Goal: Task Accomplishment & Management: Use online tool/utility

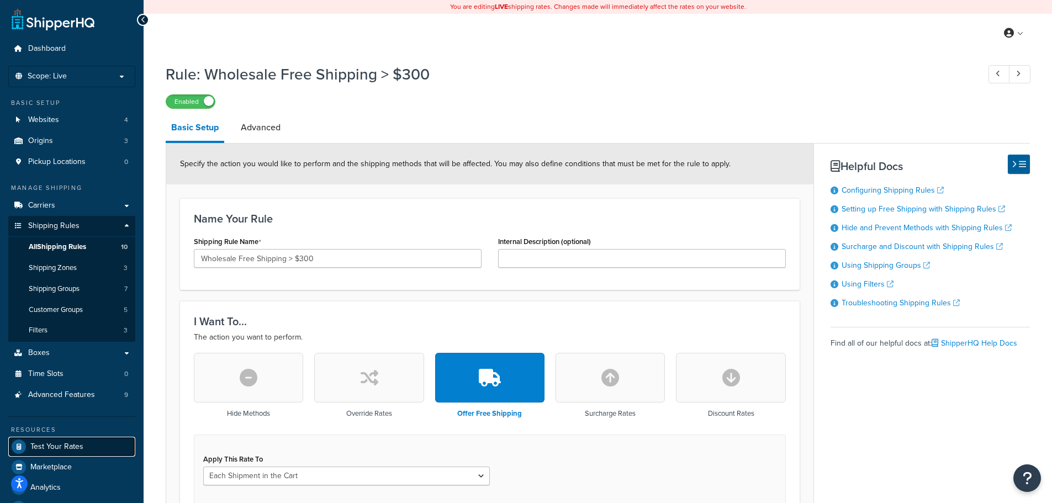
click at [64, 450] on span "Test Your Rates" at bounding box center [56, 446] width 53 height 9
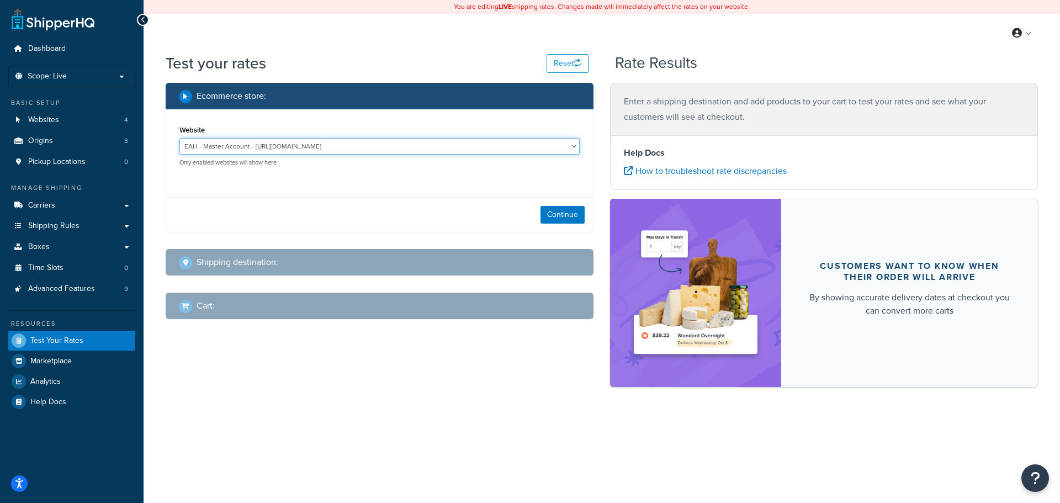
click at [566, 147] on select "EAH - Master Account - https://www.enthusiastautoholdings.com/ RCI - Staging - …" at bounding box center [379, 146] width 400 height 17
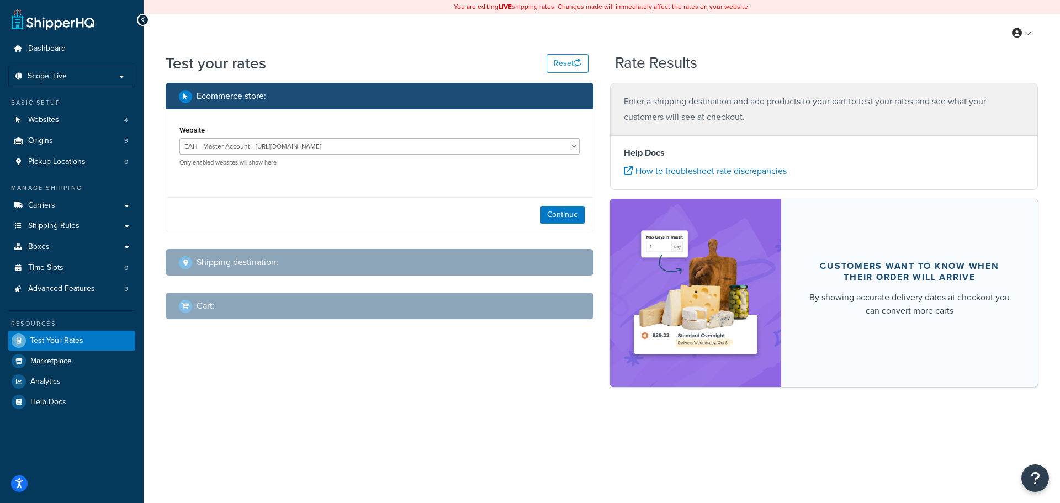
click at [561, 205] on div "Continue" at bounding box center [379, 214] width 427 height 35
click at [563, 218] on button "Continue" at bounding box center [562, 215] width 44 height 18
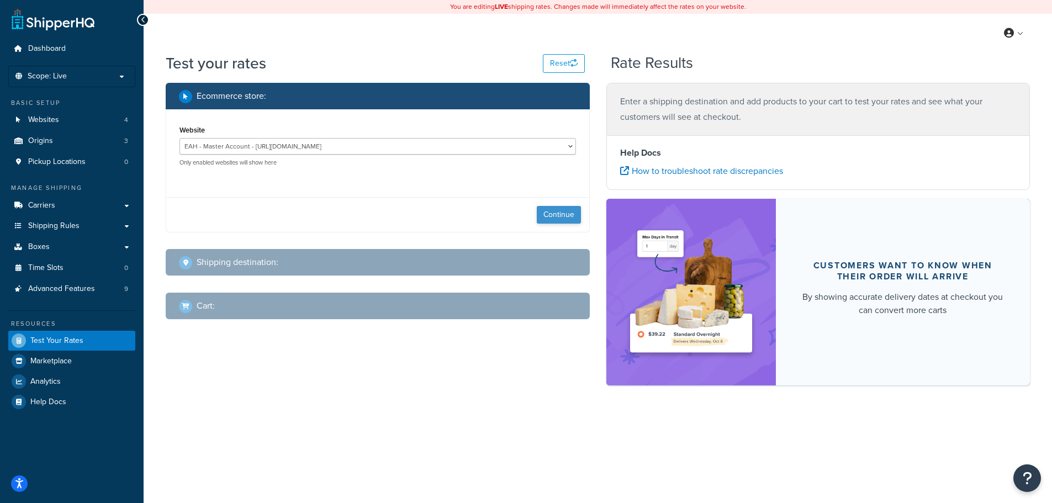
select select "TX"
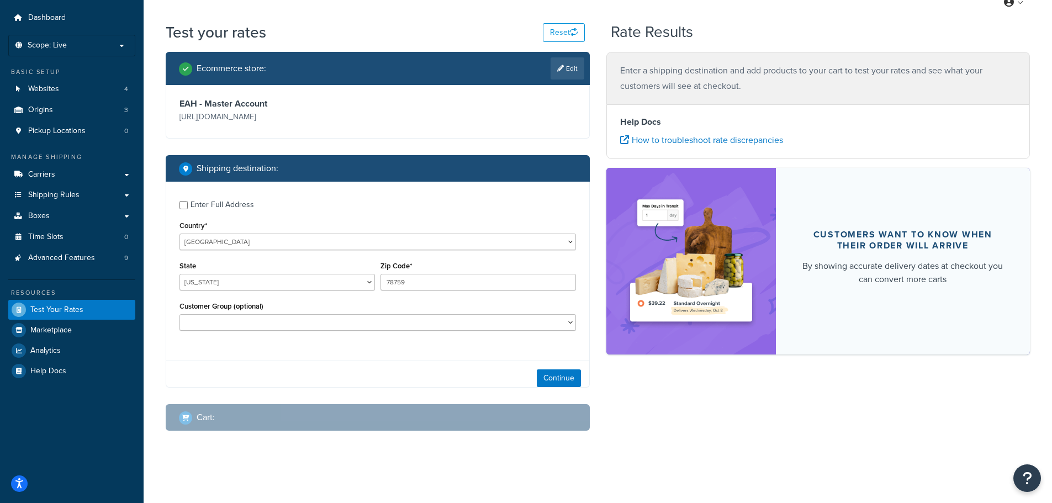
scroll to position [33, 0]
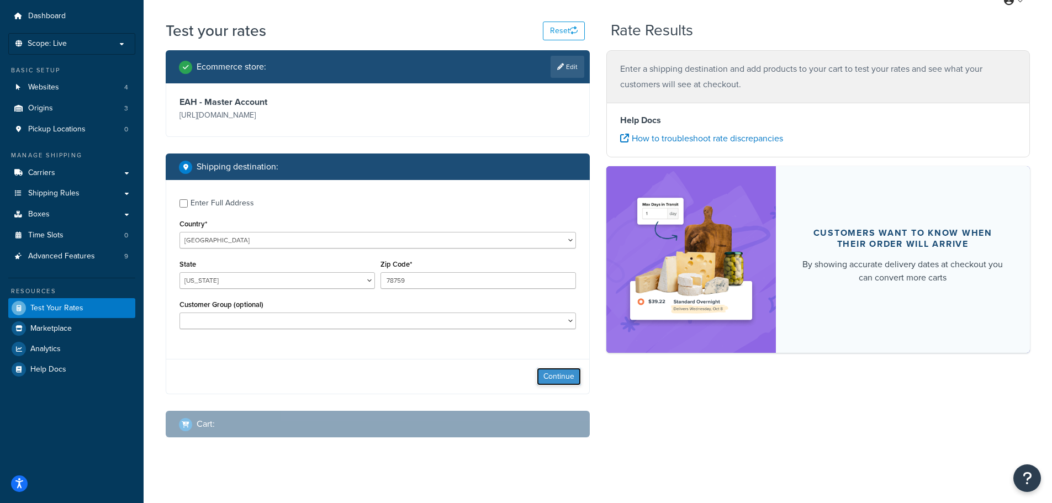
click at [551, 369] on button "Continue" at bounding box center [559, 377] width 44 height 18
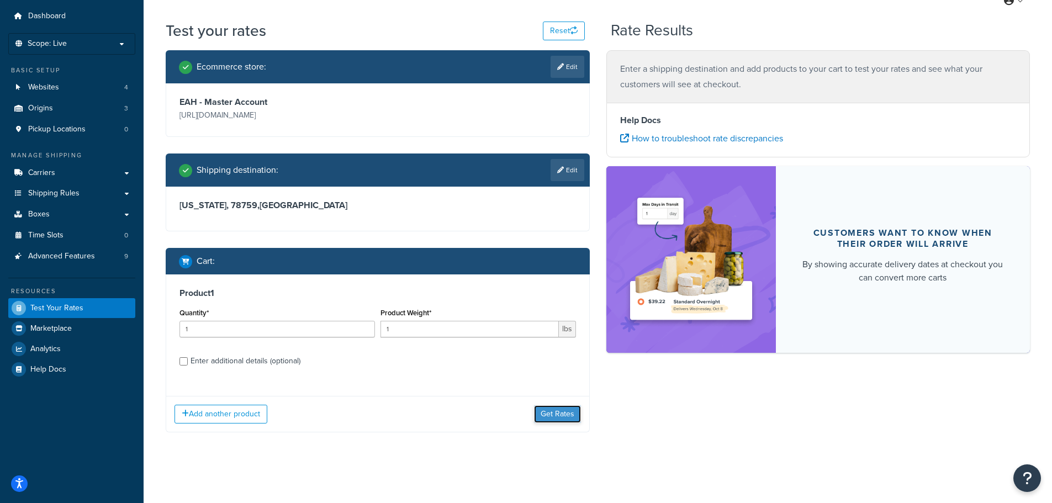
click at [559, 414] on button "Get Rates" at bounding box center [557, 414] width 47 height 18
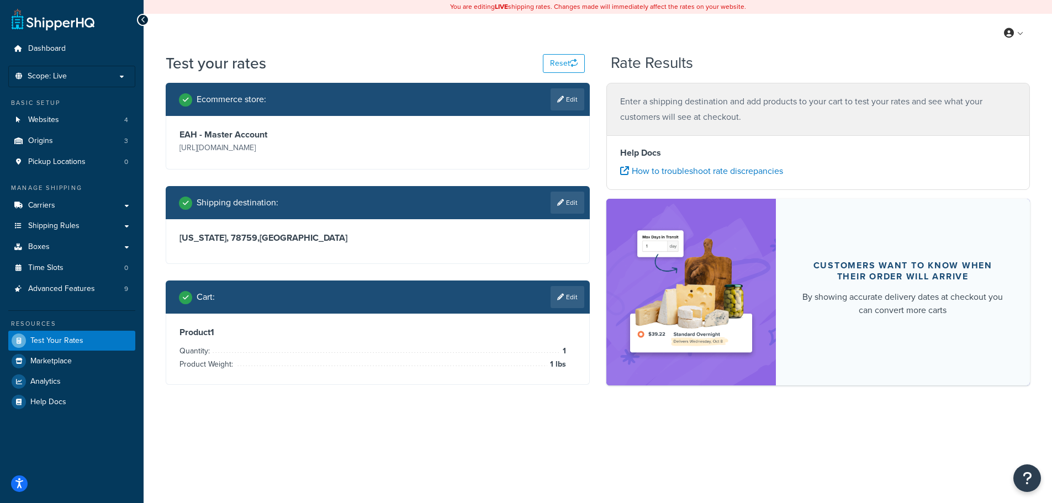
scroll to position [0, 0]
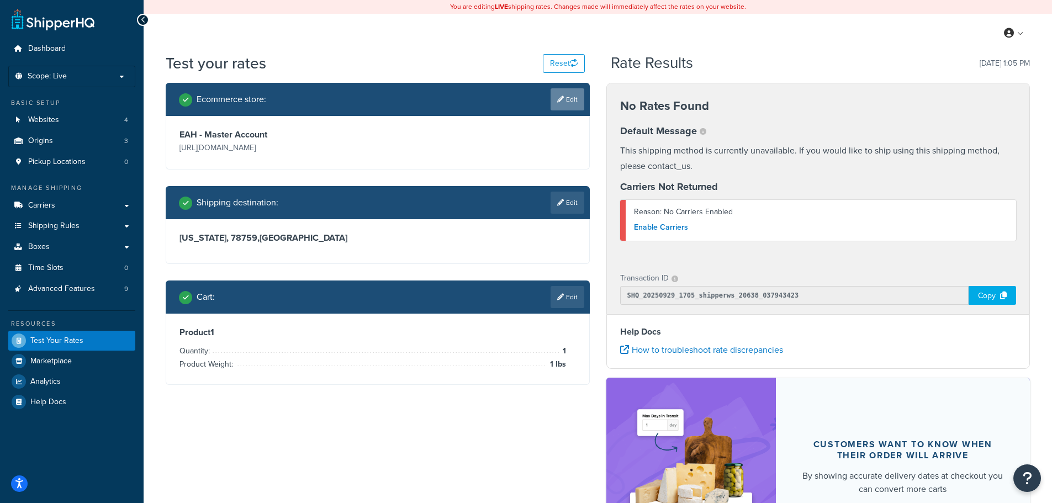
click at [566, 102] on link "Edit" at bounding box center [567, 99] width 34 height 22
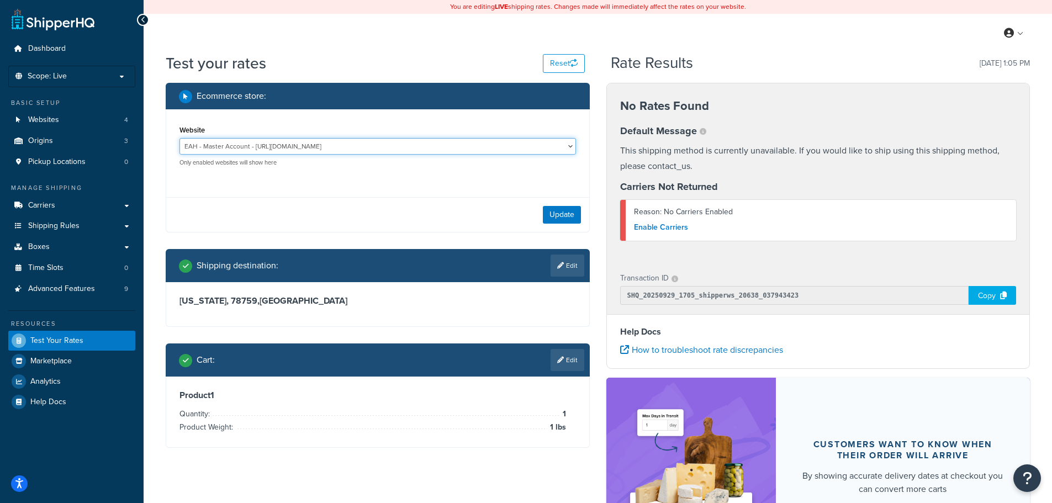
click at [533, 146] on select "EAH - Master Account - https://www.enthusiastautoholdings.com/ RCI - Staging - …" at bounding box center [377, 146] width 396 height 17
select select "bd4750d74578c5f06571c96295b2fae1"
click at [179, 138] on select "EAH - Master Account - https://www.enthusiastautoholdings.com/ RCI - Staging - …" at bounding box center [377, 146] width 396 height 17
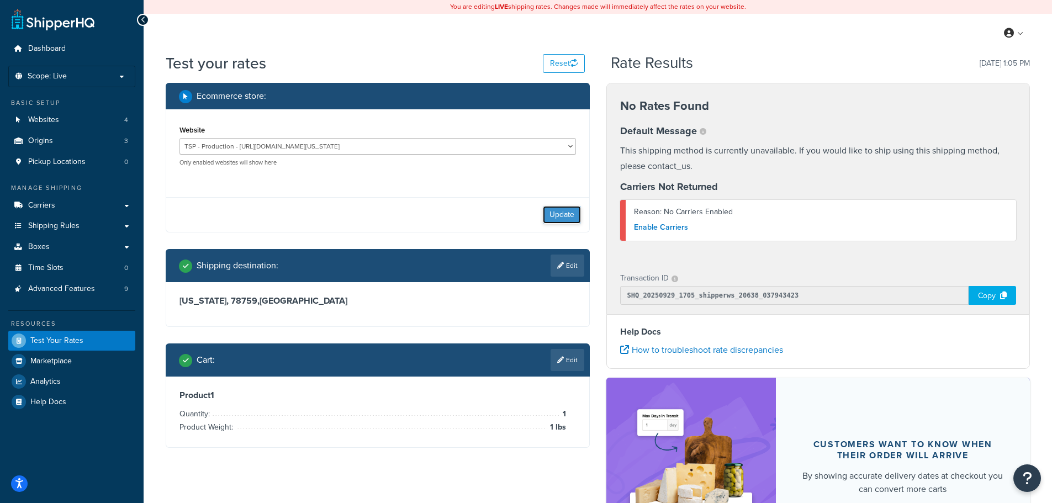
click at [570, 209] on button "Update" at bounding box center [562, 215] width 38 height 18
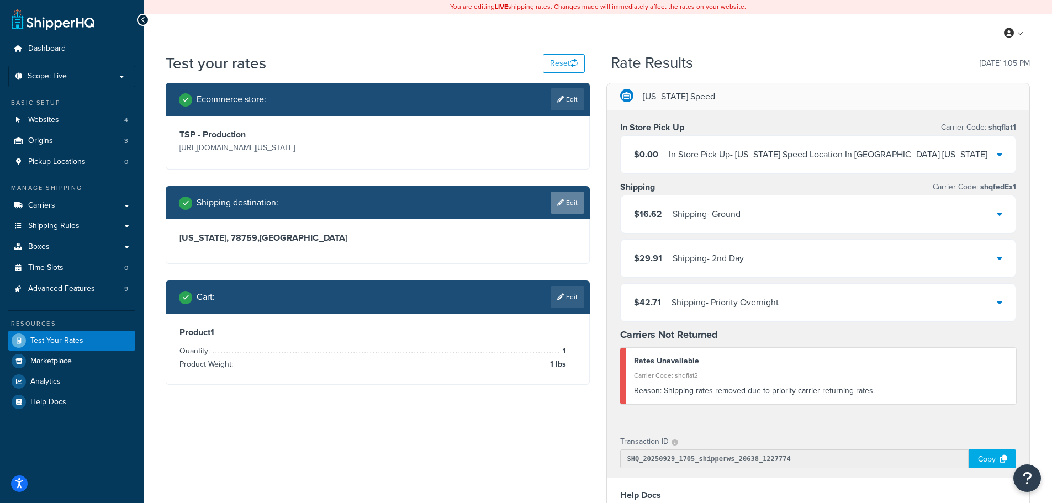
click at [571, 199] on link "Edit" at bounding box center [567, 203] width 34 height 22
select select "TX"
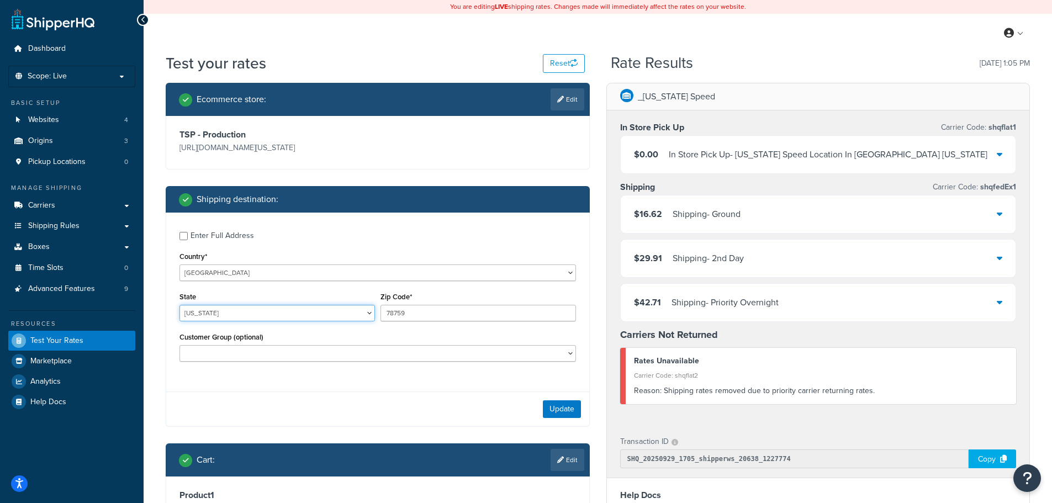
click at [247, 315] on select "Alabama Alaska American Samoa Arizona Arkansas Armed Forces Americas Armed Forc…" at bounding box center [276, 313] width 195 height 17
click at [475, 232] on label "Enter Full Address" at bounding box center [382, 235] width 385 height 18
click at [188, 232] on input "Enter Full Address" at bounding box center [183, 236] width 8 height 8
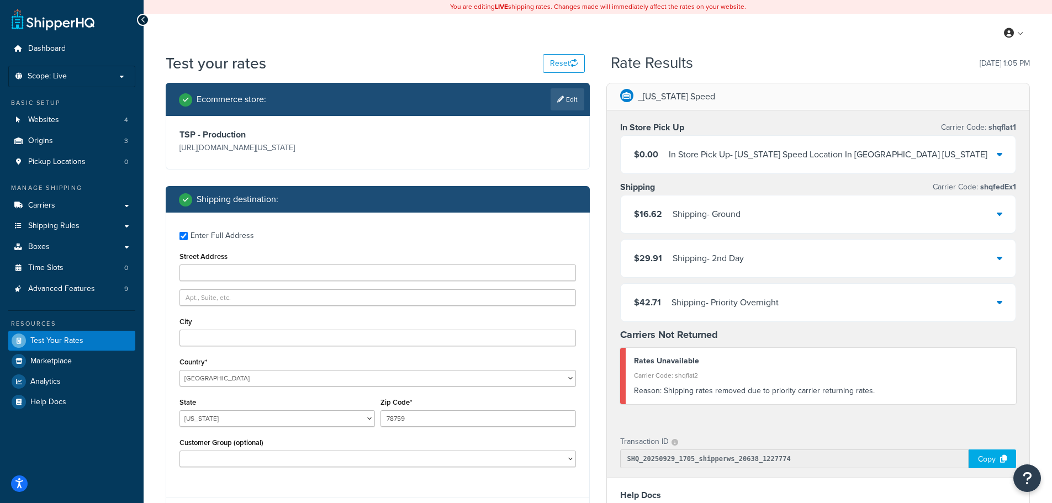
click at [223, 236] on div "Enter Full Address" at bounding box center [221, 235] width 63 height 15
click at [188, 236] on input "Enter Full Address" at bounding box center [183, 236] width 8 height 8
checkbox input "false"
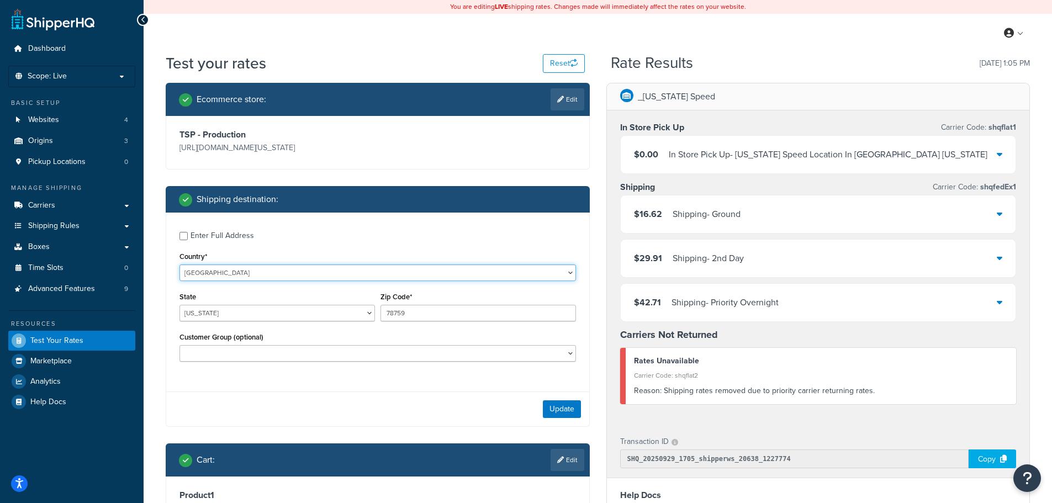
click at [321, 272] on select "United States United Kingdom Afghanistan Åland Islands Albania Algeria American…" at bounding box center [377, 272] width 396 height 17
select select "CA"
click at [179, 264] on select "United States United Kingdom Afghanistan Åland Islands Albania Algeria American…" at bounding box center [377, 272] width 396 height 17
click at [322, 313] on select "Alberta British Columbia Manitoba New Brunswick Newfoundland and Labrador North…" at bounding box center [276, 313] width 195 height 17
select select "ON"
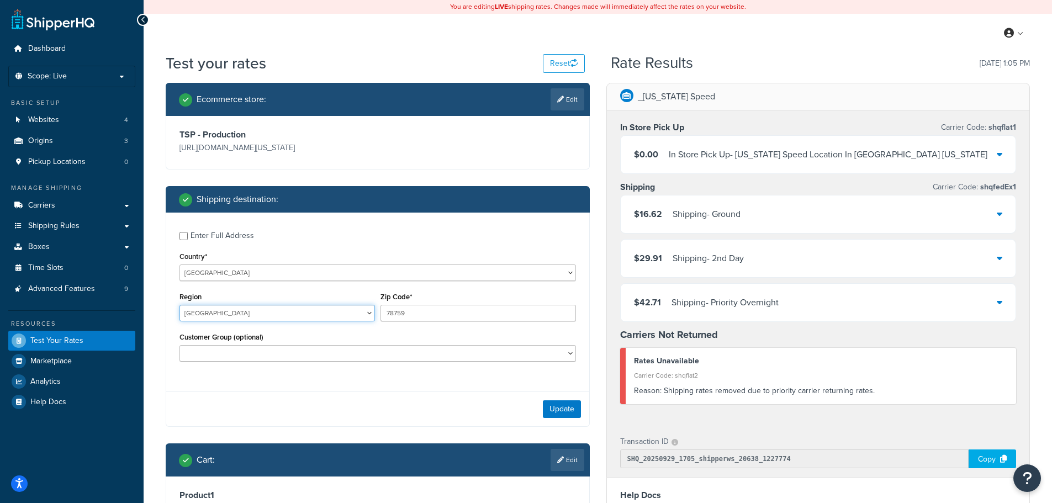
click at [179, 305] on select "Alberta British Columbia Manitoba New Brunswick Newfoundland and Labrador North…" at bounding box center [276, 313] width 195 height 17
click at [410, 316] on input "78759" at bounding box center [477, 313] width 195 height 17
paste input "M6B 2A"
type input "M6B 2A9"
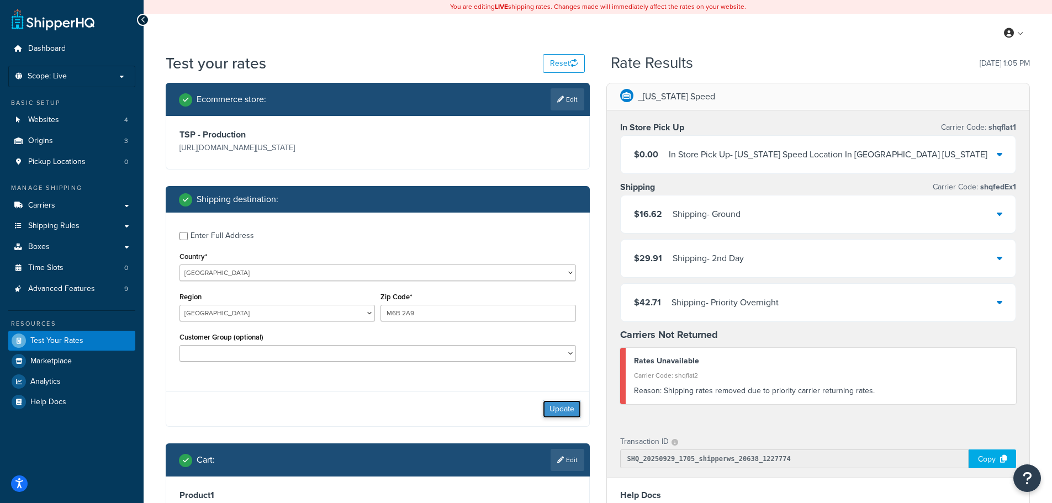
click at [564, 412] on button "Update" at bounding box center [562, 409] width 38 height 18
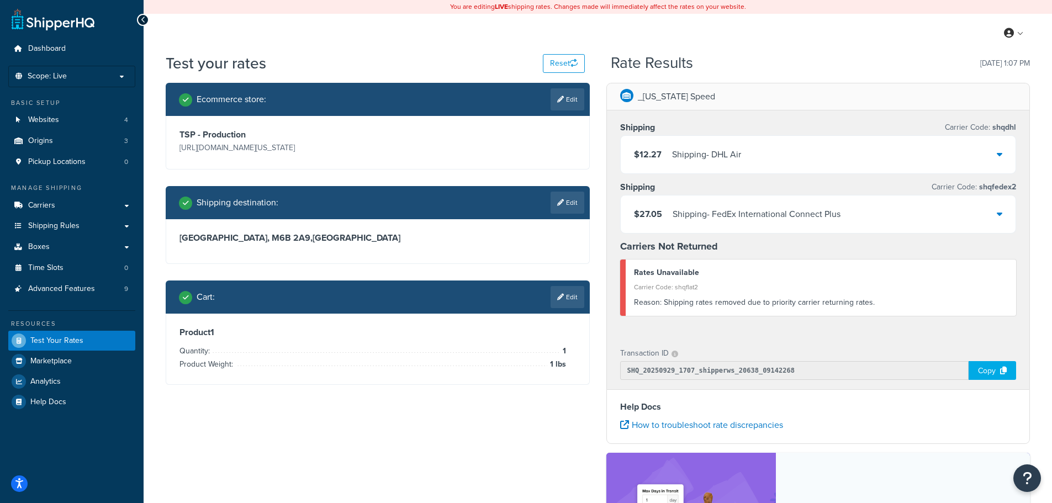
click at [1000, 147] on div at bounding box center [1000, 154] width 6 height 15
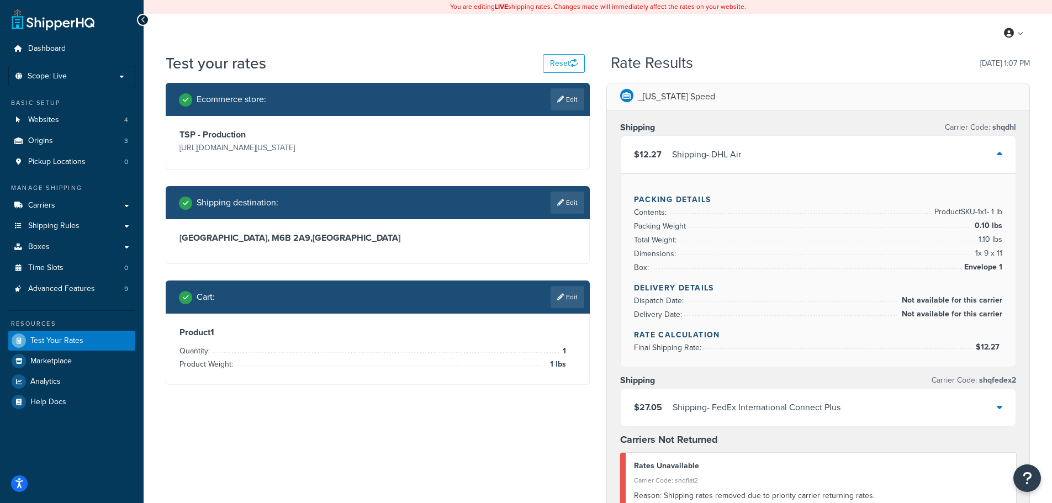
click at [1000, 147] on div at bounding box center [1000, 154] width 6 height 15
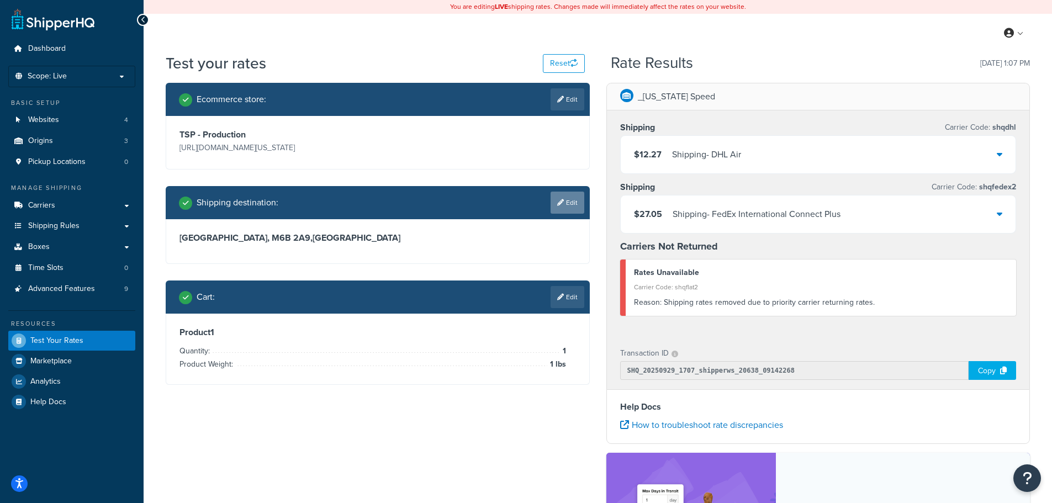
click at [566, 200] on link "Edit" at bounding box center [567, 203] width 34 height 22
select select "CA"
select select "ON"
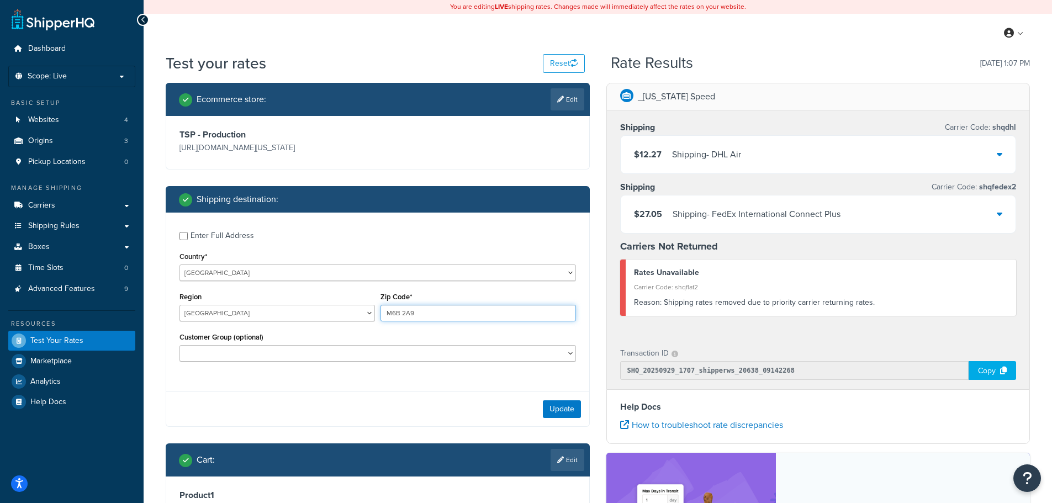
click at [402, 311] on input "M6B 2A9" at bounding box center [477, 313] width 195 height 17
type input "M6B2A9"
click at [538, 402] on div "Update" at bounding box center [377, 408] width 423 height 35
click at [560, 406] on button "Update" at bounding box center [562, 409] width 38 height 18
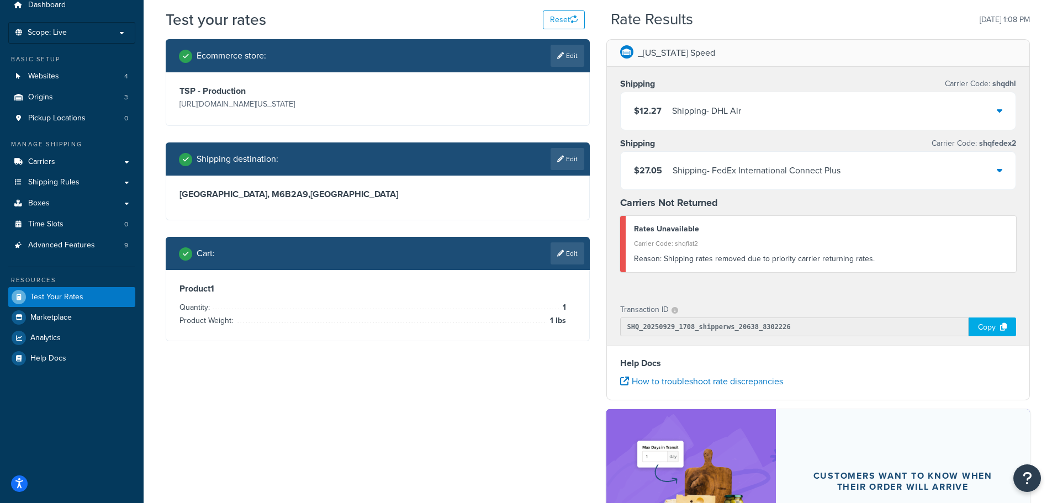
scroll to position [37, 0]
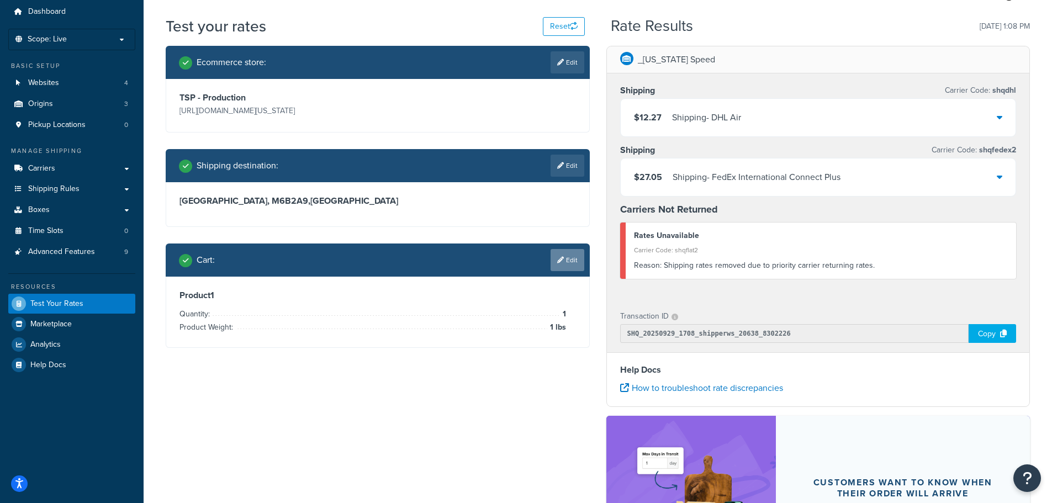
click at [572, 260] on link "Edit" at bounding box center [567, 260] width 34 height 22
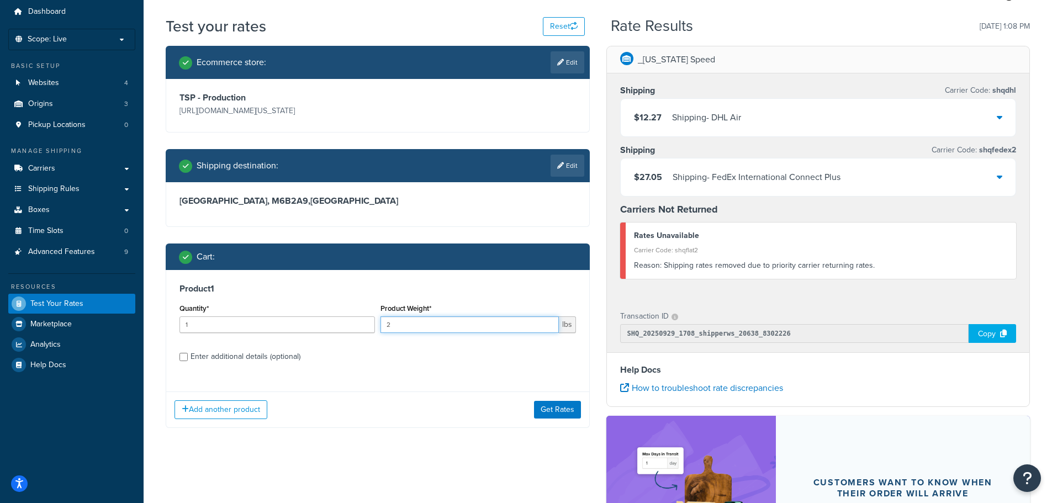
type input "2"
click at [549, 322] on input "2" at bounding box center [469, 324] width 178 height 17
click at [571, 413] on button "Get Rates" at bounding box center [557, 410] width 47 height 18
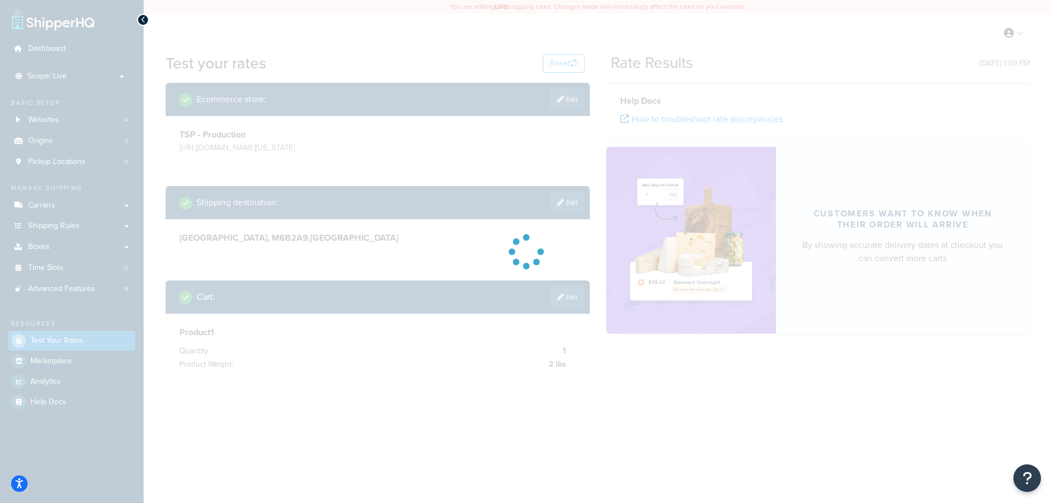
scroll to position [0, 0]
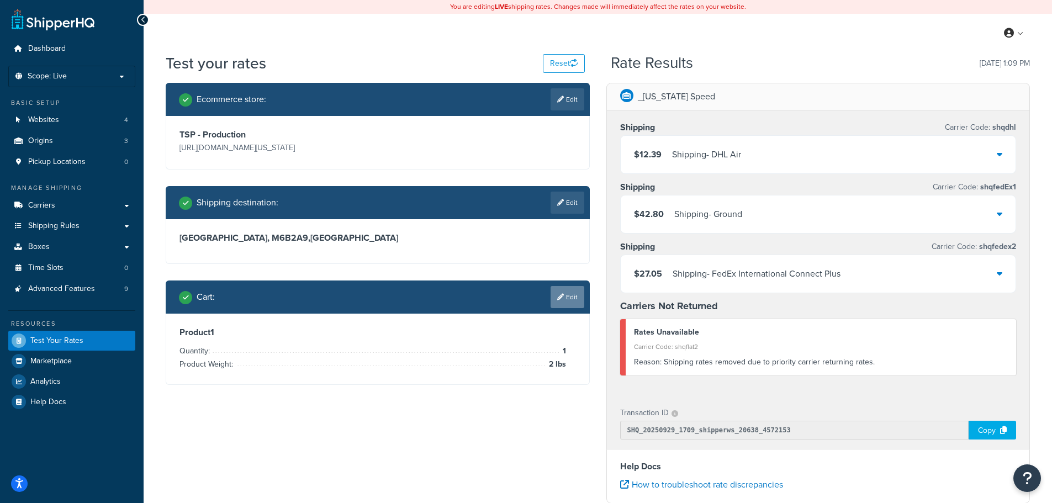
click at [573, 302] on link "Edit" at bounding box center [567, 297] width 34 height 22
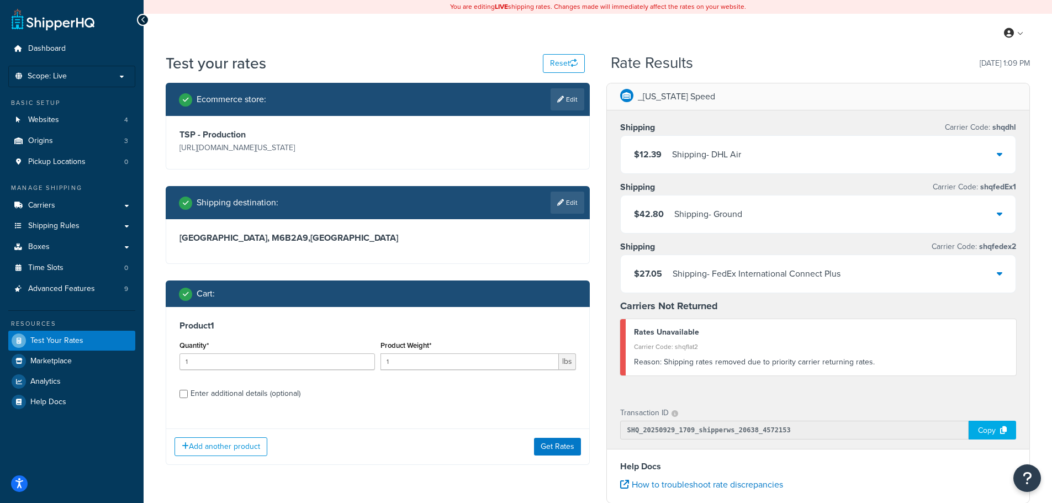
click at [260, 397] on div "Enter additional details (optional)" at bounding box center [245, 393] width 110 height 15
click at [188, 397] on input "Enter additional details (optional)" at bounding box center [183, 394] width 8 height 8
checkbox input "true"
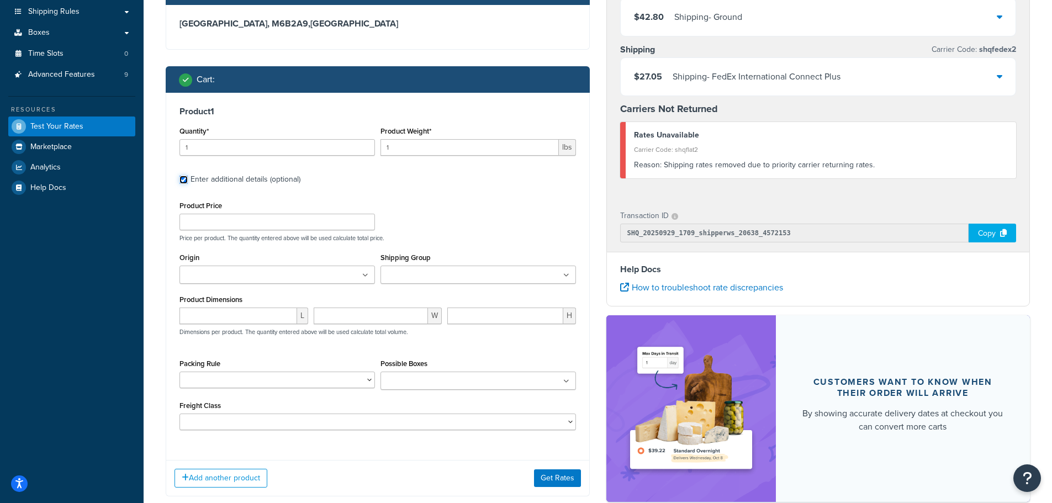
scroll to position [262, 0]
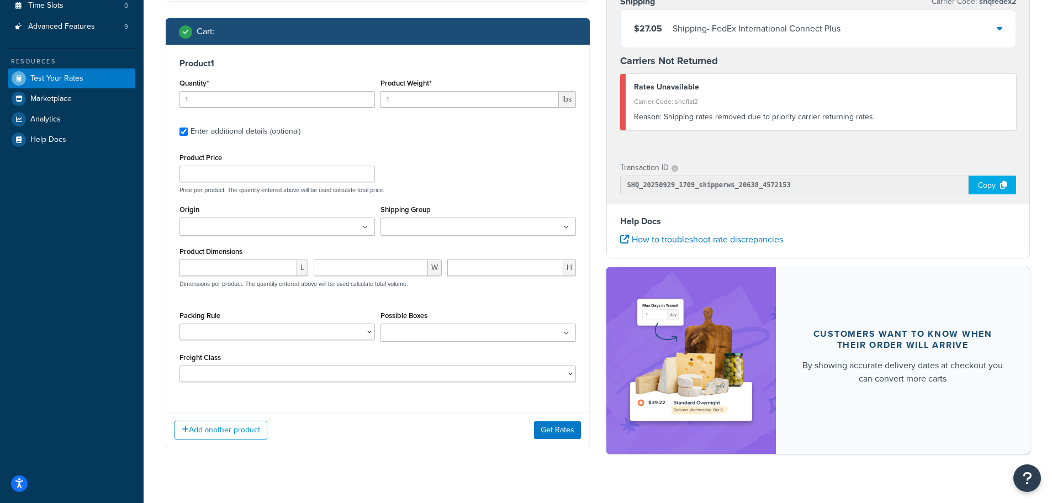
click at [301, 235] on ul at bounding box center [276, 227] width 195 height 18
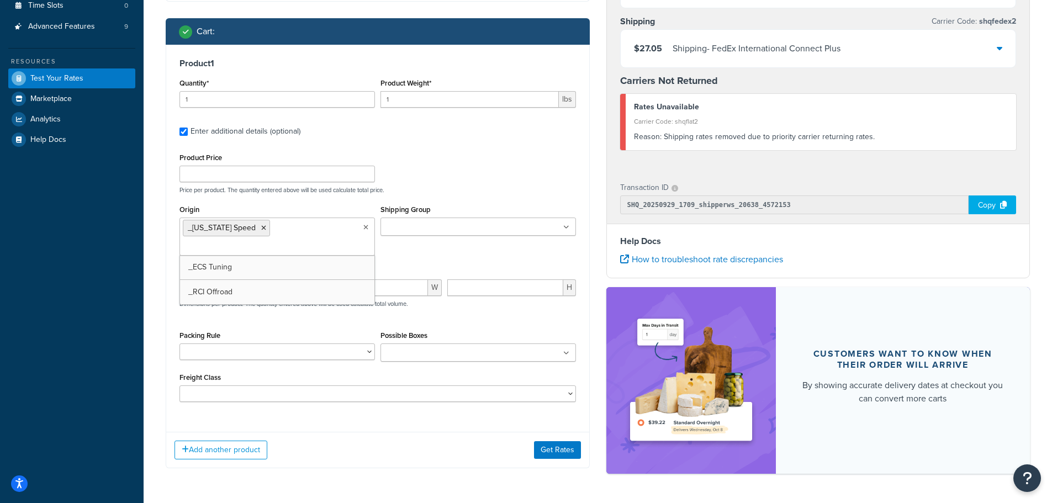
click at [478, 178] on div "Product Price Price per product. The quantity entered above will be used calcul…" at bounding box center [378, 172] width 402 height 44
click at [257, 279] on input "number" at bounding box center [238, 287] width 118 height 17
type input "12"
click at [355, 279] on input "number" at bounding box center [371, 287] width 115 height 17
type input "12"
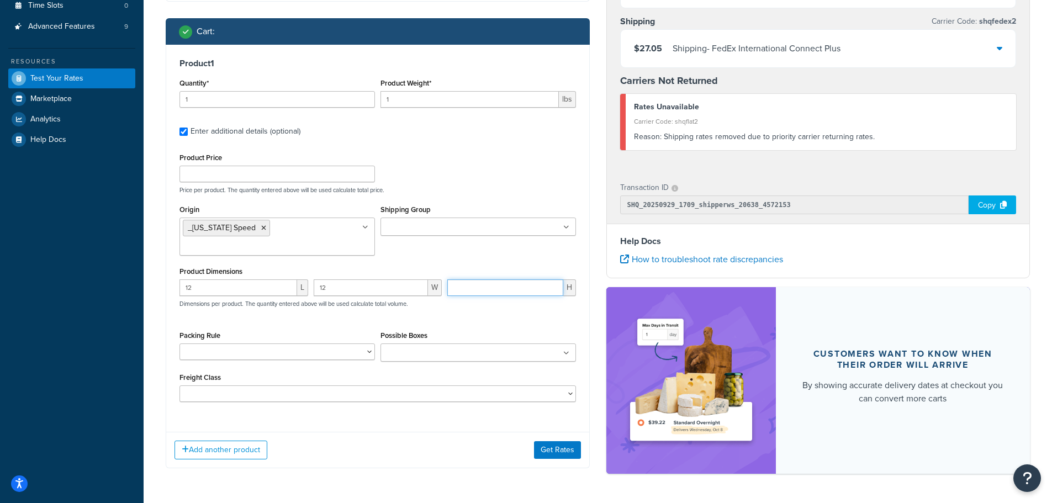
click at [476, 279] on input "number" at bounding box center [505, 287] width 116 height 17
type input "12"
drag, startPoint x: 417, startPoint y: 98, endPoint x: 375, endPoint y: 102, distance: 42.1
click at [375, 102] on div "Quantity* 1 Product Weight* 1 lbs" at bounding box center [378, 96] width 402 height 40
type input "5"
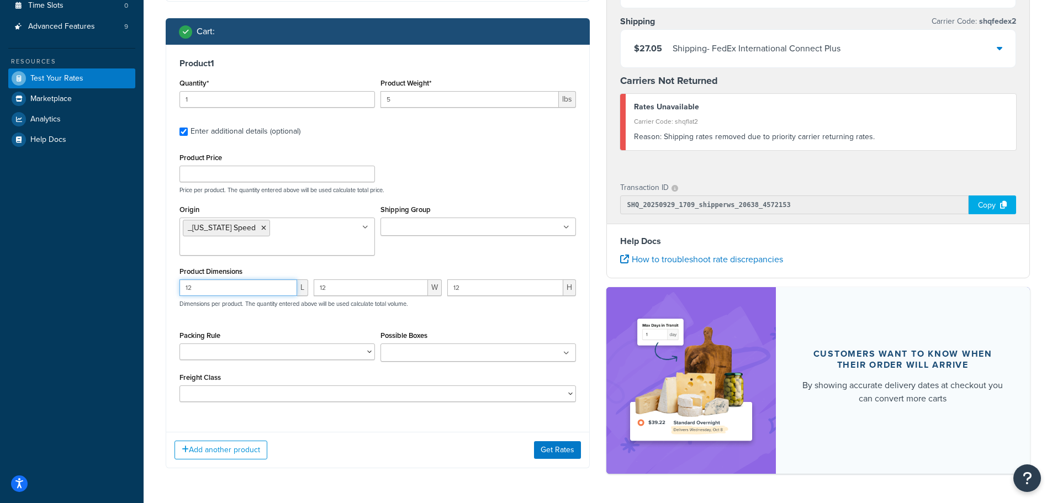
drag, startPoint x: 238, startPoint y: 269, endPoint x: 166, endPoint y: 271, distance: 72.3
click at [166, 271] on div "Product 1 Quantity* 1 Product Weight* 5 lbs Enter additional details (optional)…" at bounding box center [378, 256] width 424 height 423
click at [463, 144] on div "Product 1 Quantity* 1 Product Weight* 5 lbs Enter additional details (optional)…" at bounding box center [377, 234] width 423 height 379
click at [566, 441] on button "Get Rates" at bounding box center [557, 450] width 47 height 18
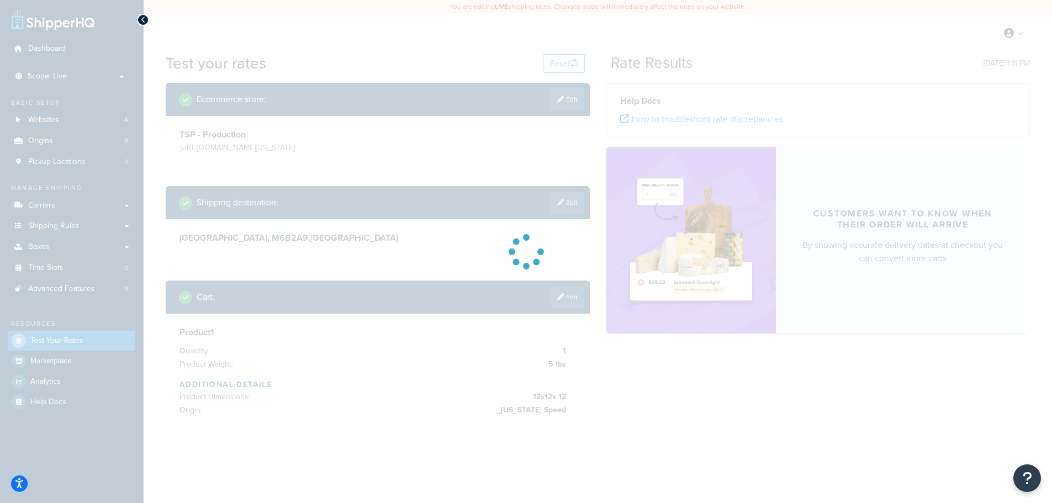
scroll to position [0, 0]
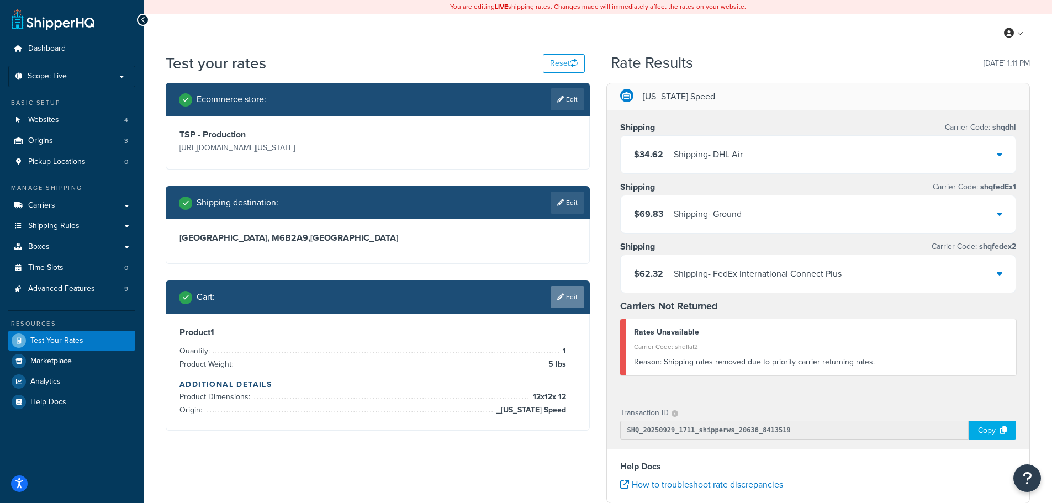
click at [571, 295] on link "Edit" at bounding box center [567, 297] width 34 height 22
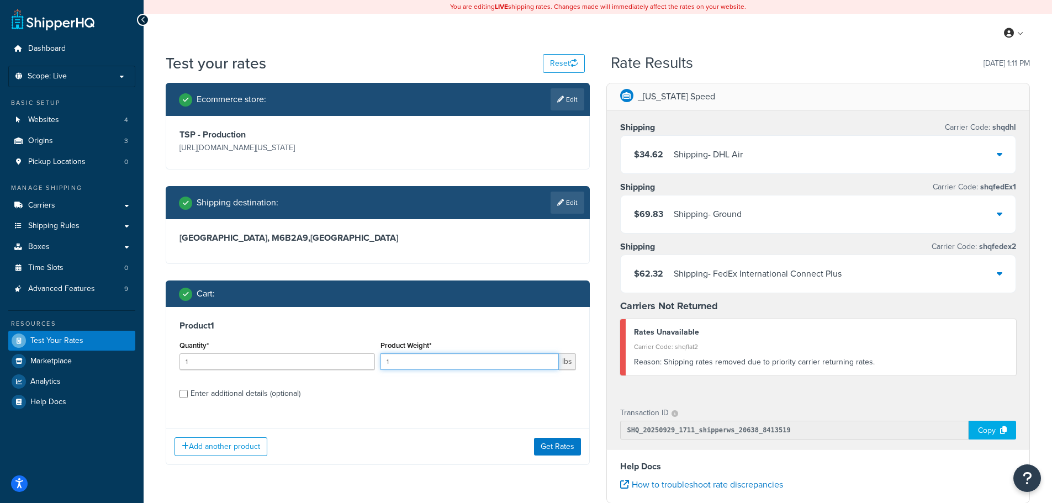
drag, startPoint x: 438, startPoint y: 356, endPoint x: 385, endPoint y: 361, distance: 53.2
click at [385, 361] on input "1" at bounding box center [469, 361] width 178 height 17
type input "2"
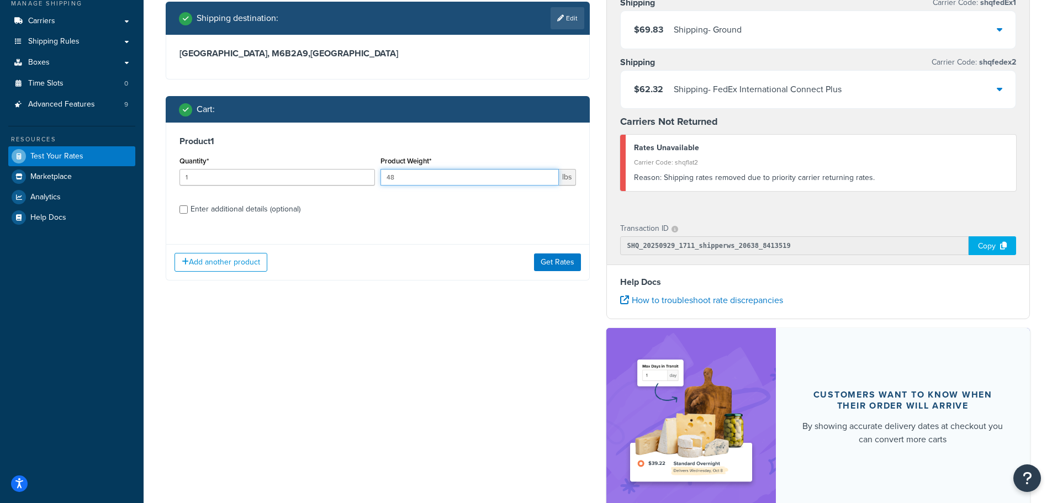
scroll to position [221, 0]
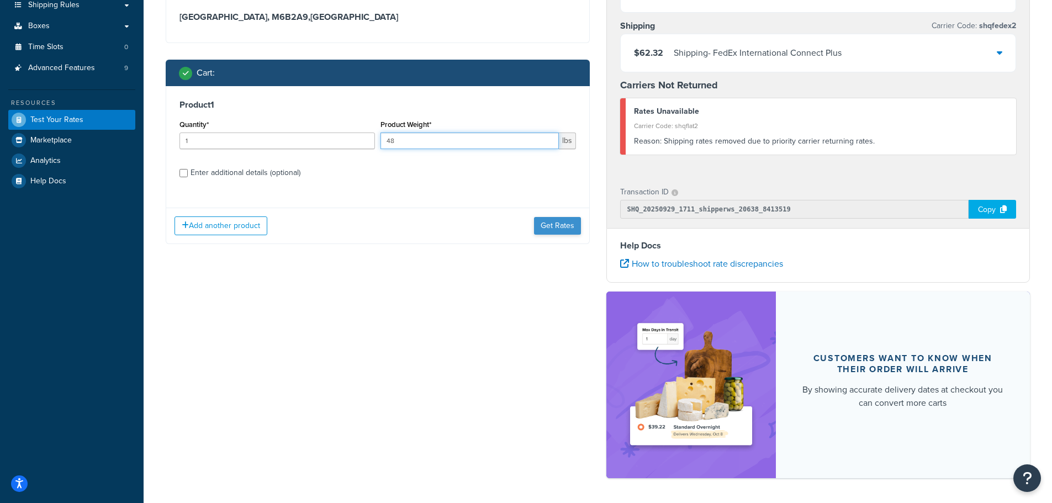
type input "48"
click at [543, 219] on button "Get Rates" at bounding box center [557, 226] width 47 height 18
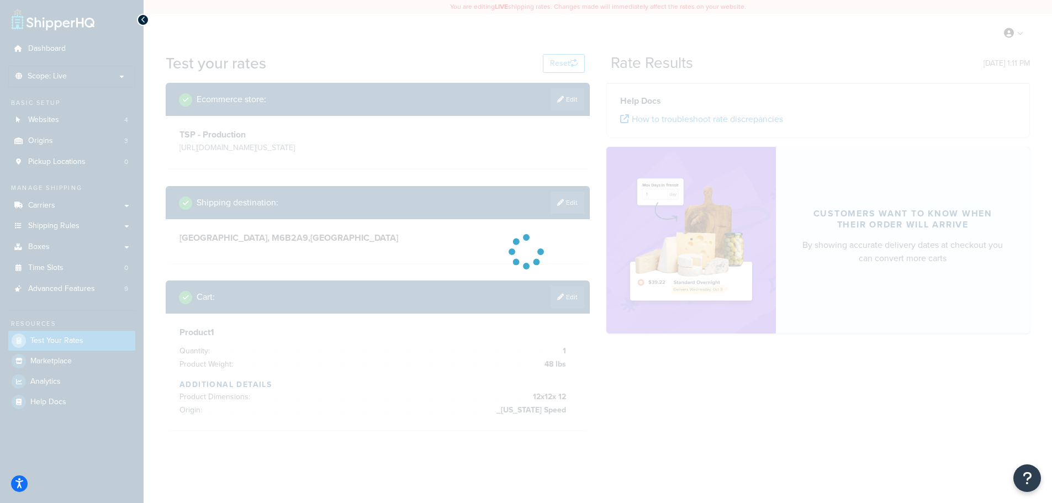
scroll to position [0, 0]
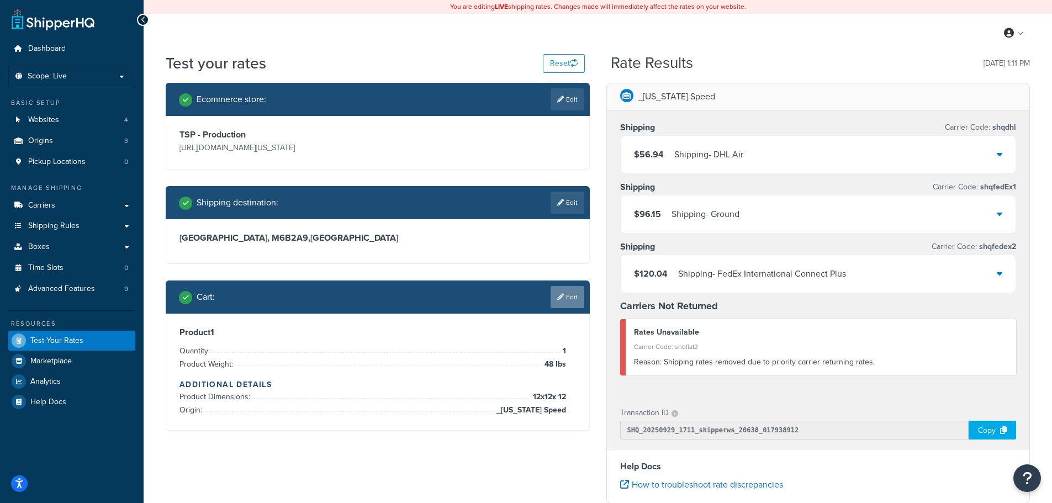
click at [566, 293] on link "Edit" at bounding box center [567, 297] width 34 height 22
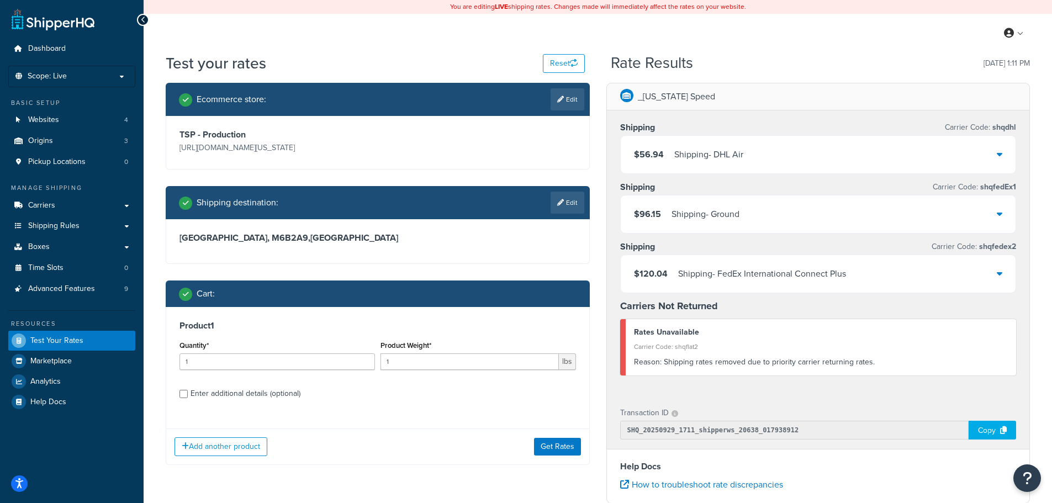
click at [592, 274] on div "Ecommerce store : Edit TSP - Production https://mcprod.texas-speed.com/ Shippin…" at bounding box center [377, 282] width 441 height 399
click at [999, 157] on icon at bounding box center [1000, 154] width 6 height 9
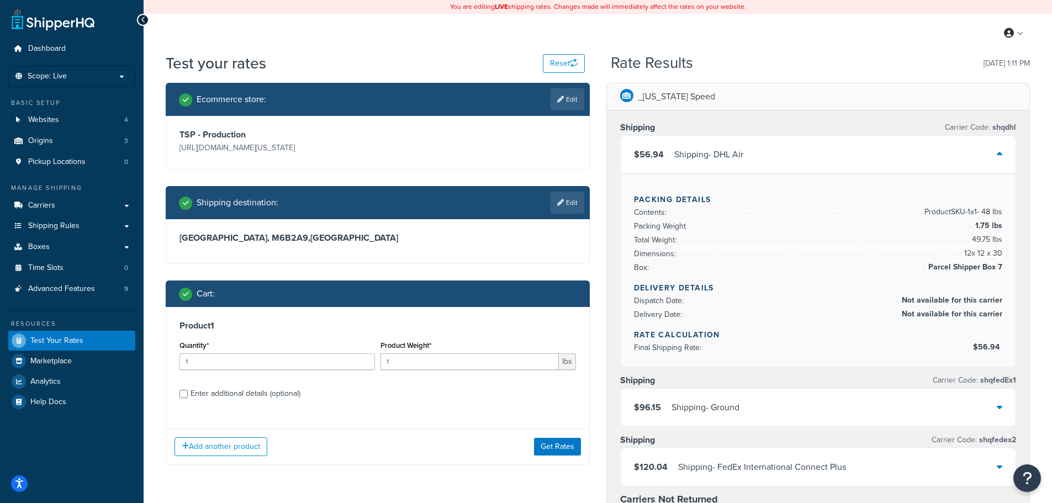
click at [995, 413] on div "$96.15 Shipping - Ground" at bounding box center [818, 408] width 395 height 38
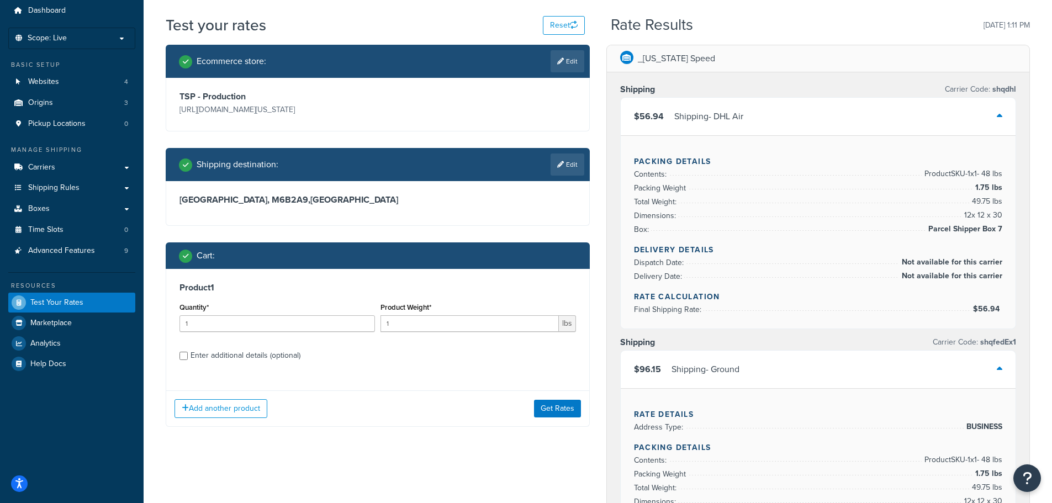
scroll to position [55, 0]
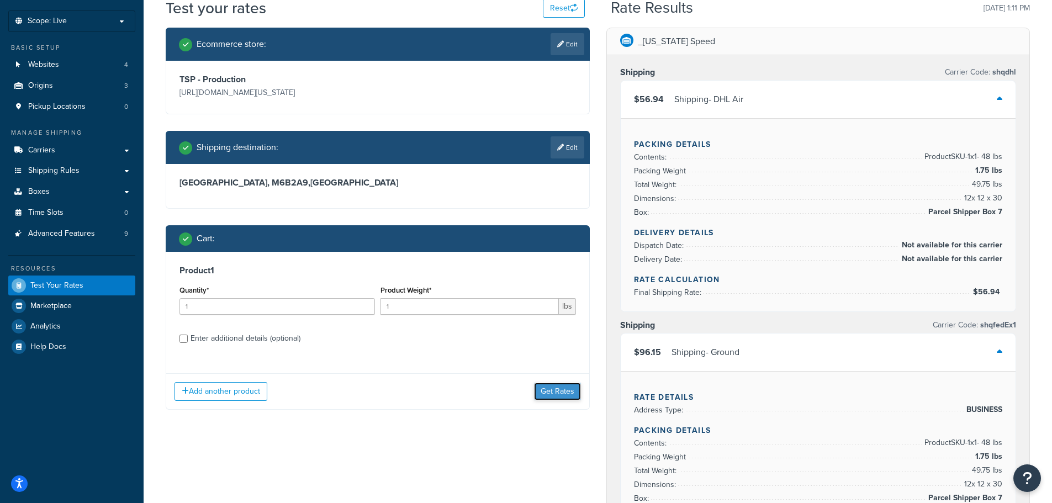
click at [553, 393] on button "Get Rates" at bounding box center [557, 392] width 47 height 18
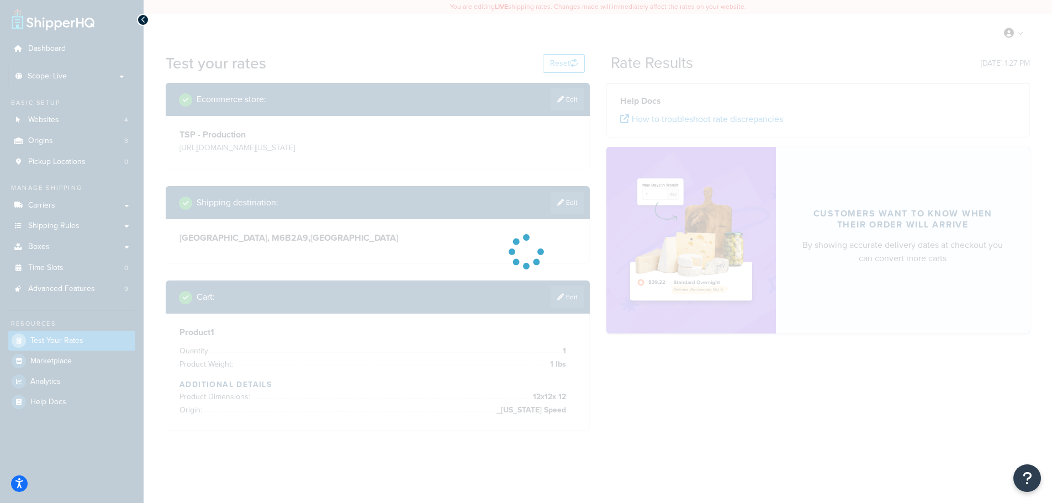
scroll to position [0, 0]
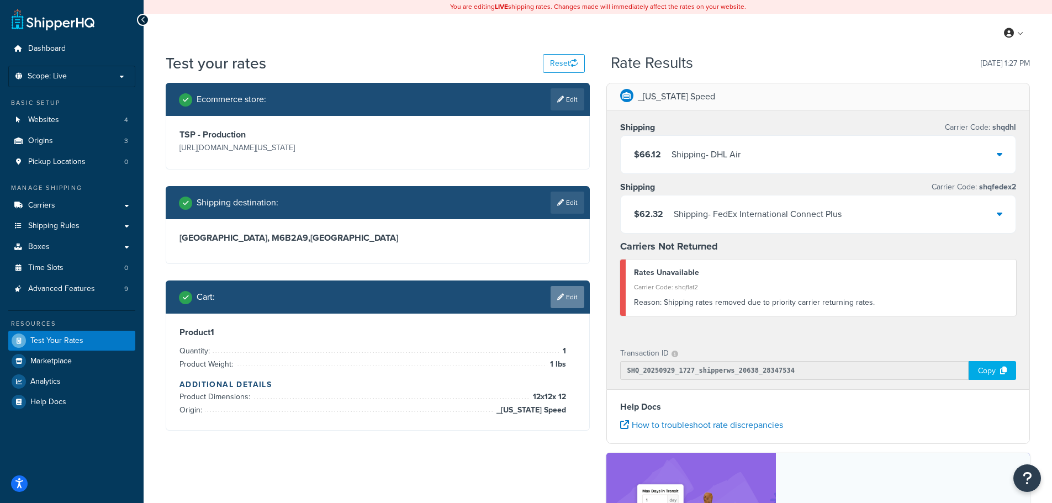
click at [573, 300] on link "Edit" at bounding box center [567, 297] width 34 height 22
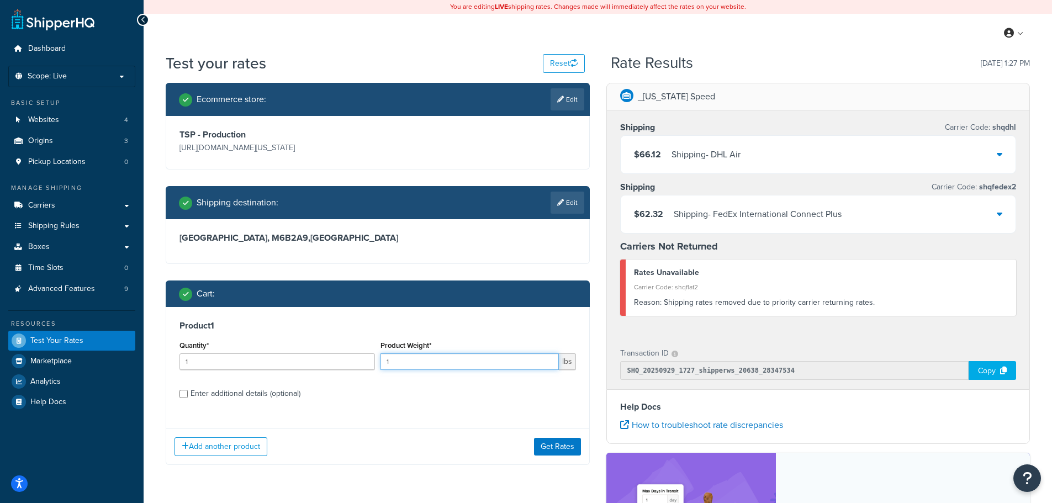
drag, startPoint x: 479, startPoint y: 363, endPoint x: 382, endPoint y: 356, distance: 96.9
click at [382, 356] on input "1" at bounding box center [469, 361] width 178 height 17
type input "50"
click at [555, 447] on button "Get Rates" at bounding box center [557, 447] width 47 height 18
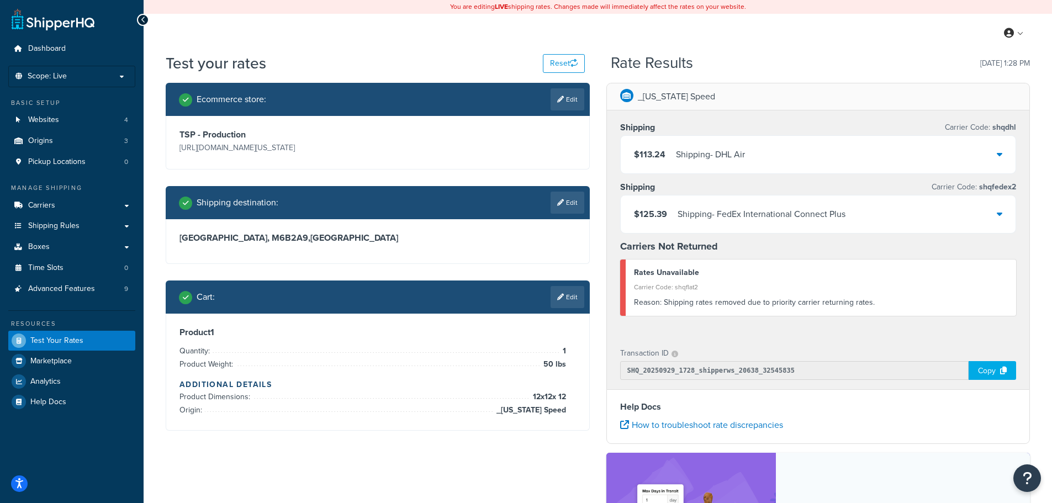
click at [1001, 156] on icon at bounding box center [1000, 154] width 6 height 9
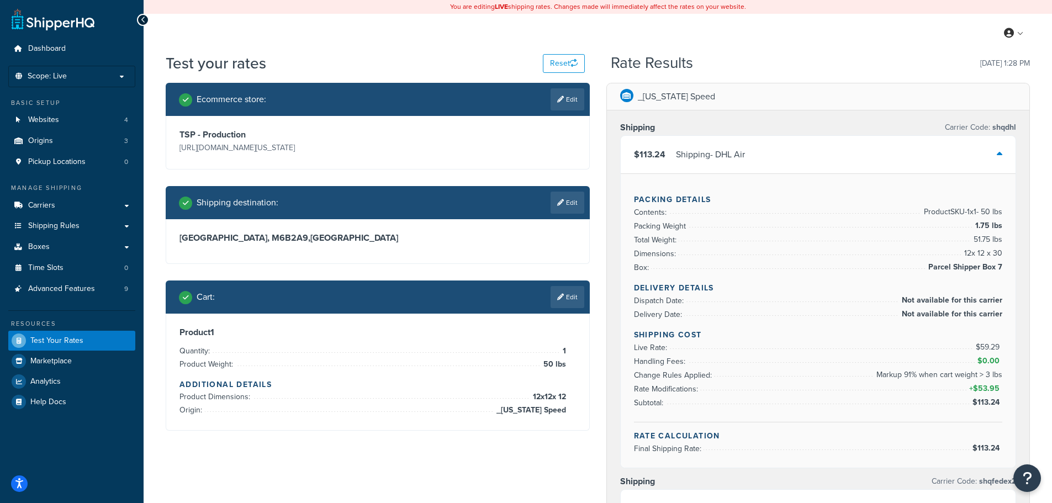
click at [1001, 156] on icon at bounding box center [1000, 154] width 6 height 9
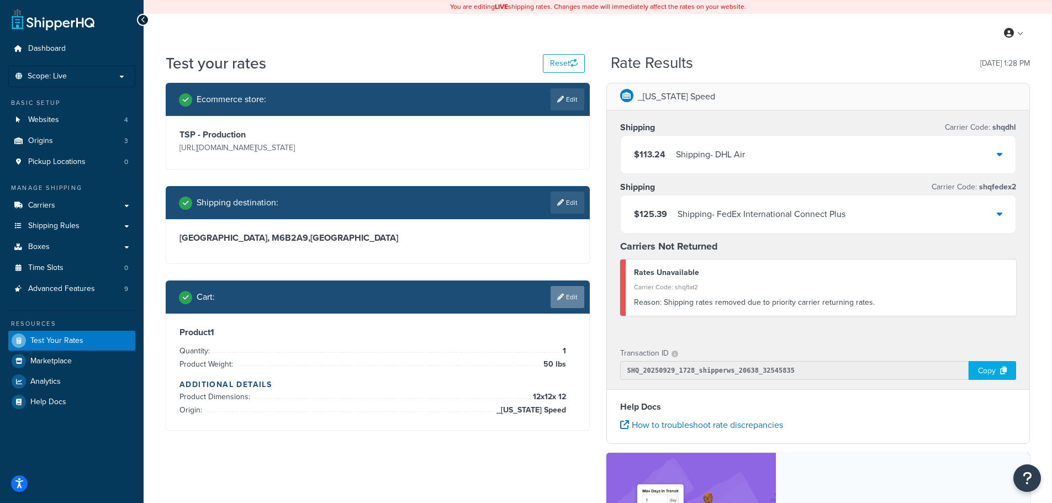
click at [571, 294] on link "Edit" at bounding box center [567, 297] width 34 height 22
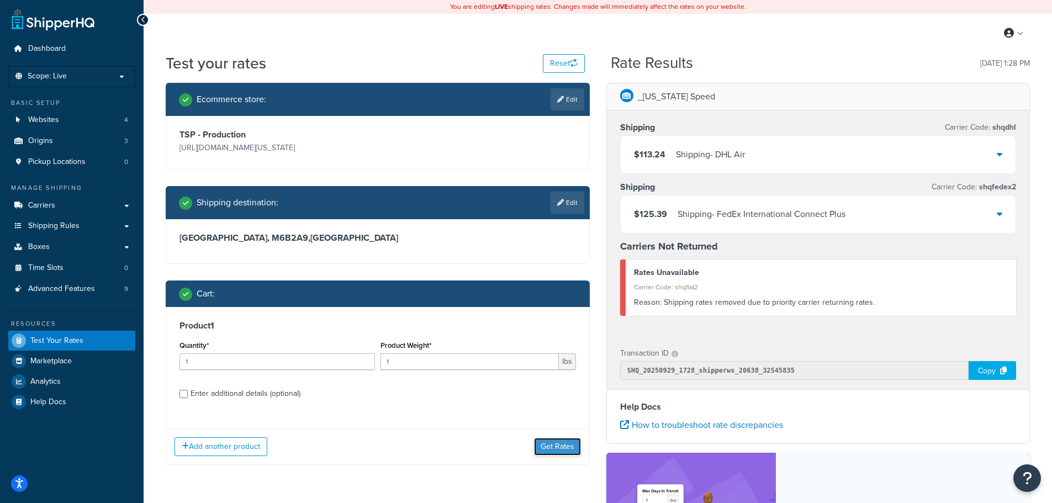
click at [562, 447] on button "Get Rates" at bounding box center [557, 447] width 47 height 18
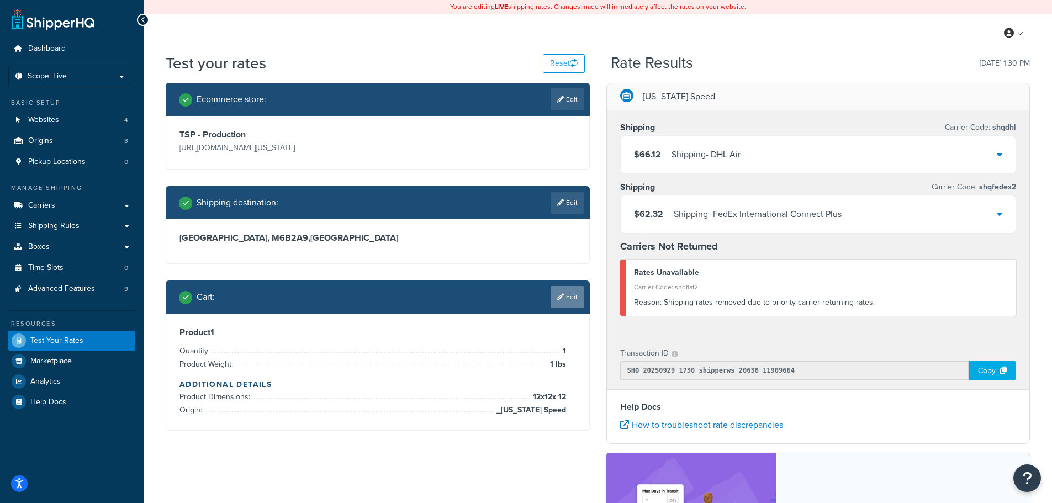
click at [574, 301] on link "Edit" at bounding box center [567, 297] width 34 height 22
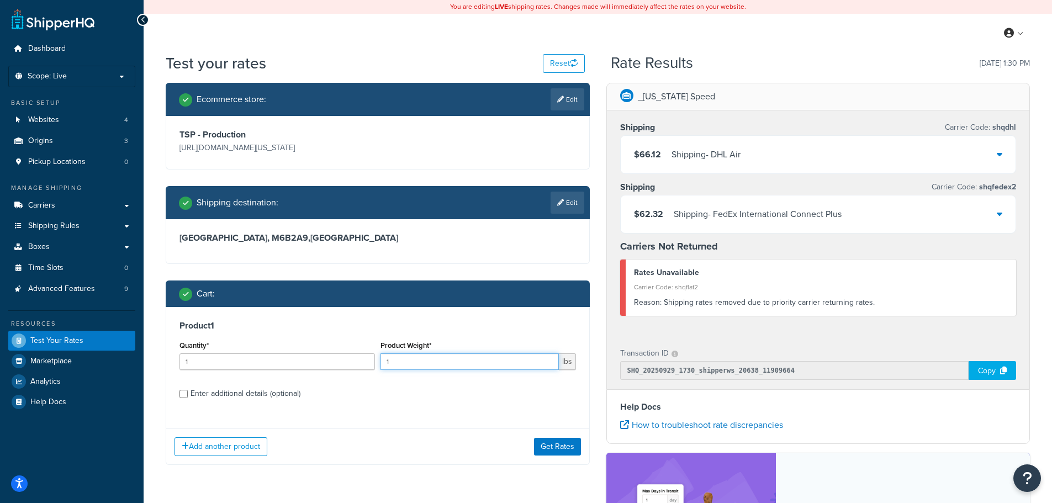
click at [462, 361] on input "1" at bounding box center [469, 361] width 178 height 17
type input "160"
click at [574, 455] on button "Get Rates" at bounding box center [557, 447] width 47 height 18
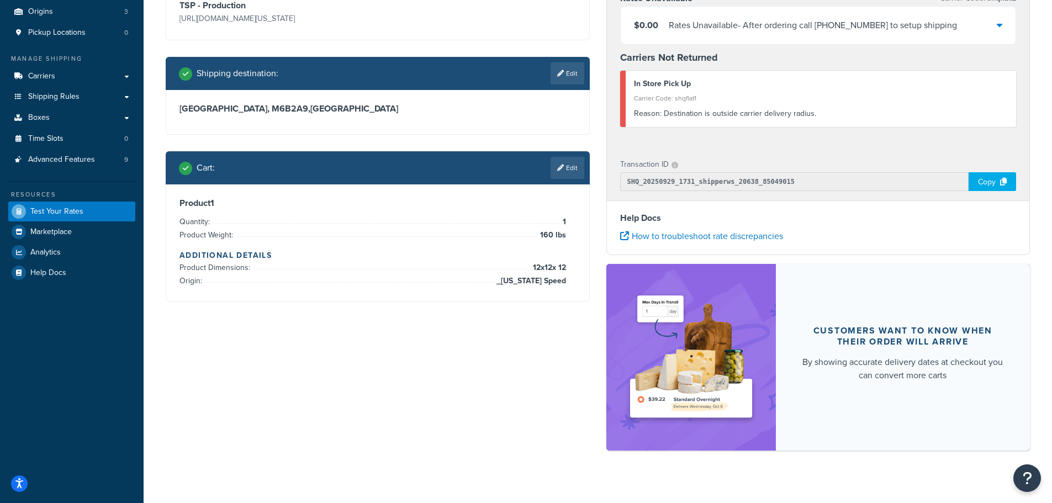
scroll to position [143, 0]
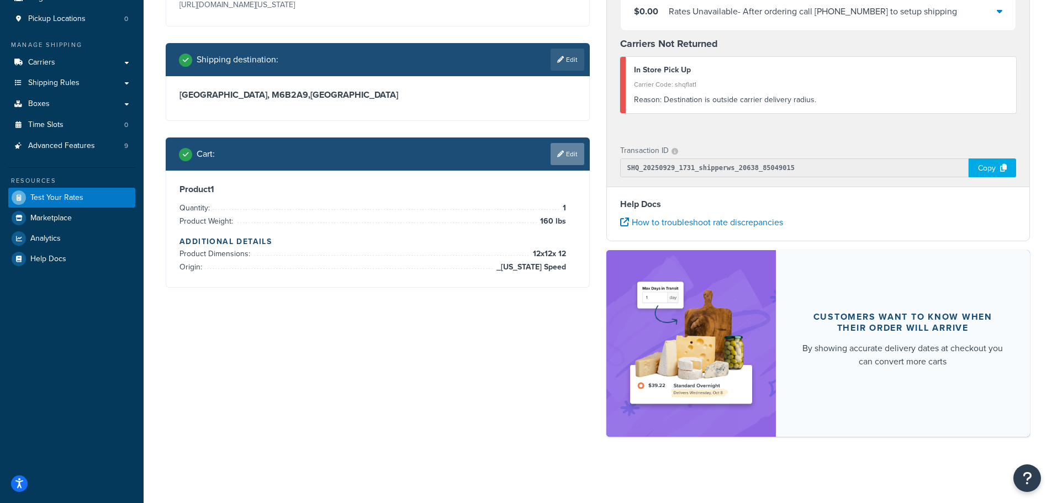
click at [573, 153] on link "Edit" at bounding box center [567, 154] width 34 height 22
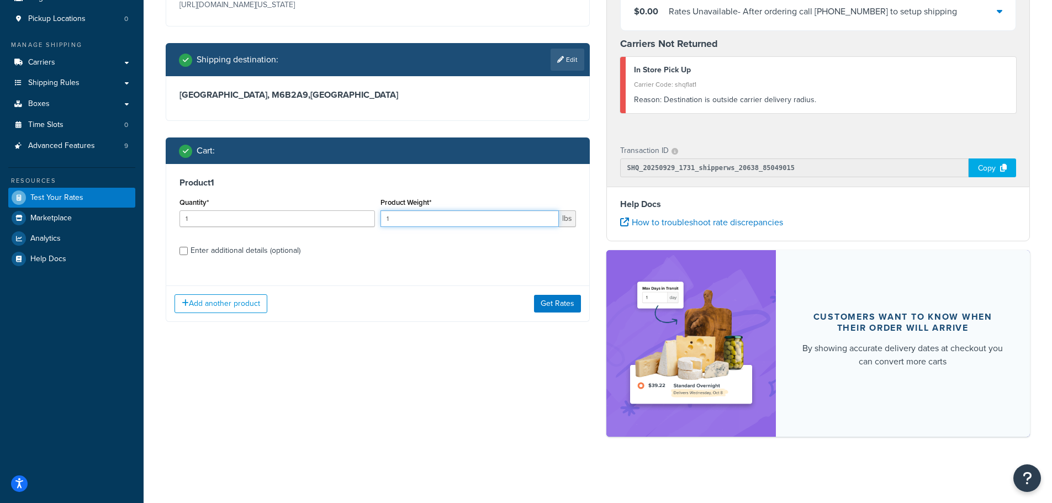
click at [480, 225] on input "1" at bounding box center [469, 218] width 178 height 17
type input "155"
click at [556, 301] on button "Get Rates" at bounding box center [557, 304] width 47 height 18
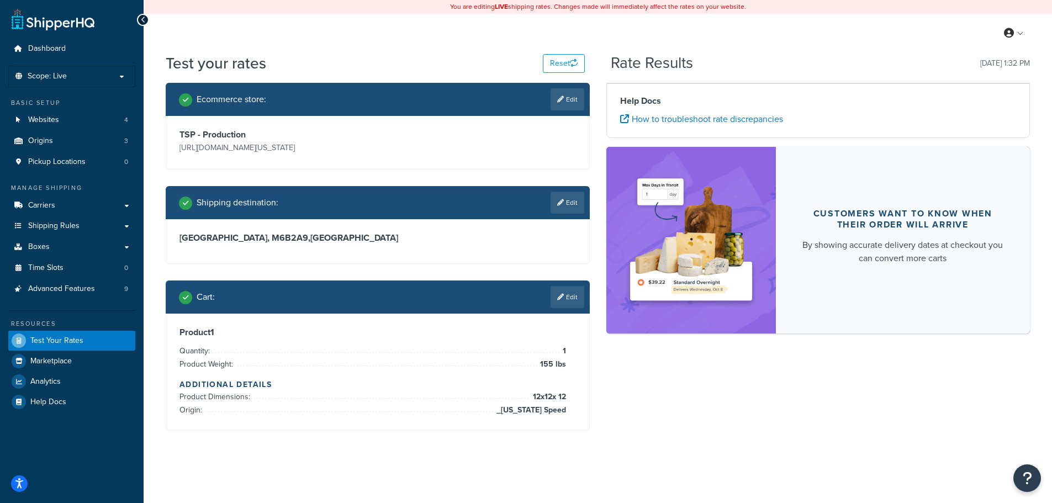
scroll to position [0, 0]
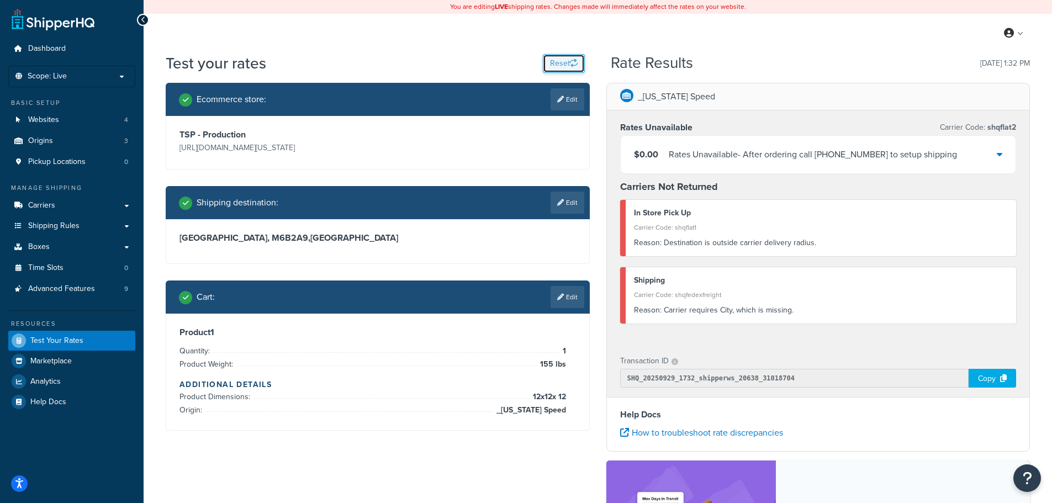
click at [561, 61] on button "Reset" at bounding box center [564, 63] width 42 height 19
select select "TX"
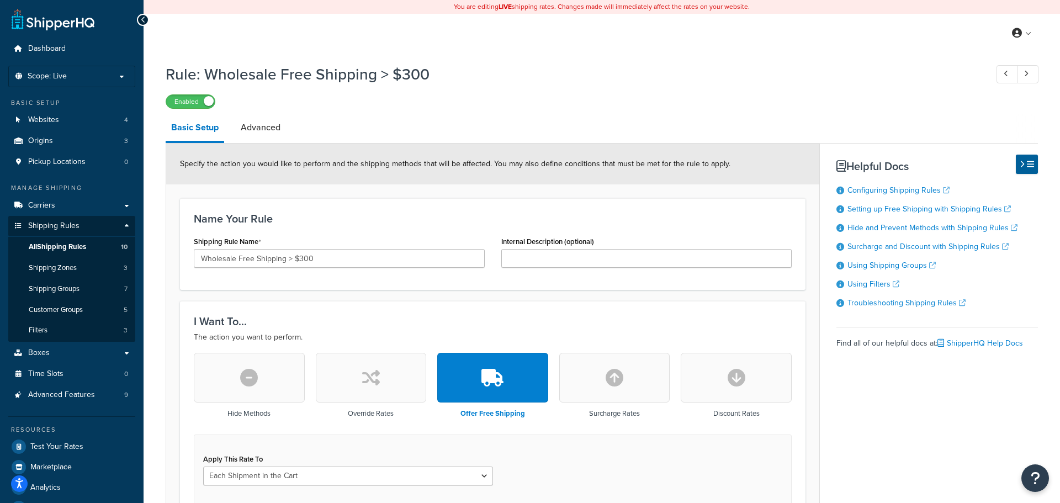
select select "TX"
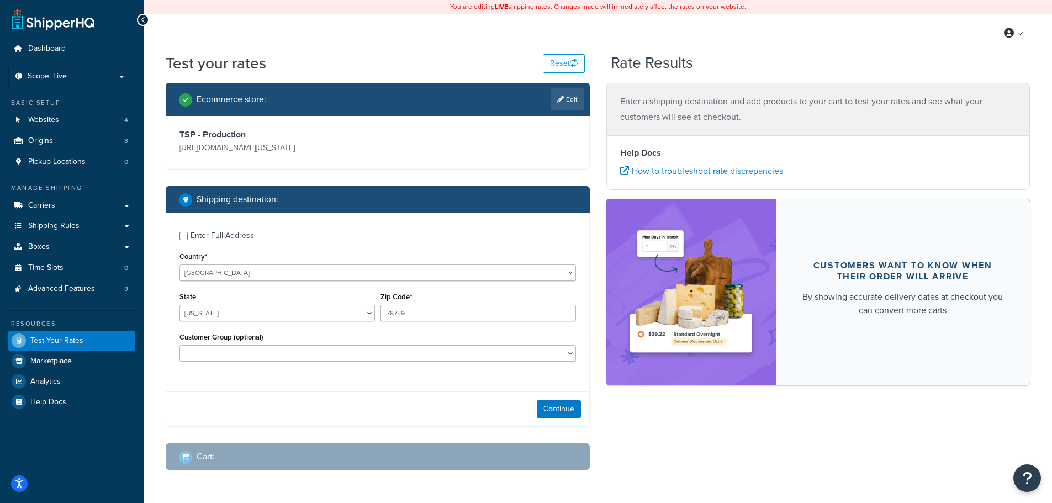
click at [251, 238] on div "Enter Full Address" at bounding box center [221, 235] width 63 height 15
click at [188, 238] on input "Enter Full Address" at bounding box center [183, 236] width 8 height 8
checkbox input "true"
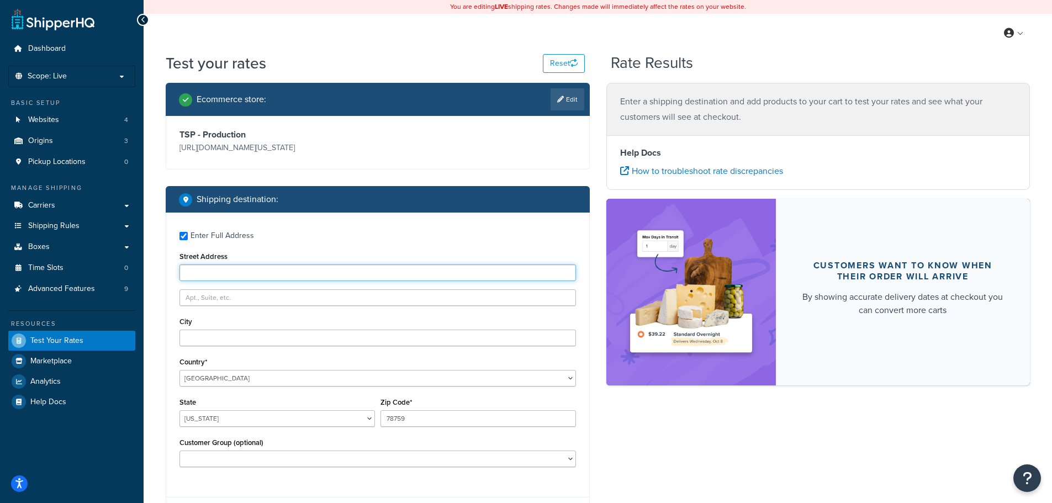
paste input "M6B 2A9"
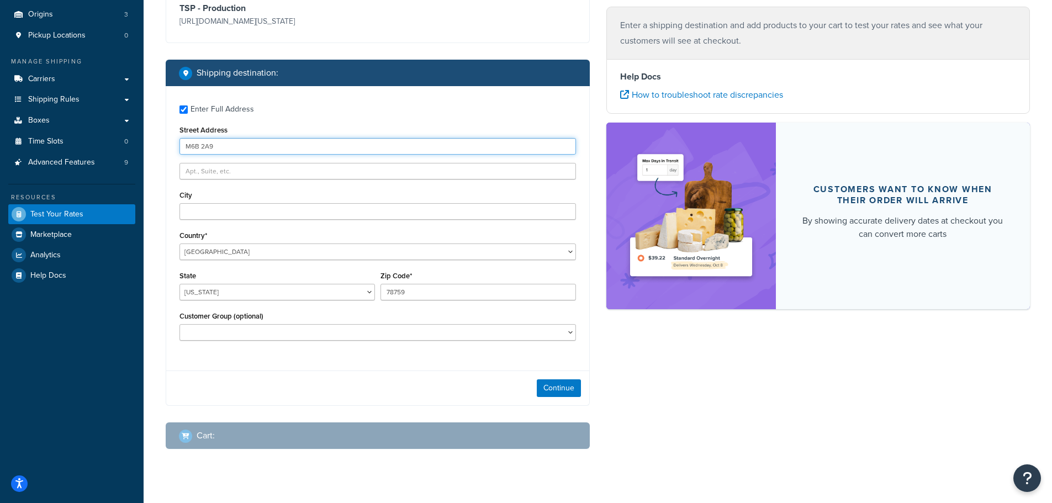
scroll to position [145, 0]
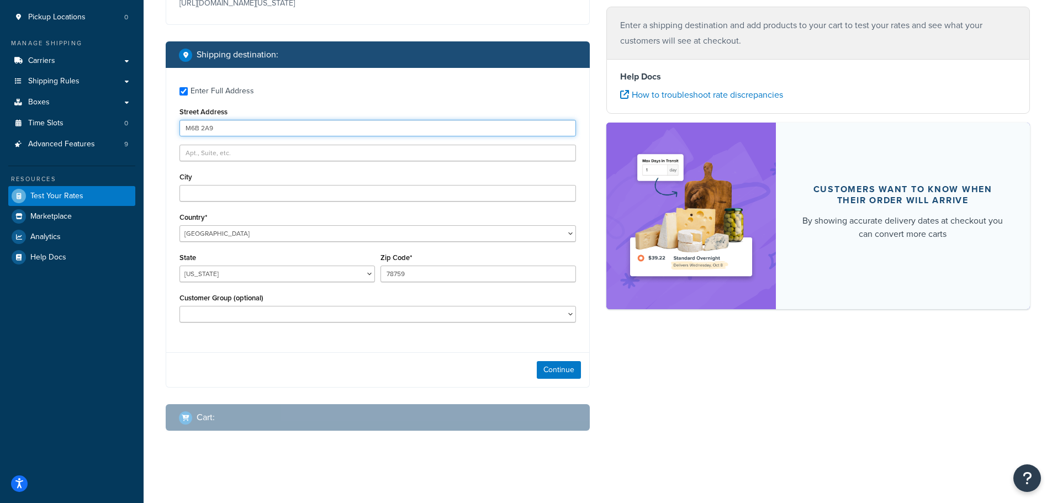
type input "M6B 2A9"
drag, startPoint x: 427, startPoint y: 269, endPoint x: 362, endPoint y: 275, distance: 66.0
click at [362, 275] on div "State Alabama Alaska American Samoa Arizona Arkansas Armed Forces Americas Arme…" at bounding box center [378, 270] width 402 height 40
paste input "M6B 2A"
click at [402, 273] on input "M6B 2A9" at bounding box center [477, 274] width 195 height 17
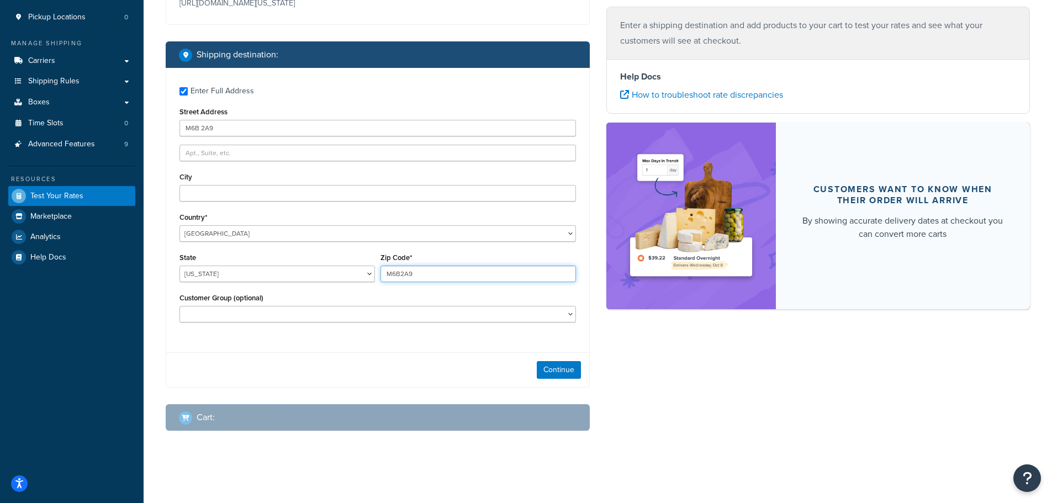
paste input "M6B 2A9"
paste input "3400 Yonge St, Toronto, ON M4N 2M7, Canada"
drag, startPoint x: 551, startPoint y: 273, endPoint x: 376, endPoint y: 278, distance: 175.1
click at [376, 278] on div "State Alabama Alaska American Samoa Arizona Arkansas Armed Forces Americas Arme…" at bounding box center [378, 270] width 402 height 40
click at [467, 274] on input "3400 Yonge St, Toronto, ON M4N 2M7, Canada2A9" at bounding box center [477, 274] width 195 height 17
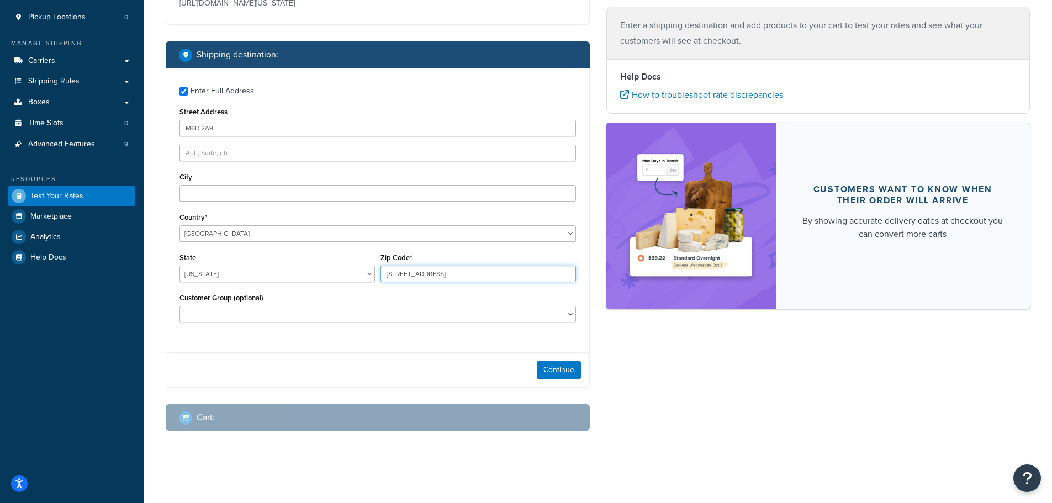
click at [537, 274] on input "3400 Yonge St, Toronto, ON M4N 2M7, Canada2A9" at bounding box center [477, 274] width 195 height 17
drag, startPoint x: 533, startPoint y: 272, endPoint x: 342, endPoint y: 267, distance: 191.1
click at [342, 267] on div "State Alabama Alaska American Samoa Arizona Arkansas Armed Forces Americas Arme…" at bounding box center [378, 270] width 402 height 40
type input "3400 Yonge St, Toronto, ON M4N 2M7, Canada"
click at [193, 128] on input "M6B 2A9" at bounding box center [377, 128] width 396 height 17
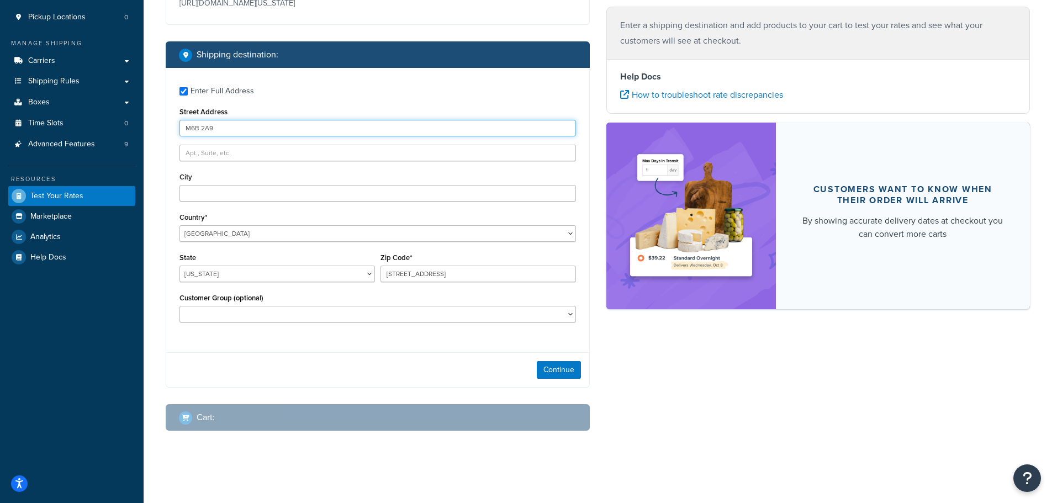
click at [193, 128] on input "M6B 2A9" at bounding box center [377, 128] width 396 height 17
paste input "3400 Yonge St, Toronto, ON M4N 2M7, Canada"
drag, startPoint x: 232, startPoint y: 129, endPoint x: 468, endPoint y: 125, distance: 235.8
click at [468, 125] on input "3400 Yonge St, Toronto, ON M4N 2M7, Canada" at bounding box center [377, 128] width 396 height 17
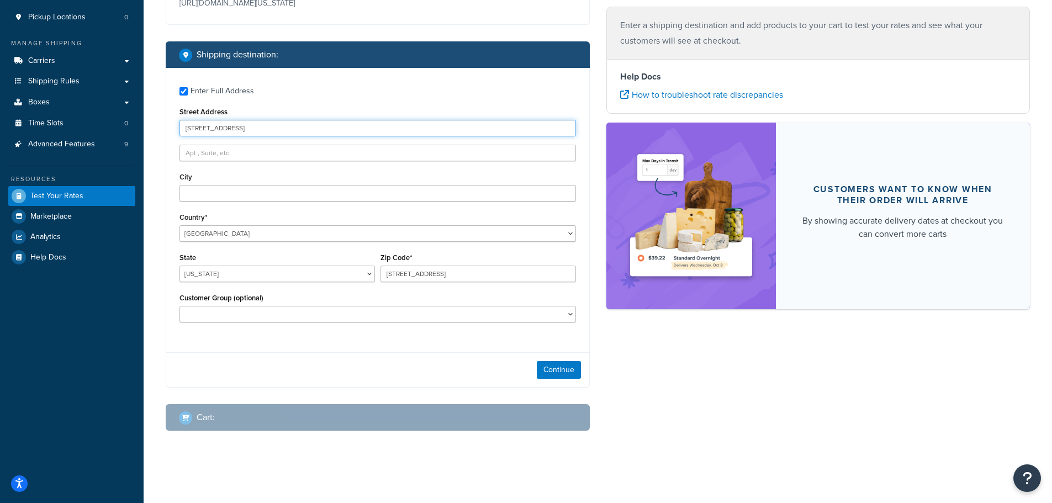
type input "3400 Yonge St"
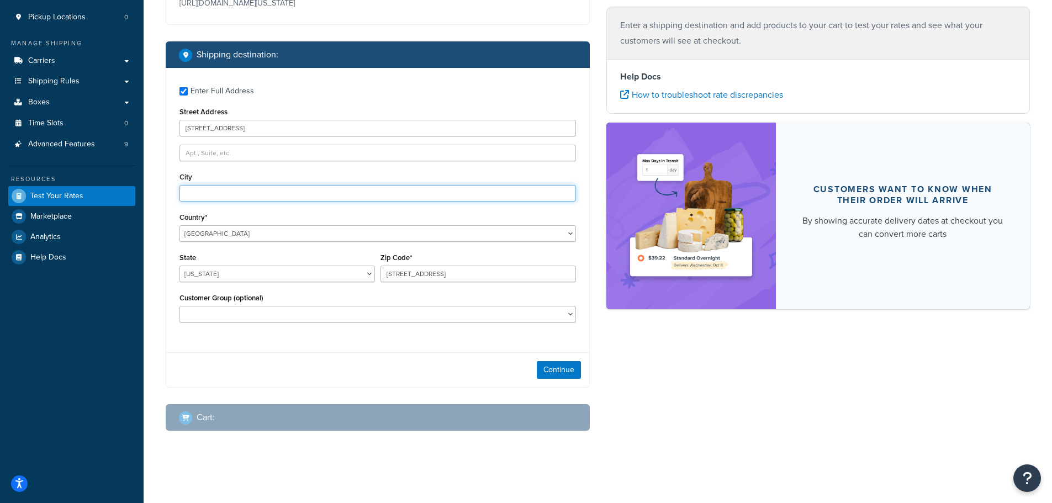
click at [215, 195] on input "City" at bounding box center [377, 193] width 396 height 17
paste input "3400 Yonge St, Toronto, ON M4N 2M7, Canada"
drag, startPoint x: 233, startPoint y: 192, endPoint x: 155, endPoint y: 199, distance: 78.2
click at [155, 199] on div "Test your rates Reset Rate Results Ecommerce store : Edit TSP - Production http…" at bounding box center [598, 192] width 908 height 568
drag, startPoint x: 206, startPoint y: 195, endPoint x: 443, endPoint y: 190, distance: 236.3
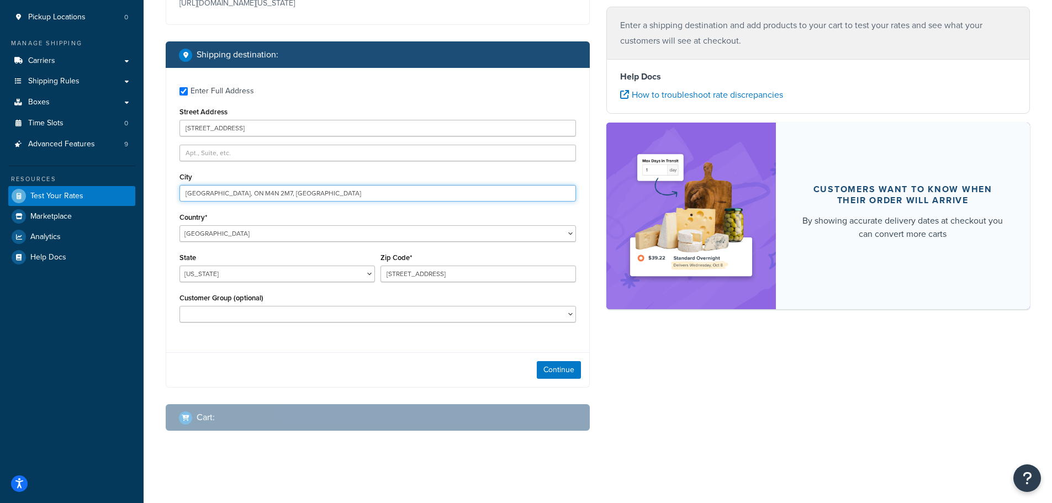
click at [443, 190] on input "Toronto, ON M4N 2M7, Canada" at bounding box center [377, 193] width 396 height 17
type input "Toronto"
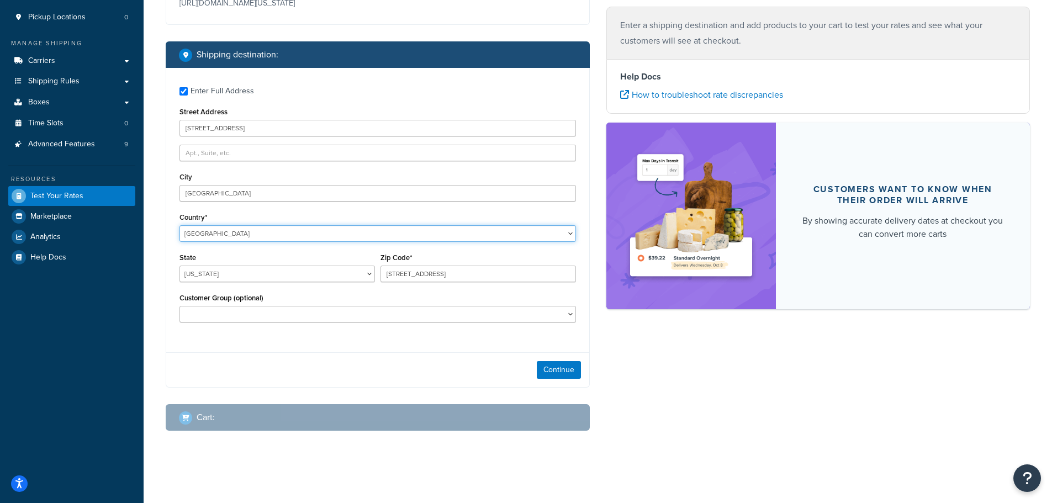
click at [266, 230] on select "United States United Kingdom Afghanistan Åland Islands Albania Algeria American…" at bounding box center [377, 233] width 396 height 17
select select "CA"
click at [179, 225] on select "United States United Kingdom Afghanistan Åland Islands Albania Algeria American…" at bounding box center [377, 233] width 396 height 17
click at [268, 279] on select "Alberta British Columbia Manitoba New Brunswick Newfoundland and Labrador North…" at bounding box center [276, 274] width 195 height 17
select select "ON"
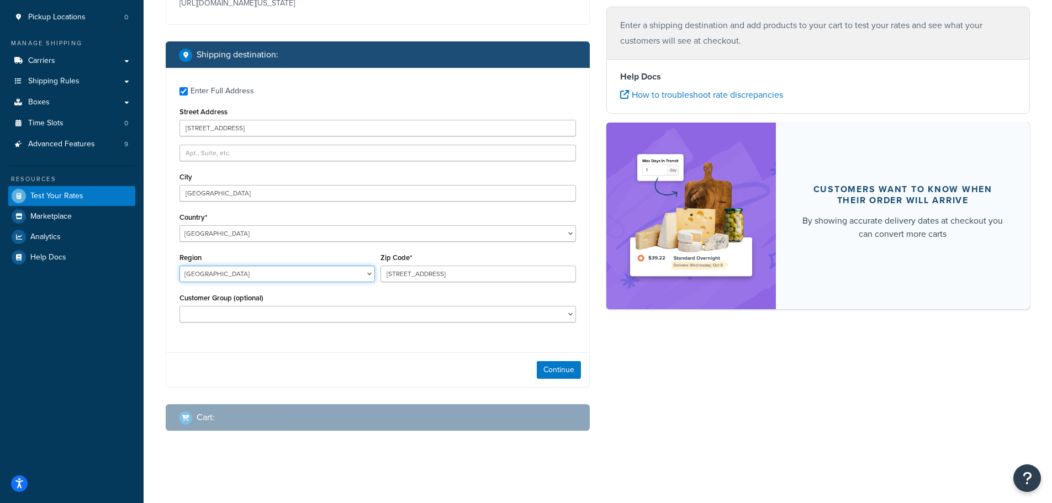
click at [179, 266] on select "Alberta British Columbia Manitoba New Brunswick Newfoundland and Labrador North…" at bounding box center [276, 274] width 195 height 17
click at [415, 274] on input "3400 Yonge St, Toronto, ON M4N 2M7, Canada" at bounding box center [477, 274] width 195 height 17
drag, startPoint x: 470, startPoint y: 274, endPoint x: 376, endPoint y: 282, distance: 94.2
click at [376, 282] on div "Region Alberta British Columbia Manitoba New Brunswick Newfoundland and Labrado…" at bounding box center [378, 270] width 402 height 40
drag, startPoint x: 418, startPoint y: 274, endPoint x: 583, endPoint y: 250, distance: 166.8
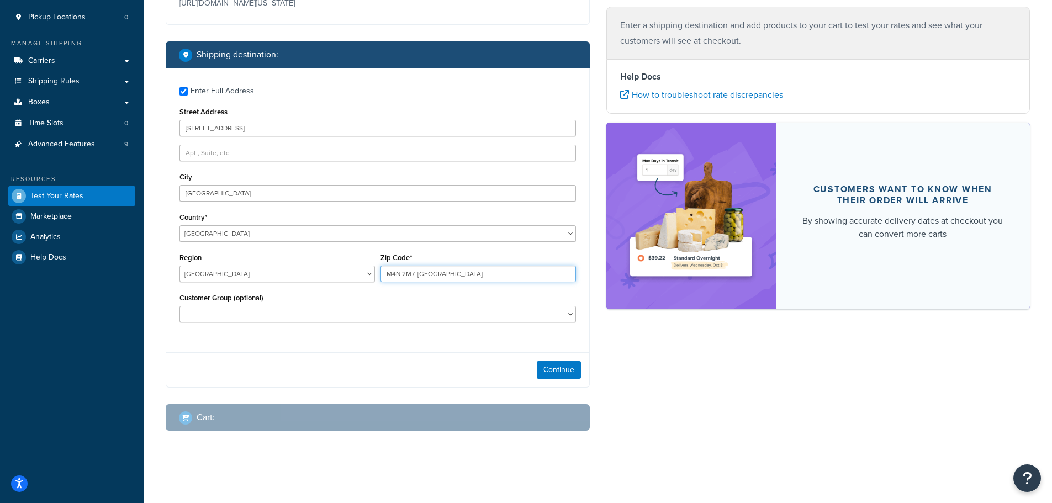
click at [579, 254] on div "Enter Full Address Street Address 3400 Yonge St City Toronto Country* United St…" at bounding box center [377, 206] width 423 height 276
click at [401, 275] on input "M4N 2M7" at bounding box center [477, 274] width 195 height 17
type input "M4N2M7"
click at [575, 375] on button "Continue" at bounding box center [559, 370] width 44 height 18
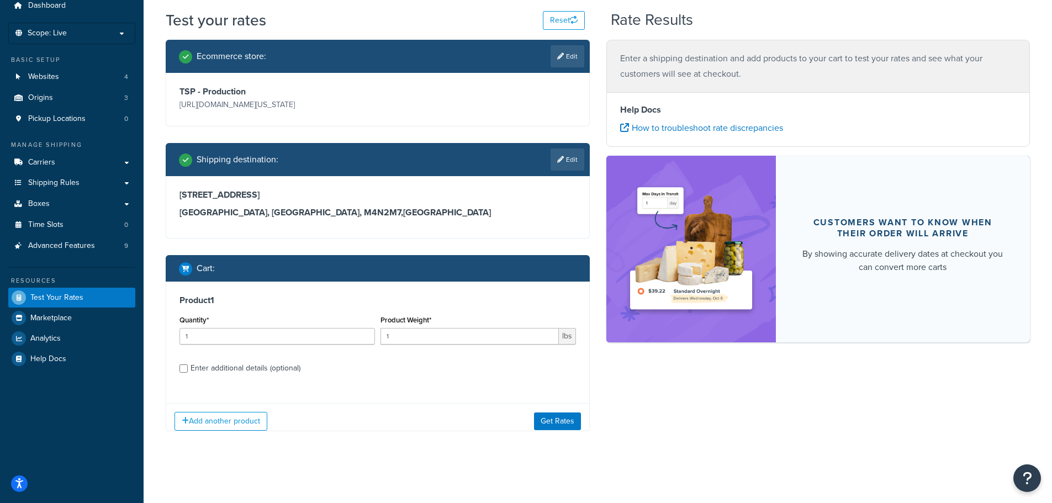
scroll to position [51, 0]
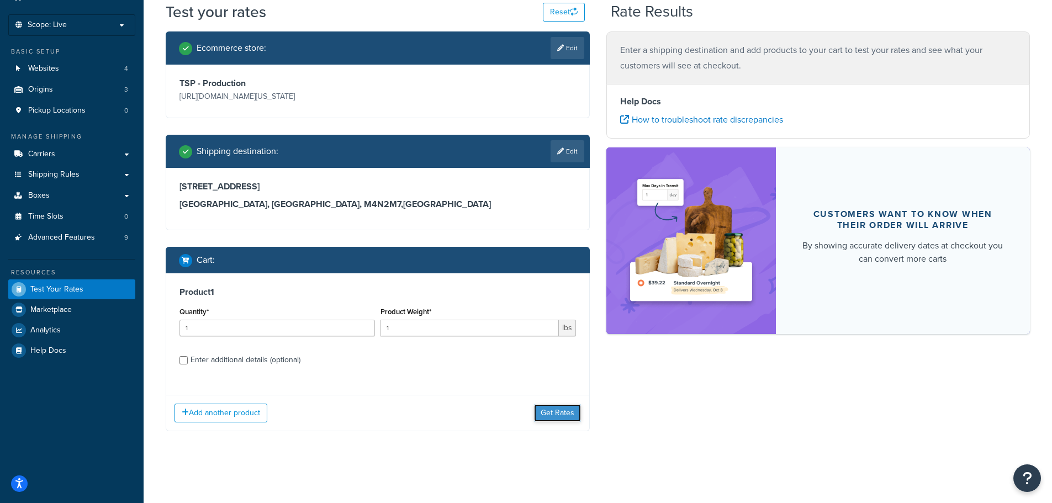
click at [552, 413] on button "Get Rates" at bounding box center [557, 413] width 47 height 18
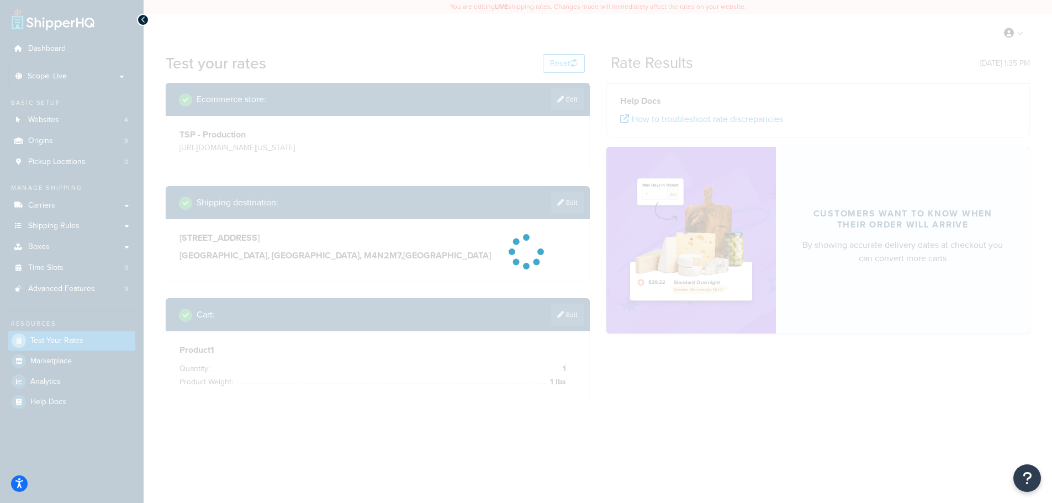
scroll to position [0, 0]
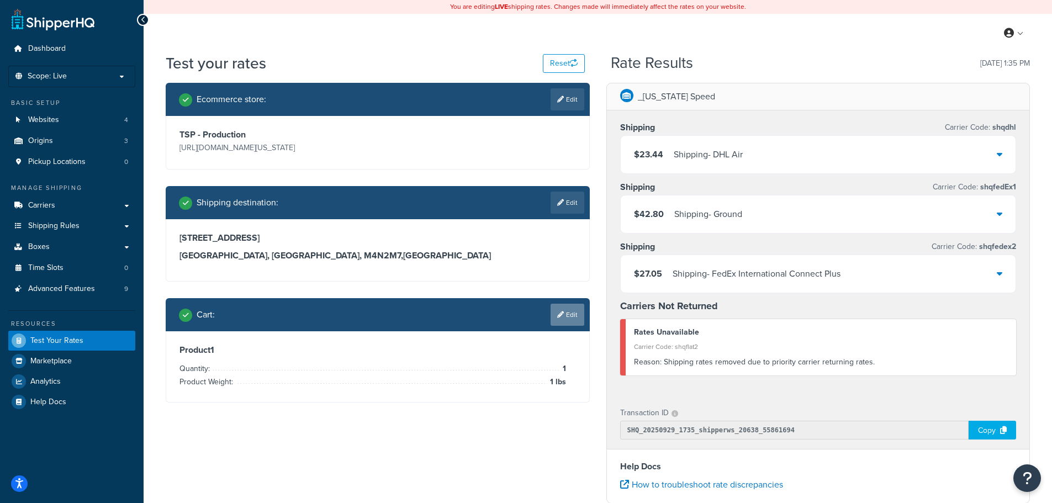
click at [569, 318] on link "Edit" at bounding box center [567, 315] width 34 height 22
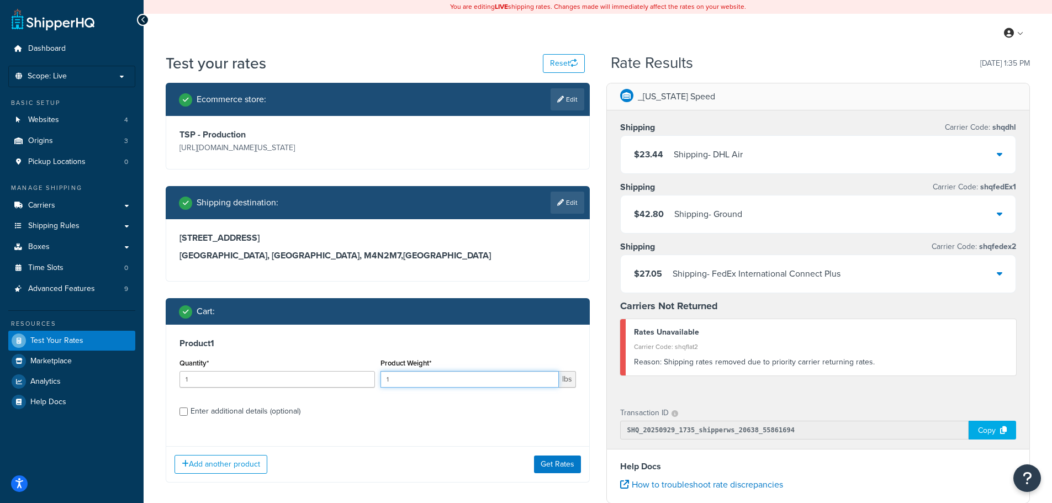
click at [445, 379] on input "1" at bounding box center [469, 379] width 178 height 17
type input "3"
type input "50"
click at [556, 458] on button "Get Rates" at bounding box center [557, 464] width 47 height 18
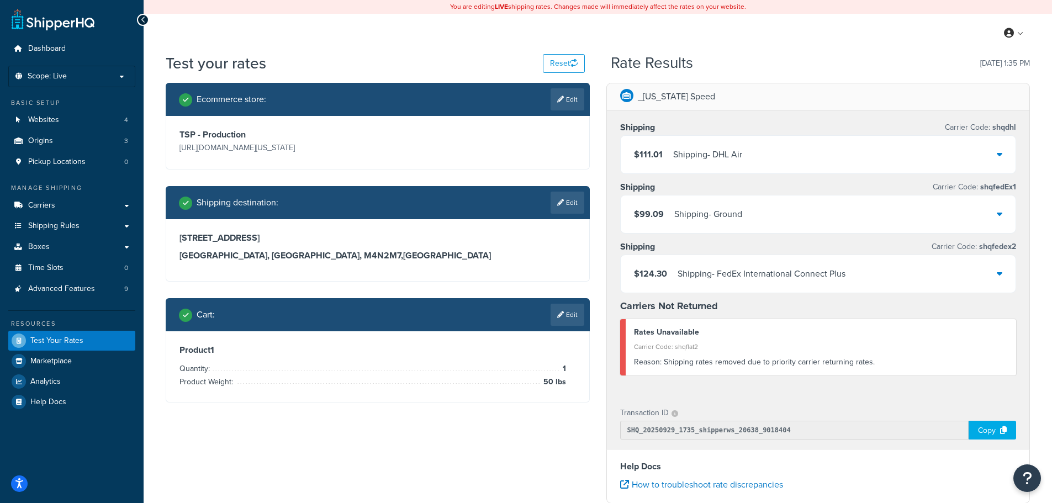
click at [998, 215] on icon at bounding box center [1000, 213] width 6 height 9
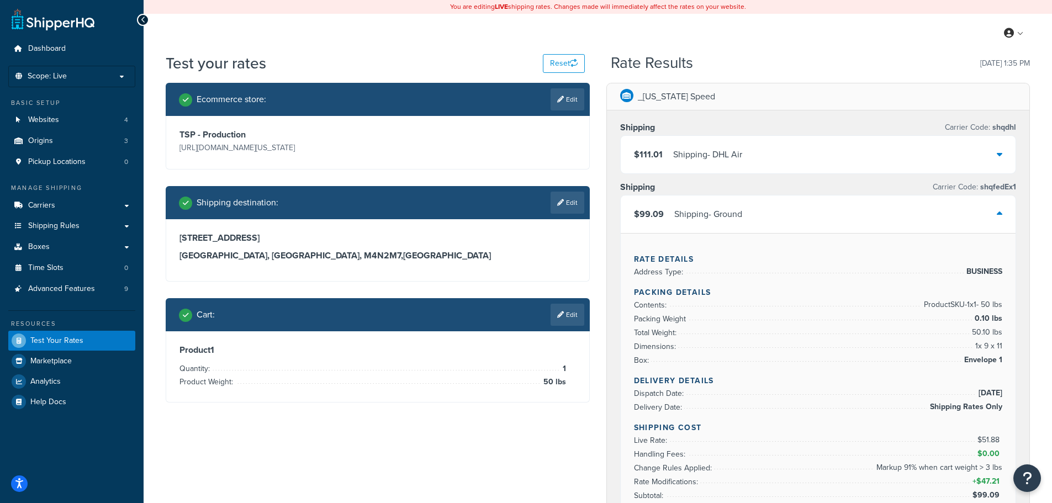
click at [998, 212] on icon at bounding box center [1000, 213] width 6 height 9
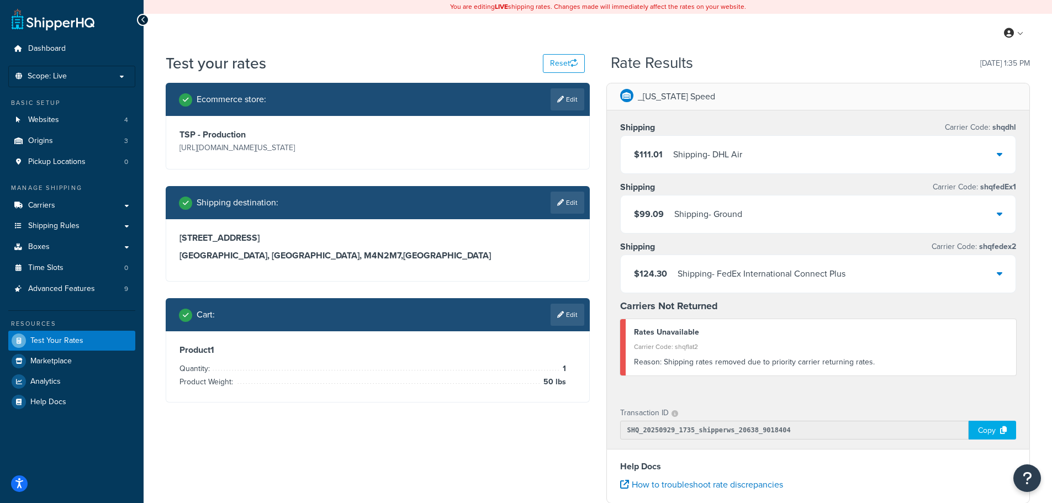
click at [998, 153] on icon at bounding box center [1000, 154] width 6 height 9
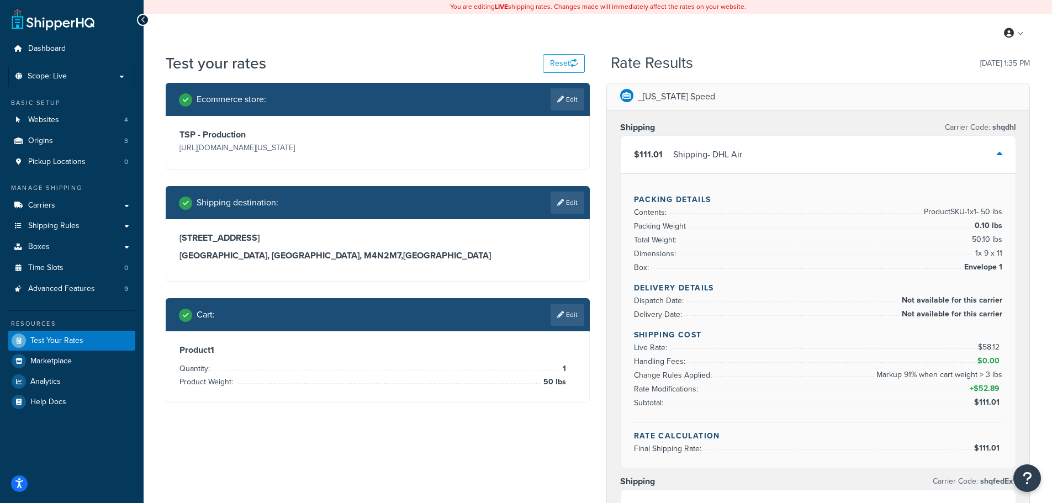
click at [998, 153] on icon at bounding box center [1000, 154] width 6 height 9
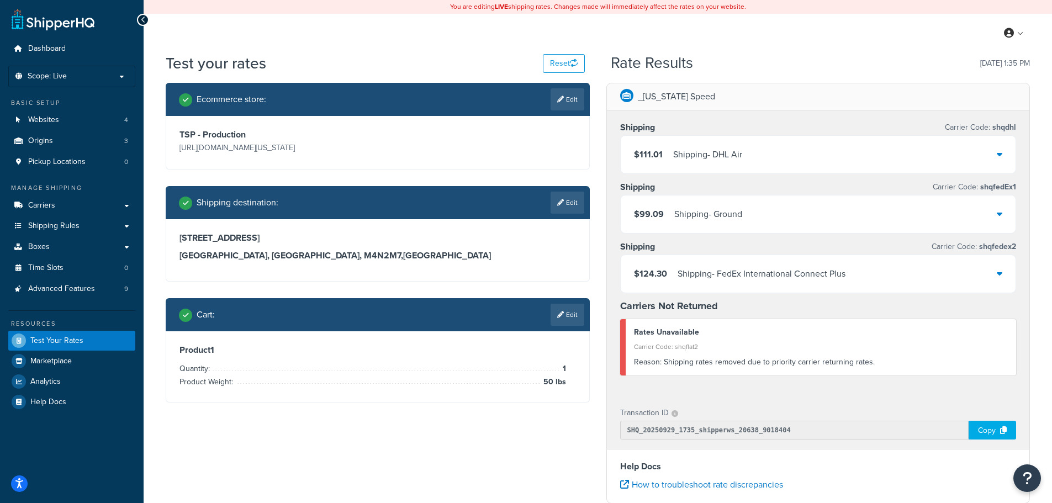
click at [997, 278] on div at bounding box center [1000, 273] width 6 height 15
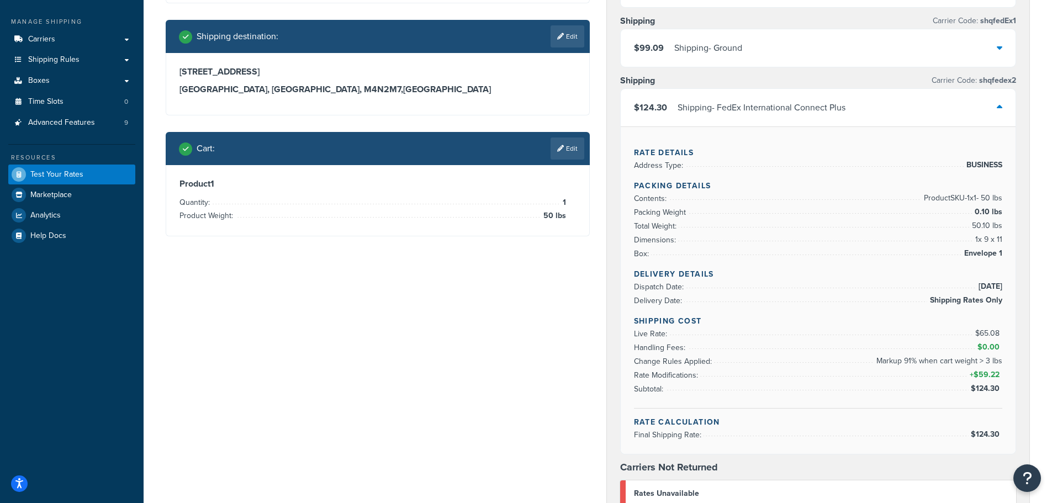
scroll to position [55, 0]
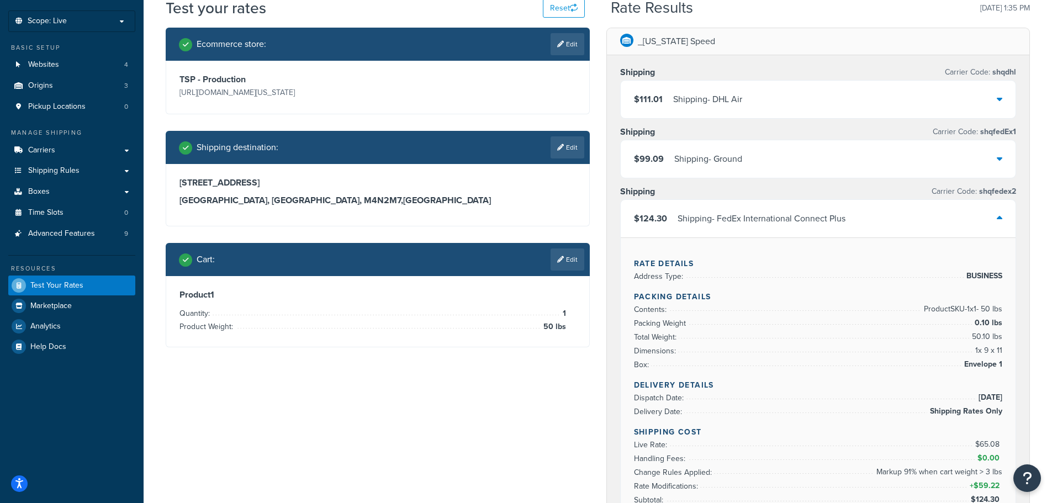
click at [998, 219] on icon at bounding box center [1000, 218] width 6 height 9
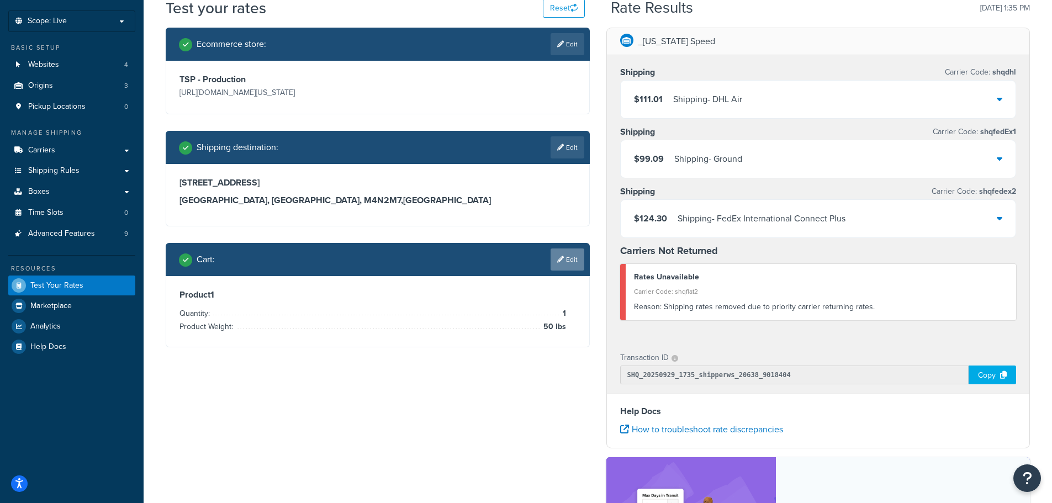
click at [571, 260] on link "Edit" at bounding box center [567, 259] width 34 height 22
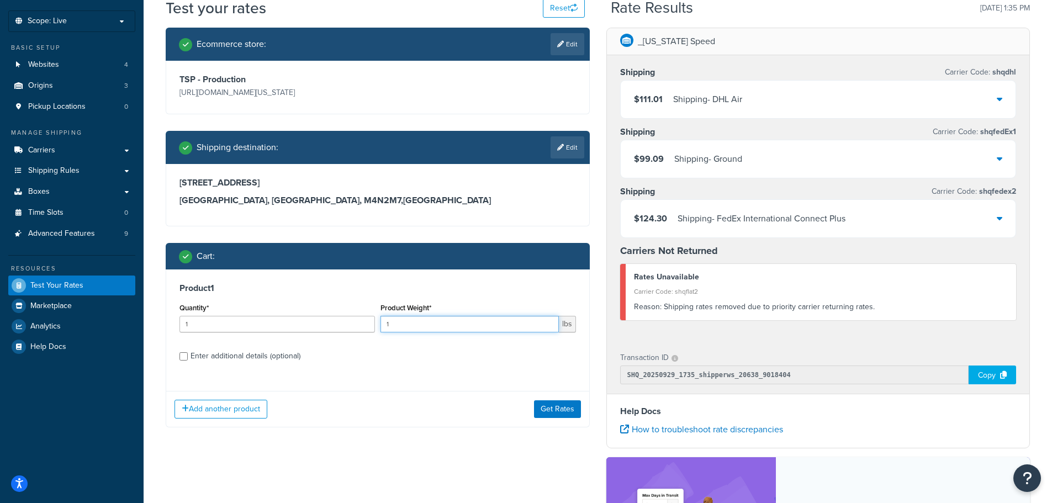
click at [454, 319] on input "1" at bounding box center [469, 324] width 178 height 17
type input "160"
click at [563, 420] on div "Add another product Get Rates" at bounding box center [377, 409] width 423 height 36
click at [565, 415] on button "Get Rates" at bounding box center [557, 409] width 47 height 18
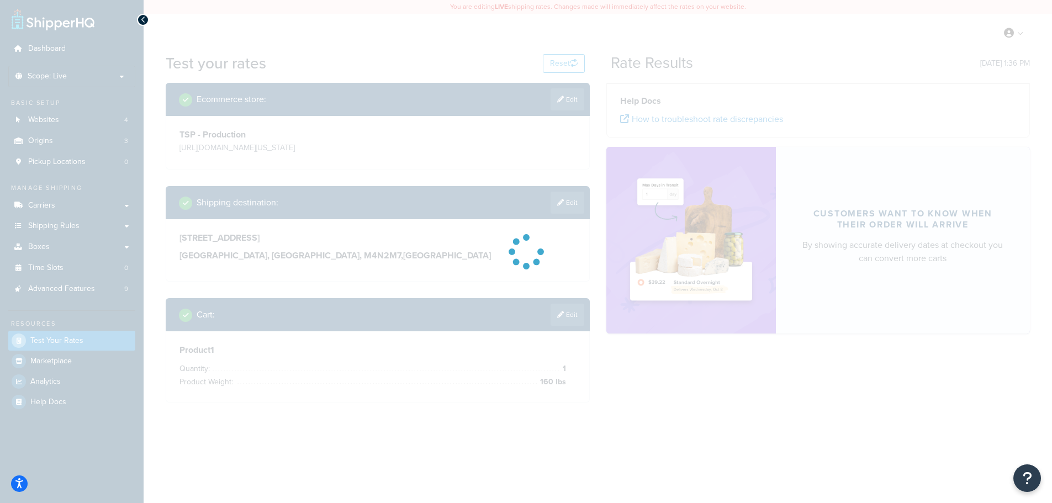
scroll to position [0, 0]
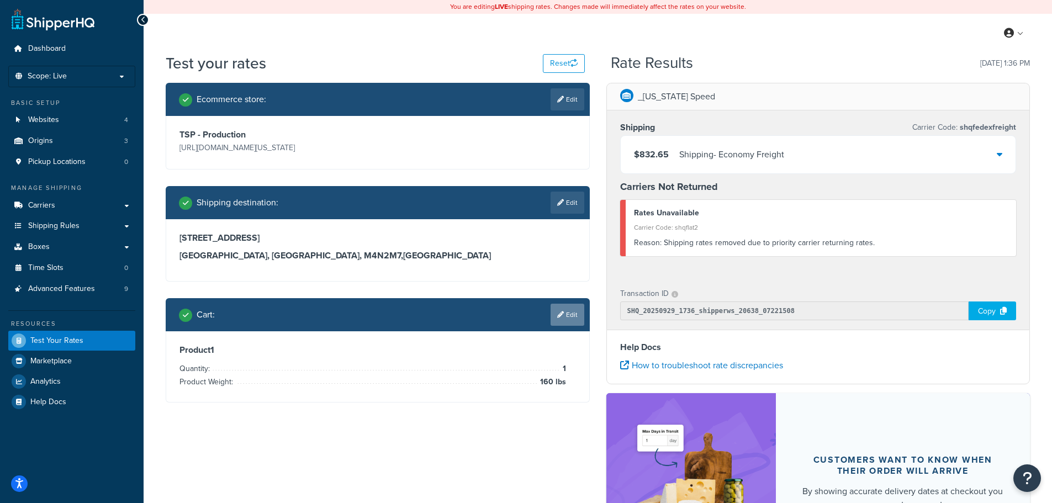
click at [574, 319] on link "Edit" at bounding box center [567, 315] width 34 height 22
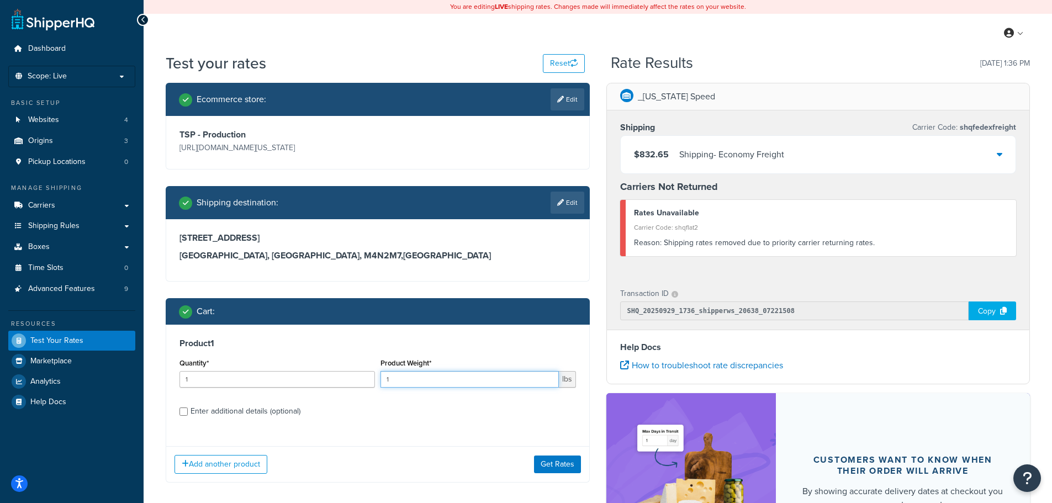
click at [473, 382] on input "1" at bounding box center [469, 379] width 178 height 17
click at [475, 377] on input "1" at bounding box center [469, 379] width 178 height 17
type input "400"
click at [564, 463] on button "Get Rates" at bounding box center [557, 464] width 47 height 18
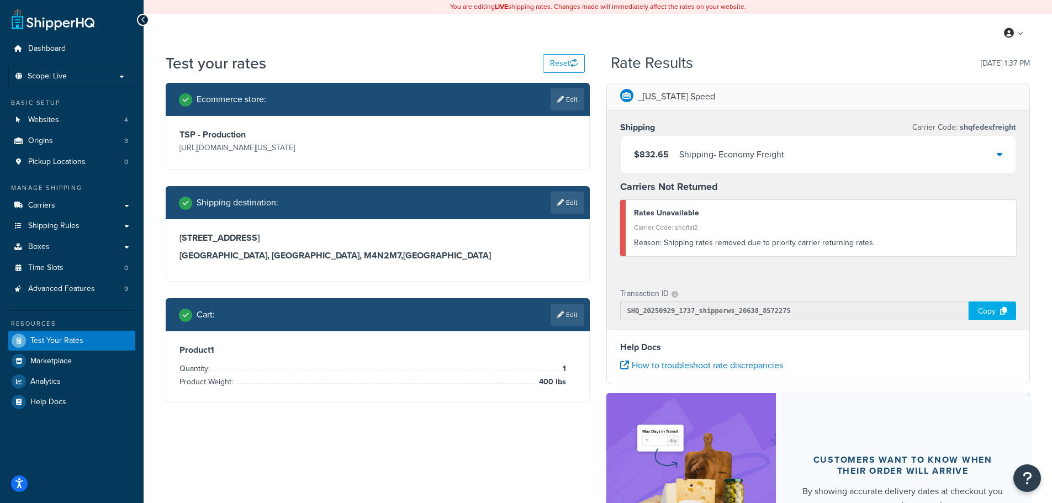
click at [995, 149] on div "$832.65 Shipping - Economy Freight" at bounding box center [818, 155] width 395 height 38
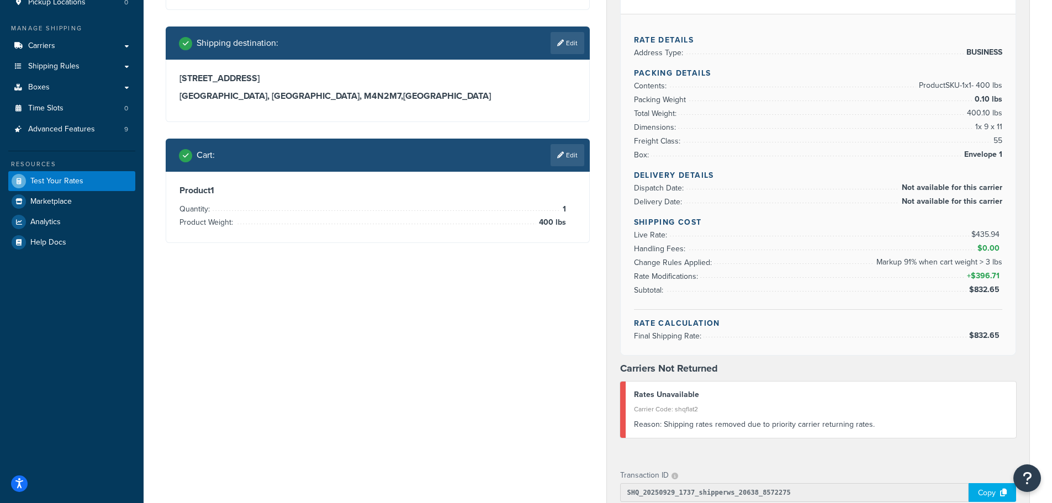
scroll to position [166, 0]
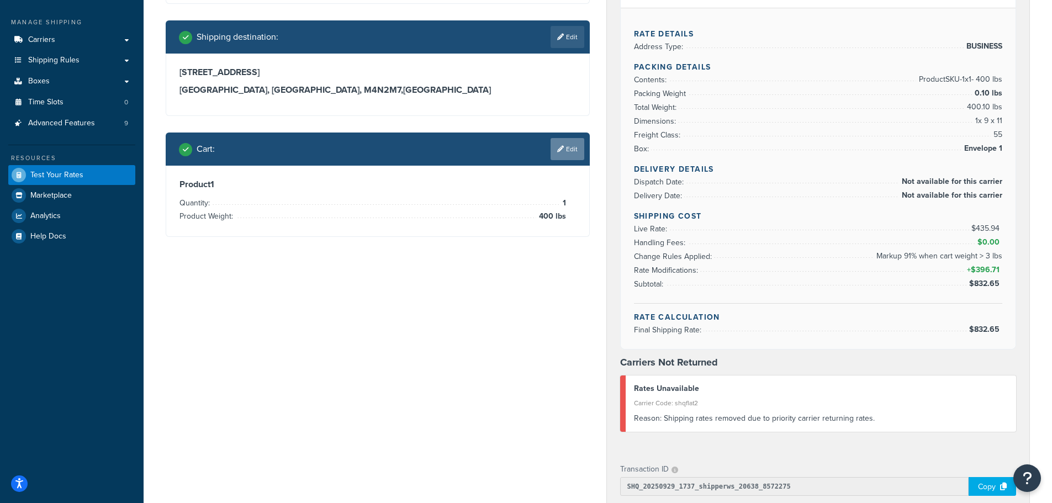
click at [574, 149] on link "Edit" at bounding box center [567, 149] width 34 height 22
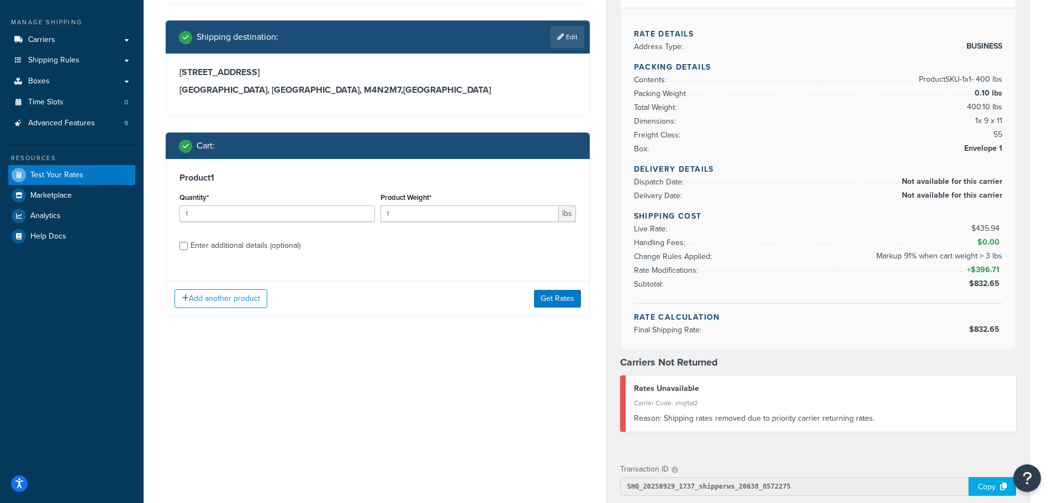
click at [448, 205] on div "Product Weight* 1 lbs" at bounding box center [477, 206] width 195 height 32
drag, startPoint x: 443, startPoint y: 218, endPoint x: 383, endPoint y: 220, distance: 60.2
click at [383, 220] on input "1" at bounding box center [469, 213] width 178 height 17
type input "400"
click at [247, 245] on div "Enter additional details (optional)" at bounding box center [245, 245] width 110 height 15
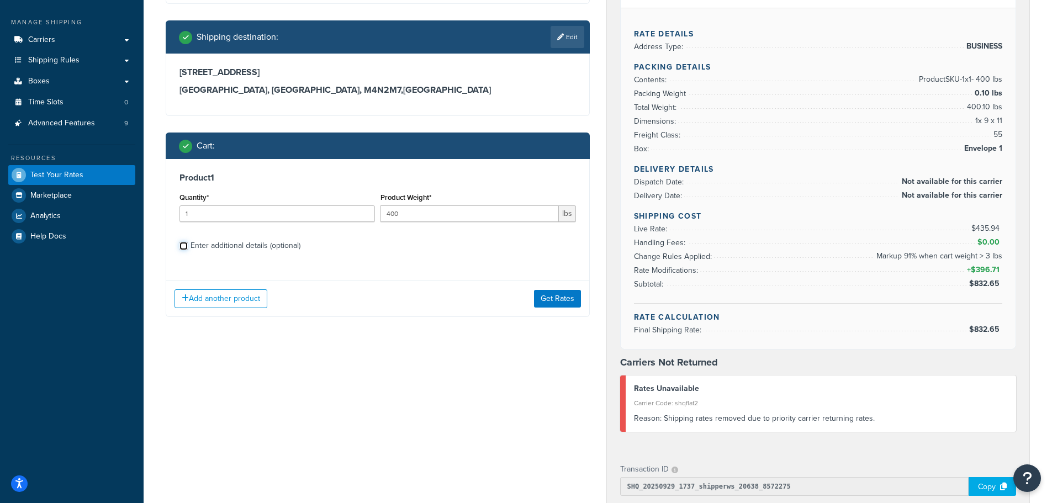
click at [188, 245] on input "Enter additional details (optional)" at bounding box center [183, 246] width 8 height 8
checkbox input "true"
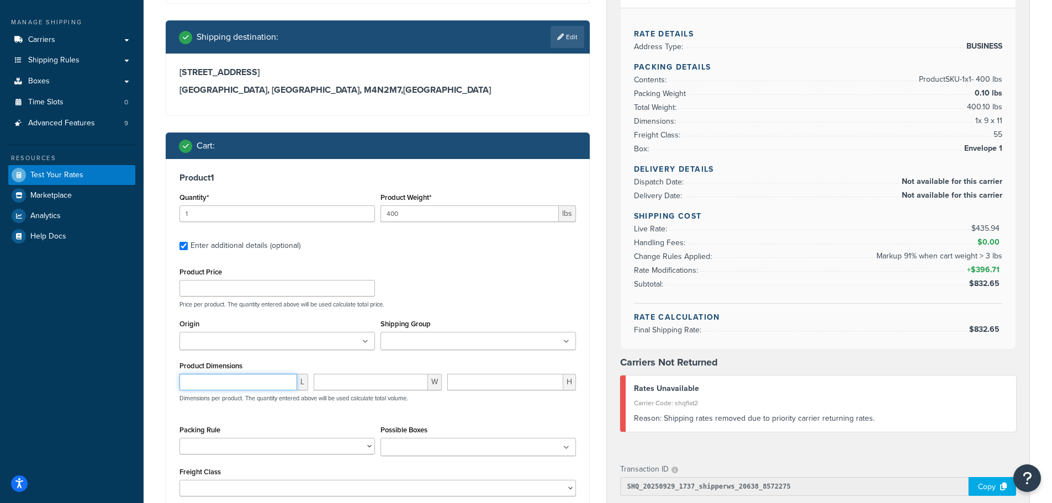
click at [266, 385] on input "number" at bounding box center [238, 382] width 118 height 17
type input "24"
click at [335, 381] on input "number" at bounding box center [371, 382] width 115 height 17
type input "24"
click at [474, 381] on input "number" at bounding box center [505, 382] width 116 height 17
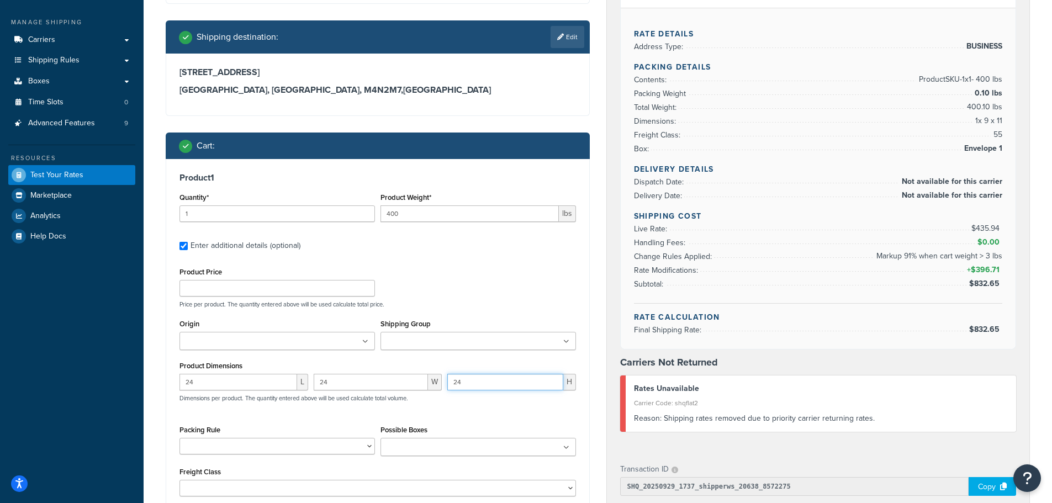
type input "24"
click at [483, 415] on div "Product Price Price per product. The quantity entered above will be used calcul…" at bounding box center [377, 380] width 396 height 232
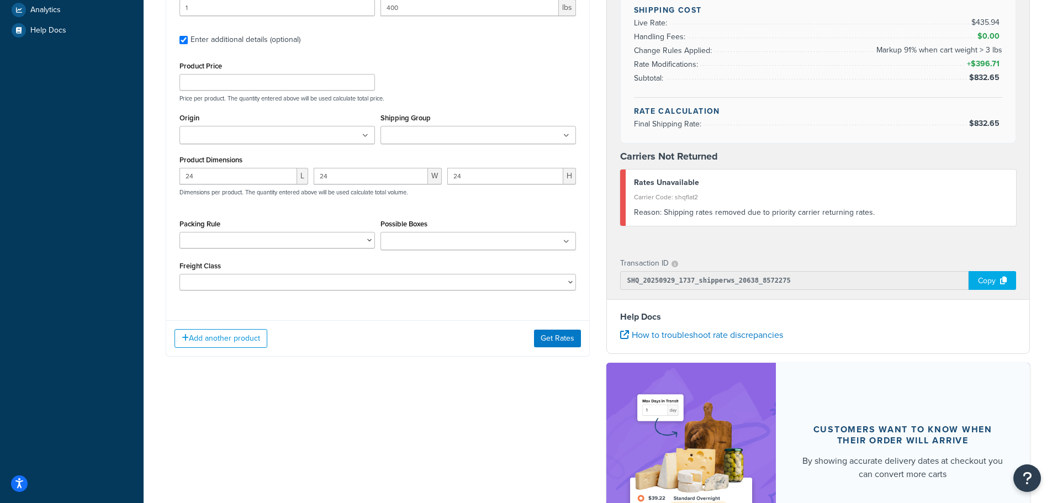
scroll to position [386, 0]
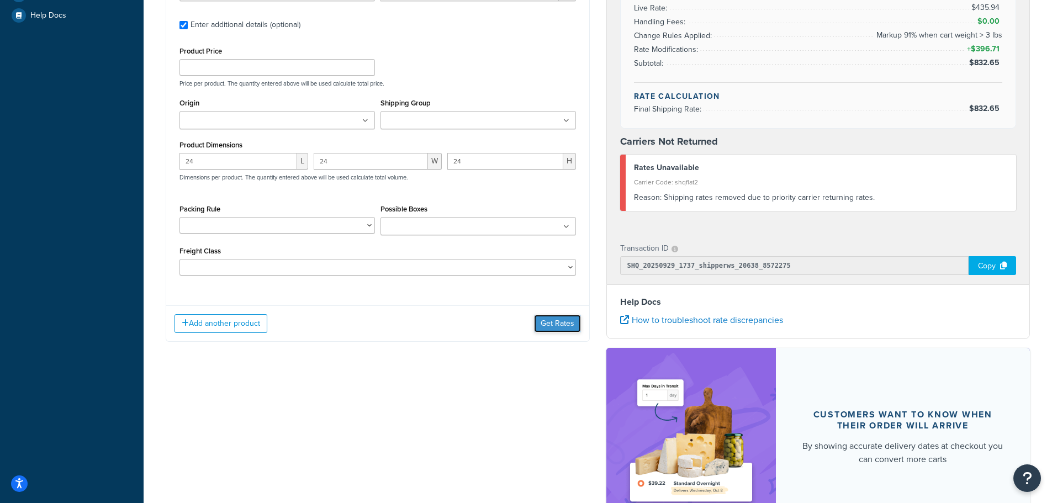
click at [554, 323] on button "Get Rates" at bounding box center [557, 324] width 47 height 18
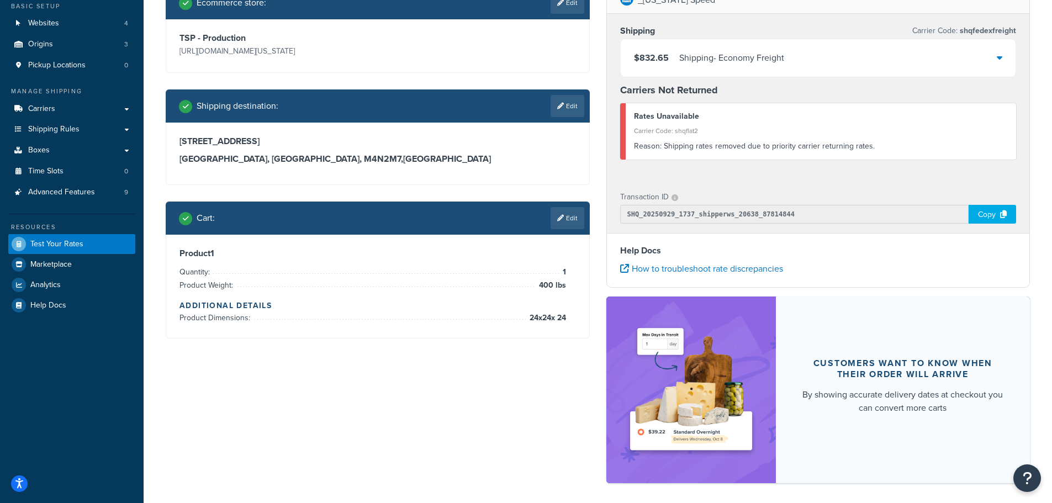
scroll to position [0, 0]
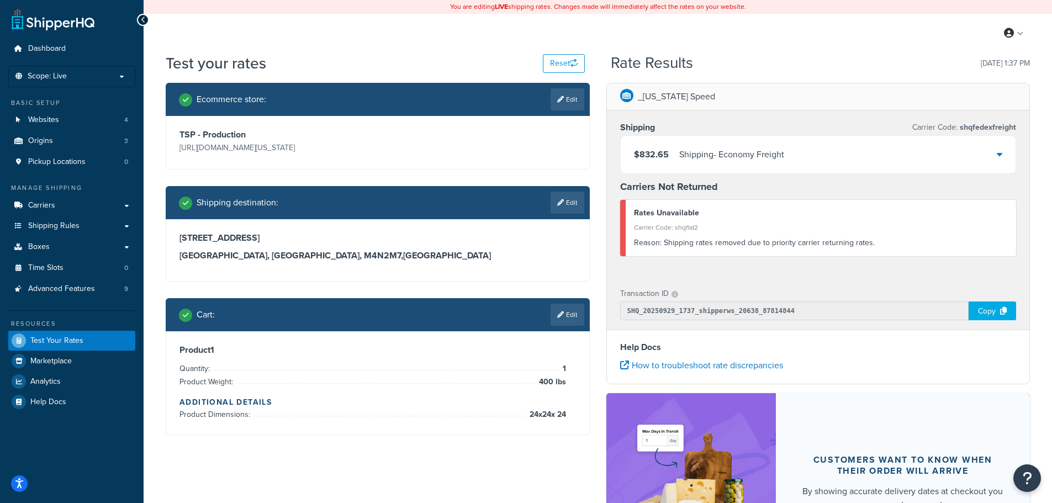
click at [999, 156] on icon at bounding box center [1000, 154] width 6 height 9
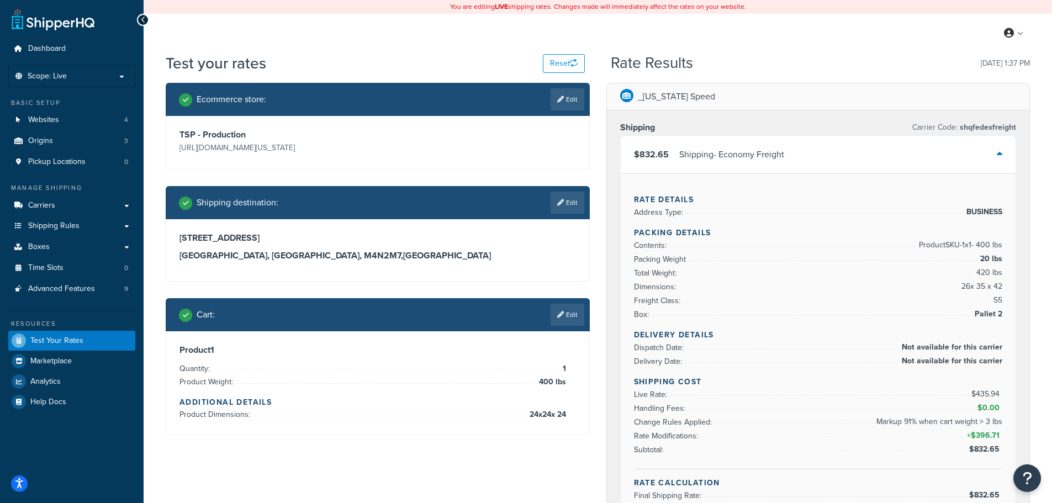
click at [999, 156] on icon at bounding box center [1000, 154] width 6 height 9
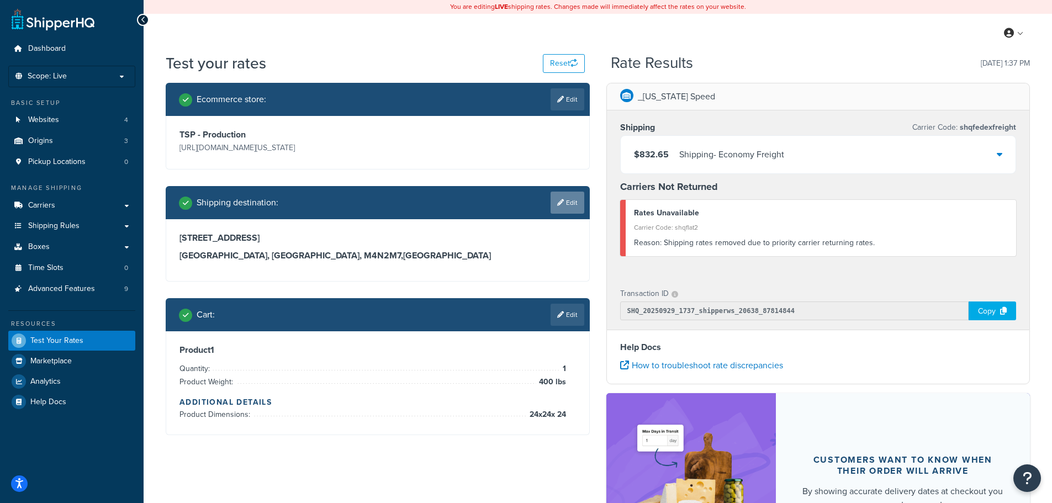
click at [571, 202] on link "Edit" at bounding box center [567, 203] width 34 height 22
select select "CA"
select select "ON"
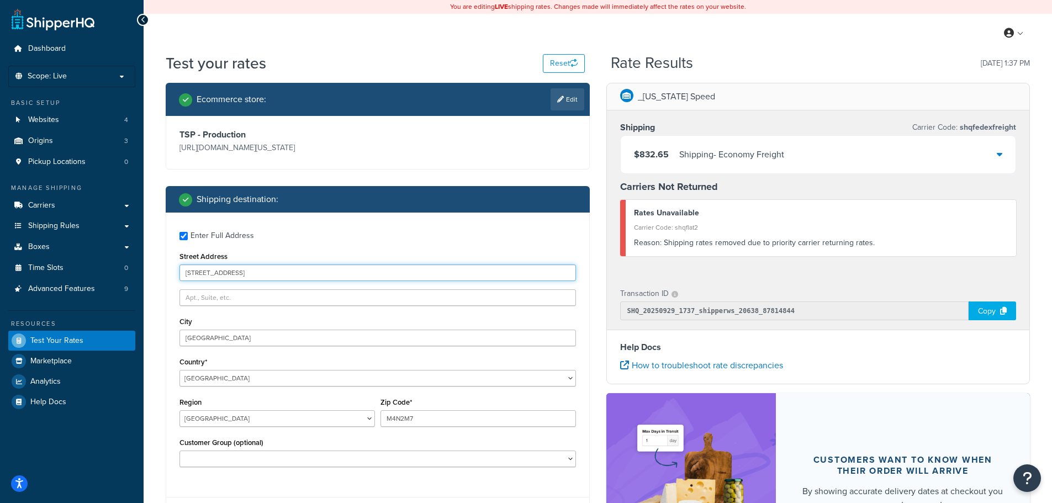
click at [204, 272] on input "3400 Yonge St" at bounding box center [377, 272] width 396 height 17
paste input "800 W Northern Lights Blvd, Anchorage, AK 99503"
drag, startPoint x: 265, startPoint y: 273, endPoint x: 460, endPoint y: 268, distance: 194.9
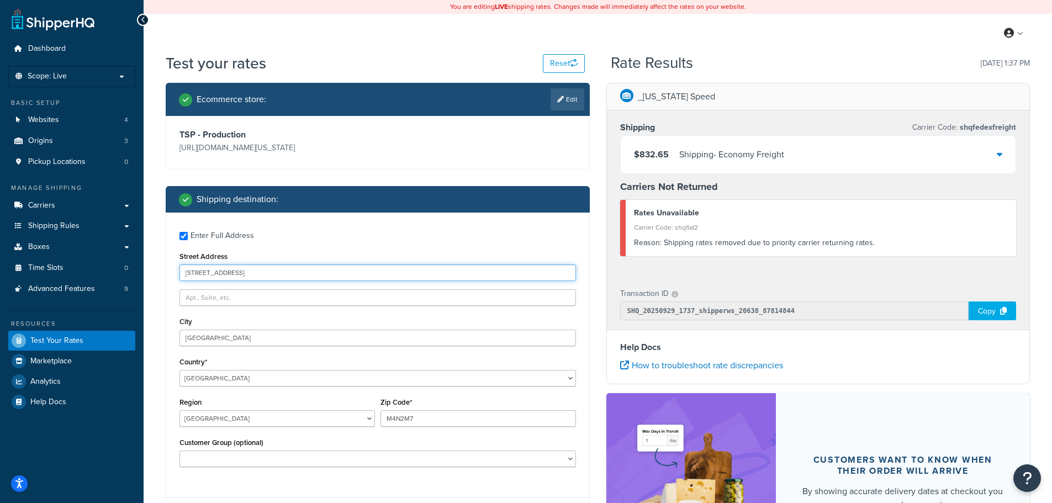
click at [460, 268] on input "800 W Northern Lights Blvd, Anchorage, AK 99503" at bounding box center [377, 272] width 396 height 17
type input "800 W Northern Lights Blvd"
click at [199, 340] on input "Toronto" at bounding box center [377, 338] width 396 height 17
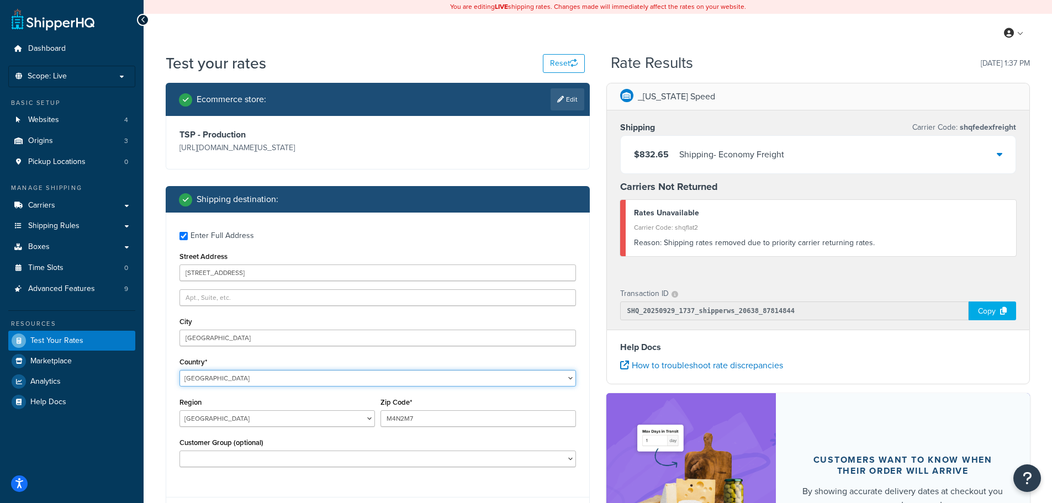
click at [202, 383] on select "United States United Kingdom Afghanistan Åland Islands Albania Algeria American…" at bounding box center [377, 378] width 396 height 17
select select "US"
click at [179, 370] on select "United States United Kingdom Afghanistan Åland Islands Albania Algeria American…" at bounding box center [377, 378] width 396 height 17
click at [218, 417] on select "Alabama Alaska American Samoa Arizona Arkansas Armed Forces Americas Armed Forc…" at bounding box center [276, 418] width 195 height 17
select select "AK"
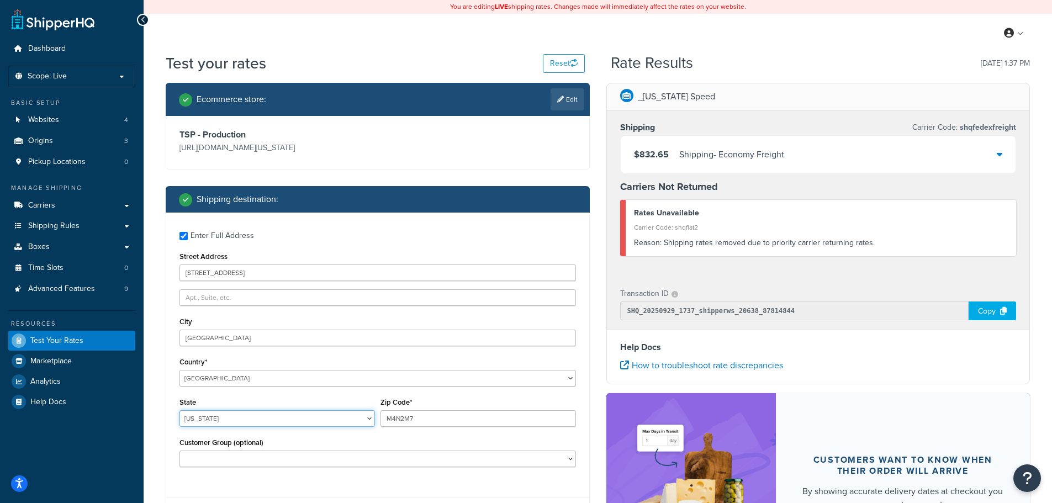
click at [179, 410] on select "Alabama Alaska American Samoa Arizona Arkansas Armed Forces Americas Armed Forc…" at bounding box center [276, 418] width 195 height 17
click at [402, 417] on input "M4N2M7" at bounding box center [477, 418] width 195 height 17
paste input "800 W Northern Lights Blvd, Anchorage, AK 99503"
drag, startPoint x: 516, startPoint y: 419, endPoint x: 275, endPoint y: 410, distance: 240.3
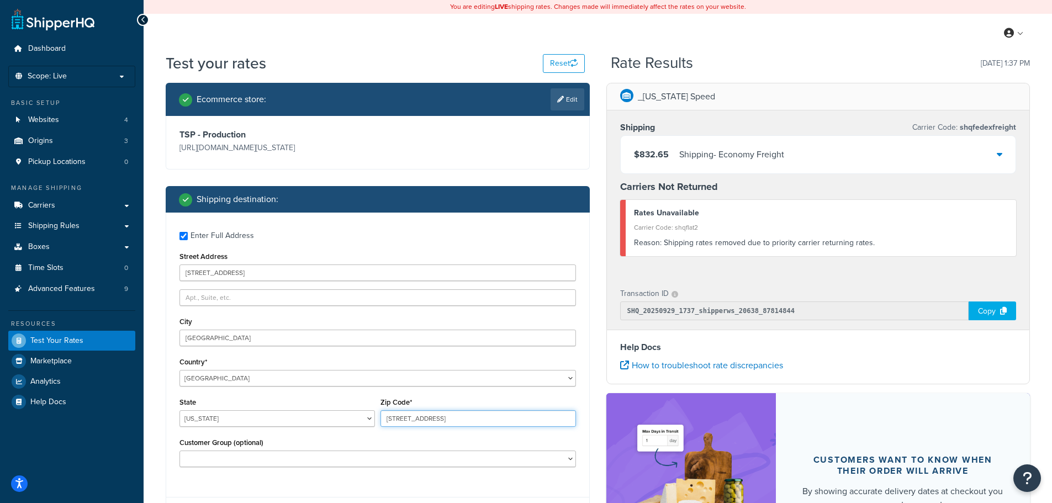
click at [275, 410] on div "State Alabama Alaska American Samoa Arizona Arkansas Armed Forces Americas Arme…" at bounding box center [378, 415] width 402 height 40
type input "99503"
click at [218, 337] on input "Toronto" at bounding box center [377, 338] width 396 height 17
type input "Anchorage"
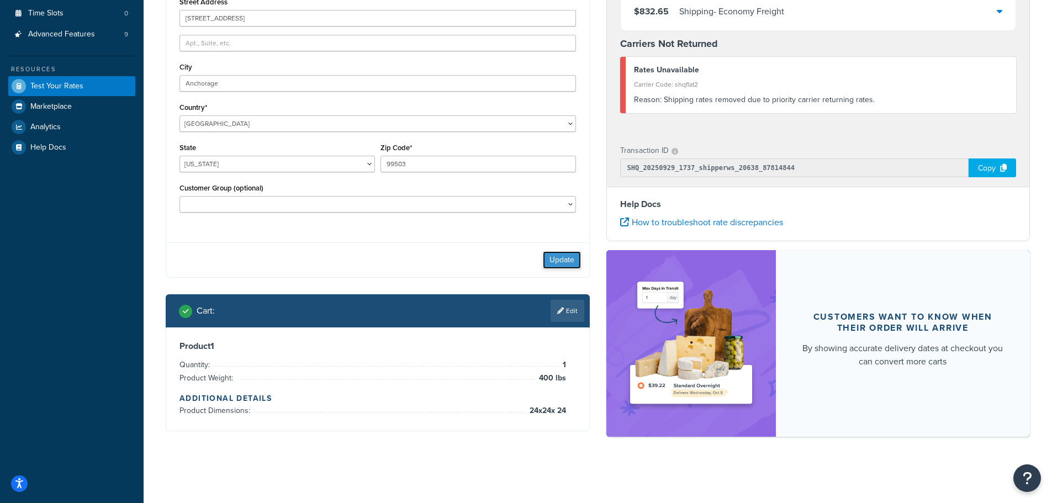
click at [556, 259] on button "Update" at bounding box center [562, 260] width 38 height 18
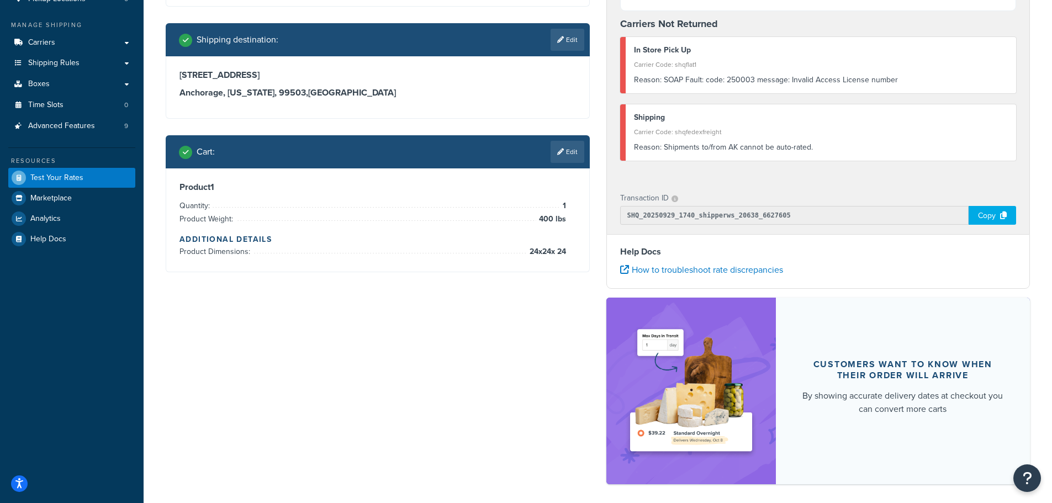
scroll to position [166, 0]
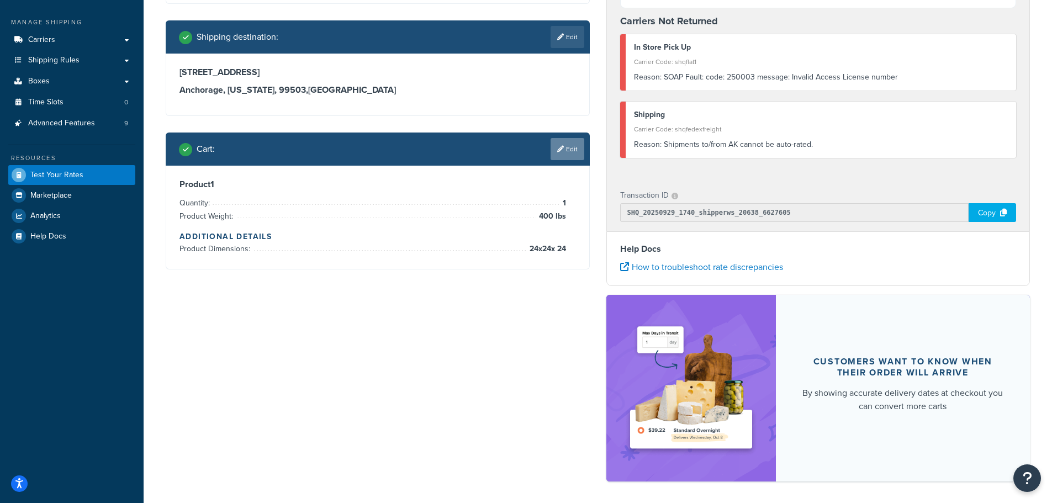
click at [571, 150] on link "Edit" at bounding box center [567, 149] width 34 height 22
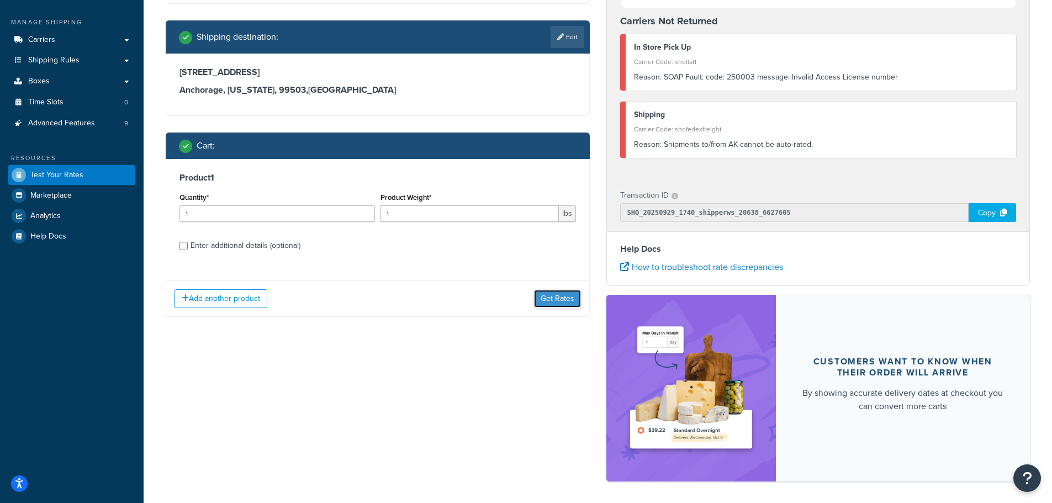
click at [540, 292] on button "Get Rates" at bounding box center [557, 299] width 47 height 18
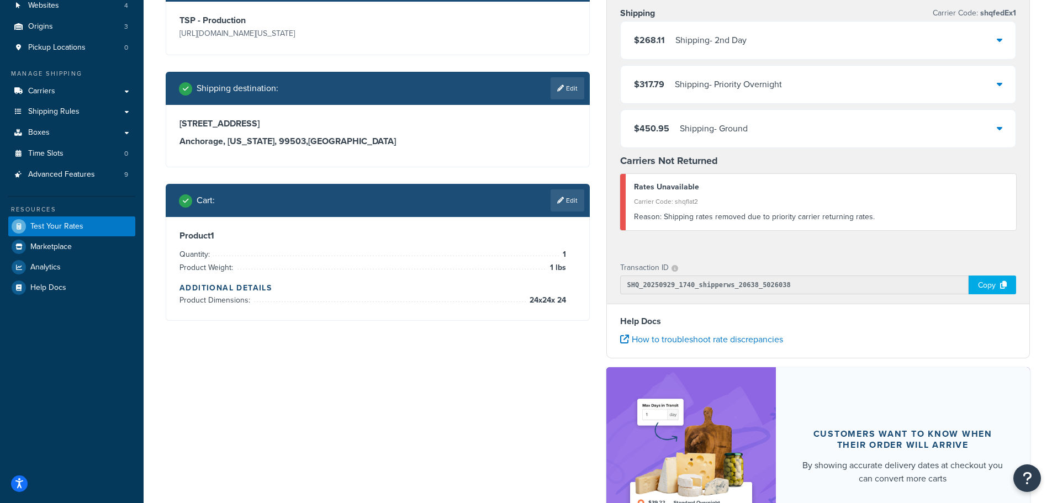
scroll to position [0, 0]
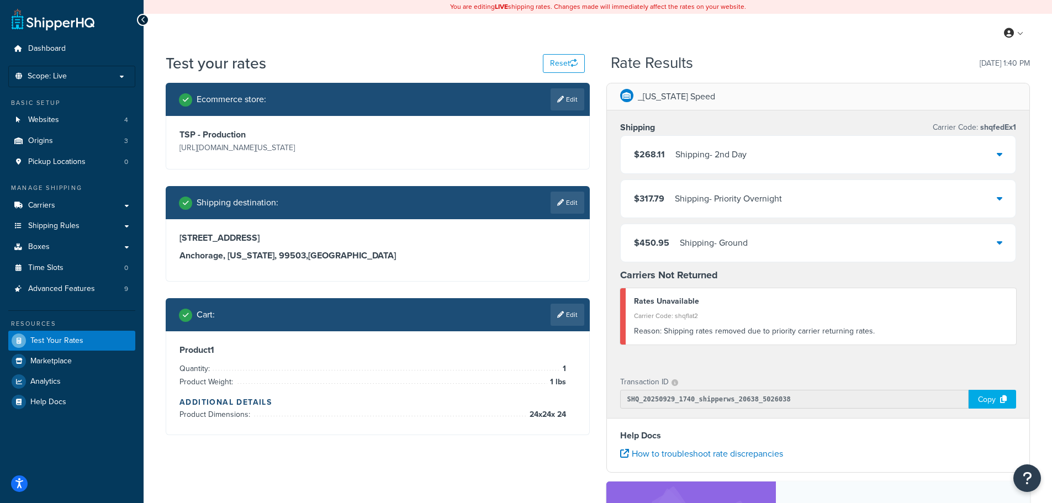
click at [1002, 243] on div "$450.95 Shipping - Ground" at bounding box center [818, 243] width 395 height 38
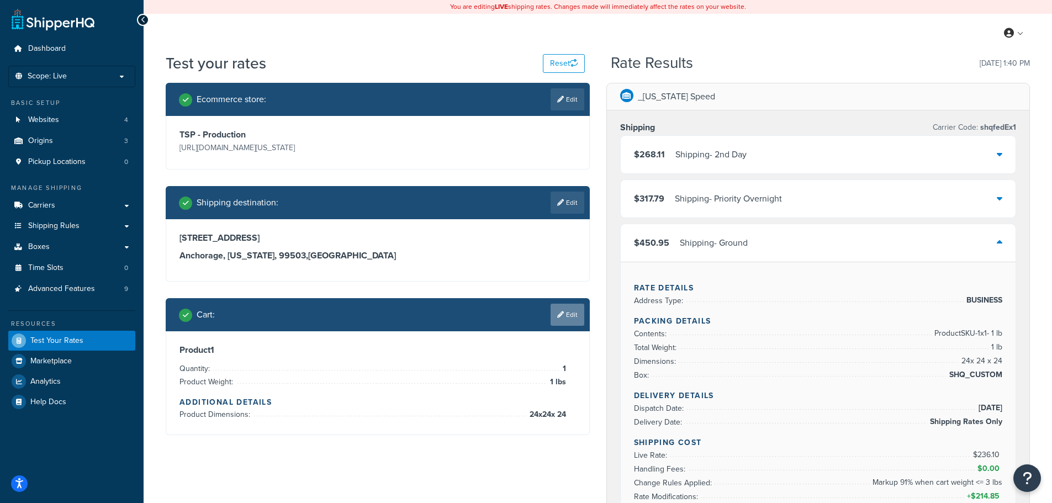
click at [571, 313] on link "Edit" at bounding box center [567, 315] width 34 height 22
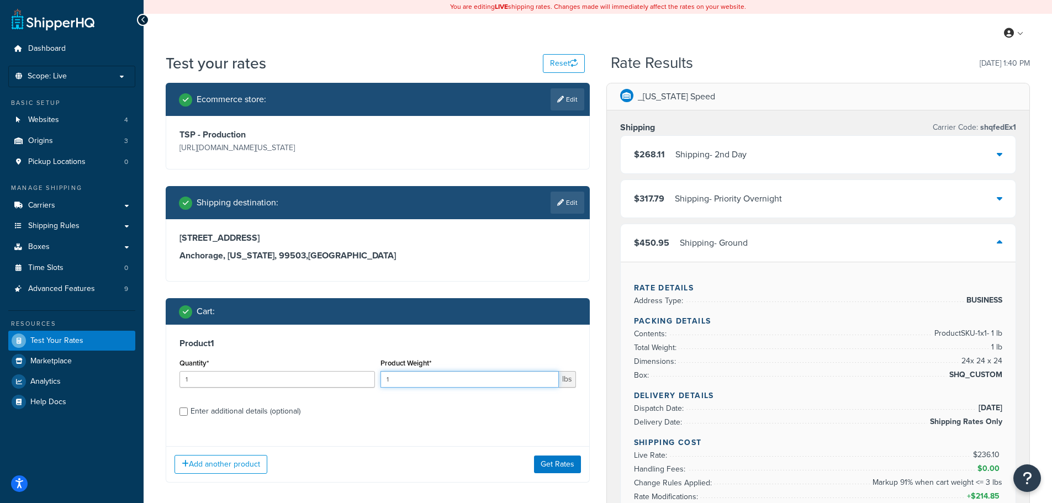
drag, startPoint x: 455, startPoint y: 380, endPoint x: 376, endPoint y: 379, distance: 79.0
click at [376, 379] on div "Quantity* 1 Product Weight* 1 lbs" at bounding box center [378, 376] width 402 height 40
type input "151"
click at [544, 463] on button "Get Rates" at bounding box center [557, 464] width 47 height 18
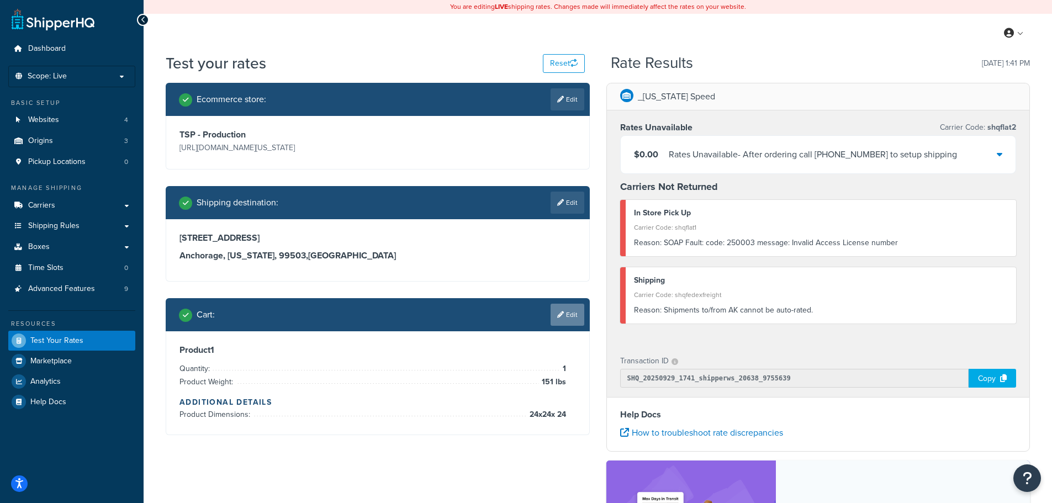
click at [568, 313] on link "Edit" at bounding box center [567, 315] width 34 height 22
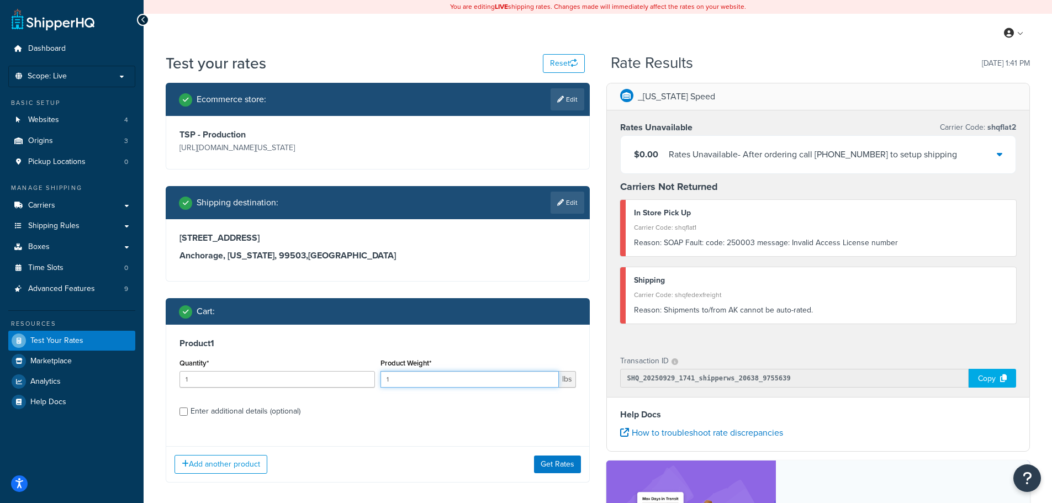
click at [412, 379] on input "1" at bounding box center [469, 379] width 178 height 17
type input "100"
click at [551, 455] on button "Get Rates" at bounding box center [557, 464] width 47 height 18
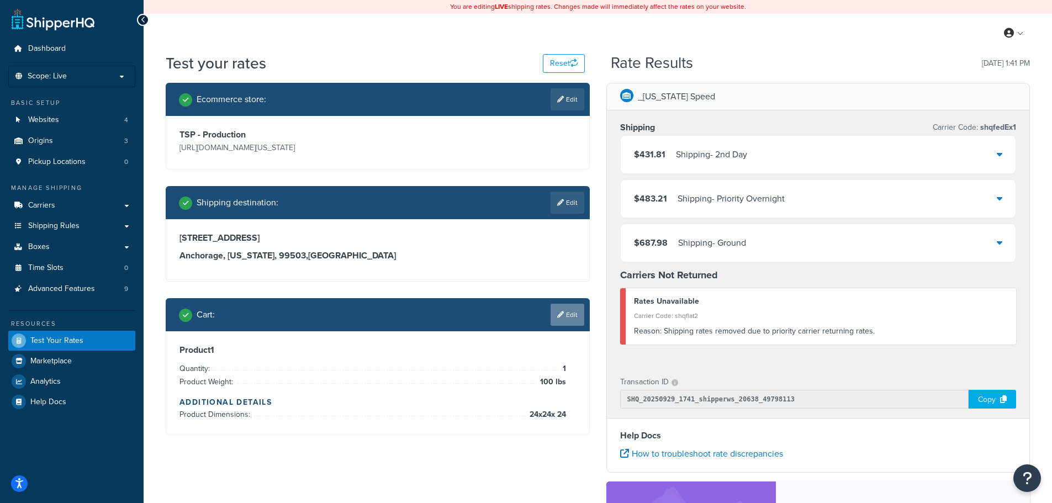
click at [569, 311] on link "Edit" at bounding box center [567, 315] width 34 height 22
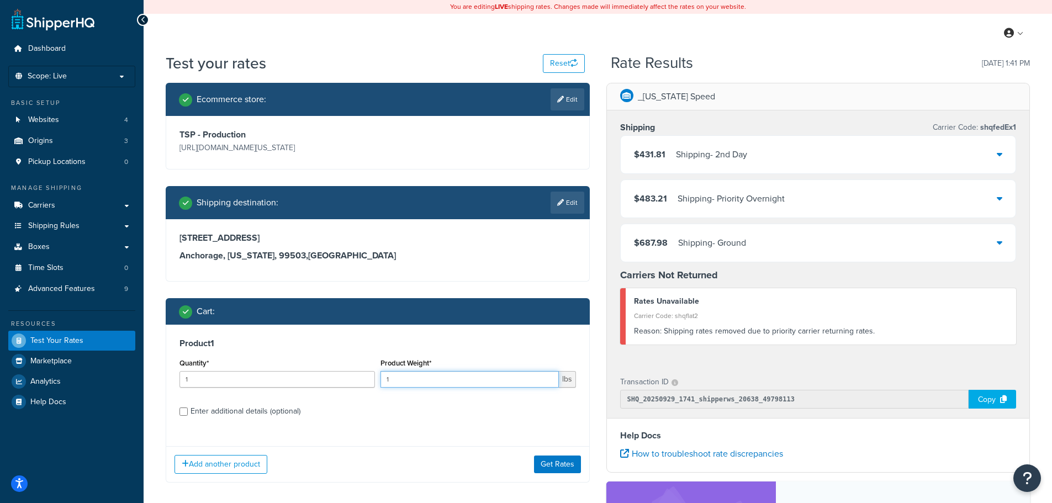
click at [458, 382] on input "1" at bounding box center [469, 379] width 178 height 17
type input "25"
click at [547, 462] on button "Get Rates" at bounding box center [557, 464] width 47 height 18
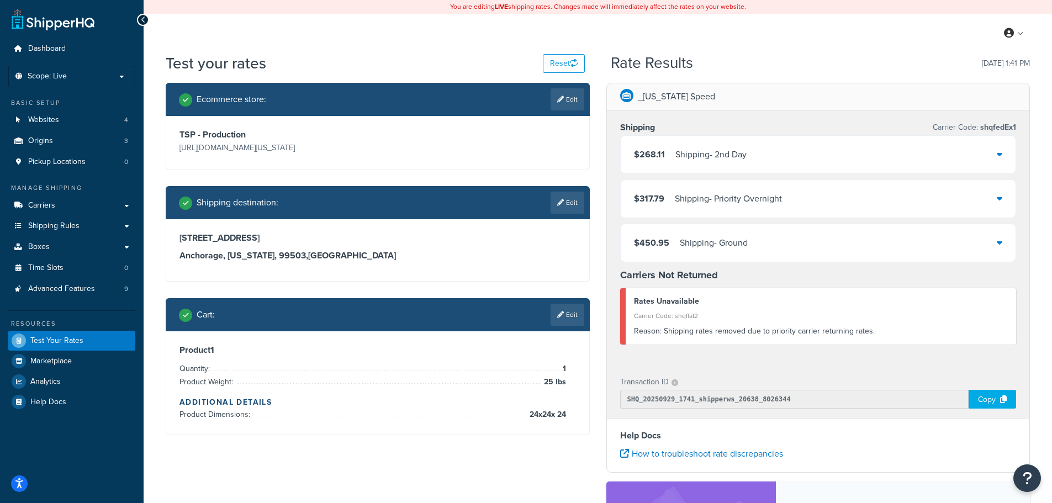
click at [1001, 243] on icon at bounding box center [1000, 242] width 6 height 9
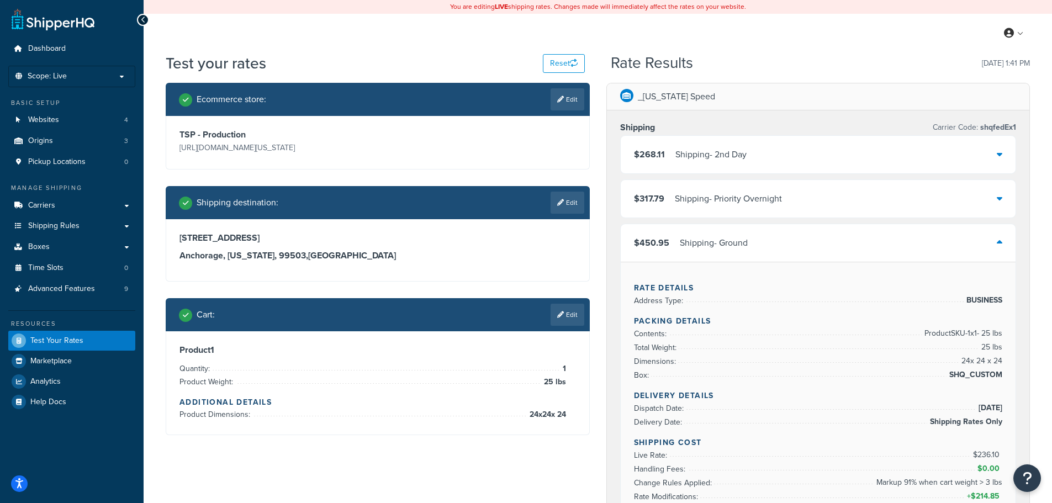
click at [998, 197] on icon at bounding box center [1000, 198] width 6 height 9
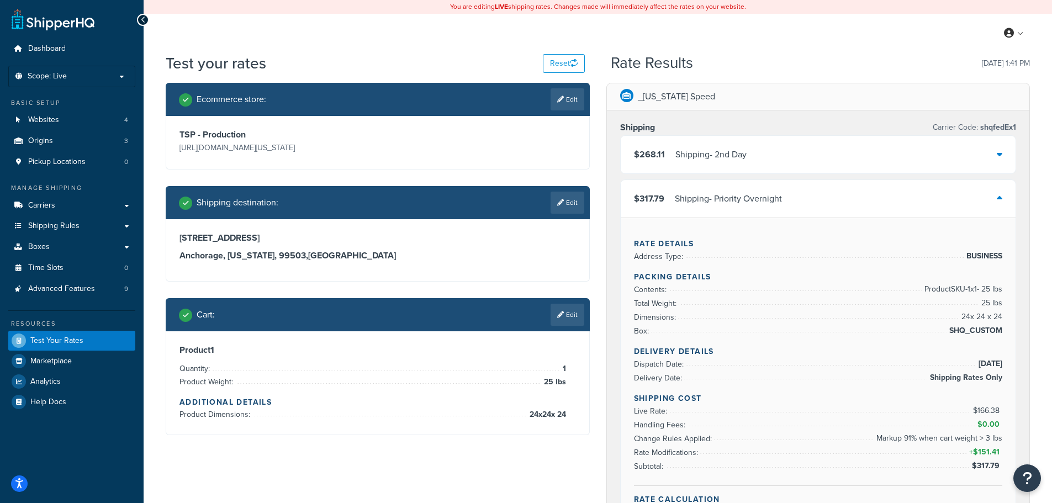
click at [1001, 152] on icon at bounding box center [1000, 154] width 6 height 9
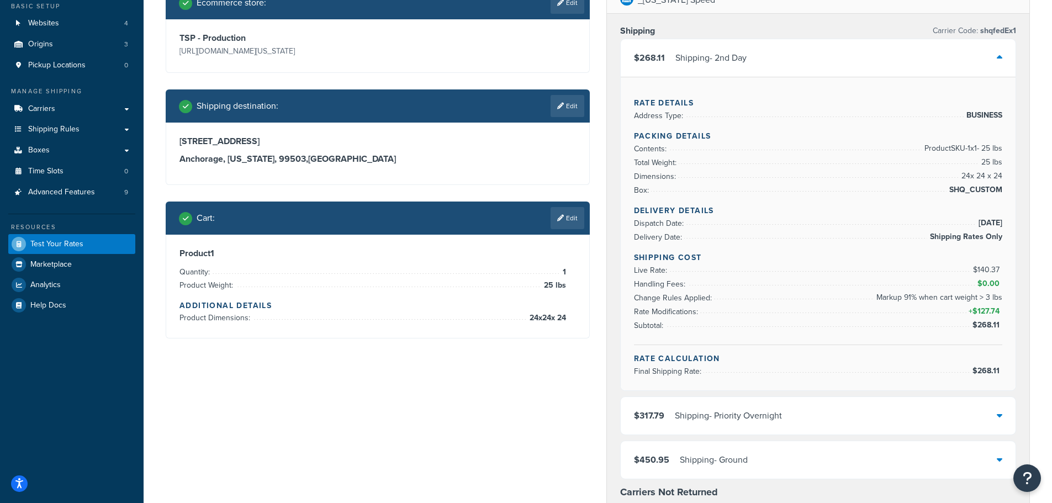
scroll to position [110, 0]
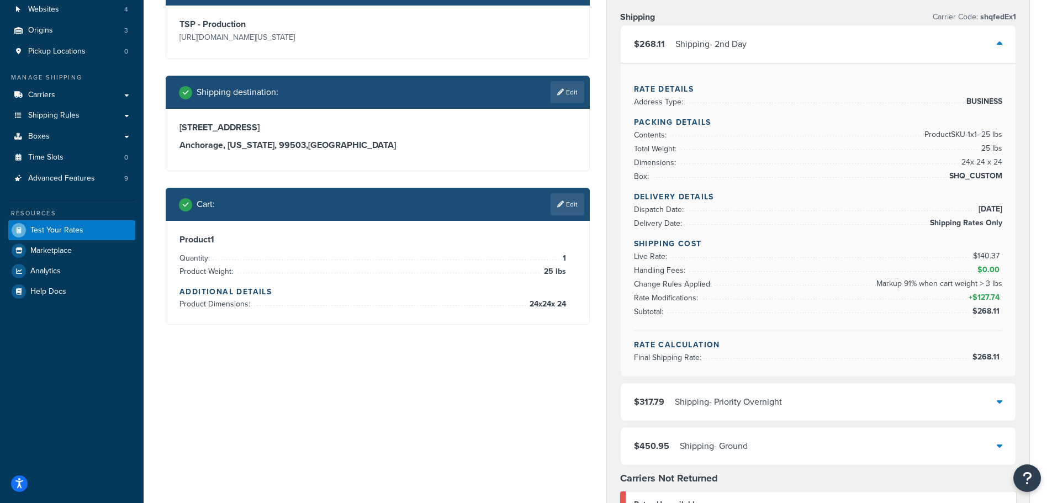
click at [1001, 44] on icon at bounding box center [1000, 43] width 6 height 9
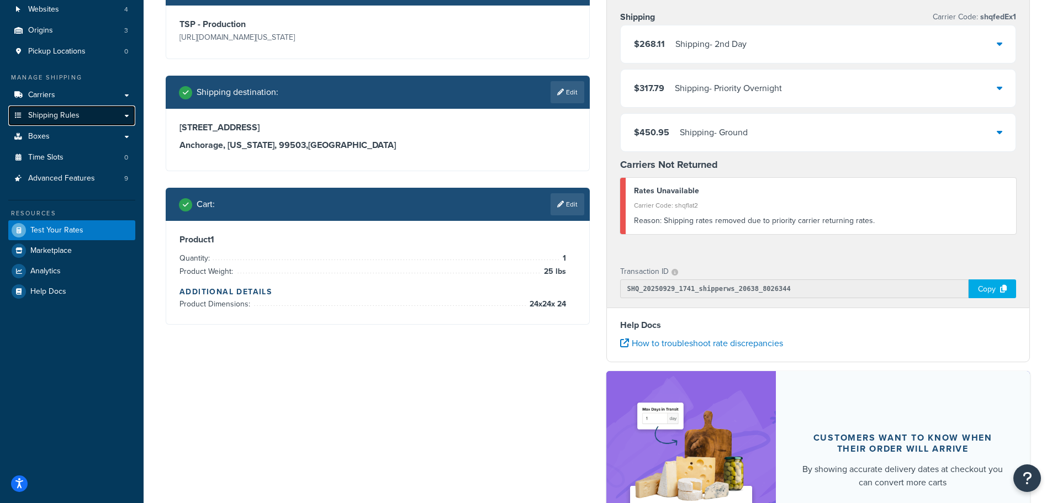
click at [56, 119] on span "Shipping Rules" at bounding box center [53, 115] width 51 height 9
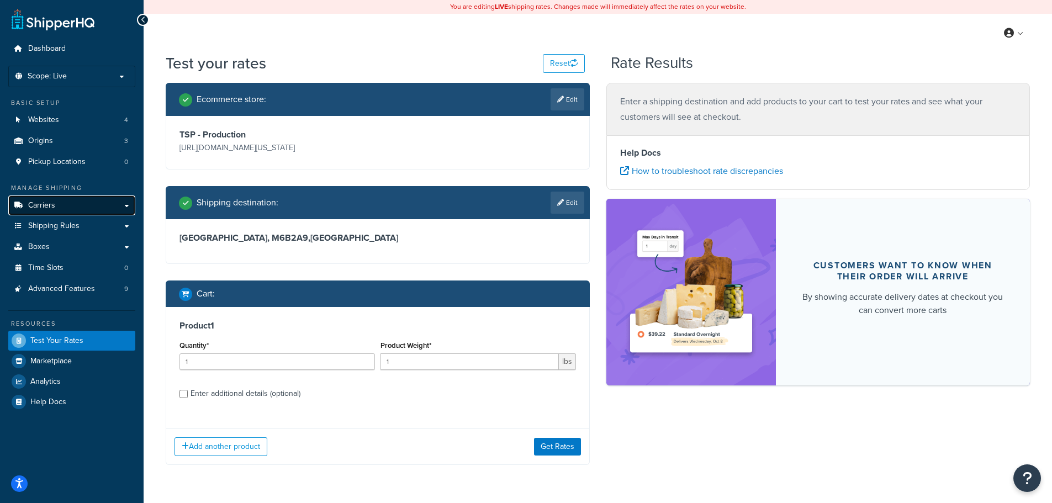
click at [53, 213] on link "Carriers" at bounding box center [71, 205] width 127 height 20
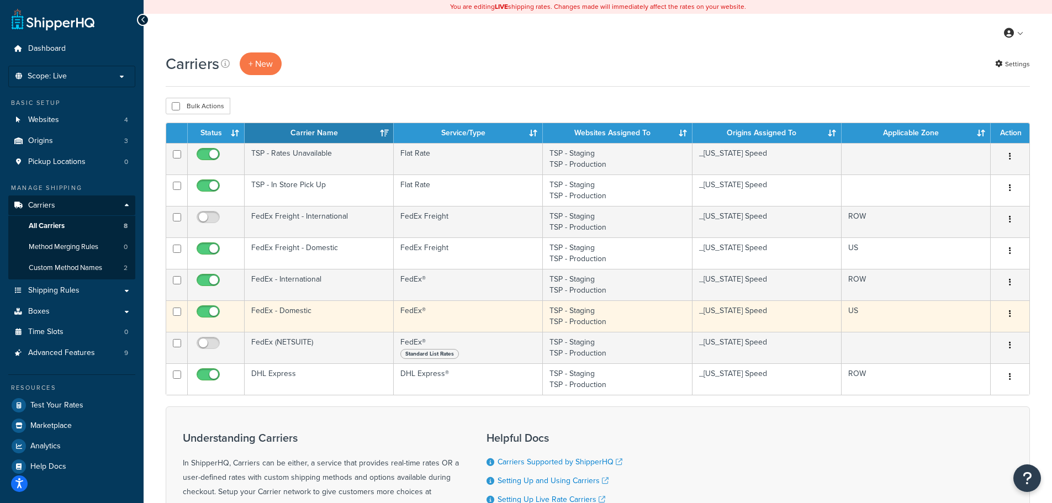
click at [1014, 316] on button "button" at bounding box center [1009, 314] width 15 height 18
click at [971, 336] on link "Edit" at bounding box center [964, 336] width 87 height 23
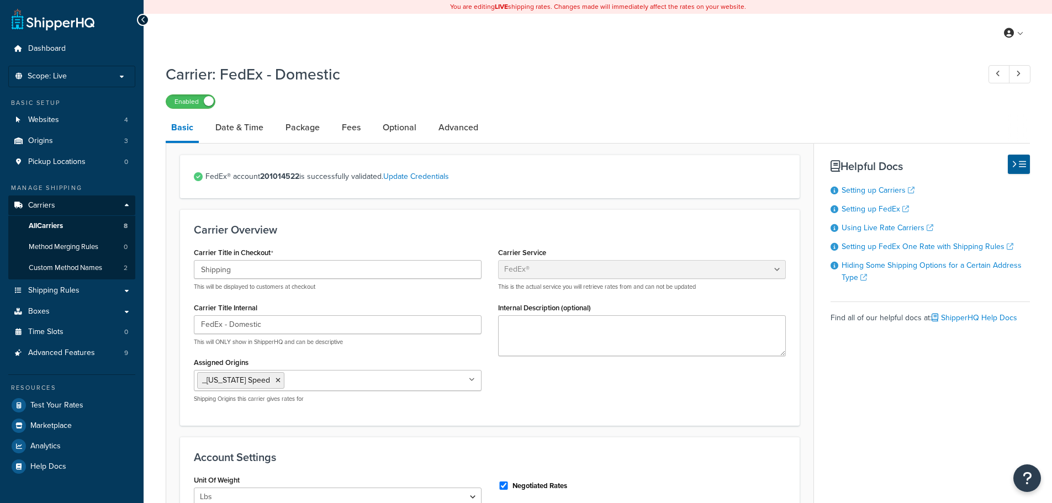
select select "fedEx"
select select "REGULAR_PICKUP"
select select "YOUR_PACKAGING"
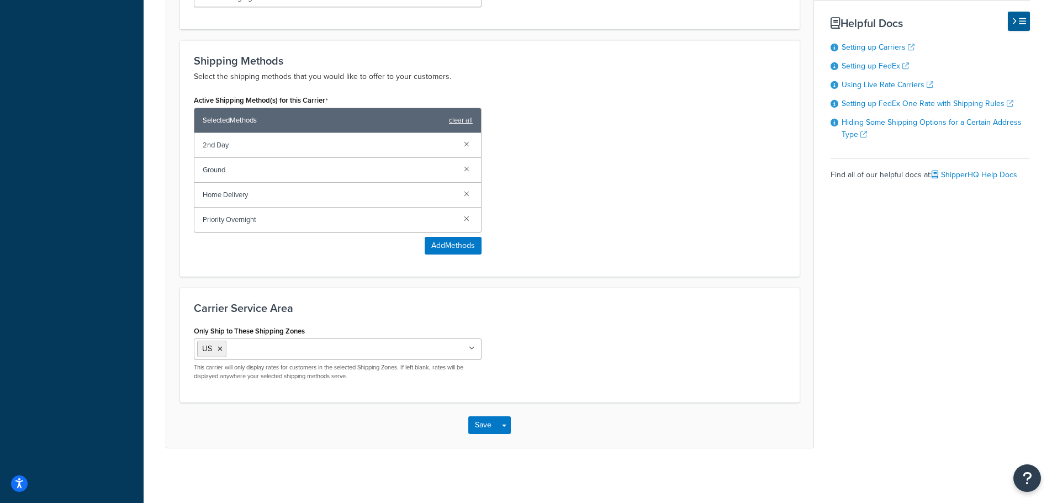
scroll to position [651, 0]
click at [222, 345] on icon at bounding box center [220, 348] width 5 height 7
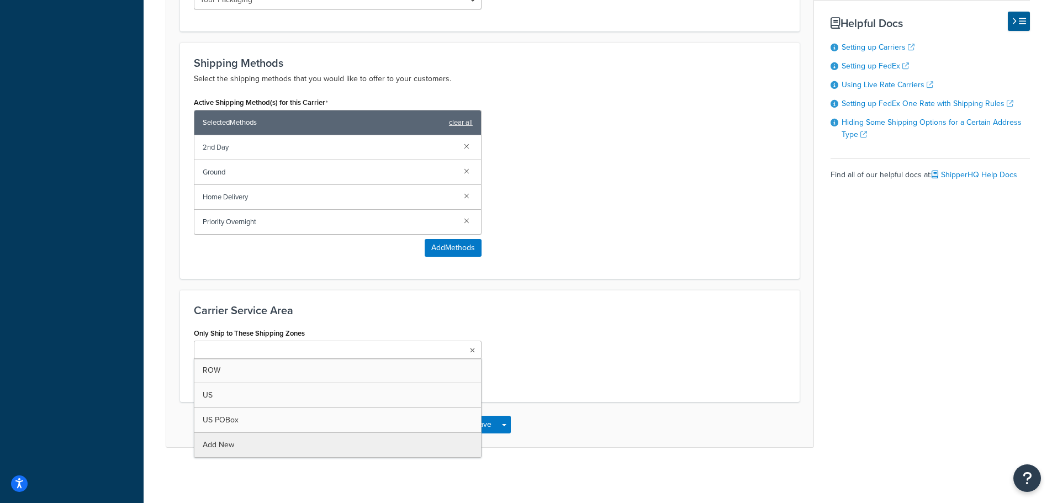
scroll to position [649, 0]
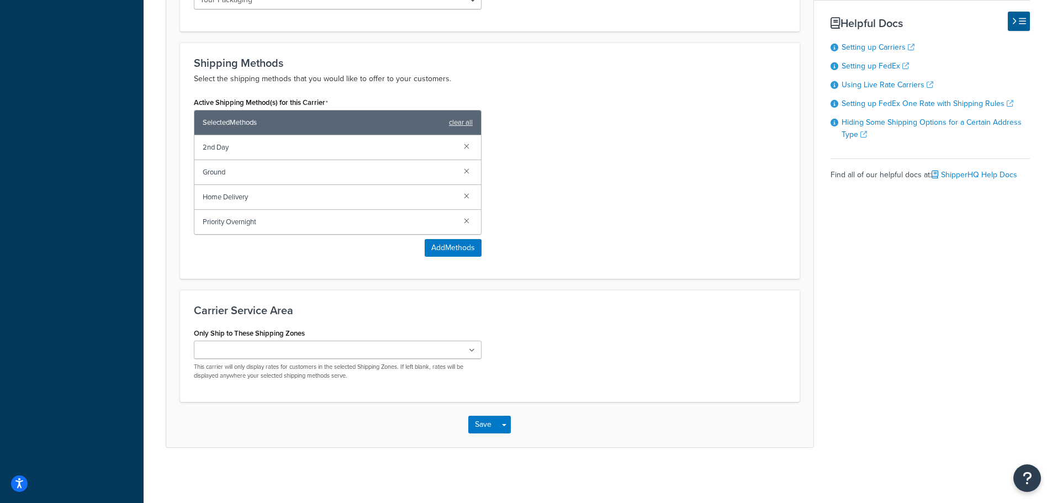
click at [590, 347] on div "Only Ship to These Shipping Zones ROW US US POBox Add New This carrier will onl…" at bounding box center [489, 356] width 608 height 63
click at [483, 426] on button "Save" at bounding box center [483, 425] width 30 height 18
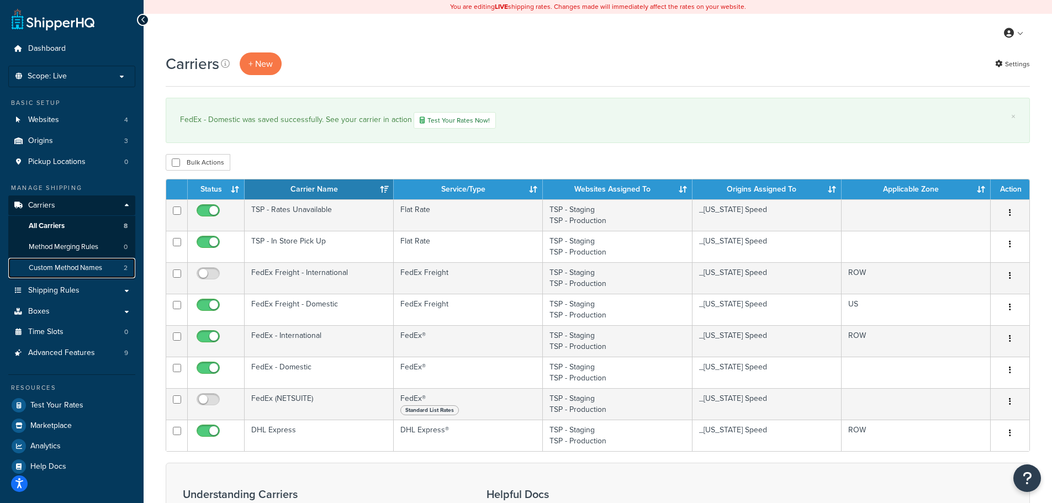
click at [67, 263] on span "Custom Method Names" at bounding box center [65, 267] width 73 height 9
click at [72, 267] on span "Custom Method Names" at bounding box center [65, 267] width 73 height 9
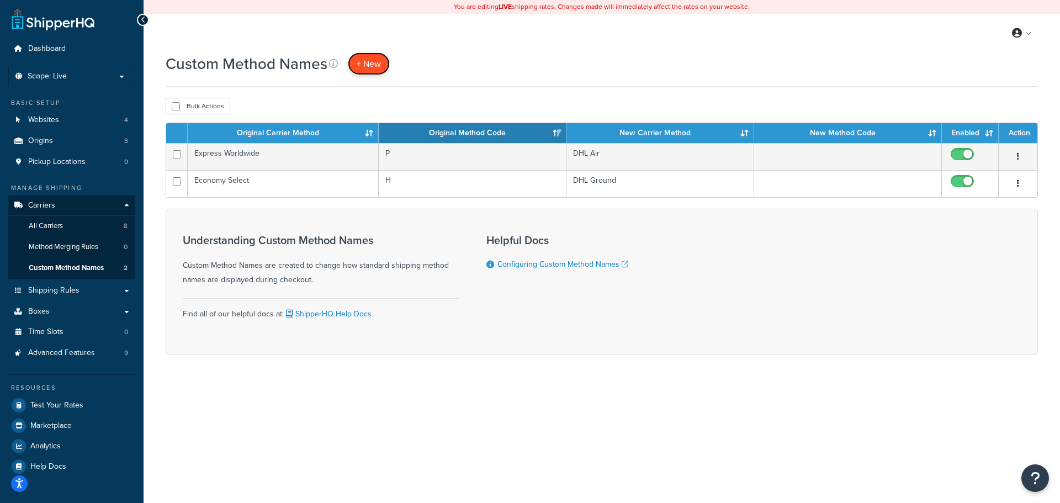
click at [382, 65] on link "+ New" at bounding box center [369, 63] width 42 height 23
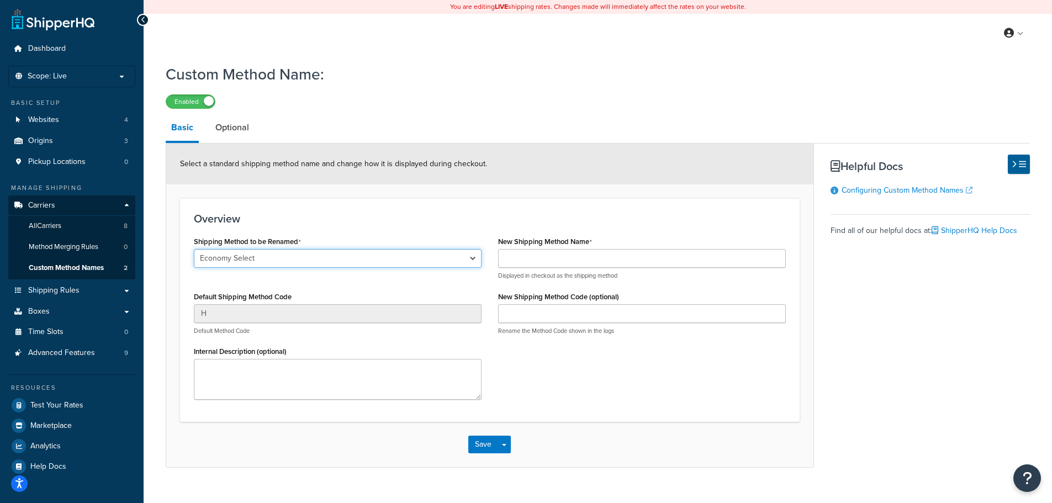
click at [404, 254] on select "Economy Select Express Worldwide Ground 2nd Day Home Delivery Priority Overnigh…" at bounding box center [338, 258] width 288 height 19
click at [194, 249] on select "Economy Select Express Worldwide Ground 2nd Day Home Delivery Priority Overnigh…" at bounding box center [338, 258] width 288 height 19
click at [338, 255] on select "Economy Select Express Worldwide Ground 2nd Day Home Delivery Priority Overnigh…" at bounding box center [338, 258] width 288 height 19
select select "692894"
click at [194, 249] on select "Economy Select Express Worldwide Ground 2nd Day Home Delivery Priority Overnigh…" at bounding box center [338, 258] width 288 height 19
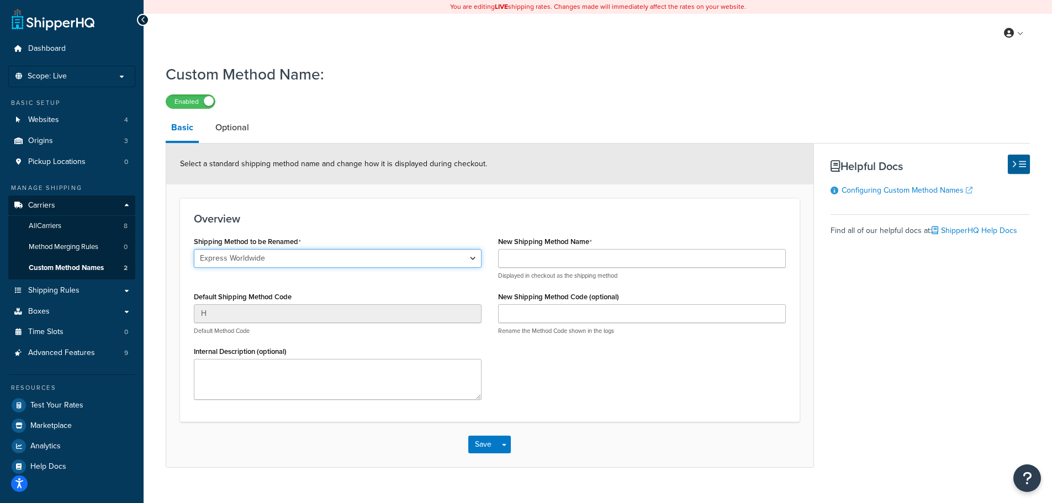
type input "P"
click at [228, 129] on link "Optional" at bounding box center [232, 127] width 45 height 26
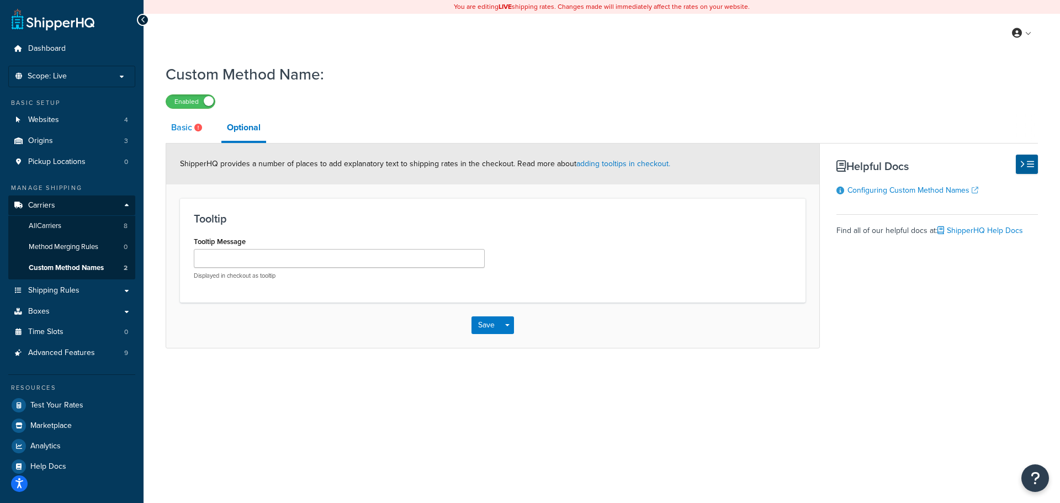
click at [169, 126] on link "Basic" at bounding box center [188, 127] width 45 height 26
select select "692894"
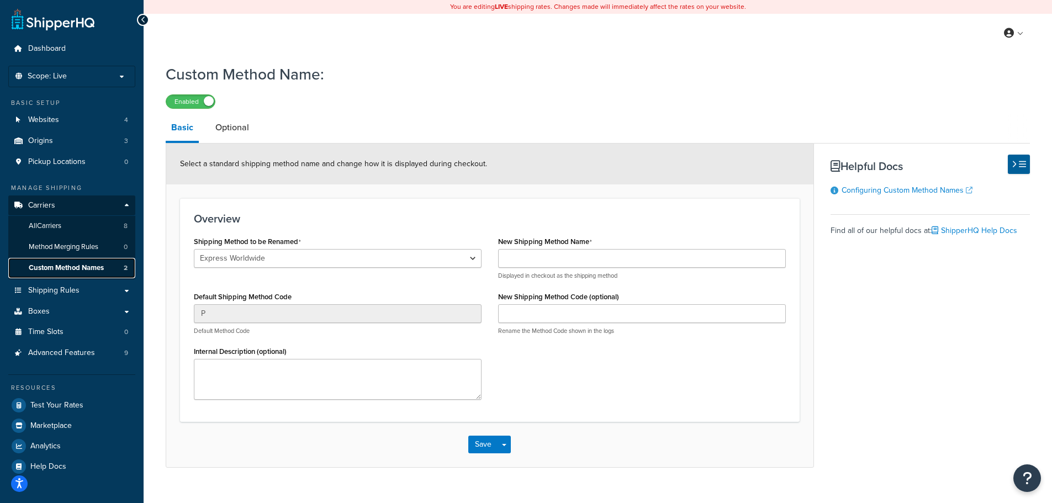
click at [94, 265] on span "Custom Method Names" at bounding box center [66, 267] width 75 height 9
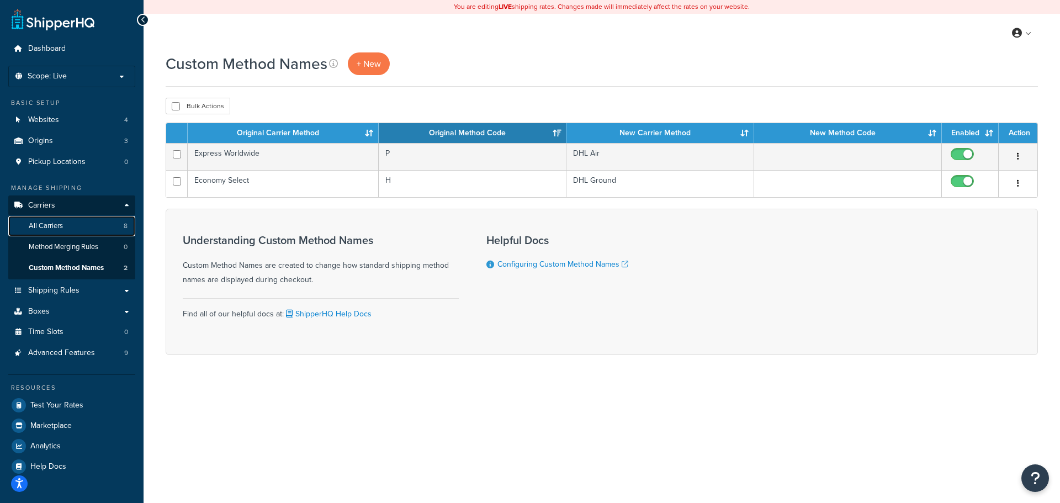
click at [75, 227] on link "All Carriers 8" at bounding box center [71, 226] width 127 height 20
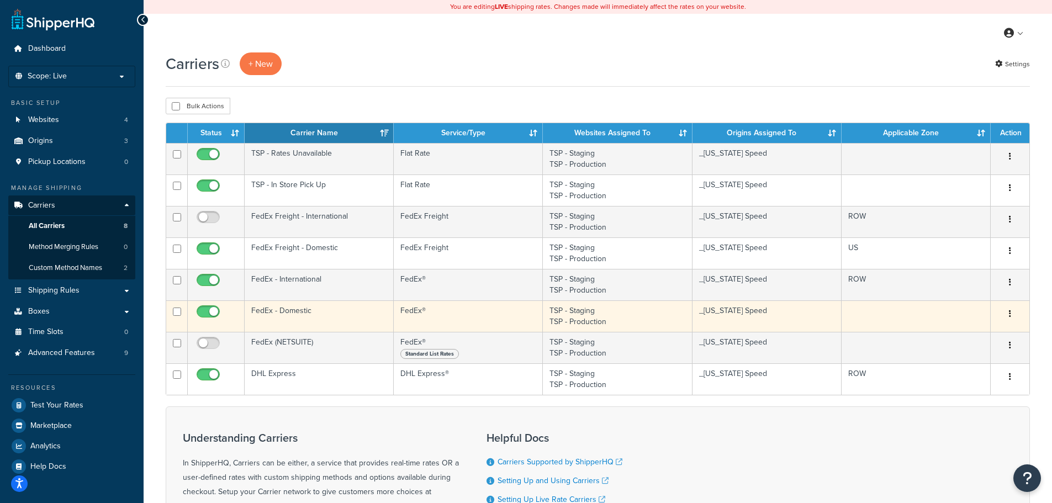
click at [879, 314] on td at bounding box center [915, 315] width 149 height 31
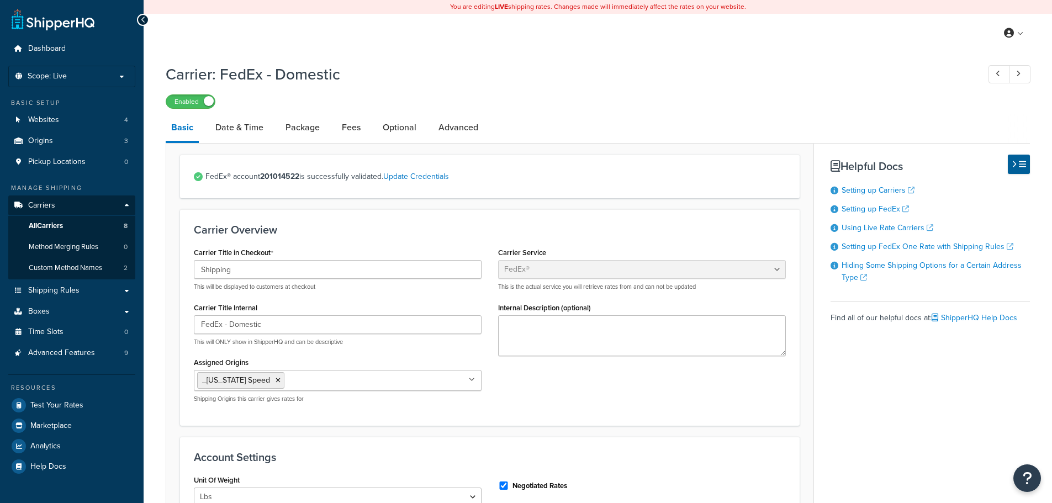
select select "fedEx"
select select "REGULAR_PICKUP"
select select "YOUR_PACKAGING"
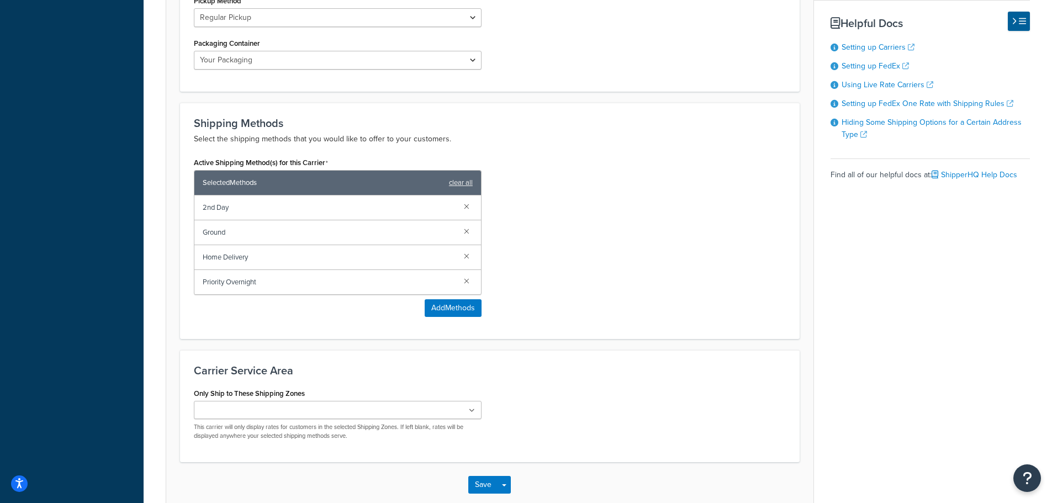
scroll to position [649, 0]
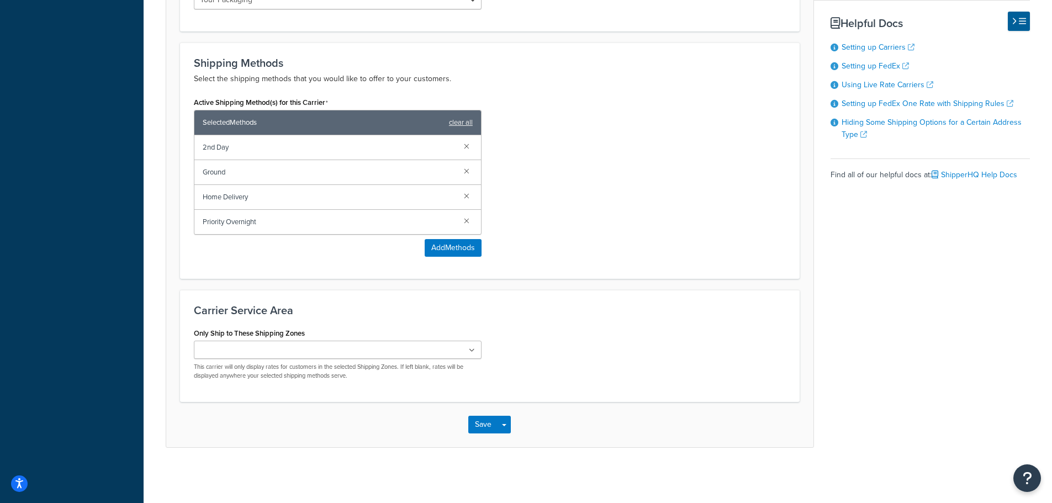
click at [351, 349] on ul at bounding box center [338, 350] width 288 height 18
click at [592, 416] on div "Save Save Dropdown Save and Edit" at bounding box center [489, 427] width 647 height 45
click at [484, 429] on button "Save" at bounding box center [483, 427] width 30 height 18
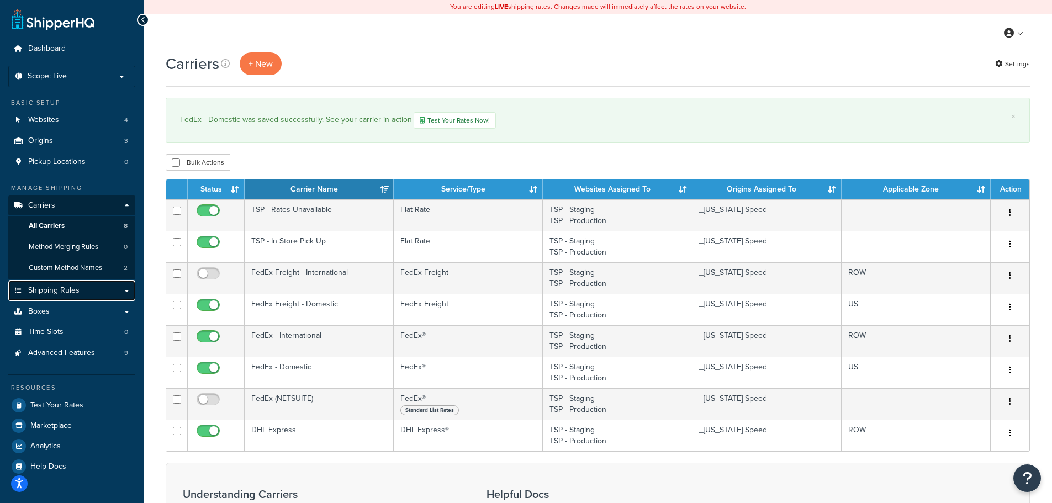
click at [67, 287] on span "Shipping Rules" at bounding box center [53, 290] width 51 height 9
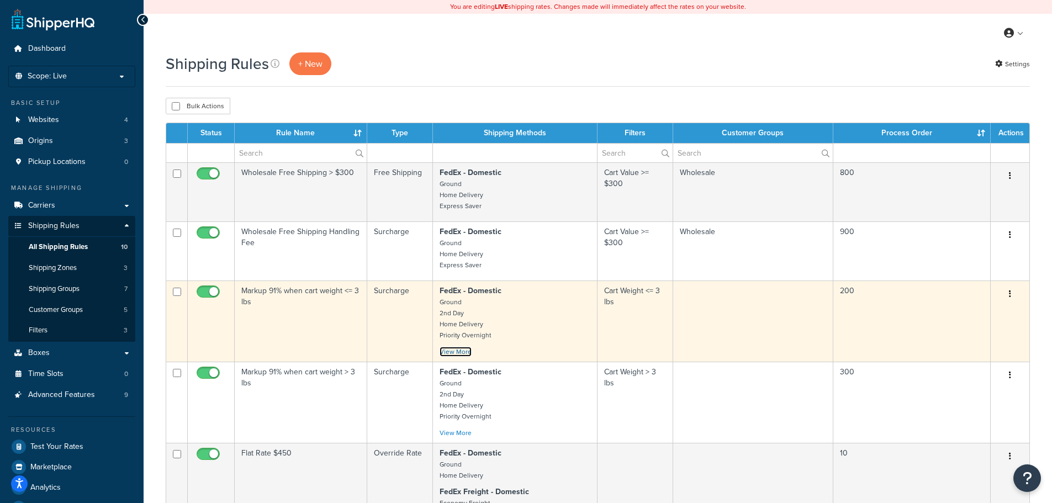
click at [468, 353] on link "View More" at bounding box center [455, 352] width 32 height 10
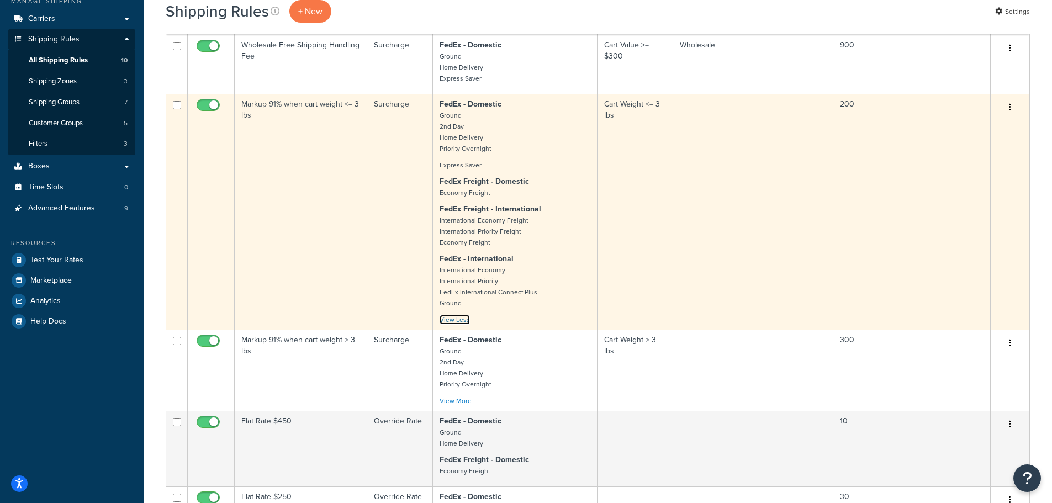
scroll to position [221, 0]
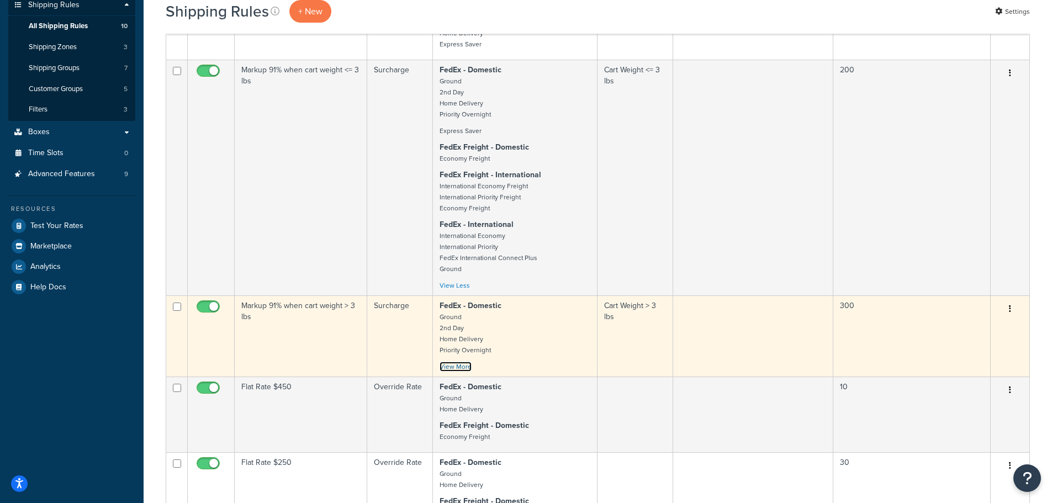
click at [466, 366] on link "View More" at bounding box center [455, 367] width 32 height 10
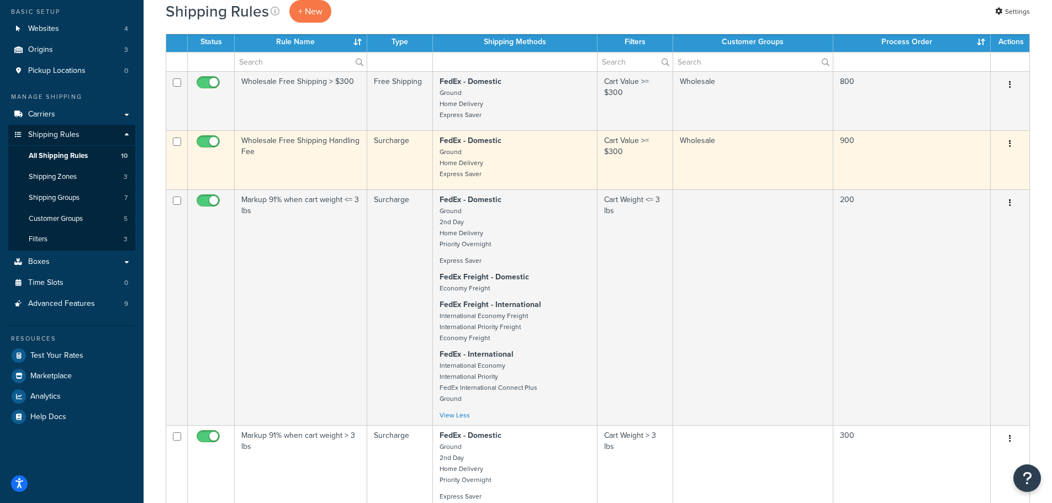
scroll to position [110, 0]
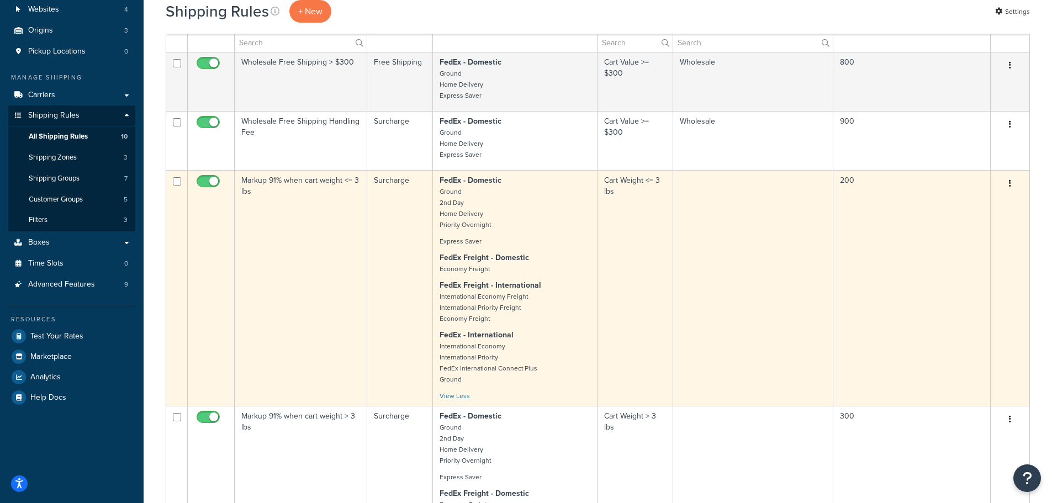
click at [331, 272] on td "Markup 91% when cart weight <= 3 lbs" at bounding box center [301, 288] width 132 height 236
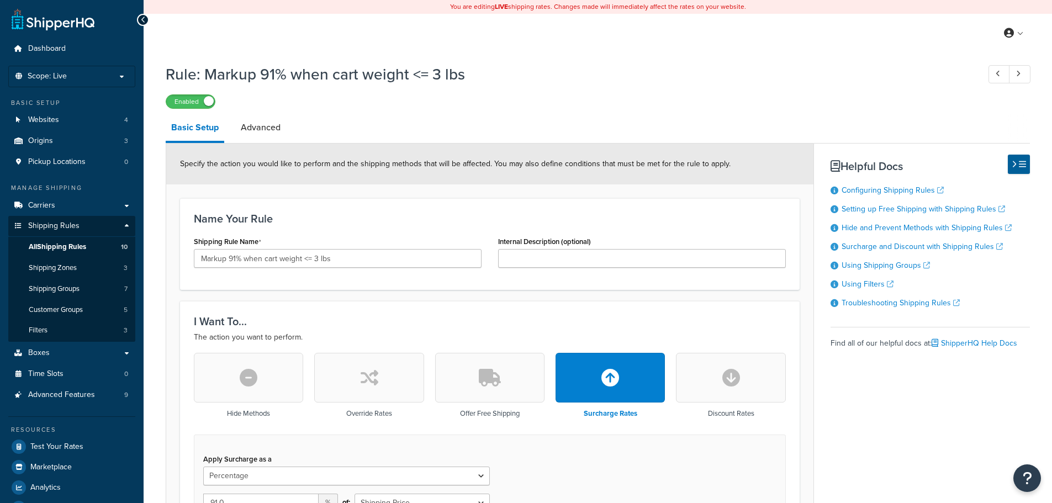
select select "PERCENTAGE"
select select "CART"
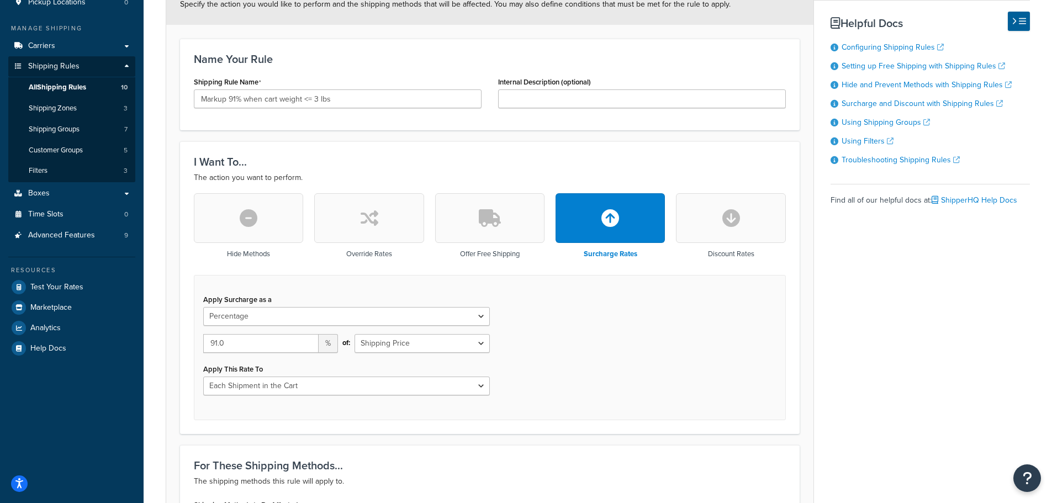
scroll to position [55, 0]
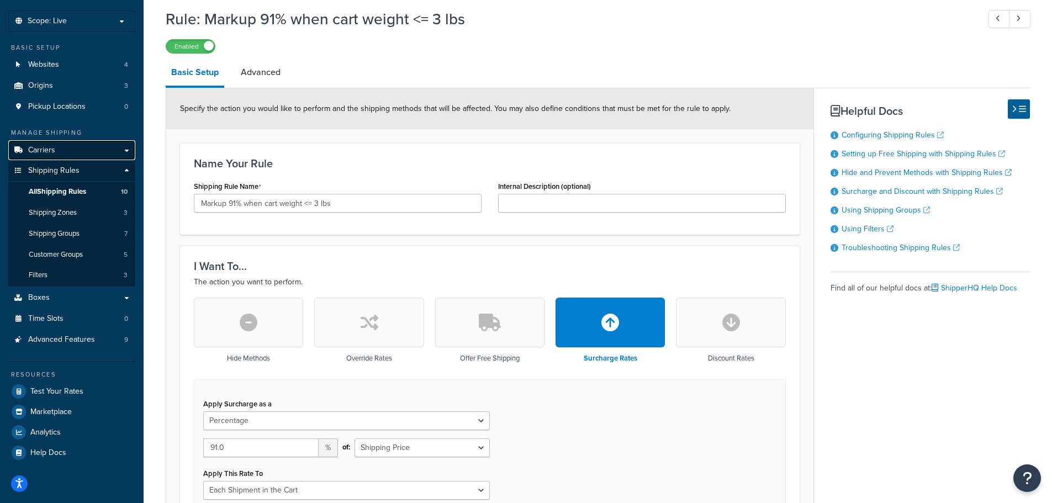
click at [61, 151] on link "Carriers" at bounding box center [71, 150] width 127 height 20
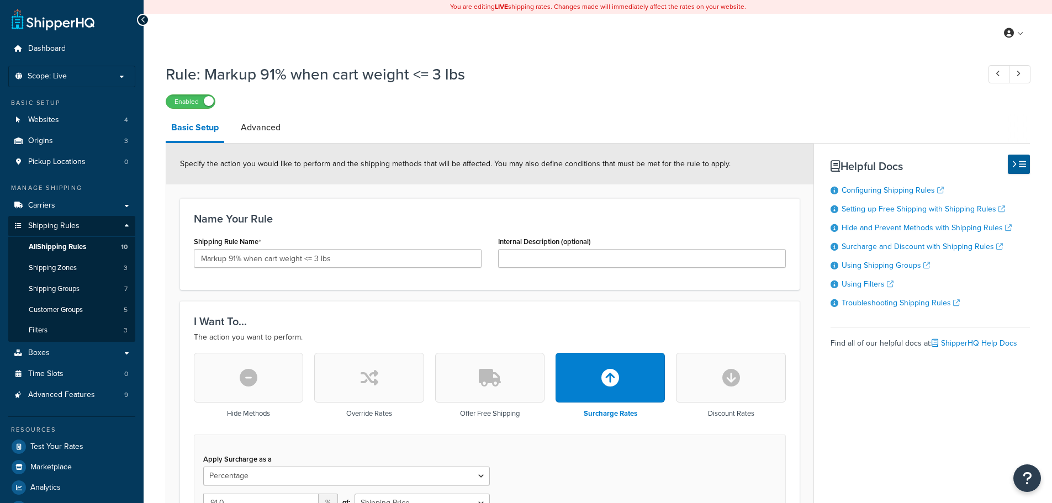
select select "PERCENTAGE"
select select "CART"
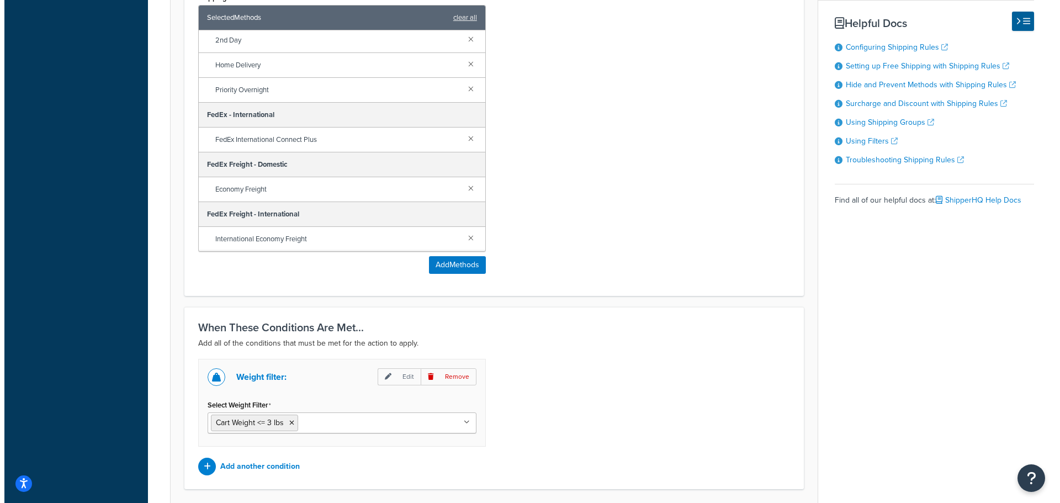
scroll to position [754, 0]
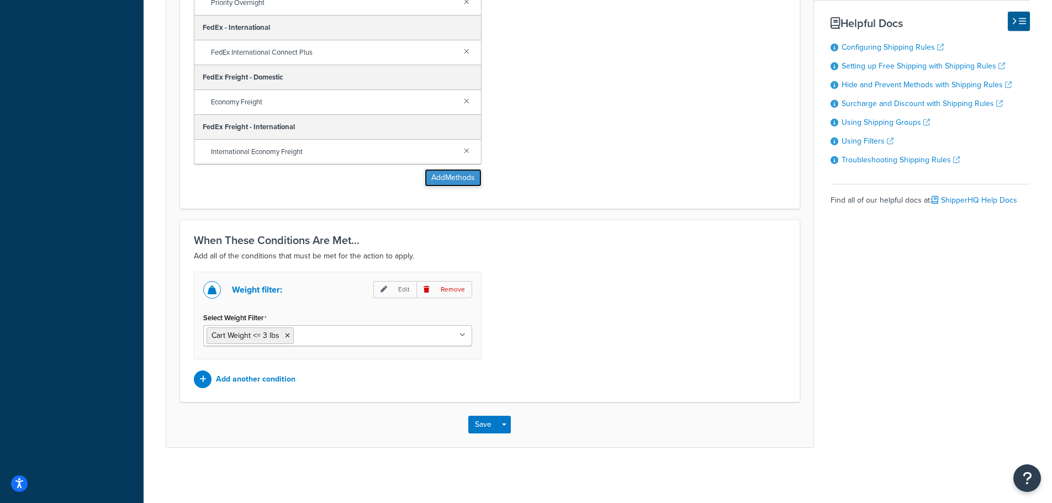
click at [460, 179] on button "Add Methods" at bounding box center [453, 178] width 57 height 18
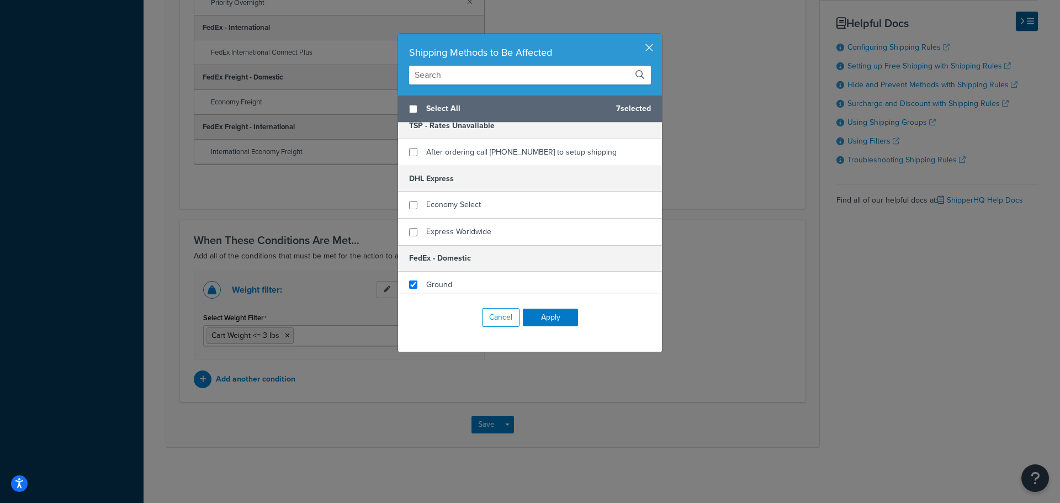
scroll to position [72, 0]
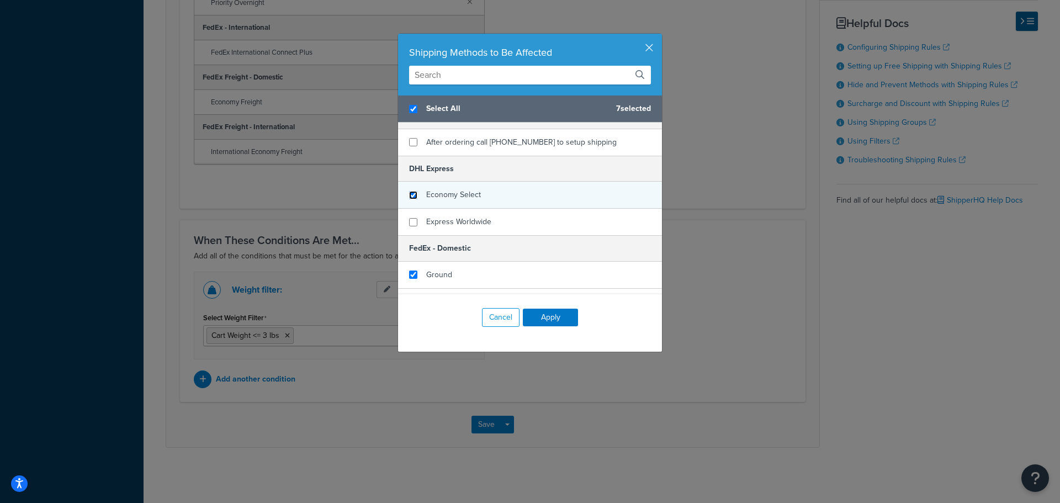
checkbox input "true"
click at [412, 195] on input "checkbox" at bounding box center [413, 195] width 8 height 8
checkbox input "true"
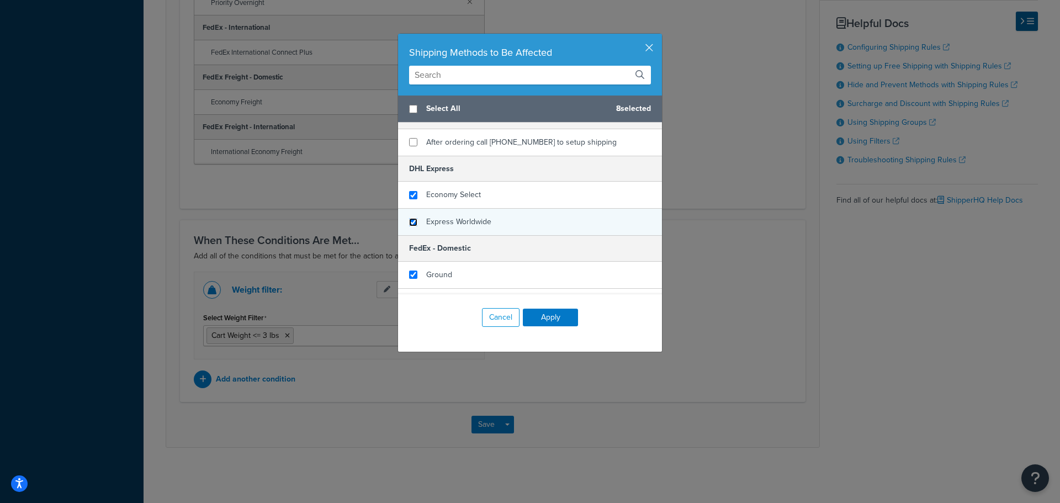
checkbox input "false"
click at [410, 219] on input "checkbox" at bounding box center [413, 222] width 8 height 8
checkbox input "true"
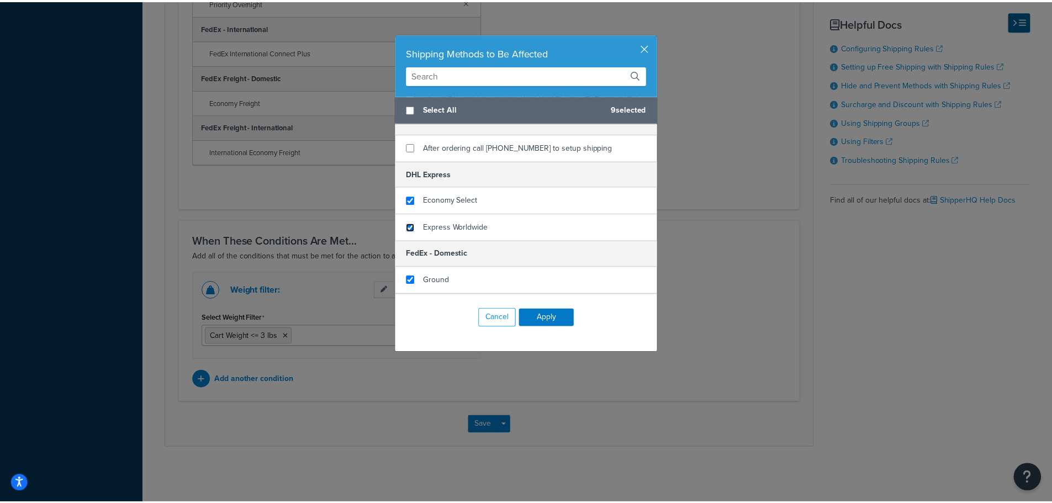
scroll to position [0, 0]
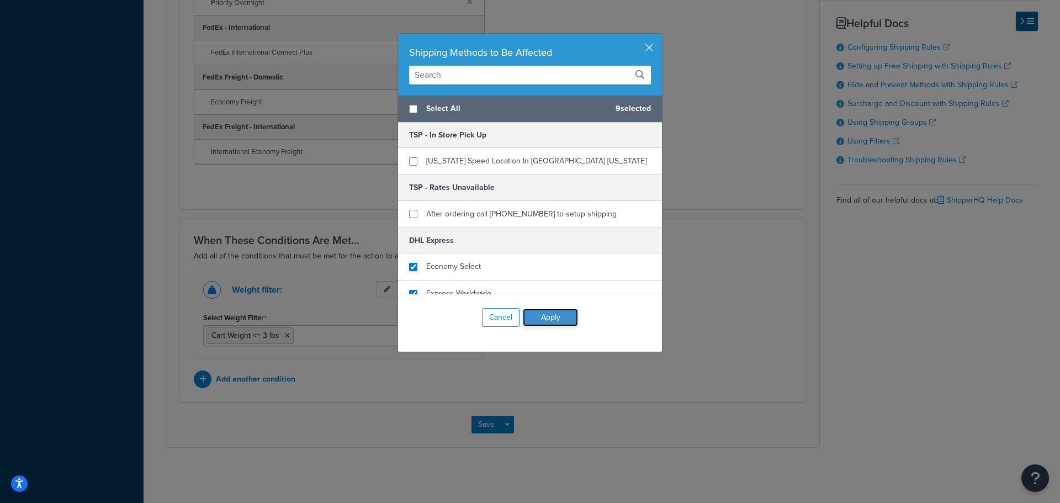
click button "Apply"
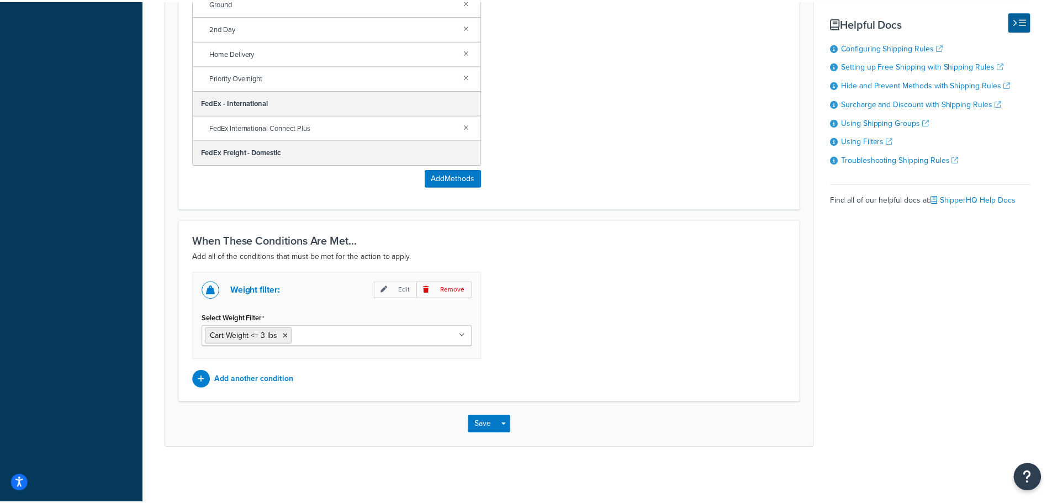
scroll to position [126, 0]
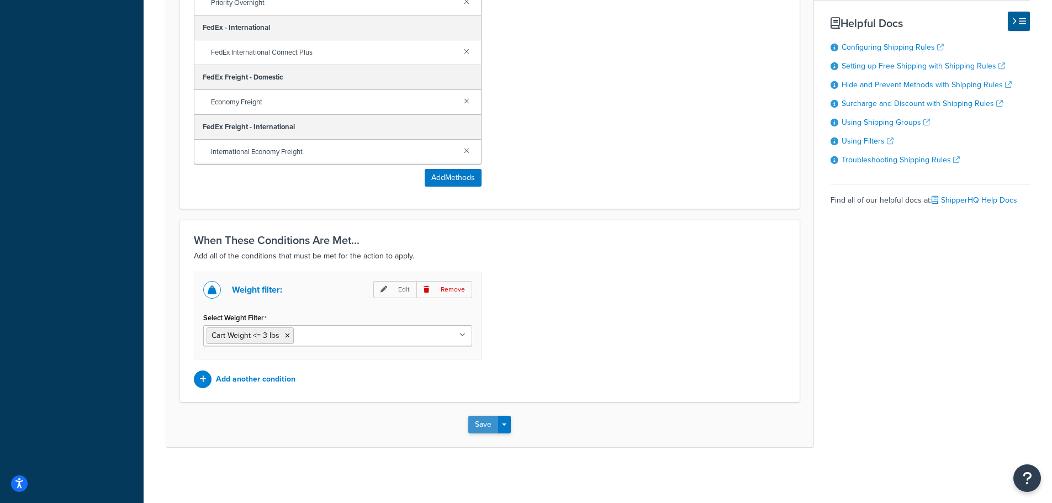
click button "Save"
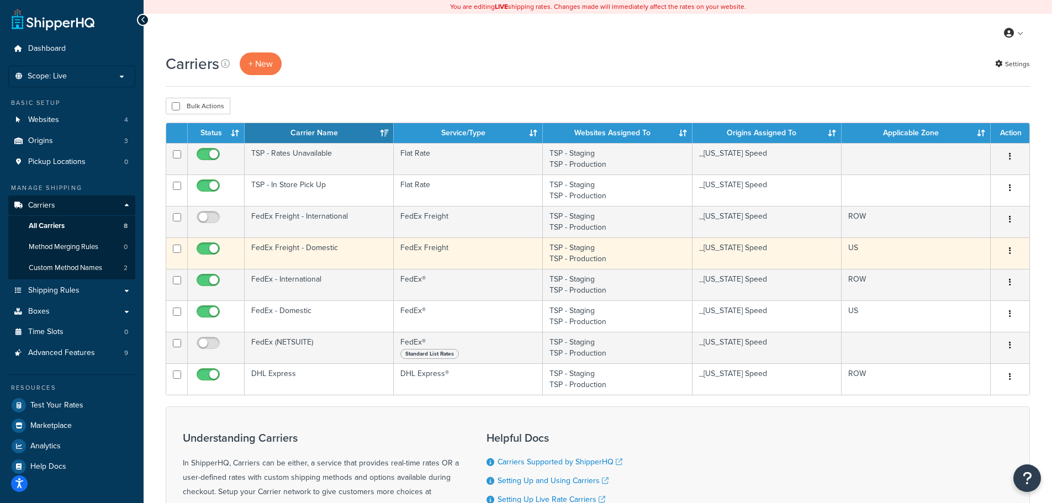
click at [1013, 250] on button "button" at bounding box center [1009, 251] width 15 height 18
click at [965, 273] on link "Edit" at bounding box center [964, 273] width 87 height 23
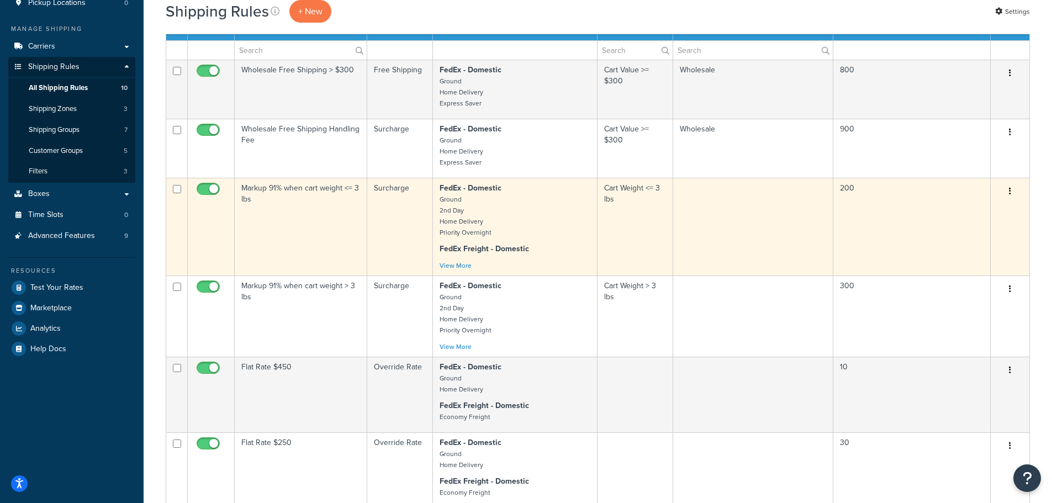
scroll to position [166, 0]
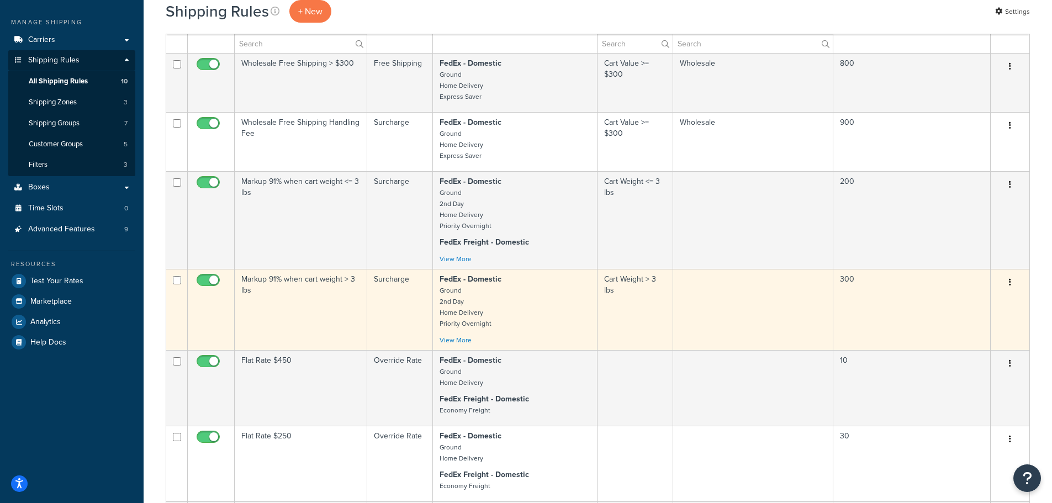
click at [316, 300] on td "Markup 91% when cart weight > 3 lbs" at bounding box center [301, 309] width 132 height 81
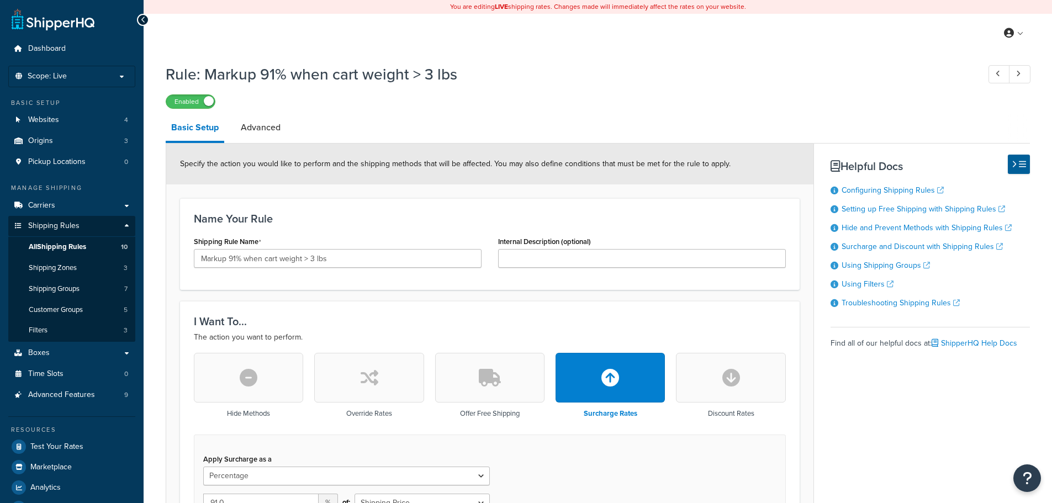
select select "PERCENTAGE"
select select "CART"
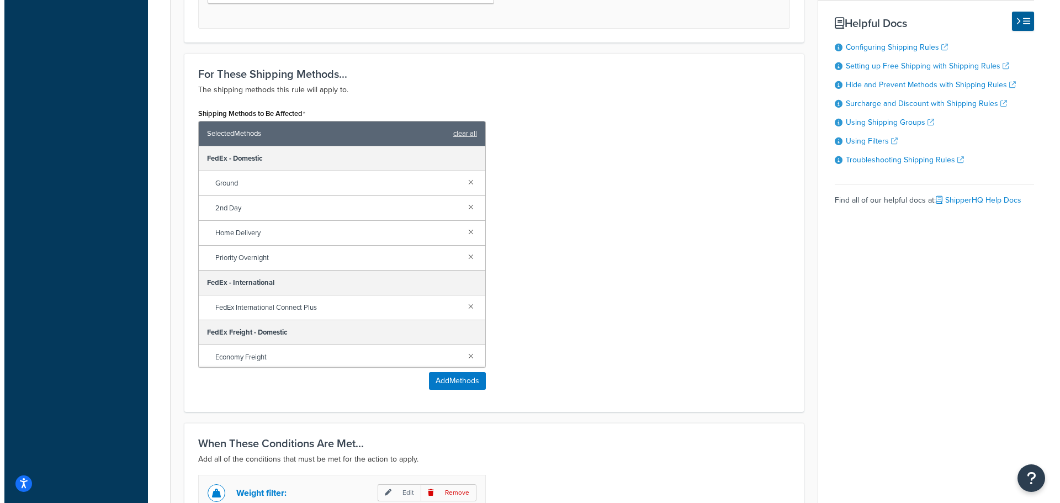
scroll to position [552, 0]
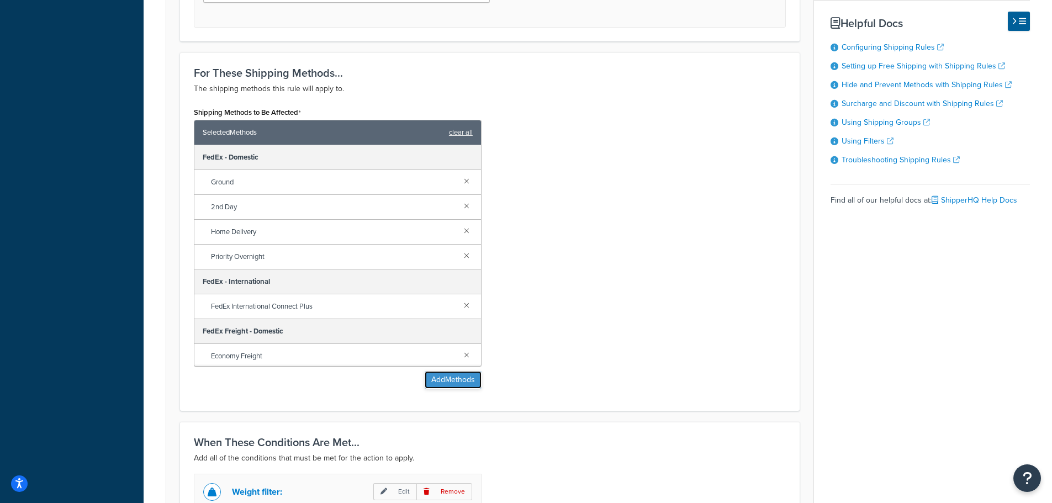
click at [438, 375] on button "Add Methods" at bounding box center [453, 380] width 57 height 18
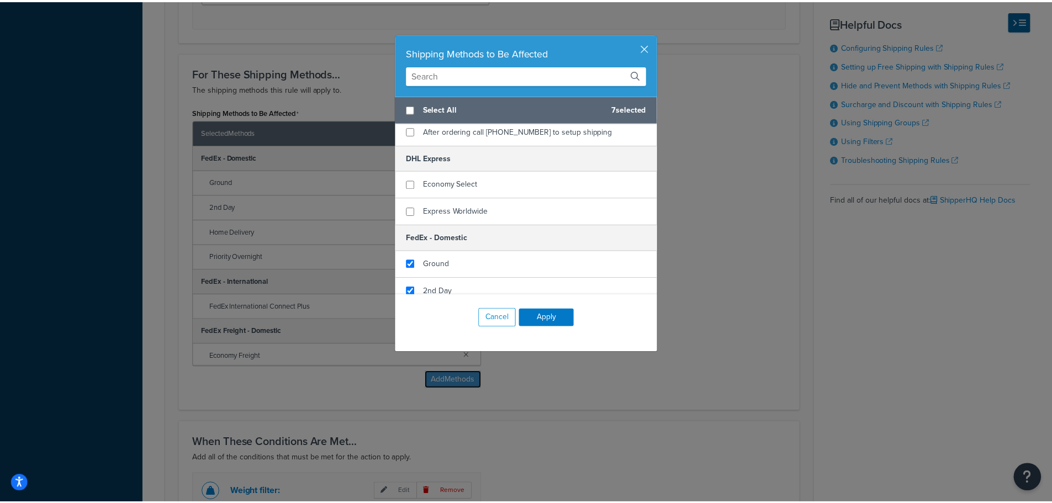
scroll to position [98, 0]
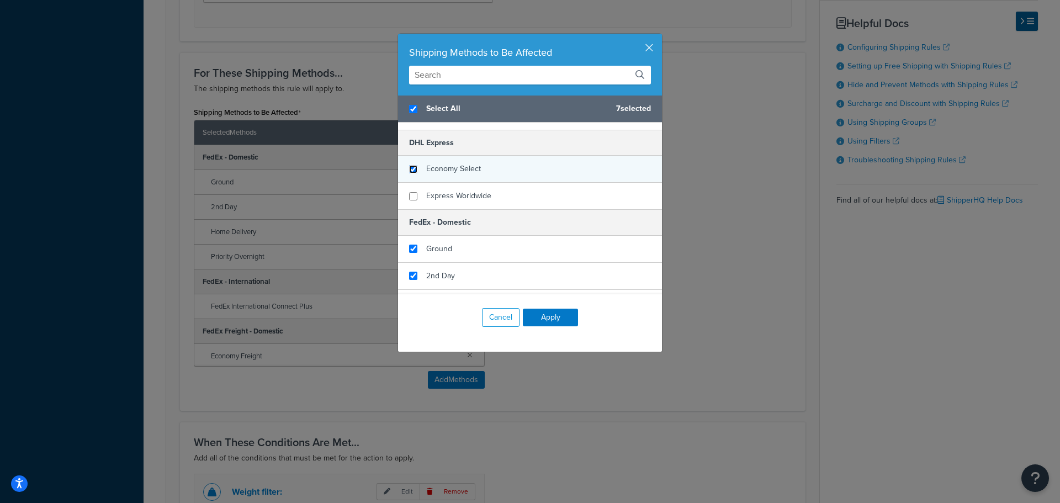
checkbox input "true"
click at [409, 169] on input "checkbox" at bounding box center [413, 169] width 8 height 8
checkbox input "true"
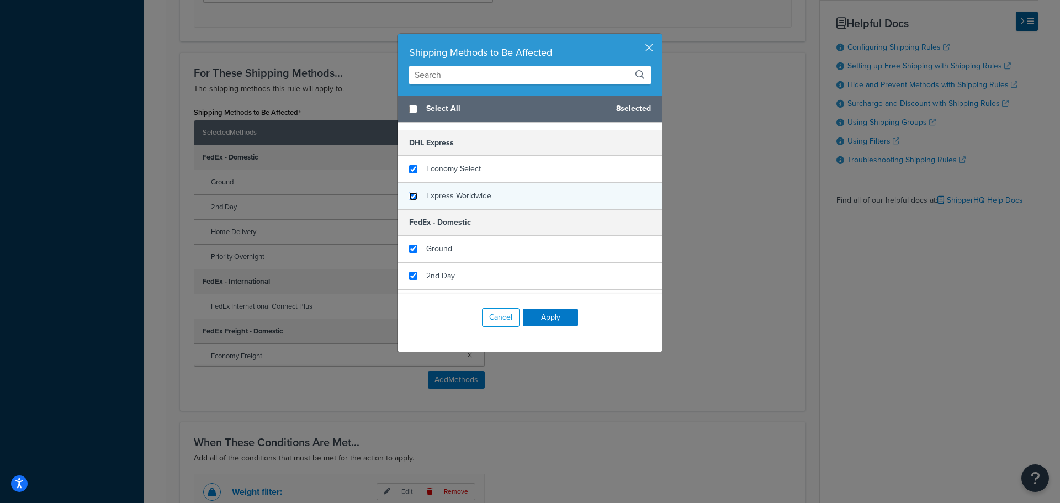
checkbox input "false"
click at [409, 197] on input "checkbox" at bounding box center [413, 196] width 8 height 8
checkbox input "true"
click at [563, 319] on button "Apply" at bounding box center [550, 318] width 55 height 18
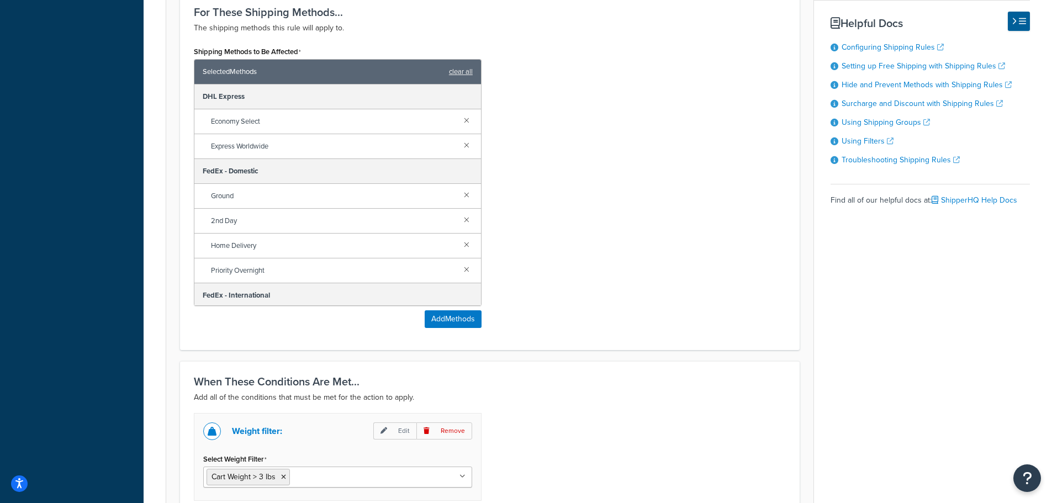
scroll to position [754, 0]
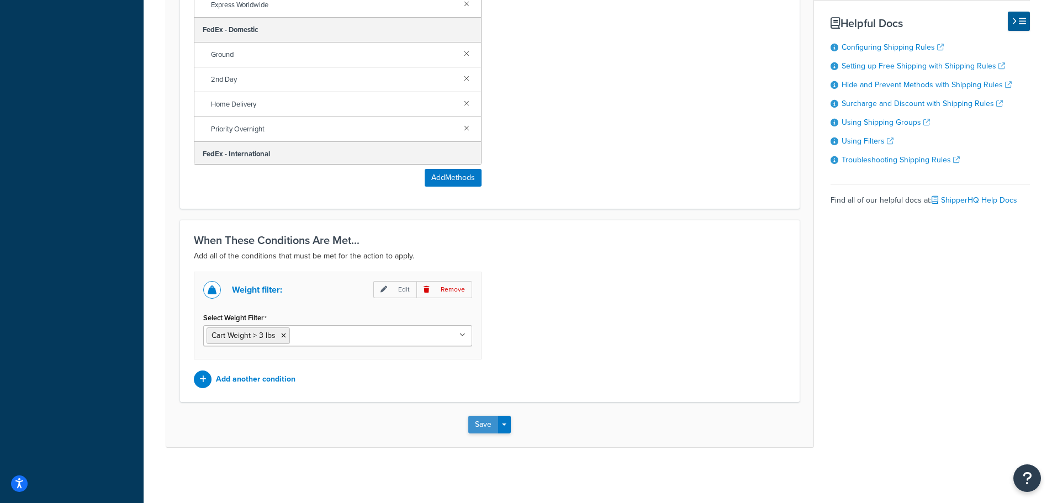
click at [482, 425] on button "Save" at bounding box center [483, 425] width 30 height 18
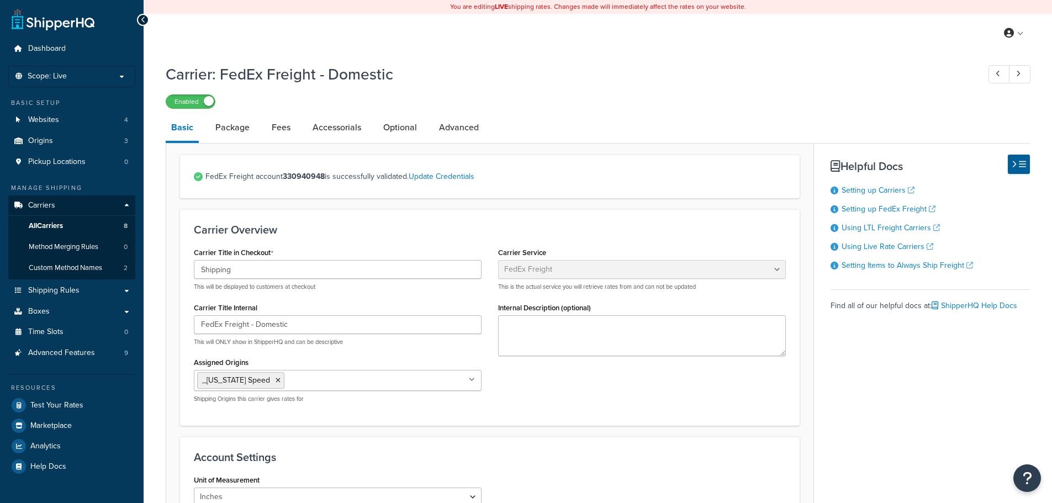
select select "fedExFreight"
click at [49, 223] on span "All Carriers" at bounding box center [46, 225] width 34 height 9
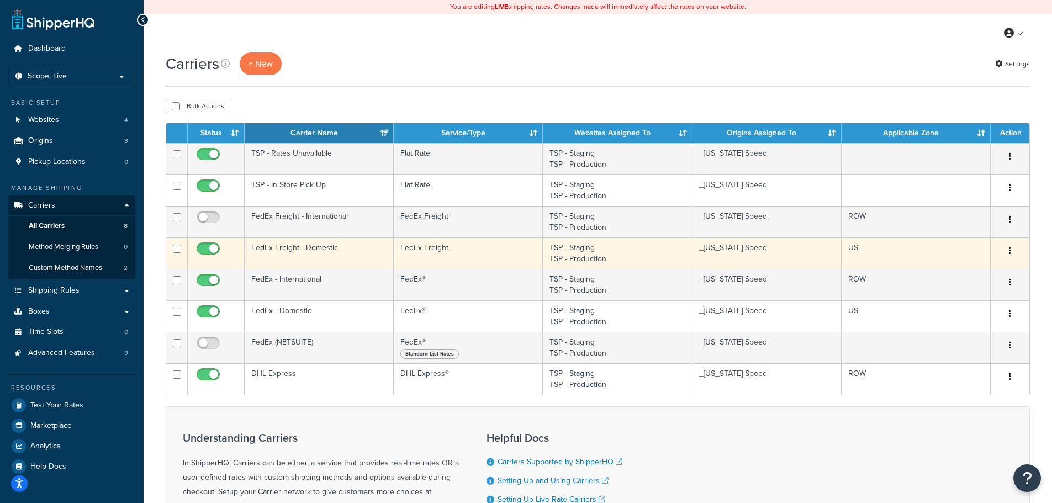
click at [1012, 252] on button "button" at bounding box center [1009, 251] width 15 height 18
click at [958, 275] on link "Edit" at bounding box center [964, 273] width 87 height 23
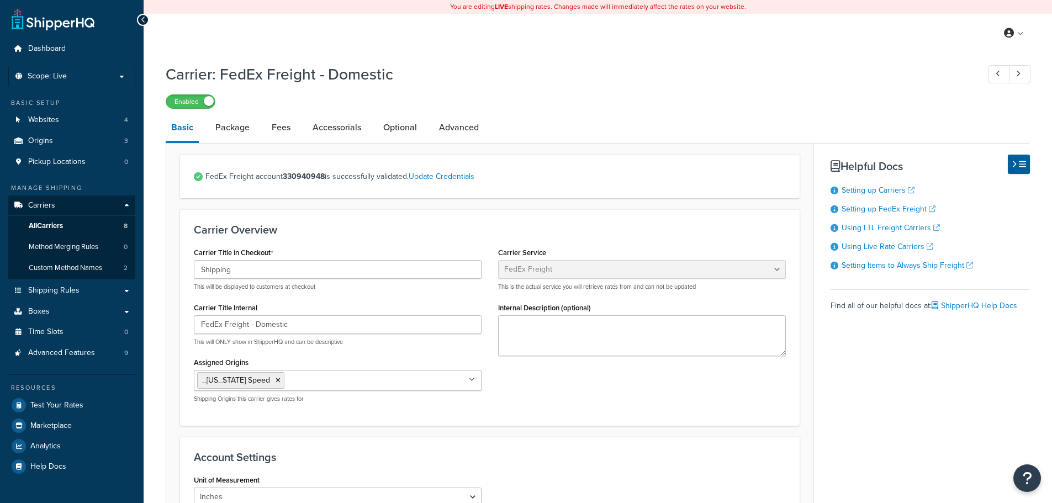
select select "fedExFreight"
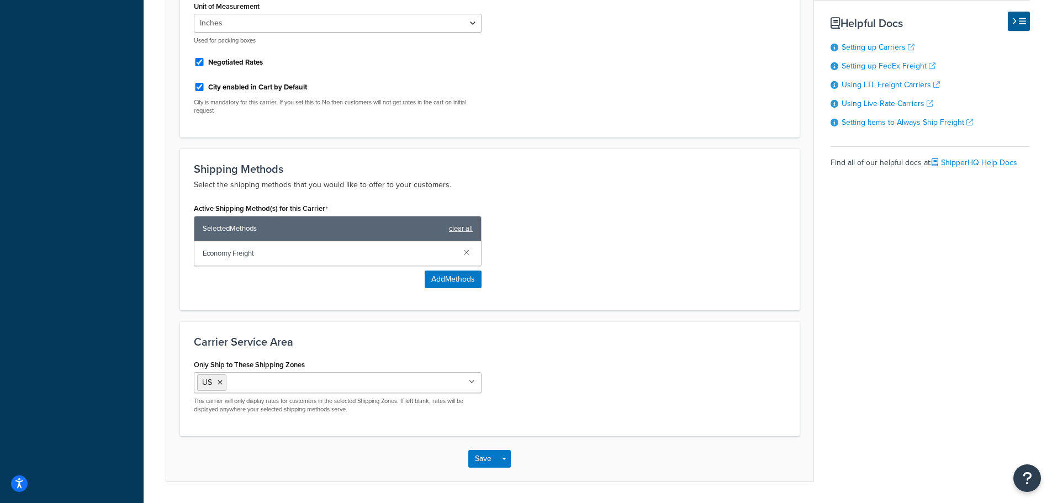
scroll to position [497, 0]
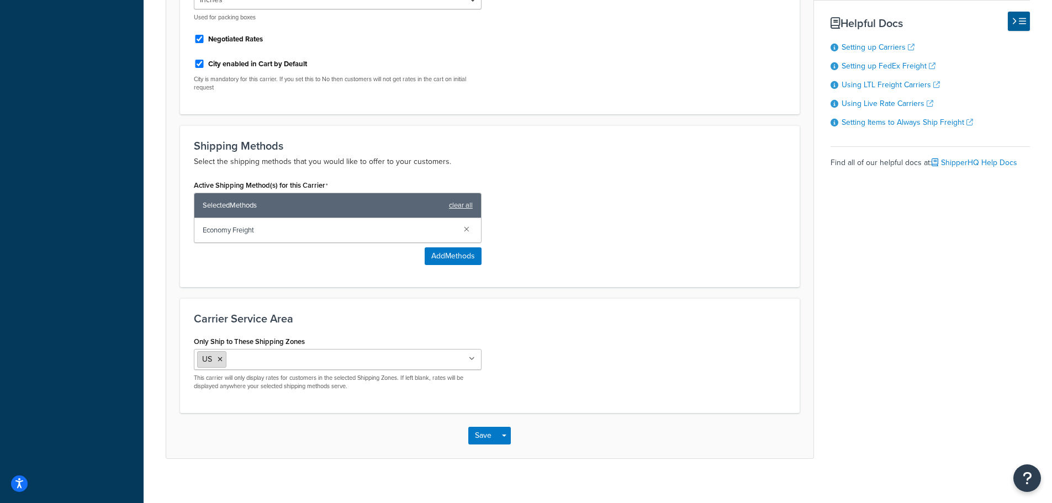
click at [220, 363] on li "US" at bounding box center [211, 359] width 29 height 17
click at [218, 358] on icon at bounding box center [220, 359] width 5 height 7
click at [605, 414] on div "Save Save Dropdown Save and Edit" at bounding box center [489, 432] width 647 height 45
click at [471, 428] on button "Save" at bounding box center [483, 433] width 30 height 18
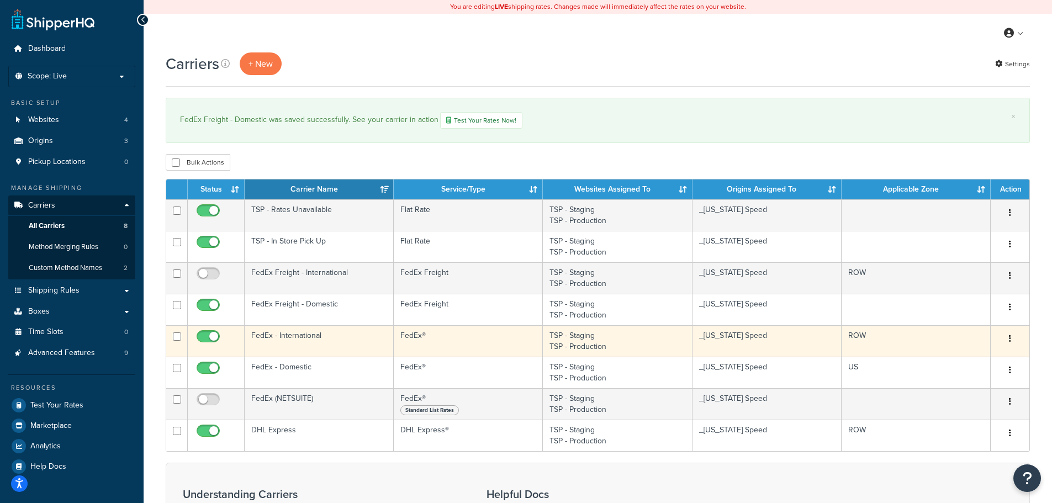
click at [886, 338] on td "ROW" at bounding box center [915, 340] width 149 height 31
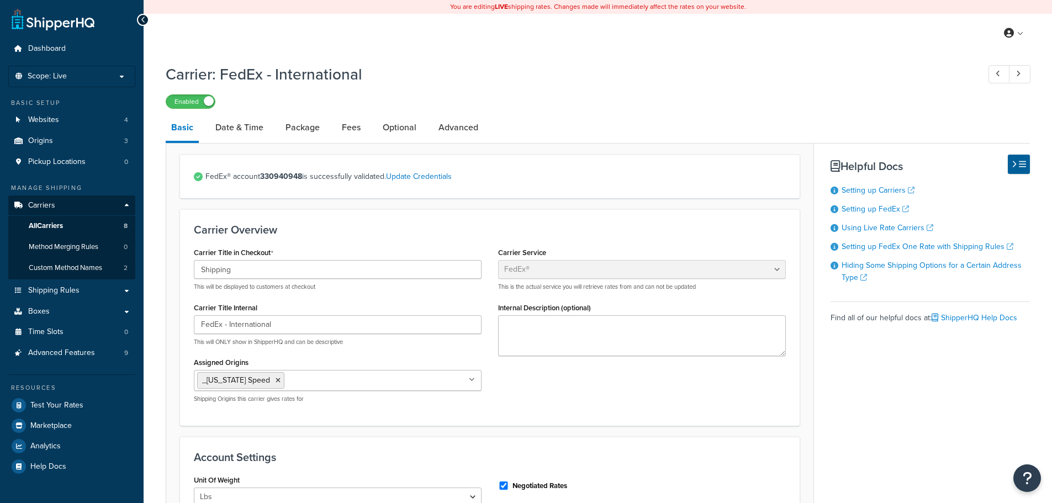
select select "fedEx"
select select "REGULAR_PICKUP"
select select "YOUR_PACKAGING"
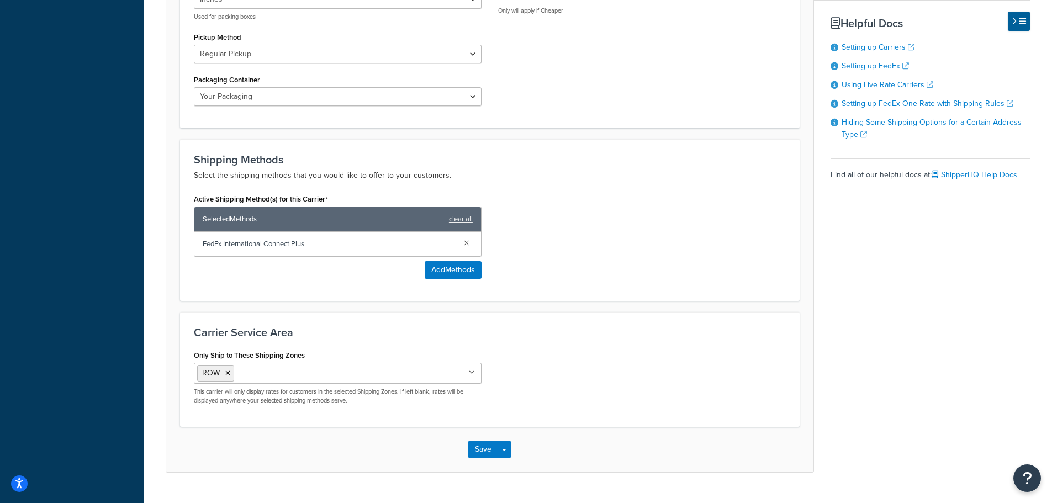
scroll to position [577, 0]
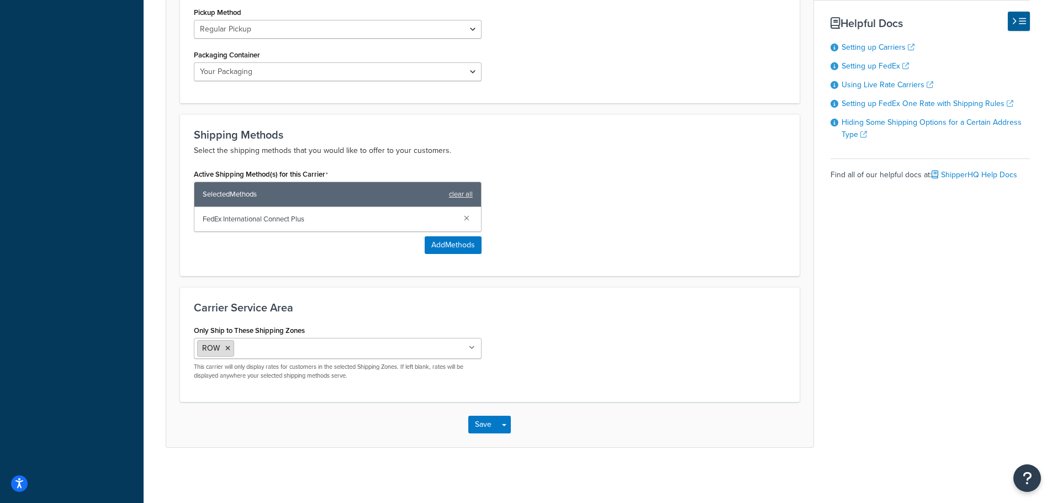
click at [228, 345] on icon at bounding box center [227, 348] width 5 height 7
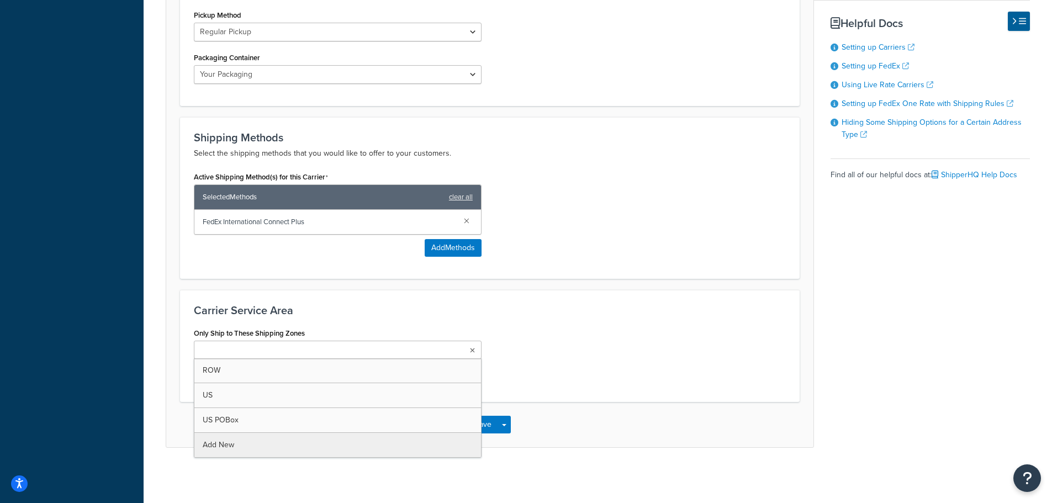
scroll to position [574, 0]
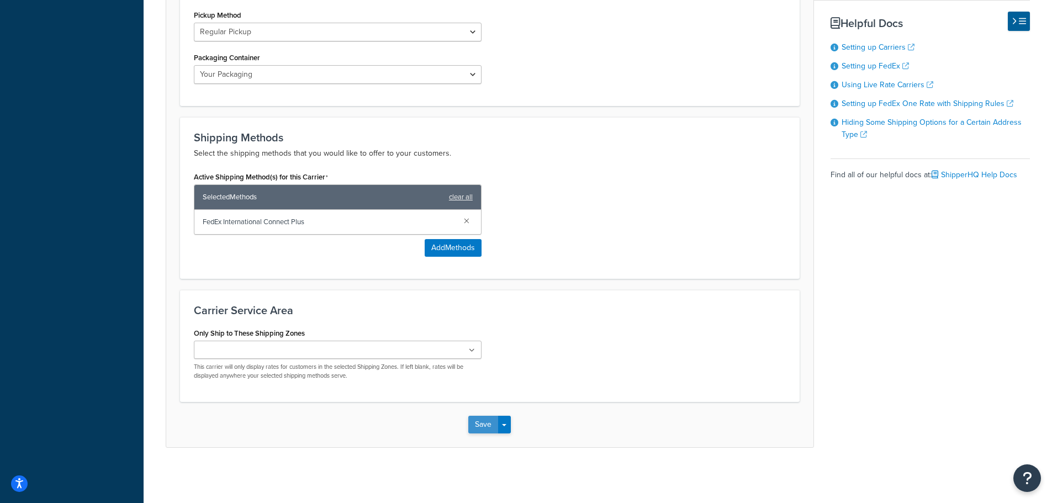
click at [484, 424] on button "Save" at bounding box center [483, 425] width 30 height 18
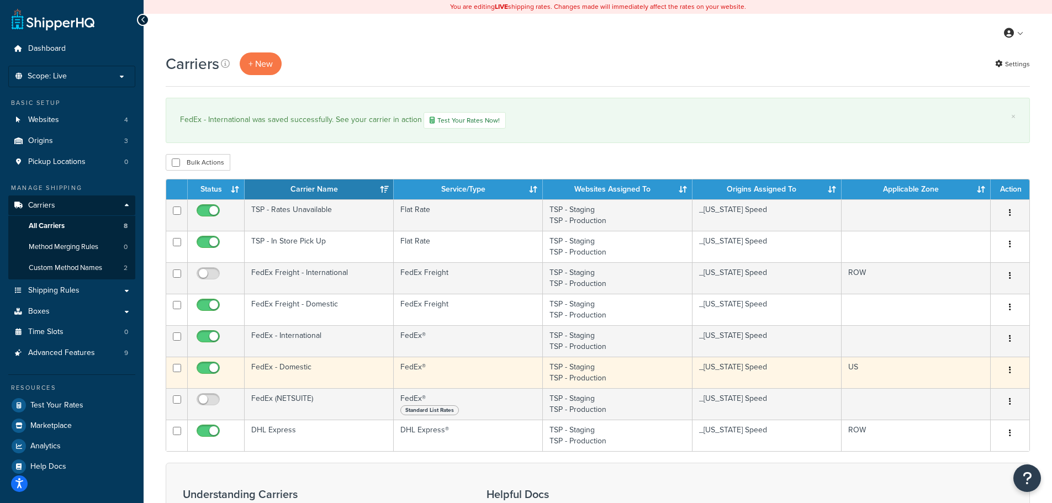
click at [929, 373] on td "US" at bounding box center [915, 372] width 149 height 31
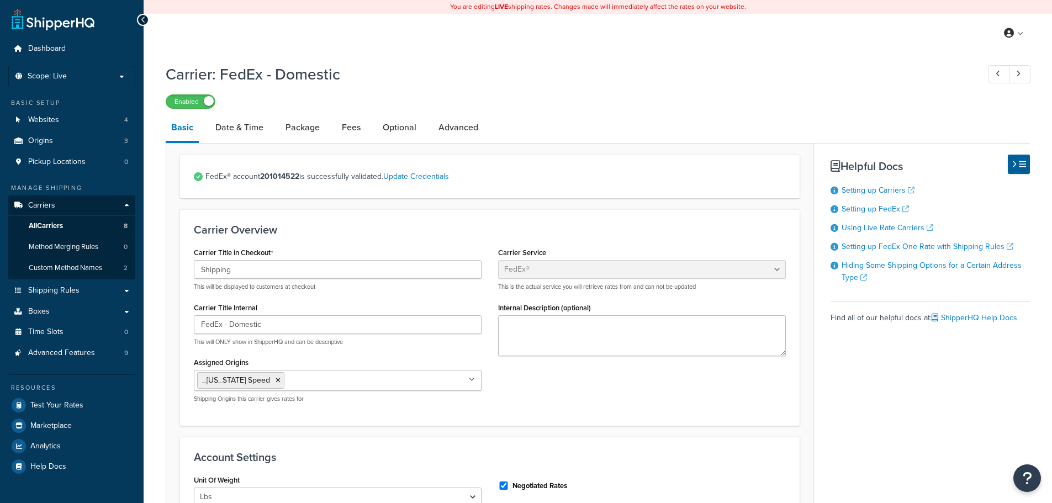
select select "fedEx"
select select "REGULAR_PICKUP"
select select "YOUR_PACKAGING"
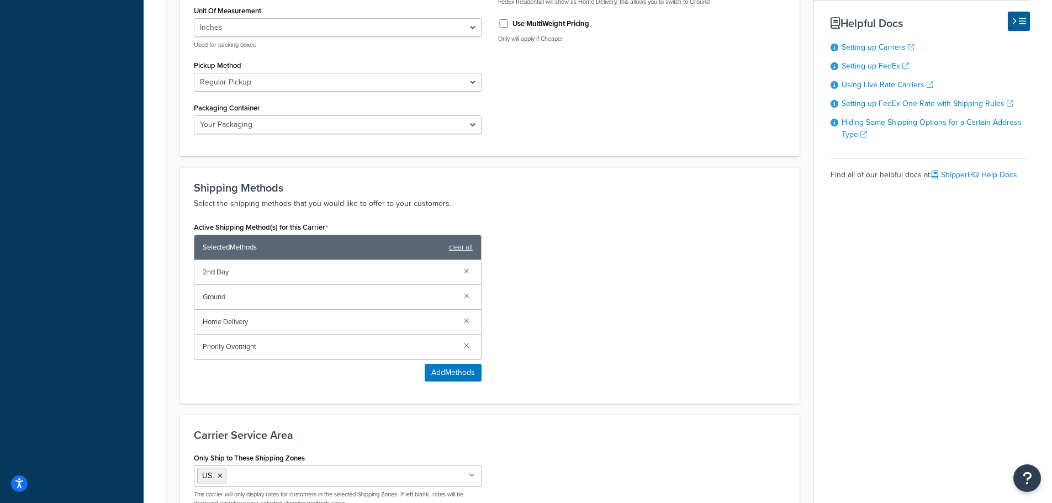
scroll to position [651, 0]
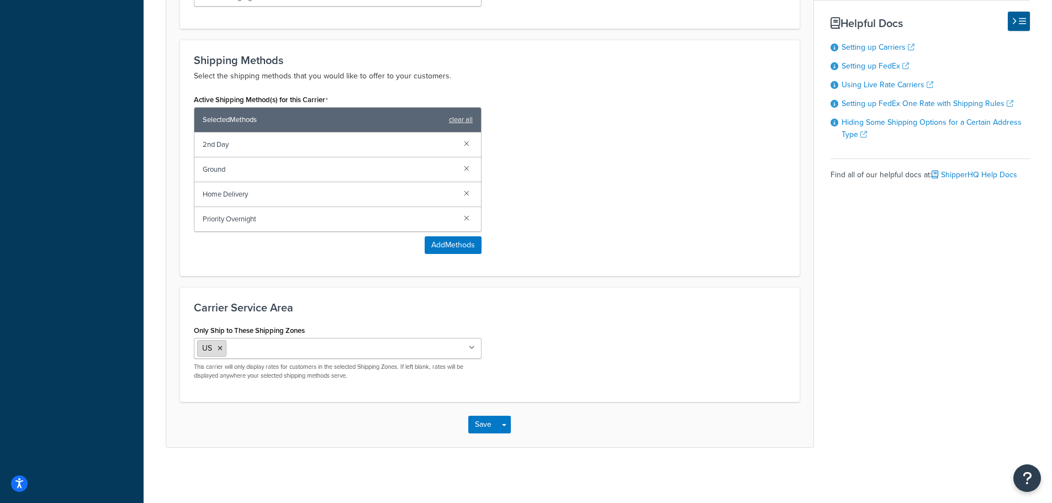
click at [218, 349] on icon at bounding box center [220, 348] width 5 height 7
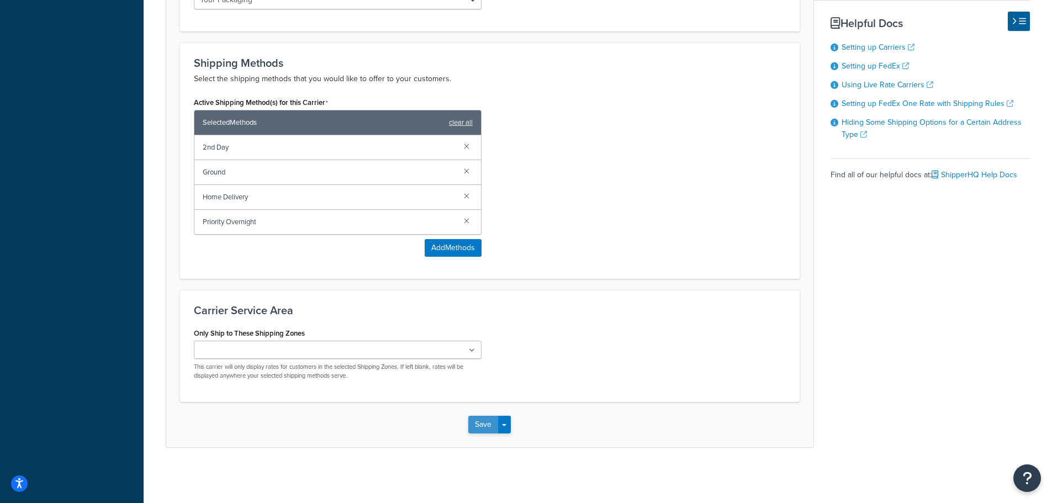
click at [473, 422] on button "Save" at bounding box center [483, 425] width 30 height 18
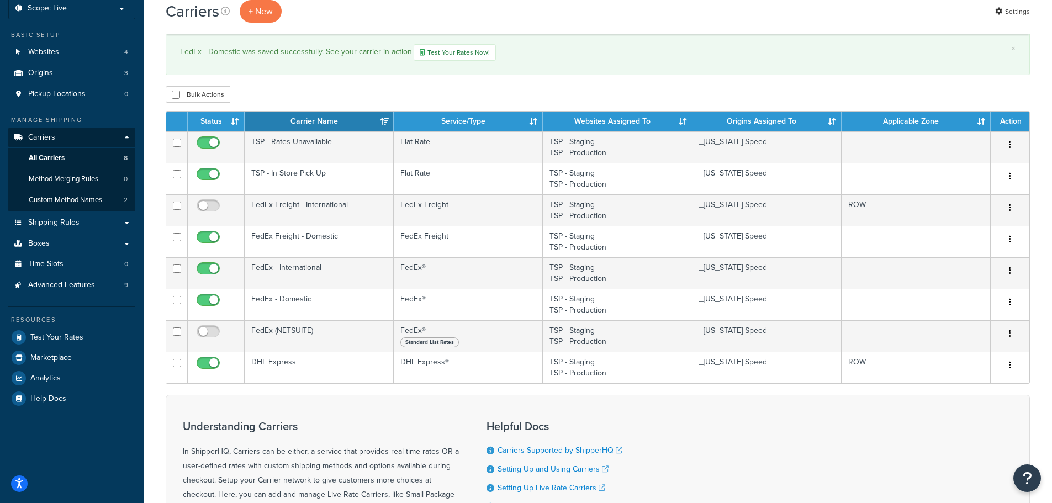
scroll to position [64, 0]
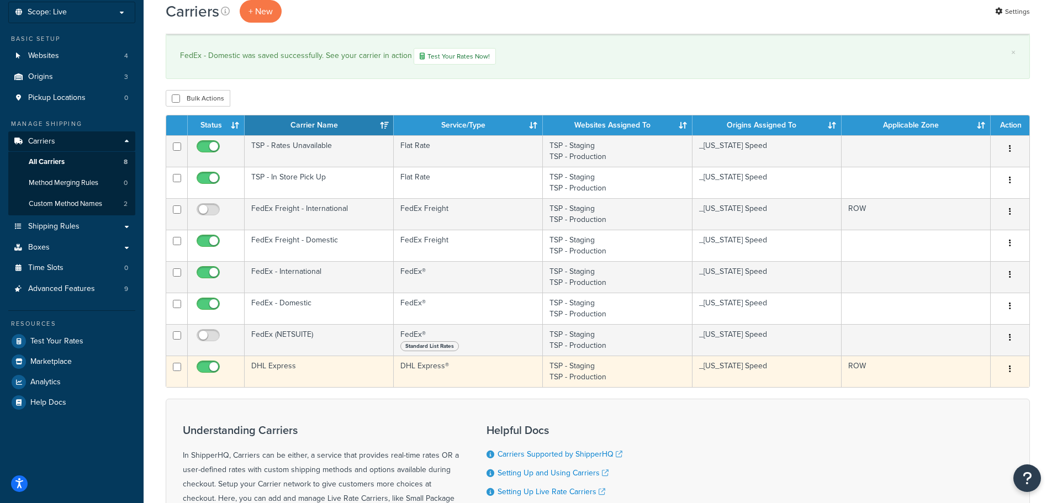
click at [911, 365] on td "ROW" at bounding box center [915, 371] width 149 height 31
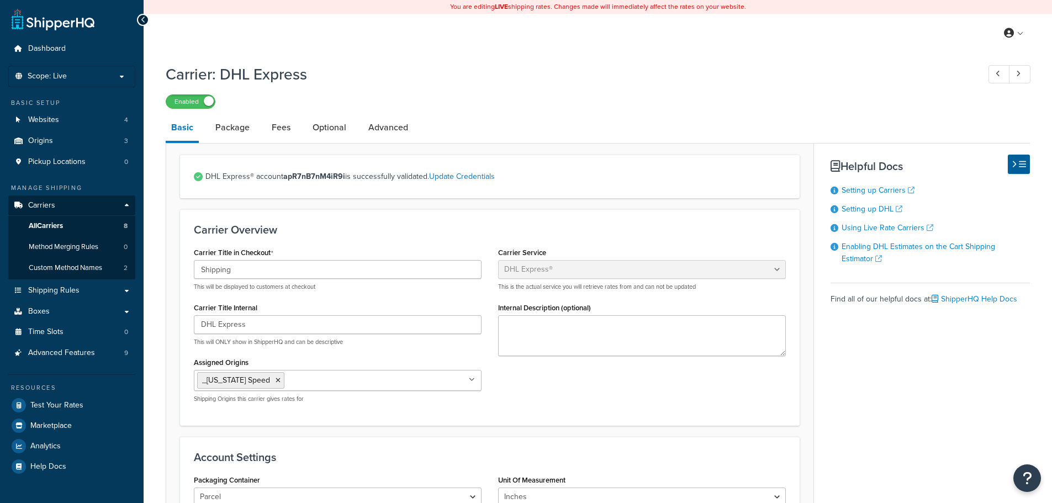
select select "dhl"
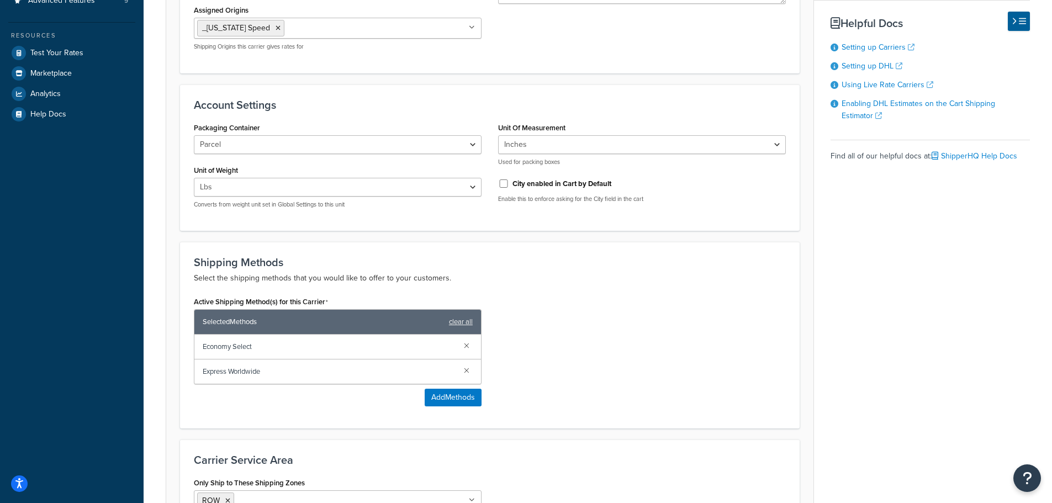
scroll to position [497, 0]
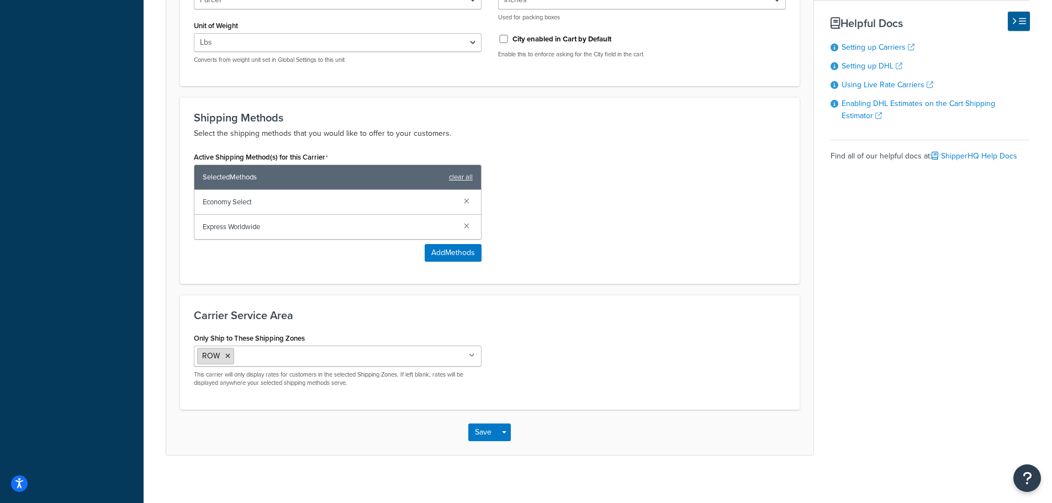
click at [228, 355] on icon at bounding box center [227, 356] width 5 height 7
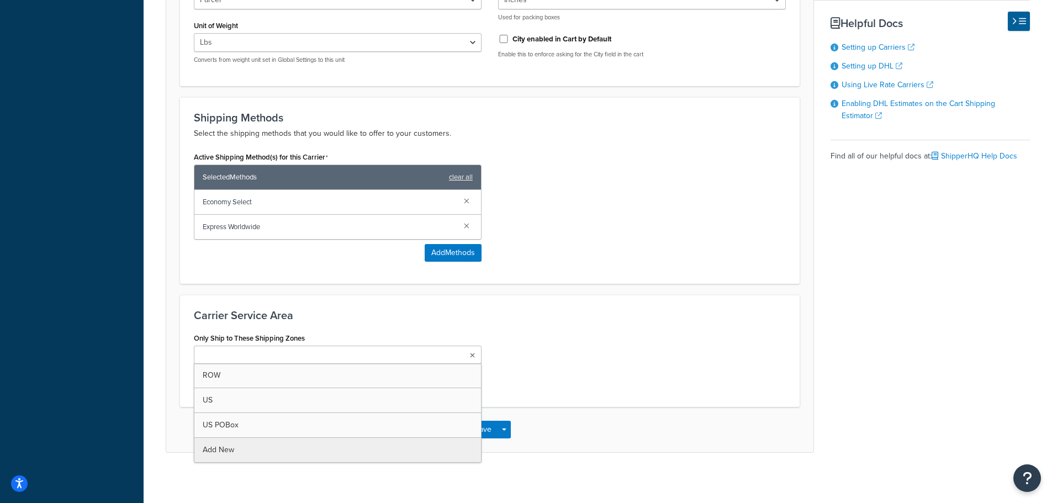
click at [667, 451] on div "Save Save Dropdown Save and Edit" at bounding box center [489, 429] width 647 height 45
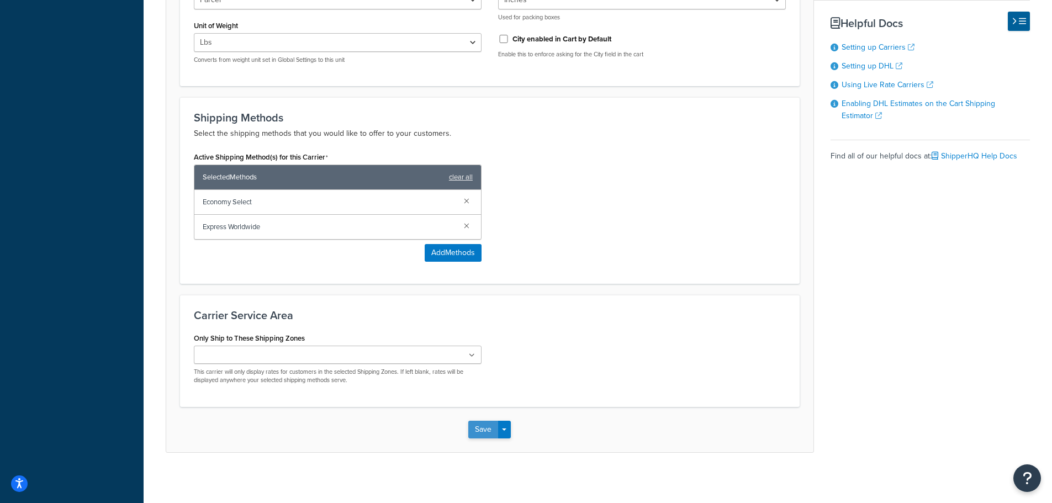
click at [478, 426] on button "Save" at bounding box center [483, 430] width 30 height 18
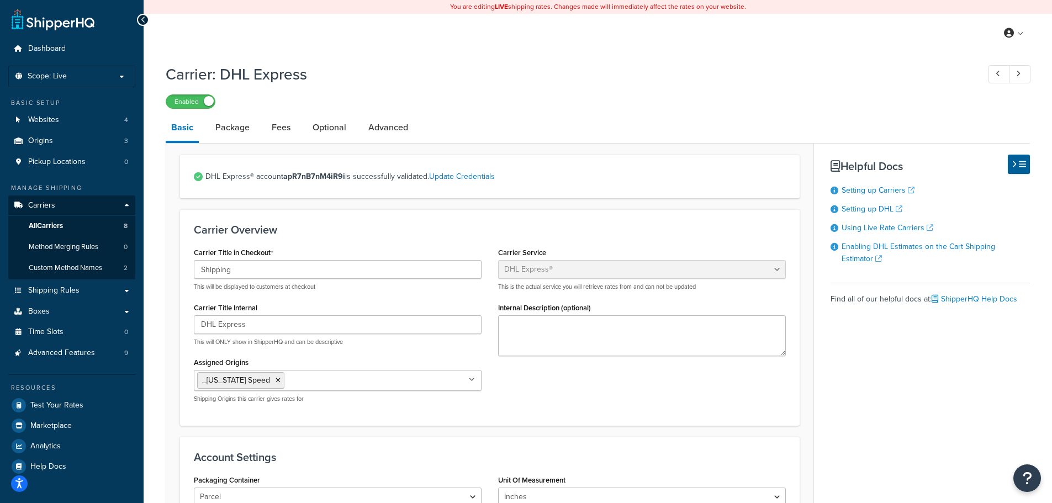
scroll to position [136, 0]
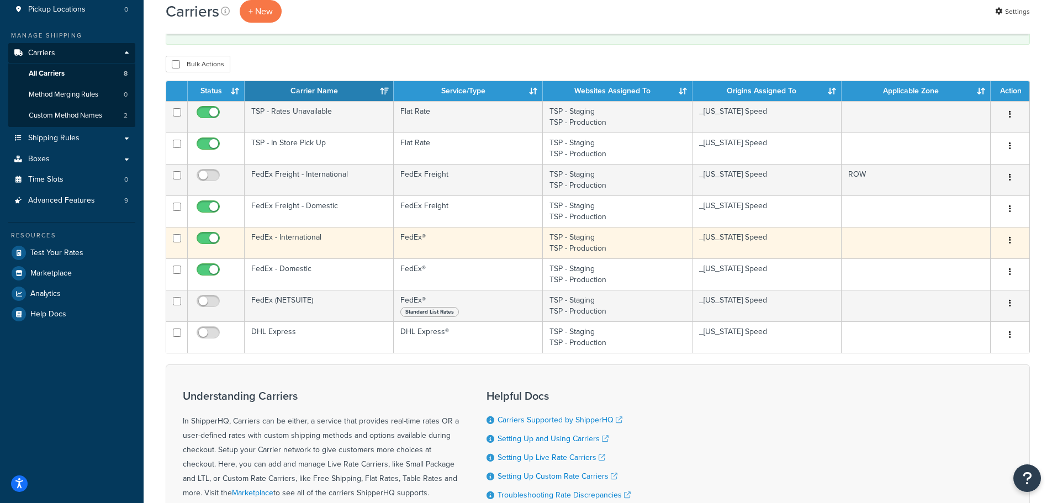
scroll to position [55, 0]
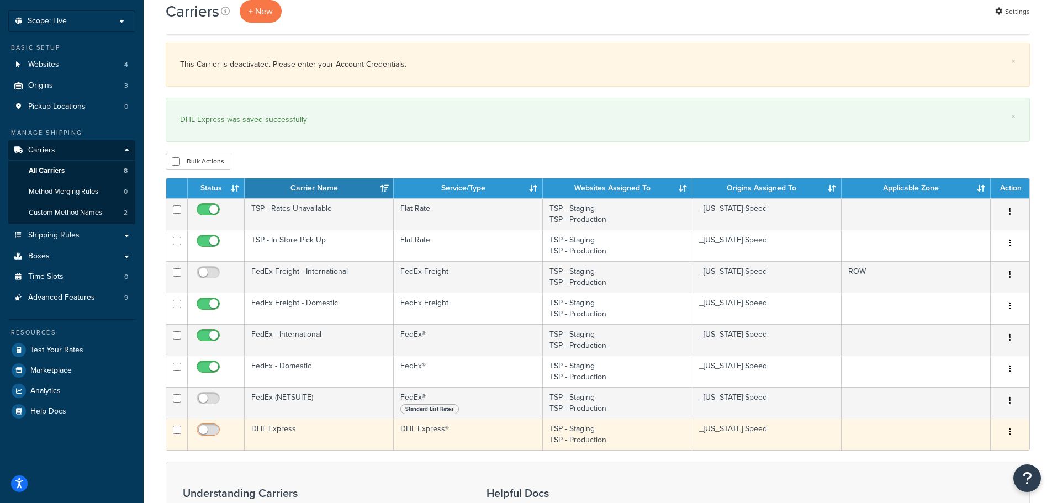
click at [203, 431] on input "checkbox" at bounding box center [209, 433] width 30 height 14
checkbox input "true"
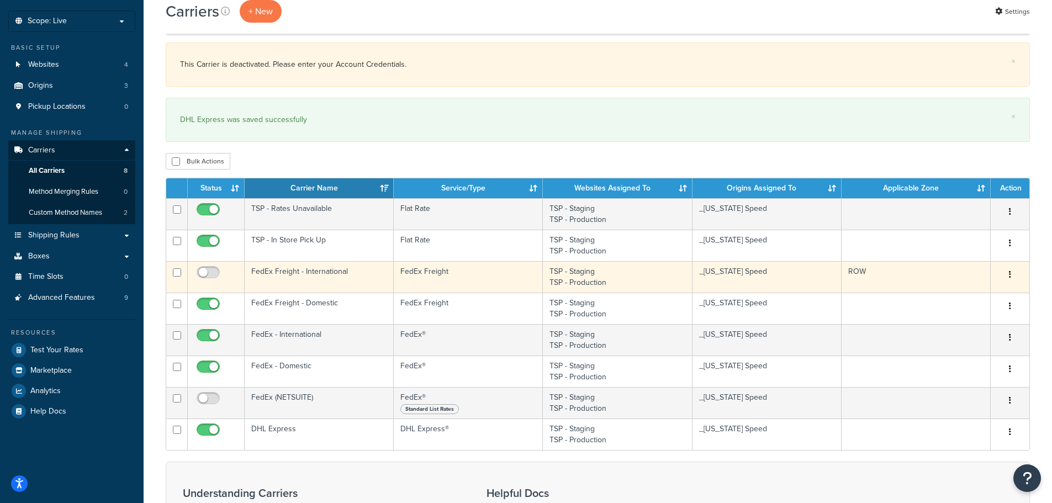
click at [888, 277] on td "ROW" at bounding box center [915, 276] width 149 height 31
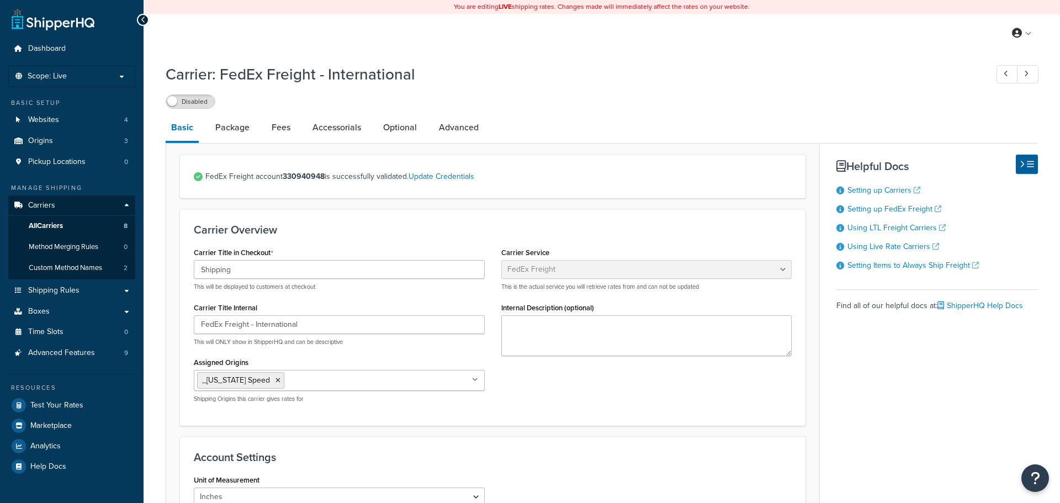
select select "fedExFreight"
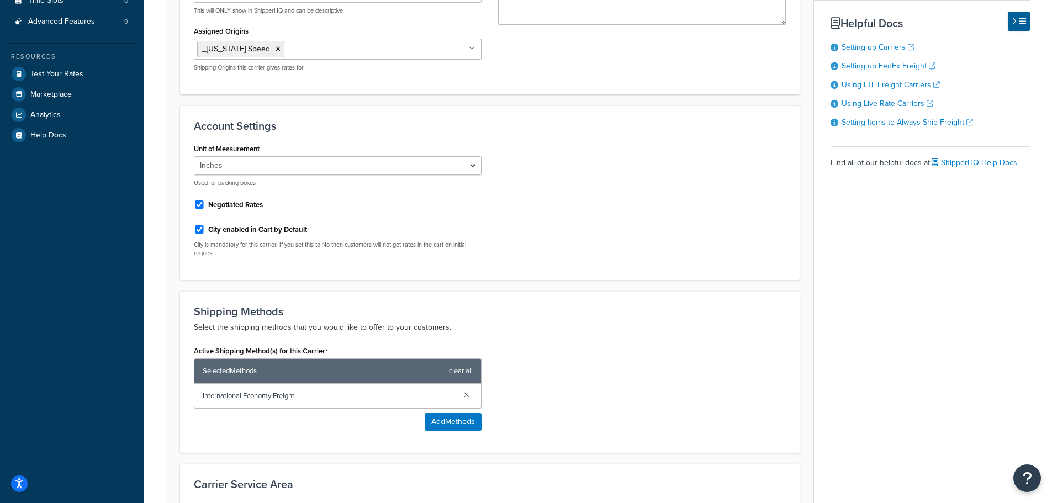
scroll to position [508, 0]
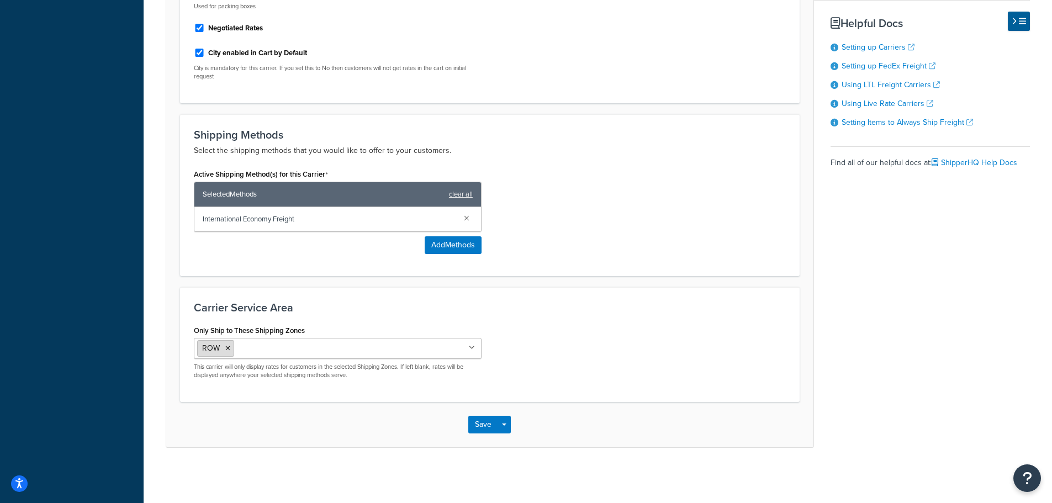
click at [227, 346] on icon at bounding box center [227, 348] width 5 height 7
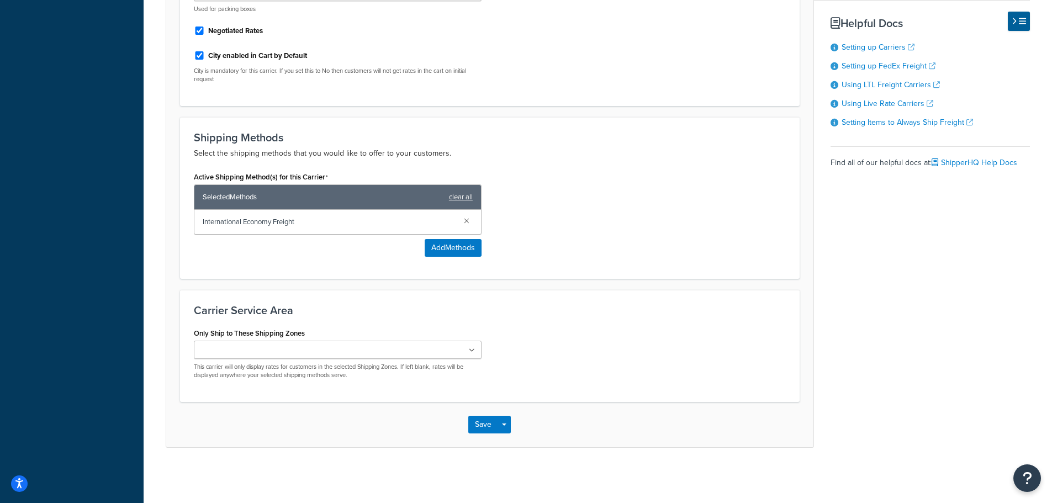
click at [618, 372] on div "Only Ship to These Shipping Zones ROW [GEOGRAPHIC_DATA] [GEOGRAPHIC_DATA] POBox…" at bounding box center [489, 356] width 608 height 63
click at [483, 425] on button "Save" at bounding box center [483, 425] width 30 height 18
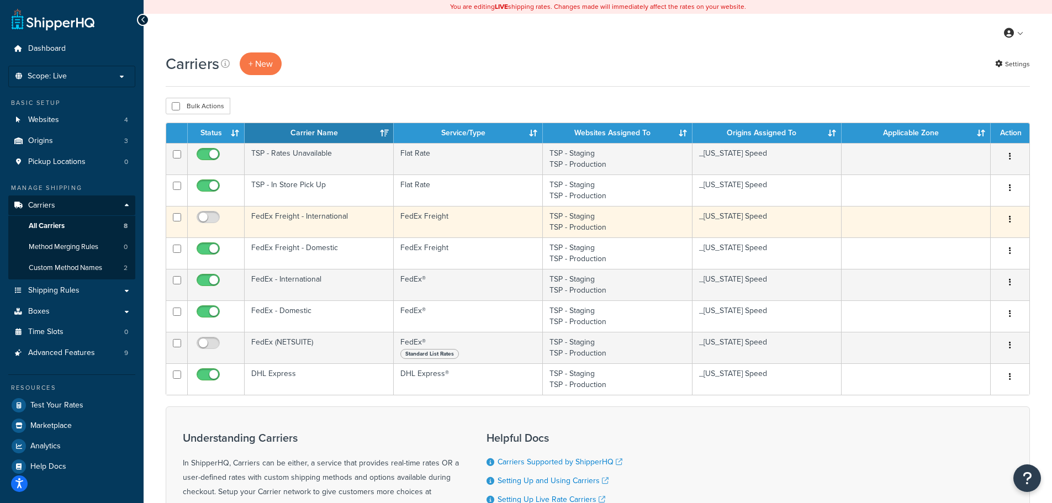
click at [483, 220] on td "FedEx Freight" at bounding box center [468, 221] width 149 height 31
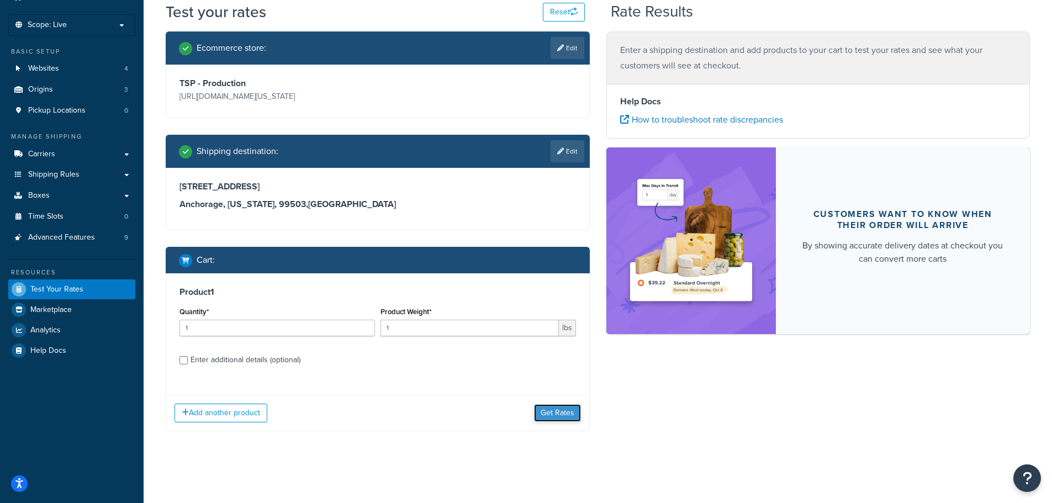
click at [565, 415] on button "Get Rates" at bounding box center [557, 413] width 47 height 18
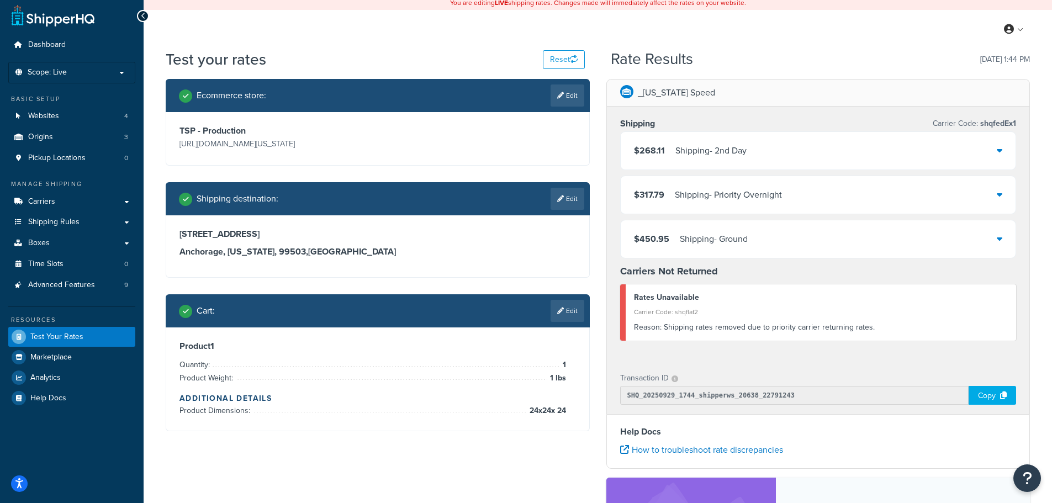
scroll to position [51, 0]
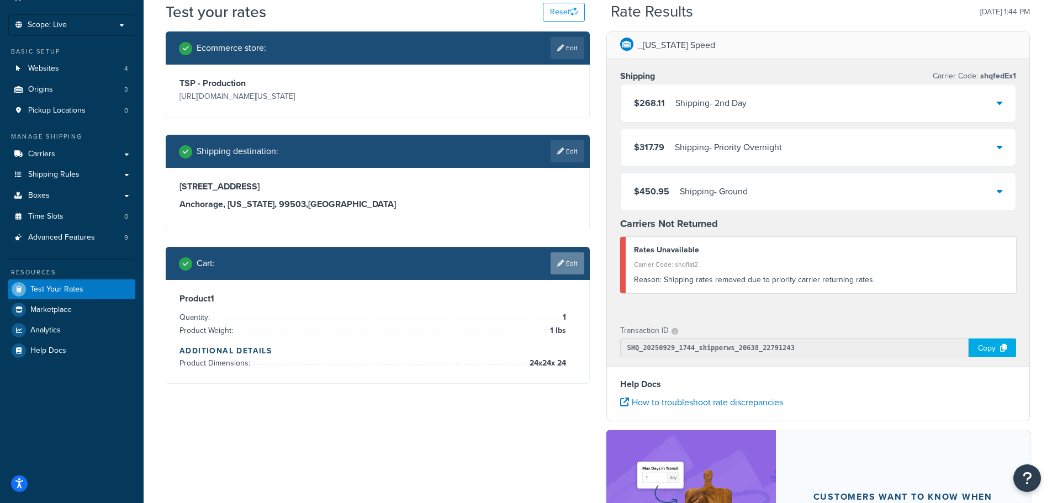
click at [573, 263] on link "Edit" at bounding box center [567, 263] width 34 height 22
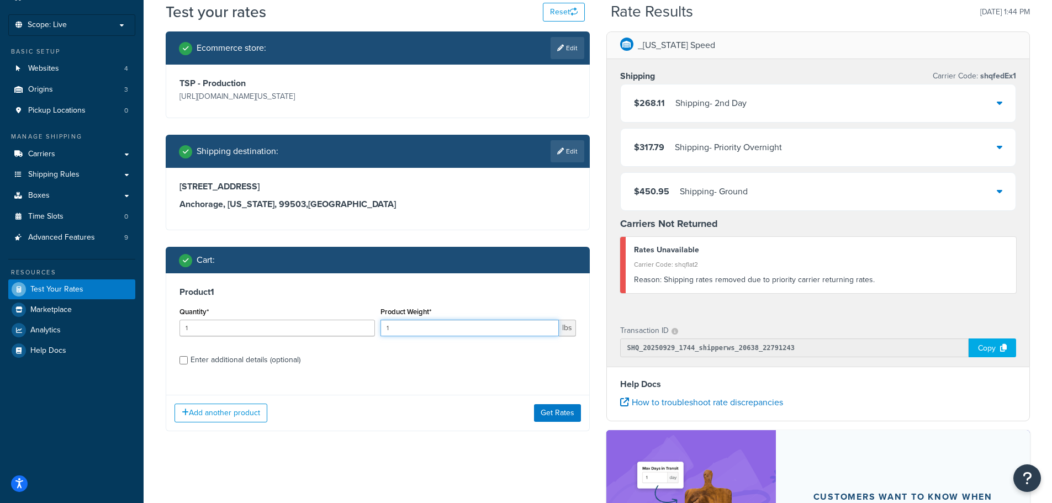
drag, startPoint x: 441, startPoint y: 331, endPoint x: 399, endPoint y: 331, distance: 42.0
click at [399, 331] on input "1" at bounding box center [469, 328] width 178 height 17
type input "65"
click at [555, 409] on button "Get Rates" at bounding box center [557, 413] width 47 height 18
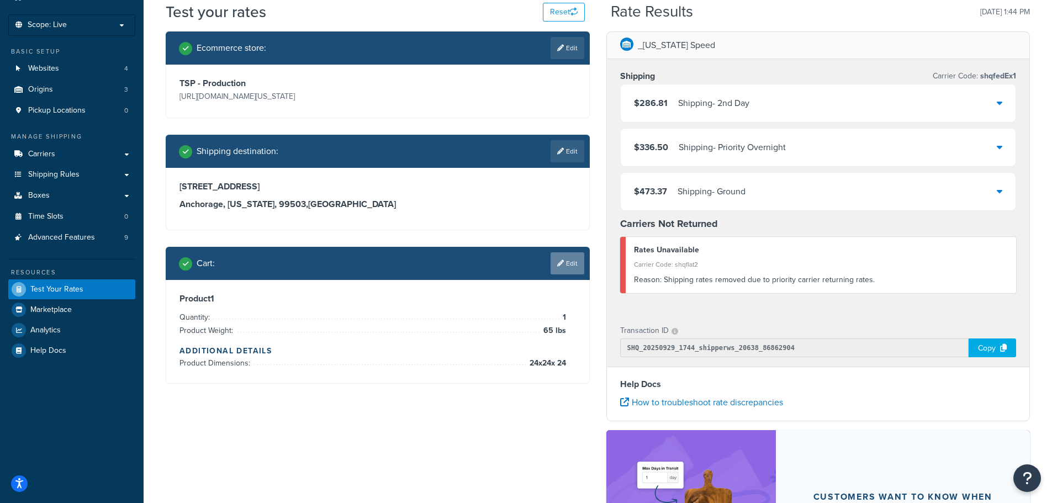
click at [564, 269] on link "Edit" at bounding box center [567, 263] width 34 height 22
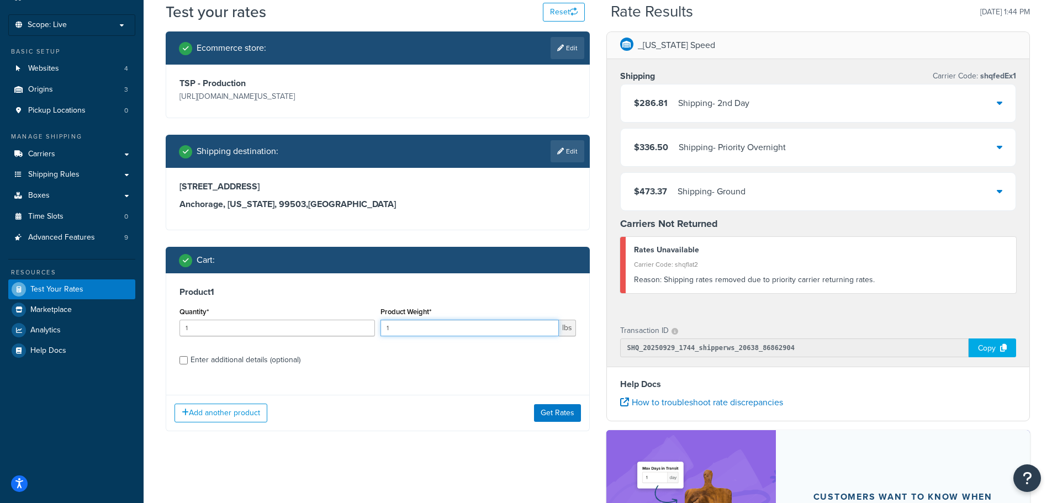
drag, startPoint x: 469, startPoint y: 331, endPoint x: 377, endPoint y: 332, distance: 92.2
click at [378, 332] on div "Product Weight* 1 lbs" at bounding box center [478, 324] width 201 height 40
type input "400"
click at [585, 417] on div "Add another product Get Rates" at bounding box center [377, 413] width 423 height 36
click at [576, 418] on button "Get Rates" at bounding box center [557, 413] width 47 height 18
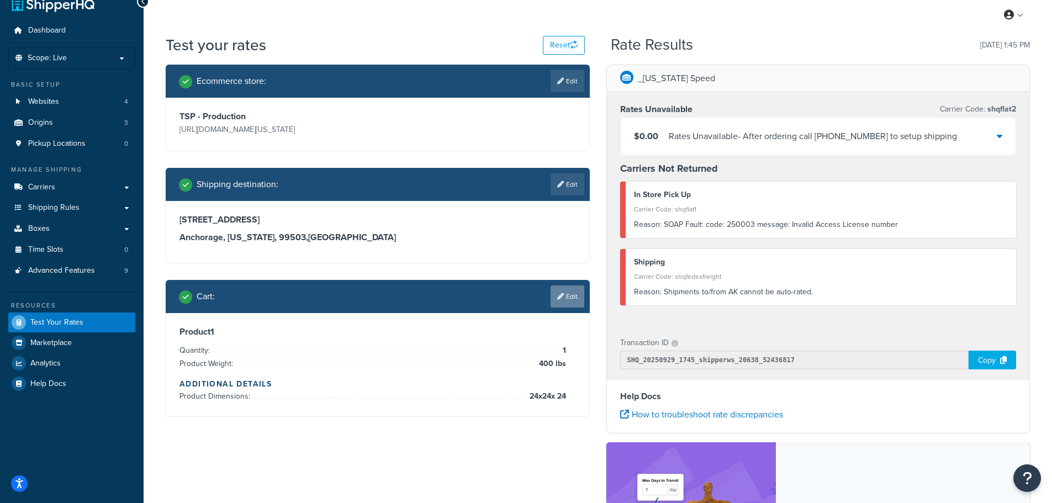
scroll to position [0, 0]
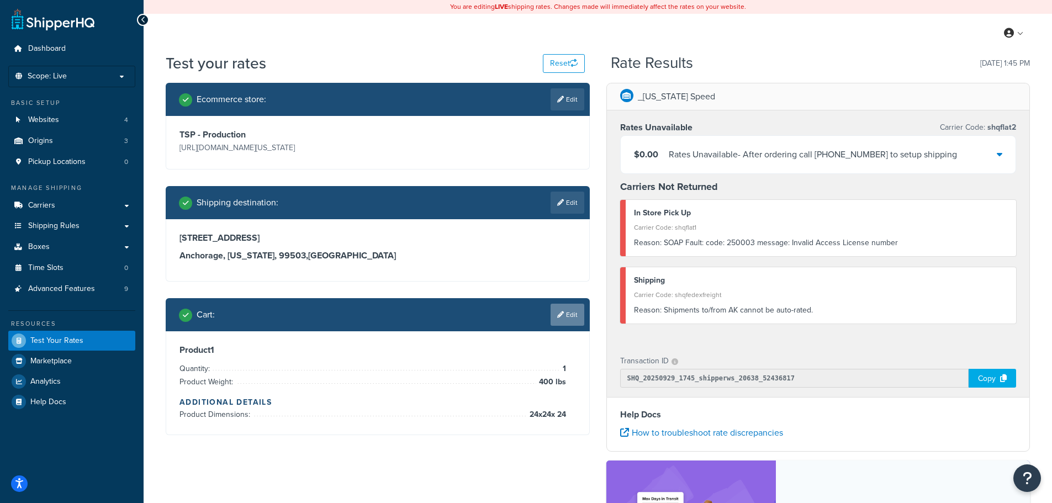
click at [559, 318] on icon at bounding box center [560, 314] width 7 height 7
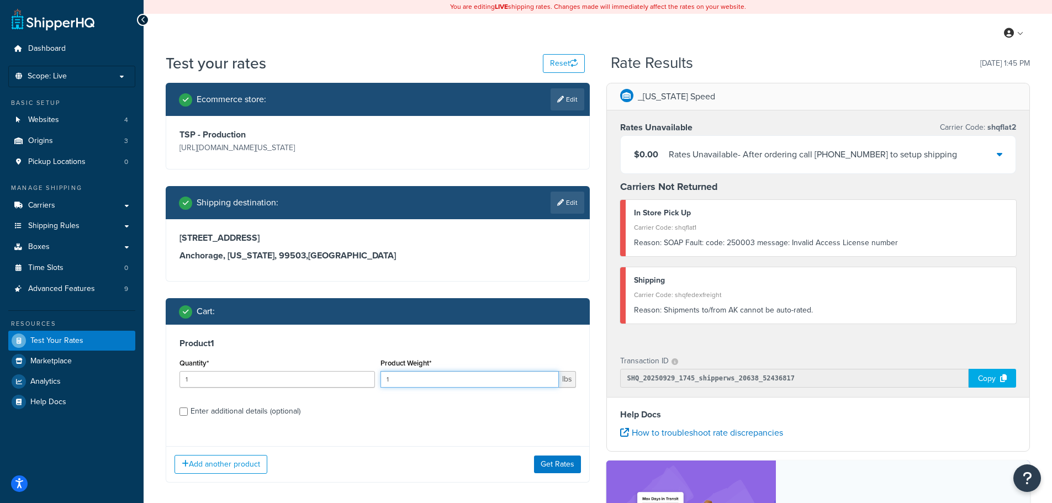
click at [518, 384] on input "1" at bounding box center [469, 379] width 178 height 17
type input "400"
click at [572, 469] on button "Get Rates" at bounding box center [557, 464] width 47 height 18
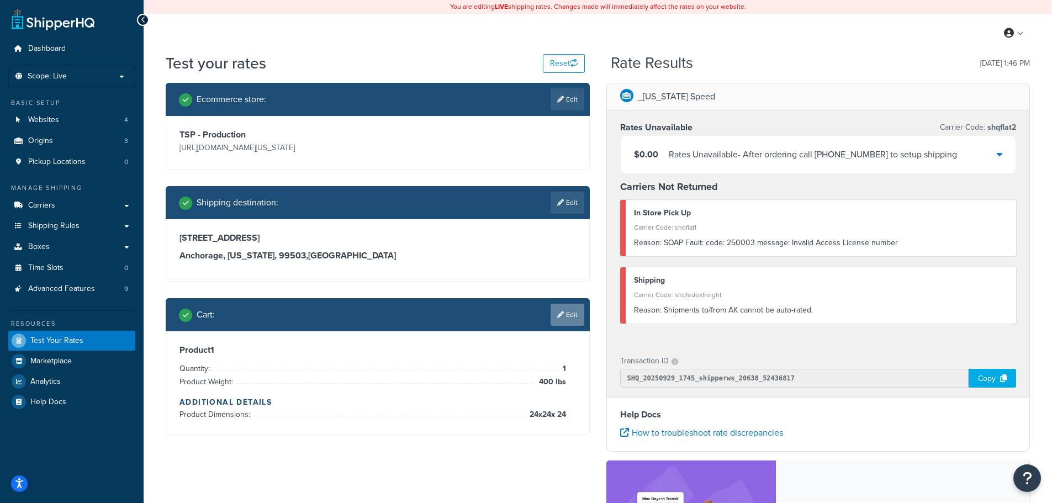
click at [570, 315] on link "Edit" at bounding box center [567, 315] width 34 height 22
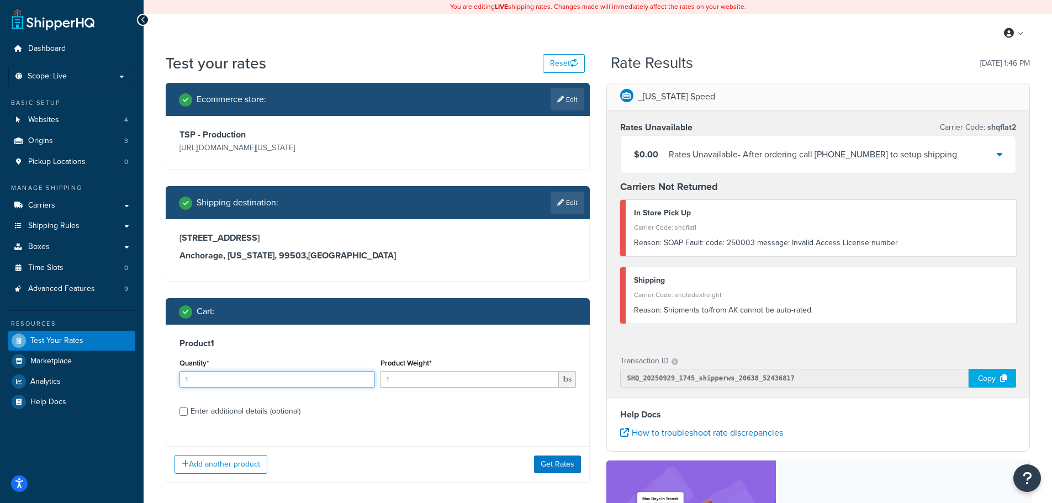
click at [247, 384] on input "1" at bounding box center [276, 379] width 195 height 17
type input "2"
click at [364, 375] on input "2" at bounding box center [276, 379] width 195 height 17
click at [396, 383] on input "1" at bounding box center [469, 379] width 178 height 17
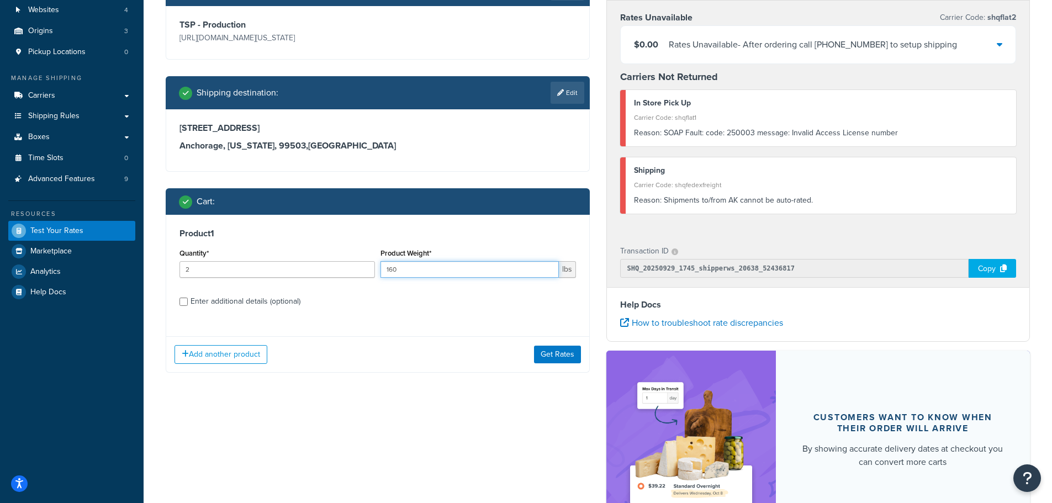
scroll to position [110, 0]
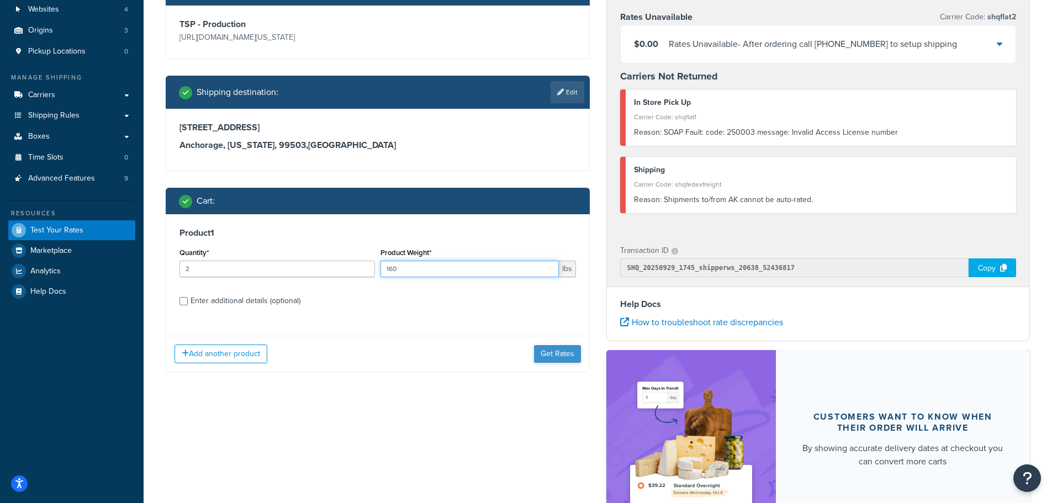
type input "160"
click at [556, 351] on button "Get Rates" at bounding box center [557, 354] width 47 height 18
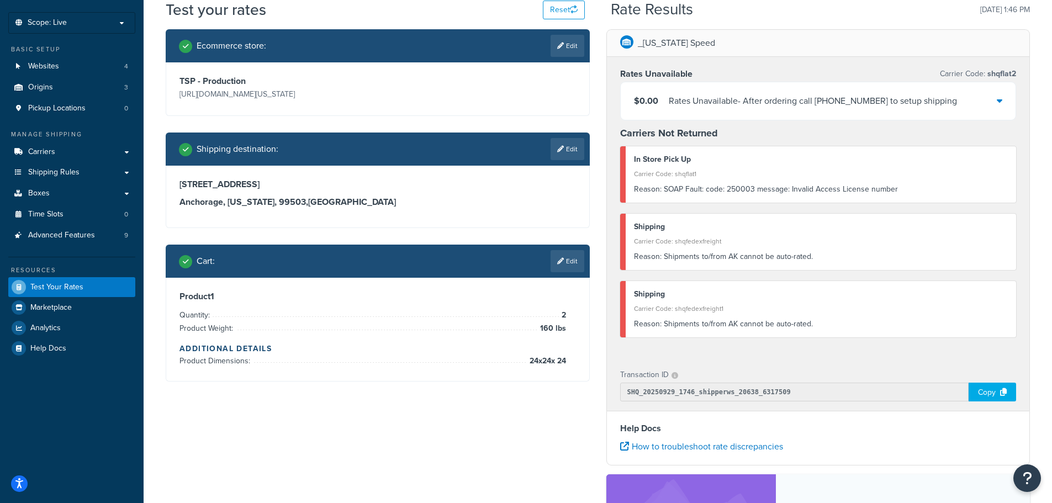
scroll to position [0, 0]
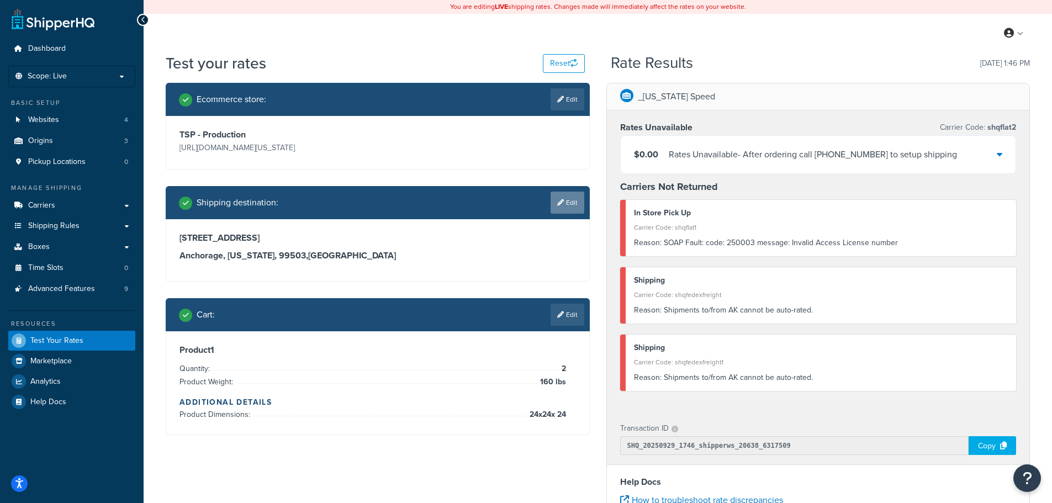
click at [574, 209] on link "Edit" at bounding box center [567, 203] width 34 height 22
select select "AK"
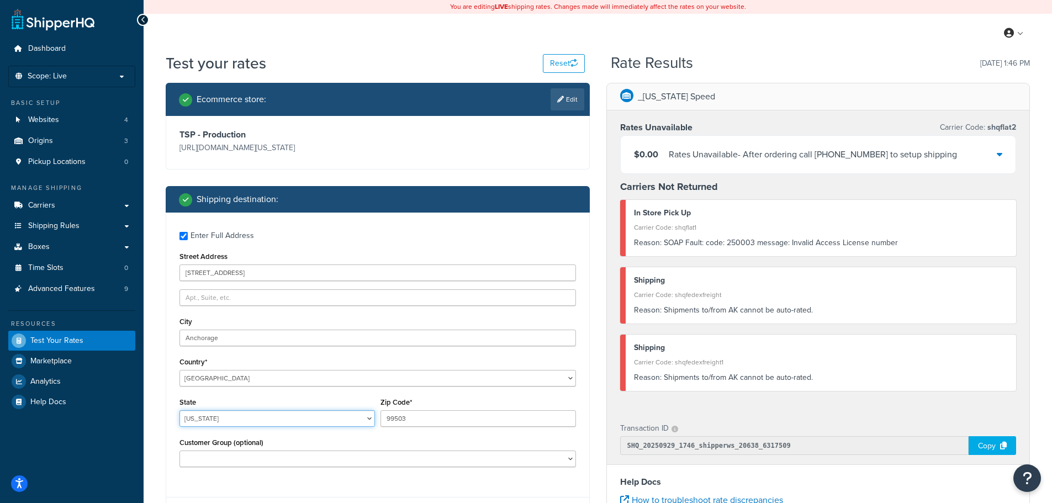
click at [293, 417] on select "Alabama Alaska American Samoa Arizona Arkansas Armed Forces Americas Armed Forc…" at bounding box center [276, 418] width 195 height 17
click at [536, 130] on div "TSP - Production https://mcprod.texas-speed.com/" at bounding box center [378, 142] width 402 height 26
drag, startPoint x: 229, startPoint y: 341, endPoint x: 185, endPoint y: 346, distance: 44.4
click at [185, 346] on input "Anchorage" at bounding box center [377, 338] width 396 height 17
paste input "3400 Yonge St, Toronto, ON M4N 2M7, Canada"
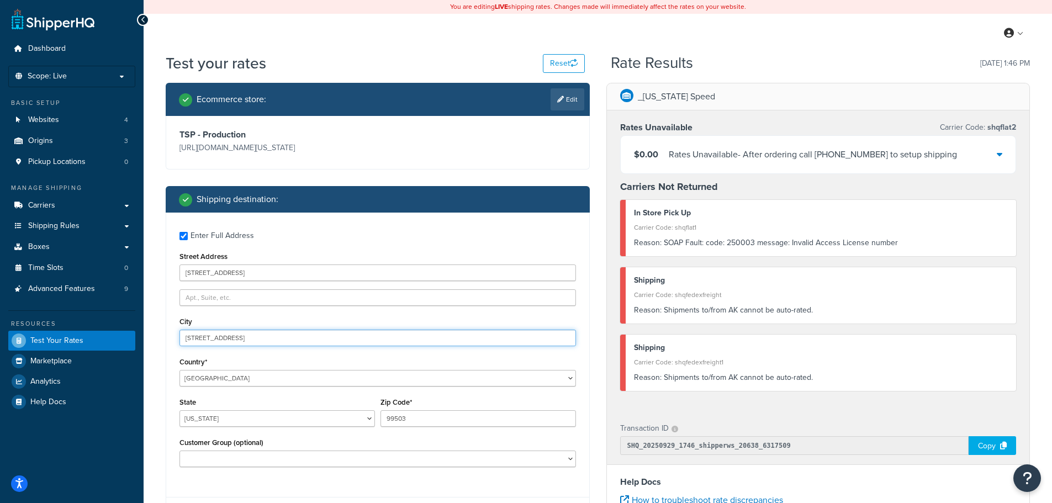
type input "3400 Yonge St, Toronto, ON M4N 2M7, Canada"
drag, startPoint x: 287, startPoint y: 274, endPoint x: 164, endPoint y: 274, distance: 123.1
click at [164, 274] on div "Ecommerce store : Edit TSP - Production https://mcprod.texas-speed.com/ Shippin…" at bounding box center [377, 392] width 441 height 619
paste input "3400 Yonge St, Toronto, ON M4N 2M7, Canada"
drag, startPoint x: 230, startPoint y: 272, endPoint x: 455, endPoint y: 268, distance: 225.3
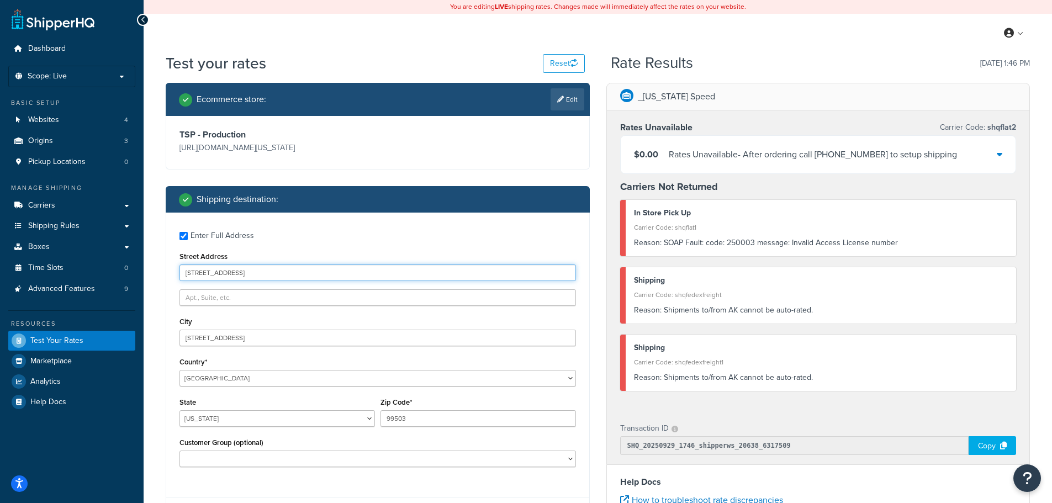
click at [455, 268] on input "3400 Yonge St, Toronto, ON M4N 2M7, Canada" at bounding box center [377, 272] width 396 height 17
type input "3400 Yonge St"
drag, startPoint x: 232, startPoint y: 337, endPoint x: 135, endPoint y: 342, distance: 97.9
click at [134, 343] on div "Dashboard Scope: Live Basic Setup Websites 4 Origins 3 Pickup Locations 0 Manag…" at bounding box center [526, 390] width 1052 height 781
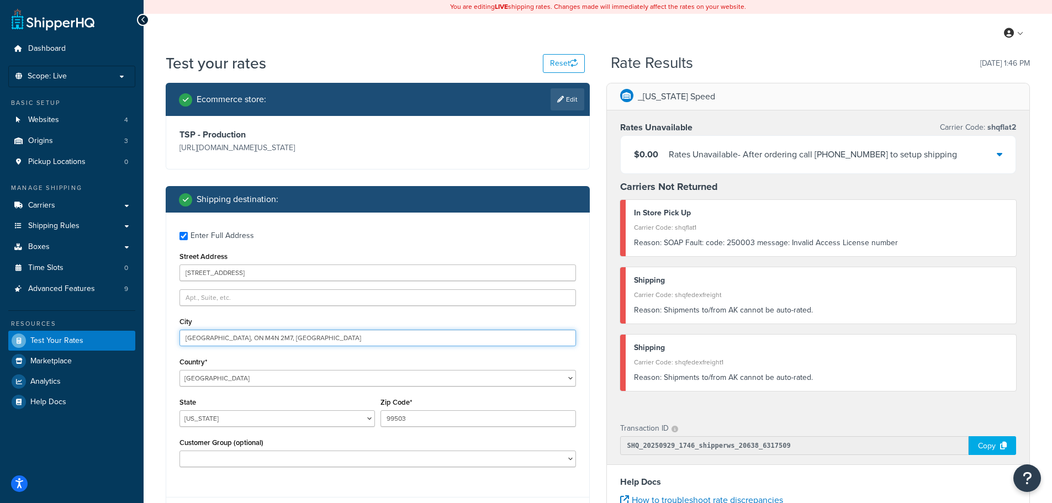
drag, startPoint x: 209, startPoint y: 338, endPoint x: 422, endPoint y: 340, distance: 213.7
click at [422, 340] on input "Toronto, ON M4N 2M7, Canada" at bounding box center [377, 338] width 396 height 17
type input "Toronto"
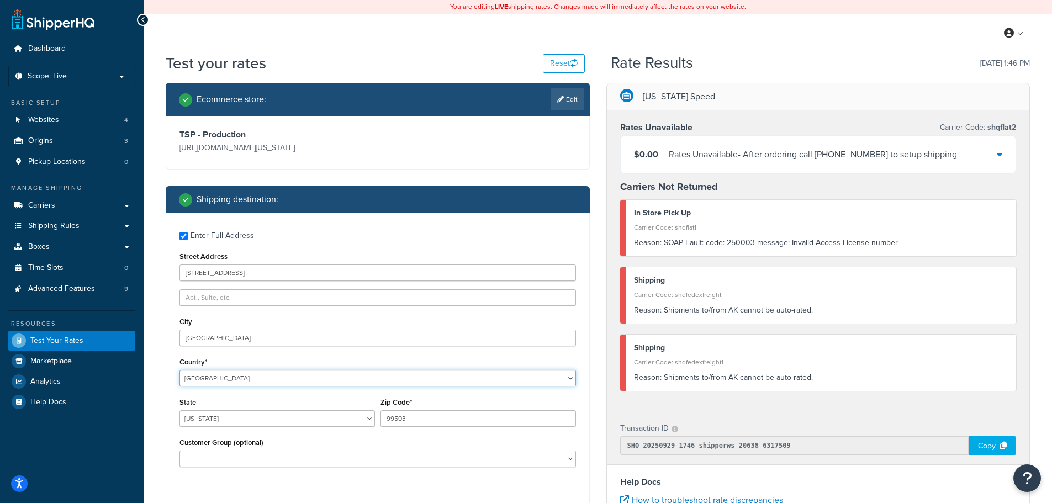
click at [351, 380] on select "United States United Kingdom Afghanistan Åland Islands Albania Algeria American…" at bounding box center [377, 378] width 396 height 17
select select "CA"
click at [179, 370] on select "United States United Kingdom Afghanistan Åland Islands Albania Algeria American…" at bounding box center [377, 378] width 396 height 17
click at [396, 417] on input "99503" at bounding box center [477, 418] width 195 height 17
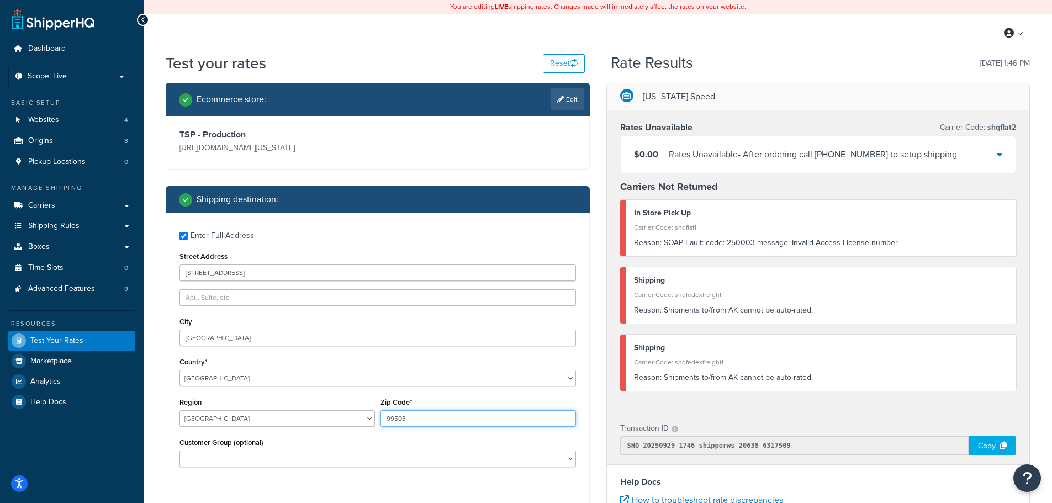
paste input "3400 Yonge St, Toronto, ON M4N 2M7, Canada"
drag, startPoint x: 468, startPoint y: 416, endPoint x: 335, endPoint y: 406, distance: 134.0
click at [336, 406] on div "Region Alberta British Columbia Manitoba New Brunswick Newfoundland and Labrado…" at bounding box center [378, 415] width 402 height 40
type input "M4N 2M7"
click at [295, 416] on select "Alberta British Columbia Manitoba New Brunswick Newfoundland and Labrador North…" at bounding box center [276, 418] width 195 height 17
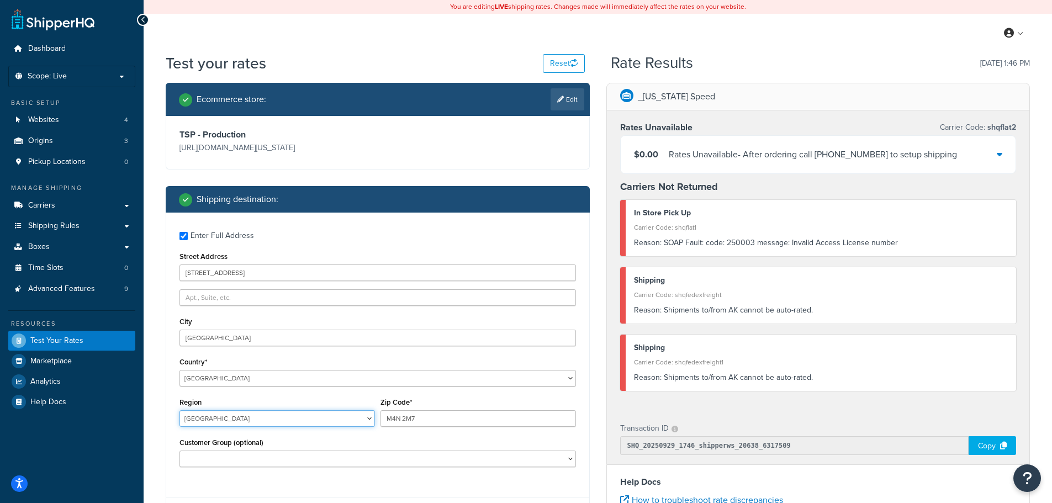
select select "ON"
click at [179, 410] on select "Alberta British Columbia Manitoba New Brunswick Newfoundland and Labrador North…" at bounding box center [276, 418] width 195 height 17
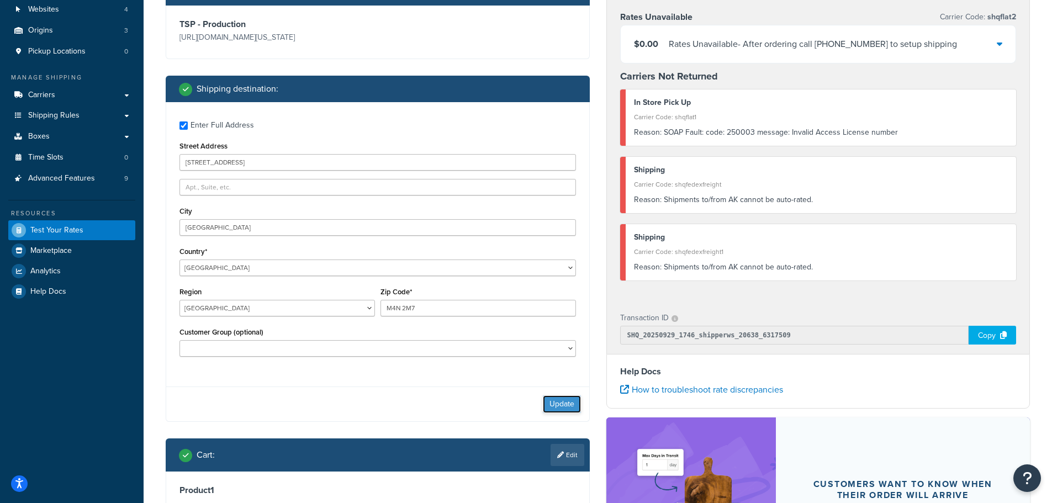
click at [571, 406] on button "Update" at bounding box center [562, 404] width 38 height 18
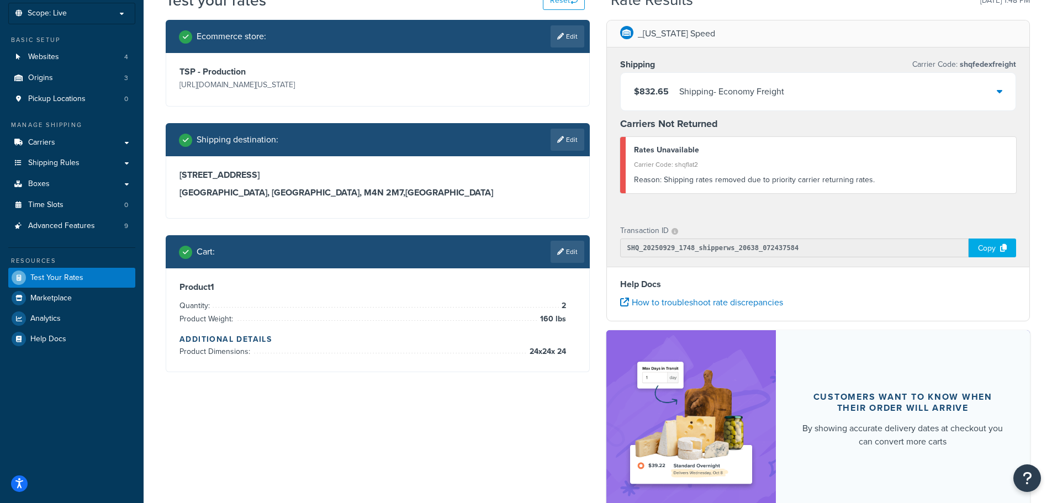
scroll to position [0, 0]
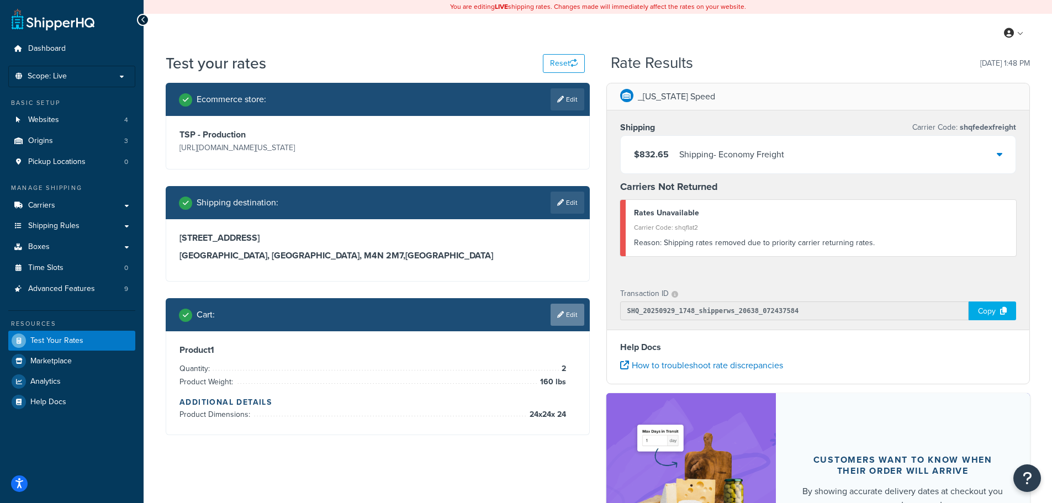
click at [570, 312] on link "Edit" at bounding box center [567, 315] width 34 height 22
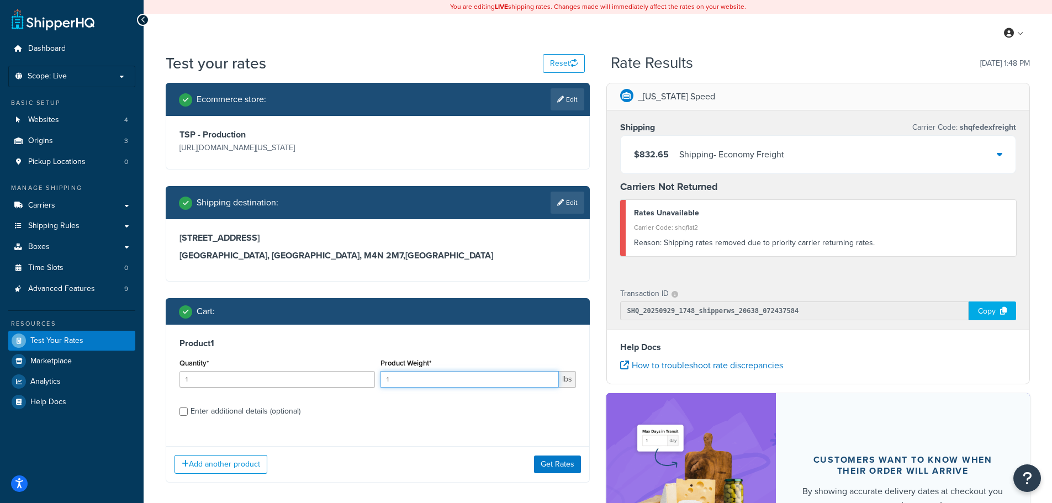
click at [482, 385] on input "1" at bounding box center [469, 379] width 178 height 17
type input "10"
click at [549, 457] on button "Get Rates" at bounding box center [557, 464] width 47 height 18
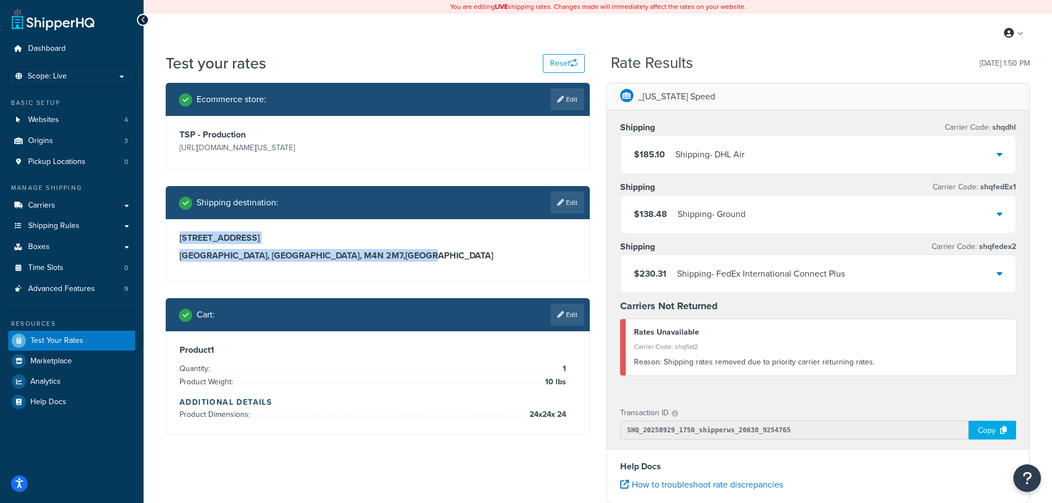
drag, startPoint x: 367, startPoint y: 259, endPoint x: 165, endPoint y: 229, distance: 204.3
click at [165, 229] on div "Ecommerce store : Edit TSP - Production https://mcprod.texas-speed.com/ Shippin…" at bounding box center [377, 267] width 441 height 369
copy div "3400 Yonge St Toronto, Ontario, M4N 2M7 , Canada"
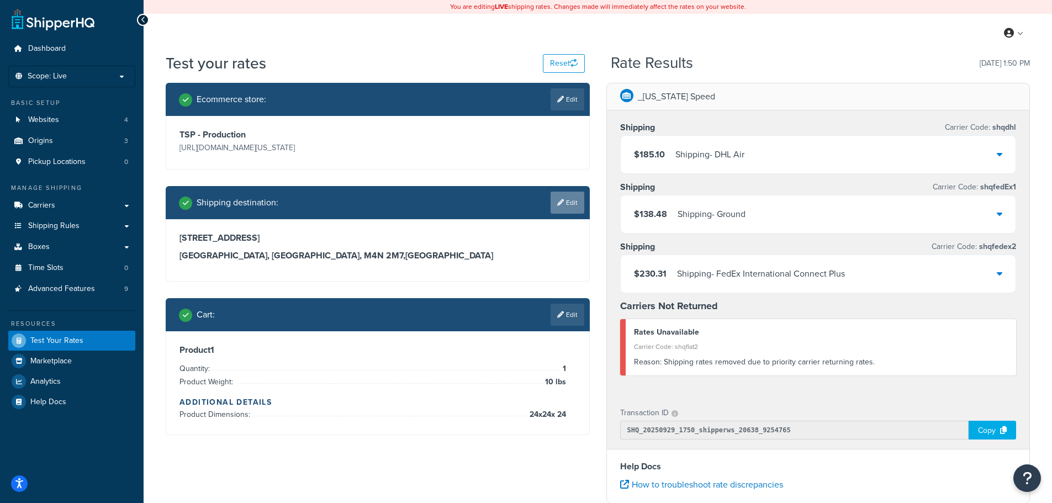
click at [571, 202] on link "Edit" at bounding box center [567, 203] width 34 height 22
select select "CA"
select select "ON"
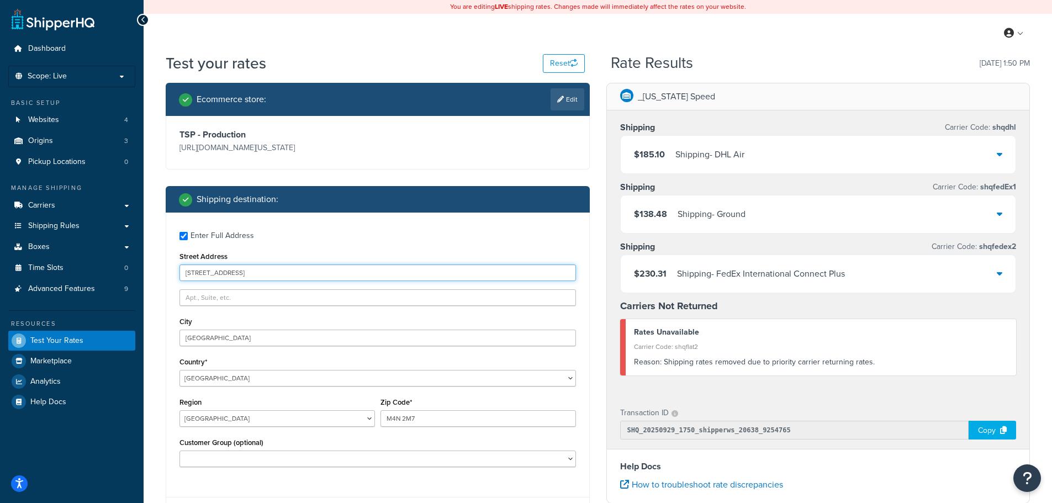
click at [308, 275] on input "3400 Yonge St" at bounding box center [377, 272] width 396 height 17
click at [250, 238] on div "Enter Full Address" at bounding box center [221, 235] width 63 height 15
click at [188, 238] on input "Enter Full Address" at bounding box center [183, 236] width 8 height 8
checkbox input "false"
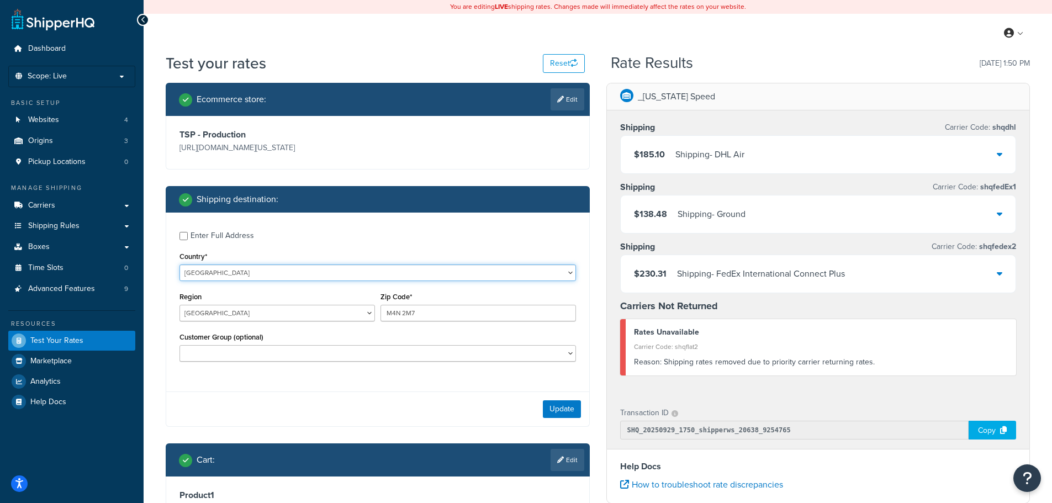
click at [299, 273] on select "United States United Kingdom Afghanistan Åland Islands Albania Algeria American…" at bounding box center [377, 272] width 396 height 17
click at [328, 267] on select "United States United Kingdom Afghanistan Åland Islands Albania Algeria American…" at bounding box center [377, 272] width 396 height 17
select select "US"
click at [179, 264] on select "United States United Kingdom Afghanistan Åland Islands Albania Algeria American…" at bounding box center [377, 272] width 396 height 17
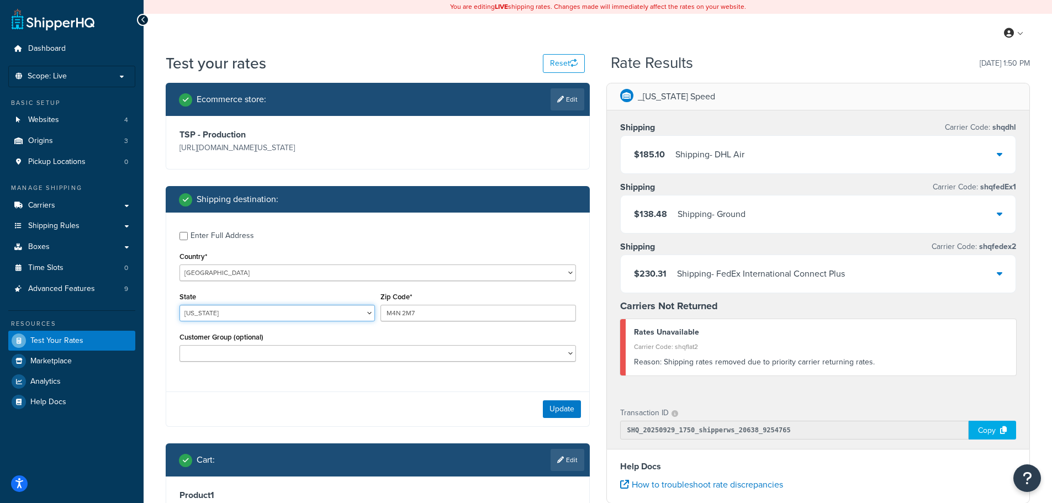
click at [308, 318] on select "Alabama Alaska American Samoa Arizona Arkansas Armed Forces Americas Armed Forc…" at bounding box center [276, 313] width 195 height 17
select select "OH"
click at [179, 305] on select "Alabama Alaska American Samoa Arizona Arkansas Armed Forces Americas Armed Forc…" at bounding box center [276, 313] width 195 height 17
click at [389, 310] on input "M4N 2M7" at bounding box center [477, 313] width 195 height 17
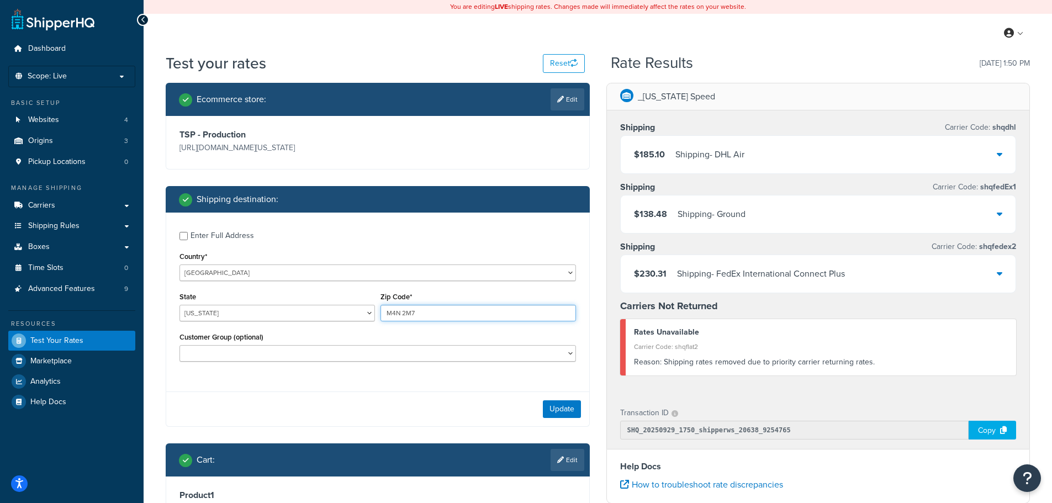
click at [389, 310] on input "M4N 2M7" at bounding box center [477, 313] width 195 height 17
type input "44256"
click at [391, 340] on div "Customer Group (optional) Logged In Not Logged in Retail Wholesale" at bounding box center [377, 346] width 396 height 32
click at [577, 412] on button "Update" at bounding box center [562, 409] width 38 height 18
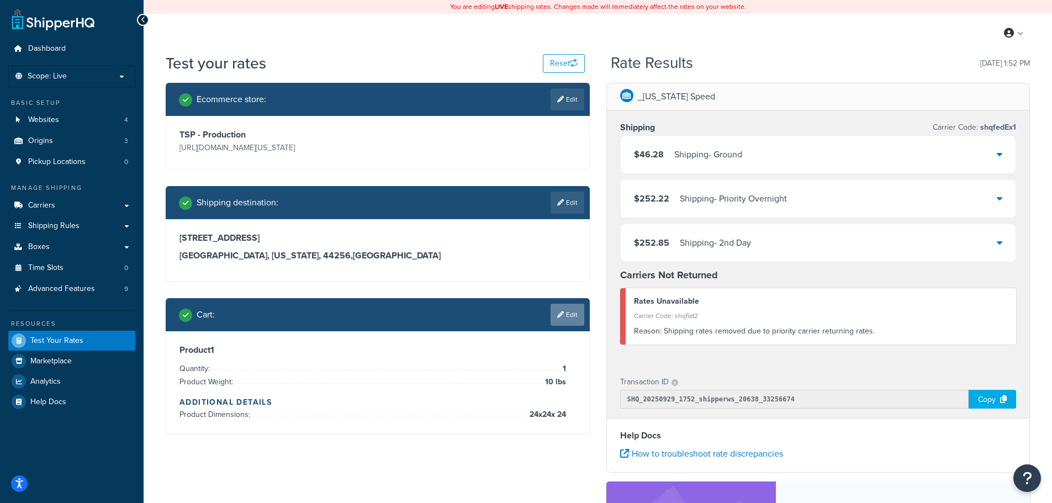
click at [568, 312] on link "Edit" at bounding box center [567, 315] width 34 height 22
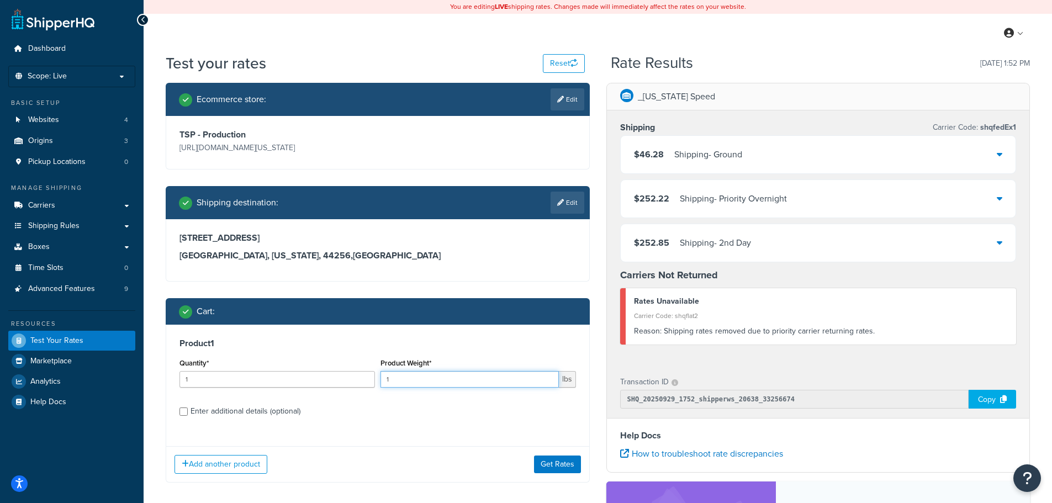
drag, startPoint x: 457, startPoint y: 381, endPoint x: 381, endPoint y: 380, distance: 76.2
click at [381, 380] on input "1" at bounding box center [469, 379] width 178 height 17
type input "55"
click at [565, 468] on button "Get Rates" at bounding box center [557, 464] width 47 height 18
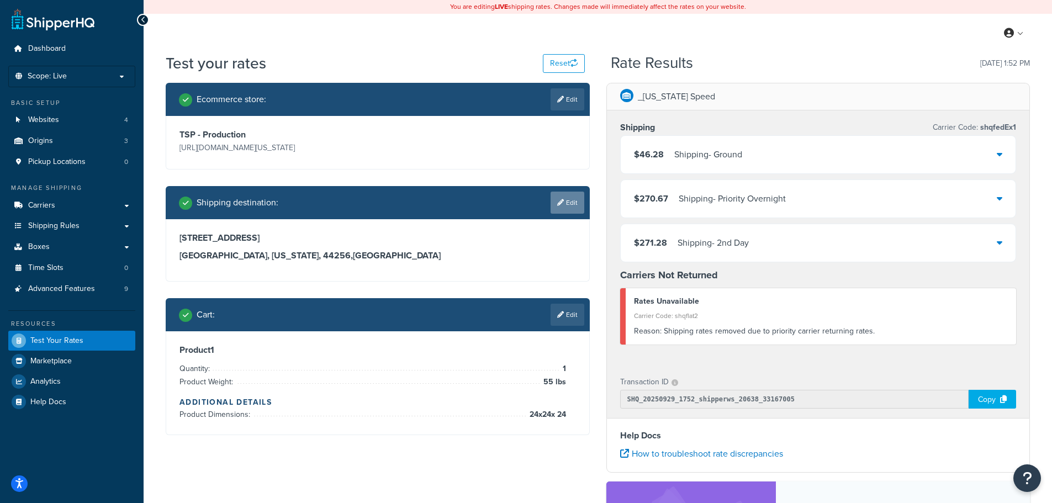
click at [582, 199] on link "Edit" at bounding box center [567, 203] width 34 height 22
select select "OH"
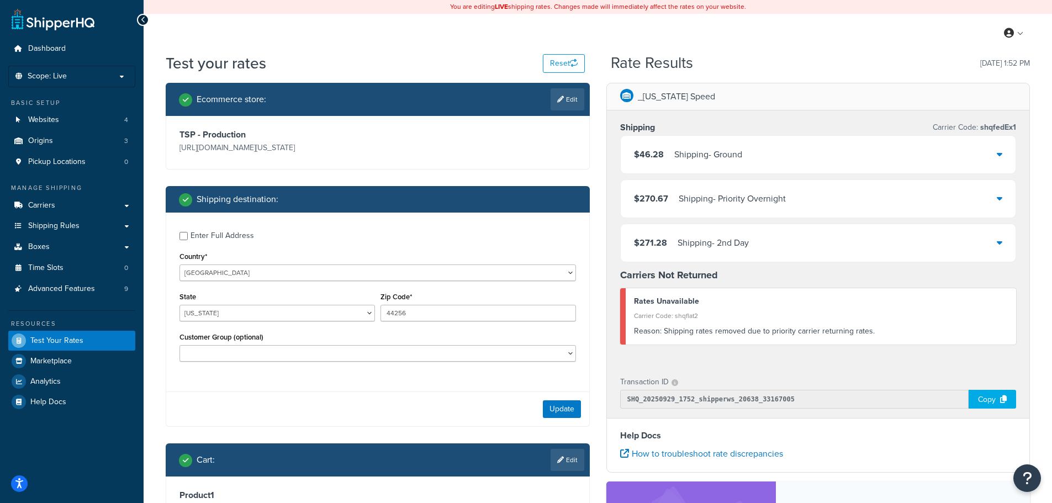
click at [209, 231] on div "Enter Full Address" at bounding box center [221, 235] width 63 height 15
click at [188, 232] on input "Enter Full Address" at bounding box center [183, 236] width 8 height 8
checkbox input "true"
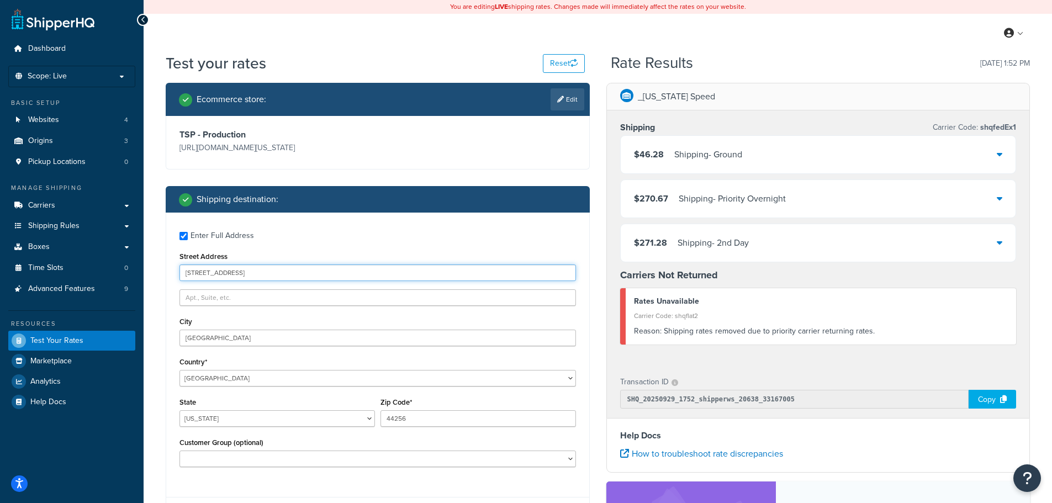
click at [214, 274] on input "3400 Yonge St" at bounding box center [377, 272] width 396 height 17
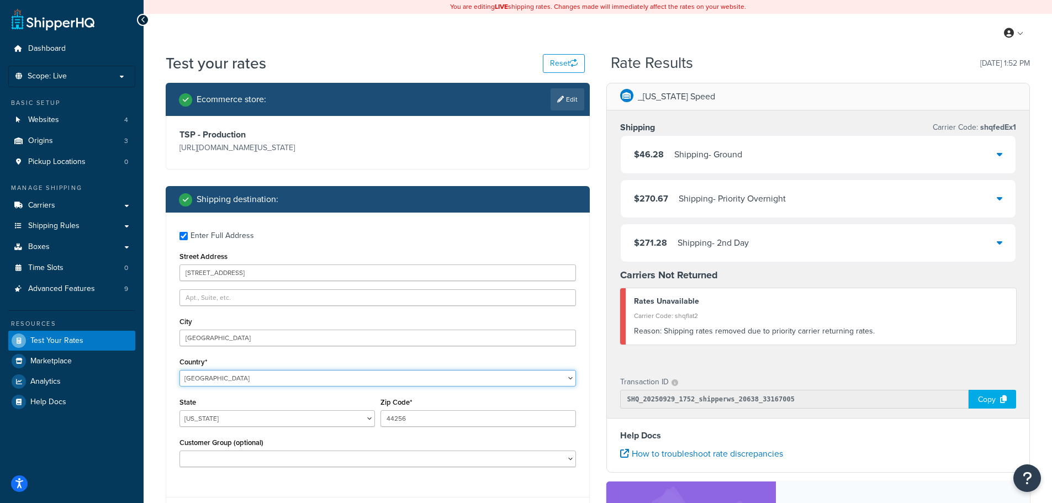
click at [249, 375] on select "United States United Kingdom Afghanistan Åland Islands Albania Algeria American…" at bounding box center [377, 378] width 396 height 17
select select "AU"
click at [179, 370] on select "United States United Kingdom Afghanistan Åland Islands Albania Algeria American…" at bounding box center [377, 378] width 396 height 17
click at [243, 336] on input "Toronto" at bounding box center [377, 338] width 396 height 17
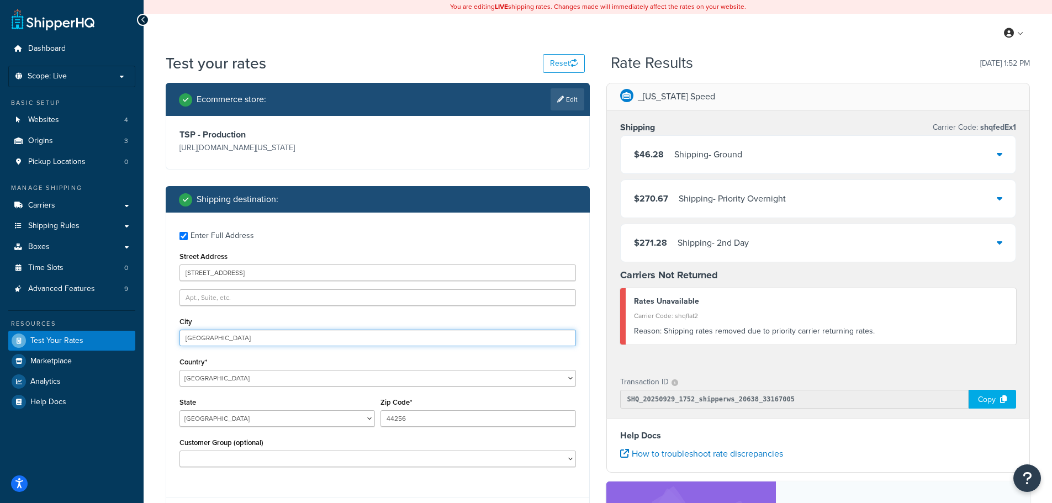
paste input "600 George St, Sydney NSW 2000, Australia"
drag, startPoint x: 231, startPoint y: 338, endPoint x: 145, endPoint y: 333, distance: 86.3
click at [145, 333] on div "Test your rates Reset Rate Results 09/29/2025, 1:52 PM Ecommerce store : Edit T…" at bounding box center [598, 390] width 908 height 677
drag, startPoint x: 206, startPoint y: 337, endPoint x: 346, endPoint y: 330, distance: 140.4
click at [346, 330] on input "Sydney NSW 2000, Australia" at bounding box center [377, 338] width 396 height 17
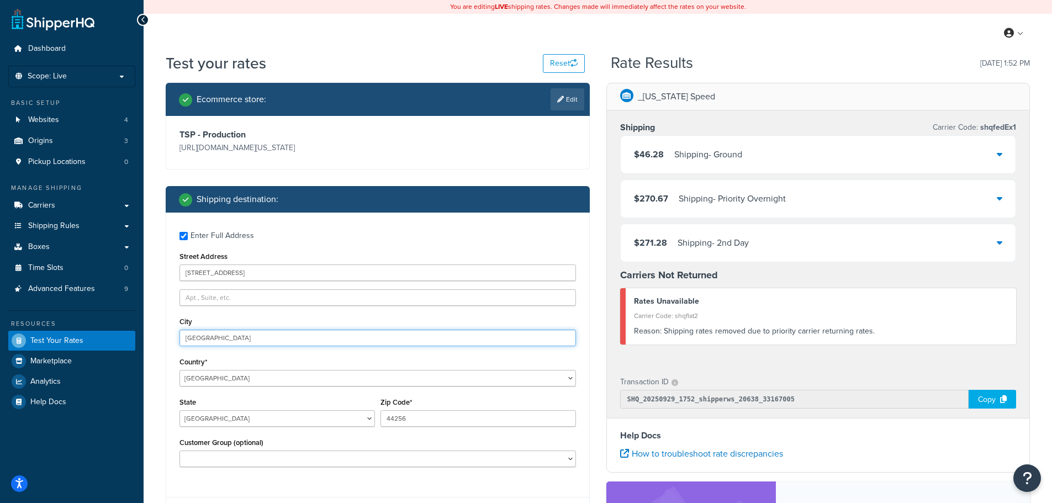
type input "Sydney"
click at [434, 427] on input "44256" at bounding box center [477, 418] width 195 height 17
click at [436, 419] on input "44256" at bounding box center [477, 418] width 195 height 17
paste input "600 George St, Sydney NSW 2000, Australia"
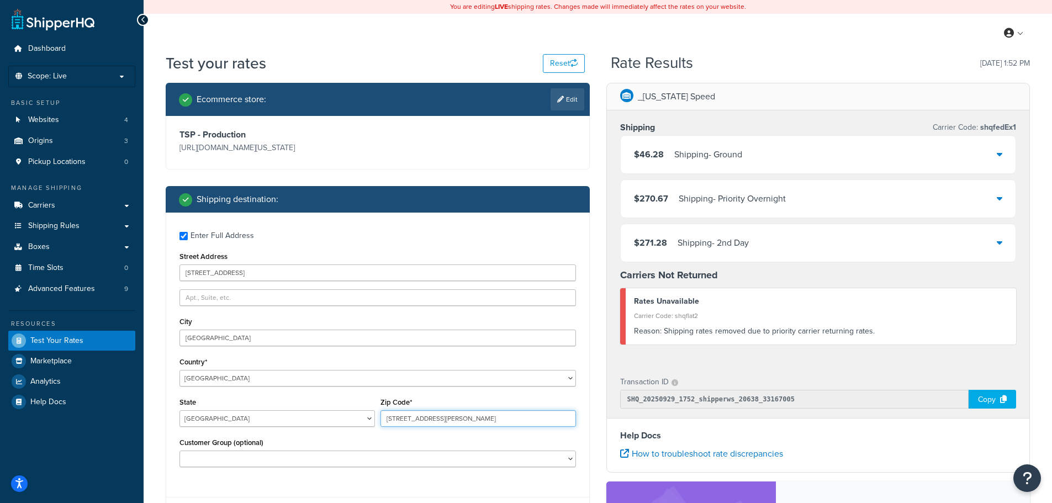
drag, startPoint x: 536, startPoint y: 418, endPoint x: 360, endPoint y: 418, distance: 176.1
click at [360, 418] on div "State Australian Capital Territory New South Wales Northern Territory Queenslan…" at bounding box center [378, 415] width 402 height 40
type input "2000"
click at [333, 415] on select "Australian Capital Territory New South Wales Northern Territory Queensland Sout…" at bounding box center [276, 418] width 195 height 17
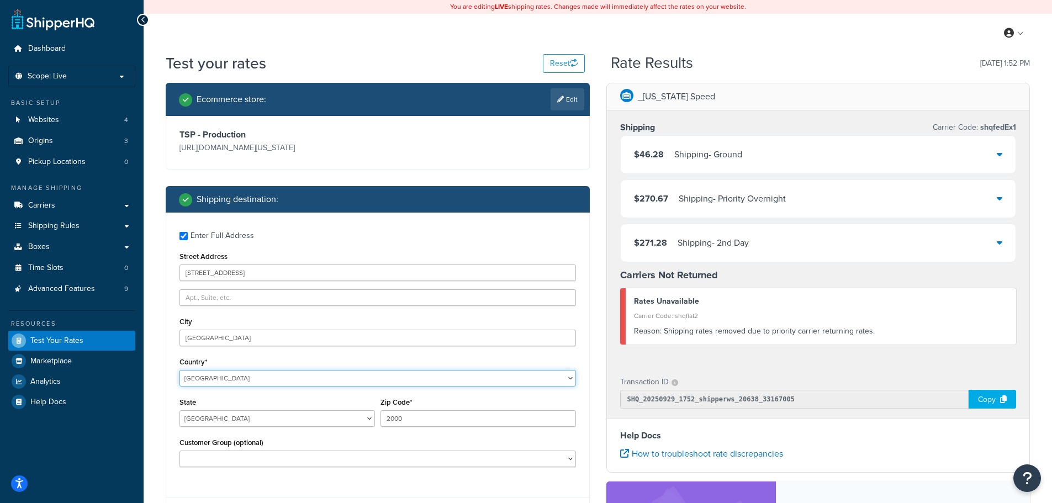
click at [438, 379] on select "United States United Kingdom Afghanistan Åland Islands Albania Algeria American…" at bounding box center [377, 378] width 396 height 17
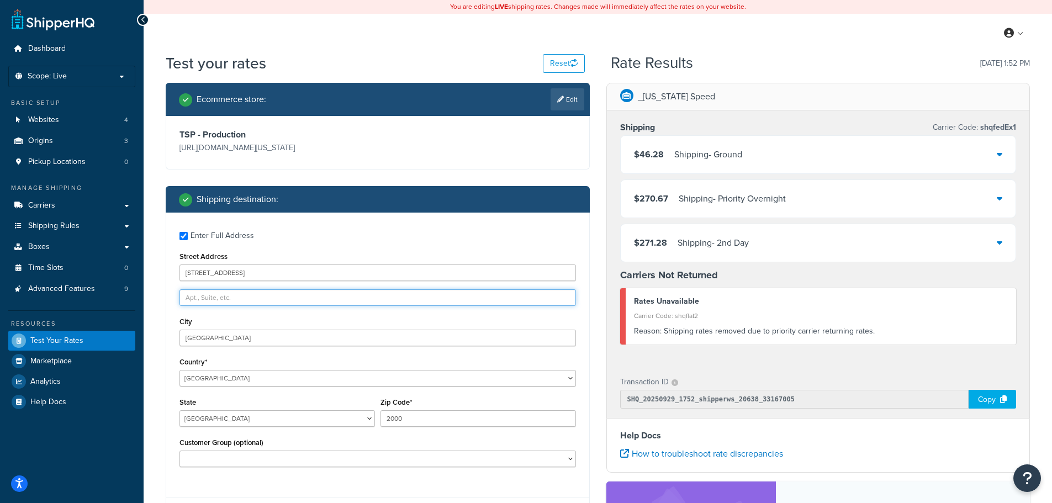
click at [289, 298] on input "text" at bounding box center [377, 297] width 396 height 17
click at [224, 265] on input "3400 Yonge St" at bounding box center [377, 272] width 396 height 17
click at [222, 269] on input "3400 Yonge St" at bounding box center [377, 272] width 396 height 17
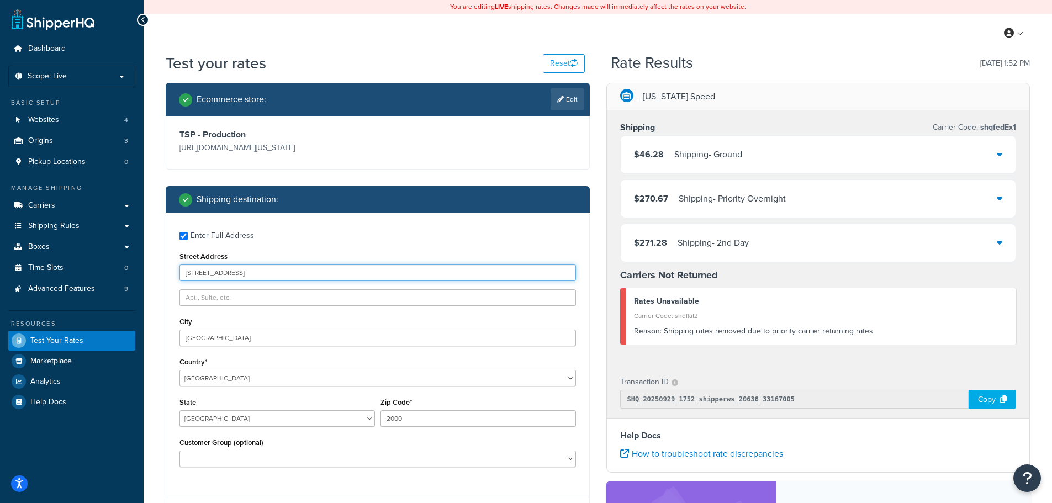
click at [222, 269] on input "3400 Yonge St" at bounding box center [377, 272] width 396 height 17
paste input "600 George St, Sydney NSW 2000, Australia"
drag, startPoint x: 229, startPoint y: 273, endPoint x: 460, endPoint y: 259, distance: 232.3
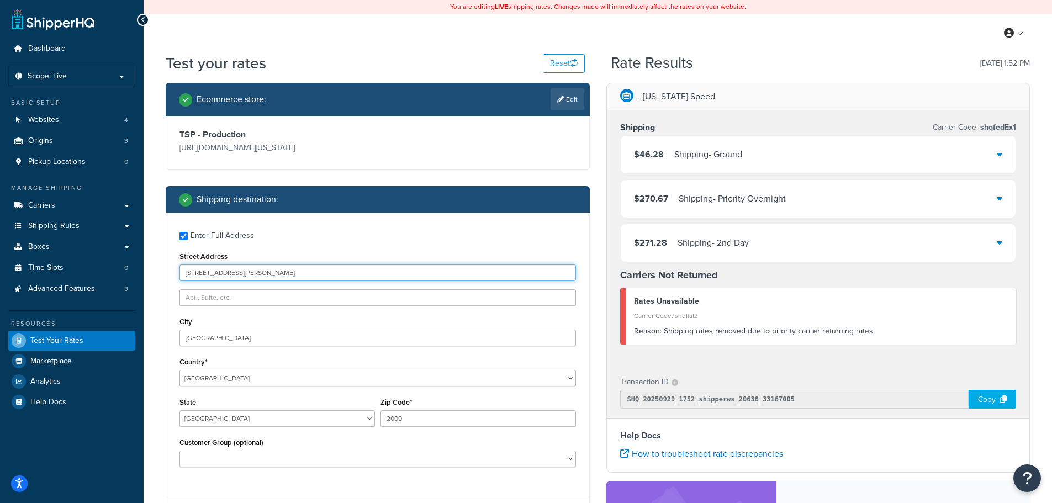
click at [452, 268] on input "600 George St, Sydney NSW 2000, Australia" at bounding box center [377, 272] width 396 height 17
type input "600 George St"
click at [292, 420] on select "Australian Capital Territory New South Wales Northern Territory Queensland Sout…" at bounding box center [276, 418] width 195 height 17
select select "NSW"
click at [179, 410] on select "Australian Capital Territory New South Wales Northern Territory Queensland Sout…" at bounding box center [276, 418] width 195 height 17
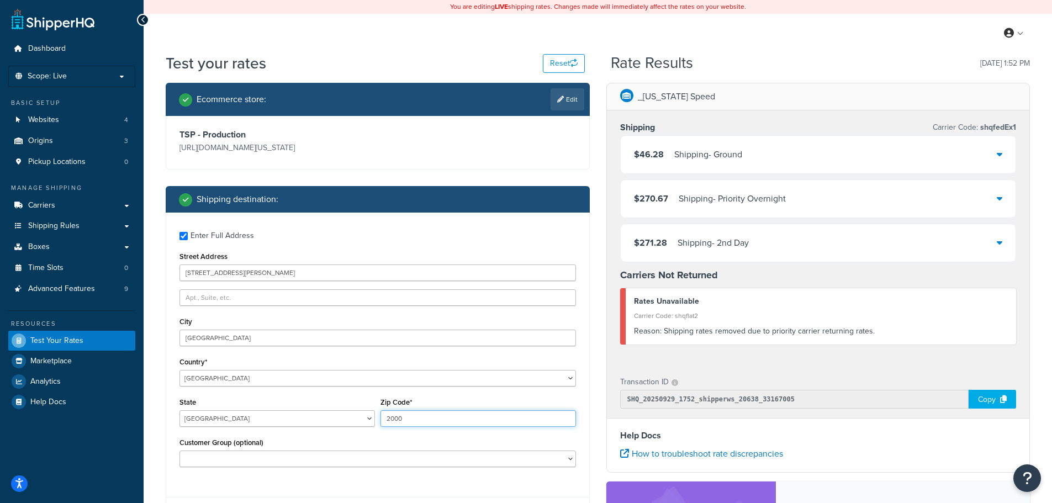
click at [400, 416] on input "2000" at bounding box center [477, 418] width 195 height 17
paste input "600 George St, Sydney NSW 2000, Australia"
drag, startPoint x: 530, startPoint y: 417, endPoint x: 375, endPoint y: 427, distance: 154.9
click at [375, 427] on div "State Australian Capital Territory New South Wales Northern Territory Queenslan…" at bounding box center [378, 415] width 402 height 40
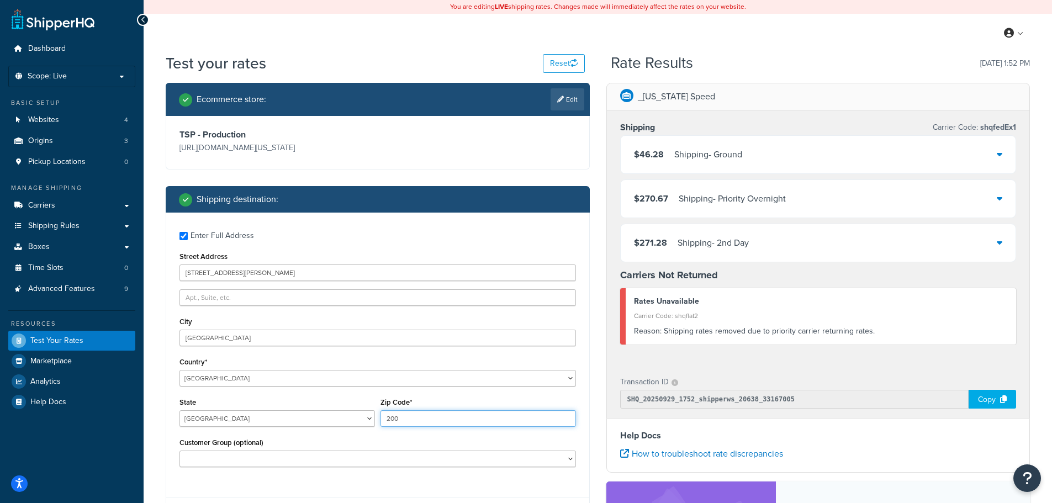
type input "2000"
click at [371, 437] on div "Customer Group (optional) Logged In Not Logged in Retail Wholesale" at bounding box center [377, 451] width 396 height 32
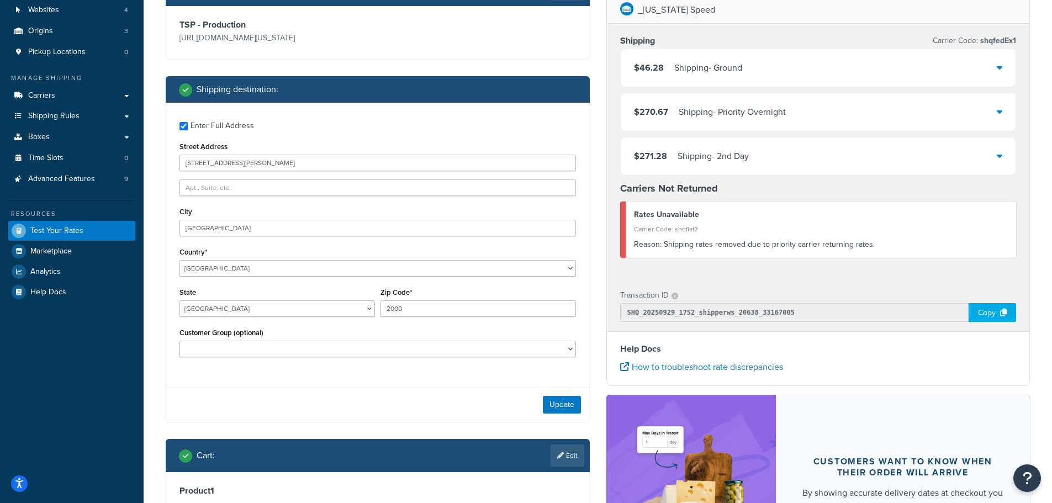
scroll to position [110, 0]
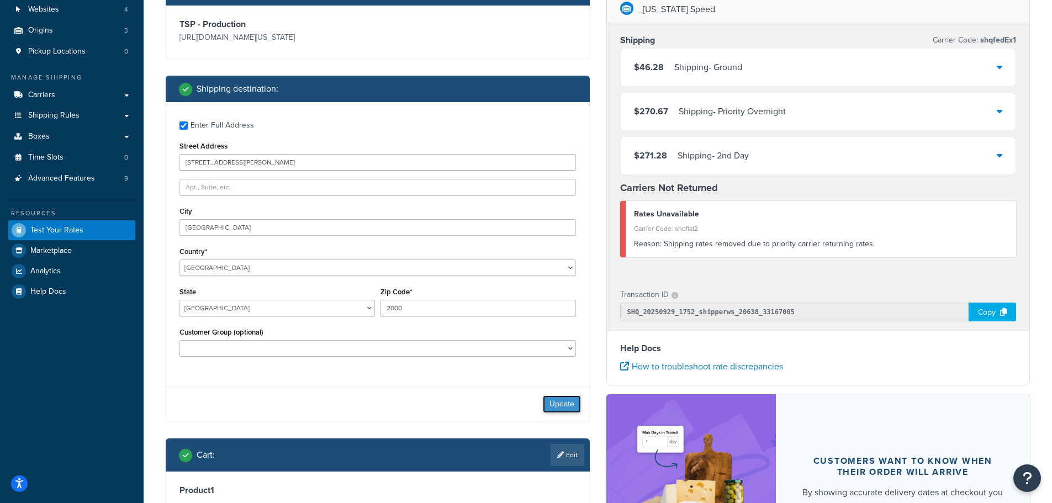
click at [561, 409] on button "Update" at bounding box center [562, 404] width 38 height 18
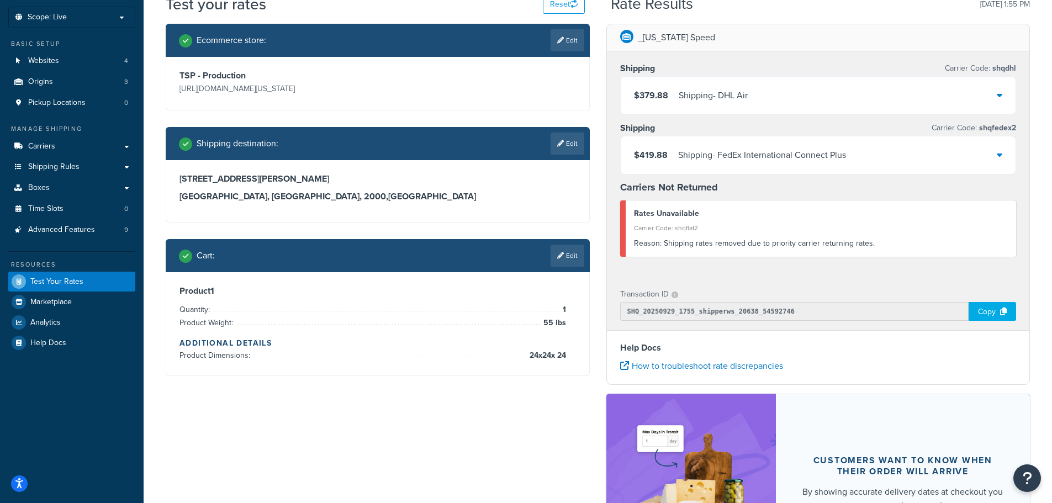
scroll to position [0, 0]
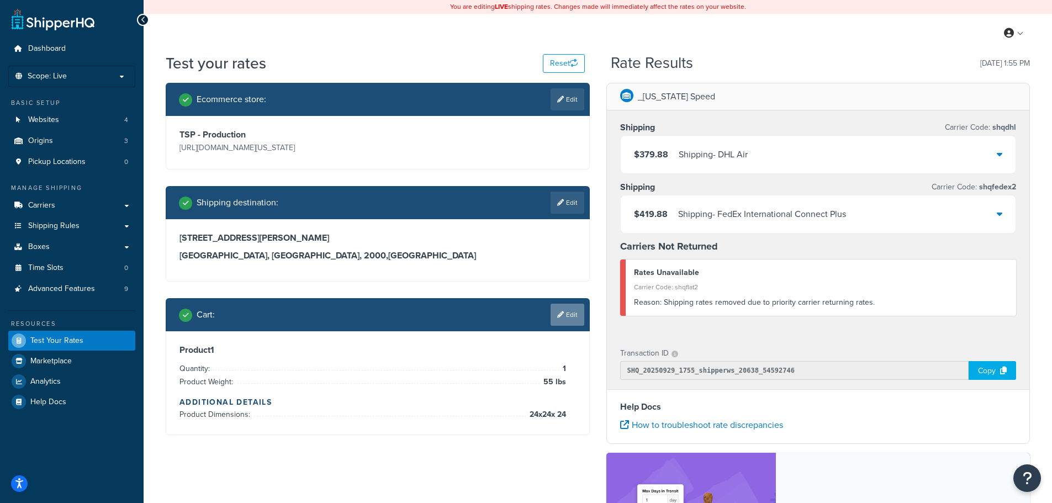
click at [573, 310] on link "Edit" at bounding box center [567, 315] width 34 height 22
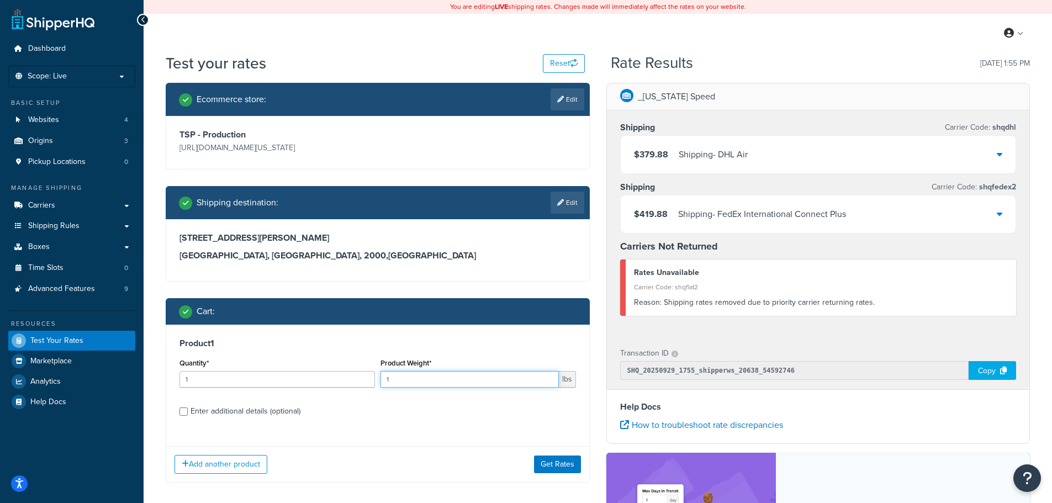
drag, startPoint x: 478, startPoint y: 384, endPoint x: 380, endPoint y: 381, distance: 97.2
click at [380, 381] on input "1" at bounding box center [469, 379] width 178 height 17
type input "25"
click at [566, 462] on button "Get Rates" at bounding box center [557, 464] width 47 height 18
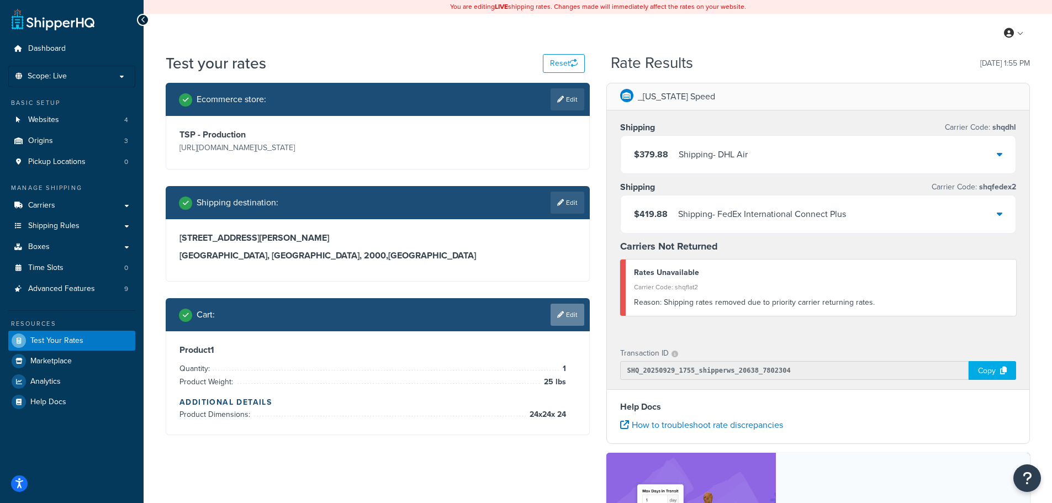
click at [575, 322] on link "Edit" at bounding box center [567, 315] width 34 height 22
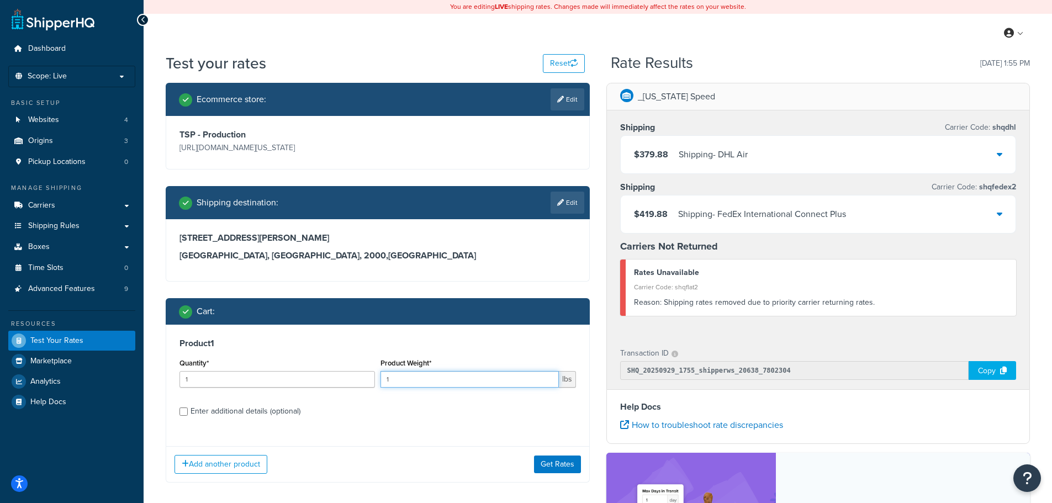
drag, startPoint x: 455, startPoint y: 384, endPoint x: 382, endPoint y: 384, distance: 73.4
click at [382, 384] on input "1" at bounding box center [469, 379] width 178 height 17
type input "155"
click at [549, 464] on button "Get Rates" at bounding box center [557, 464] width 47 height 18
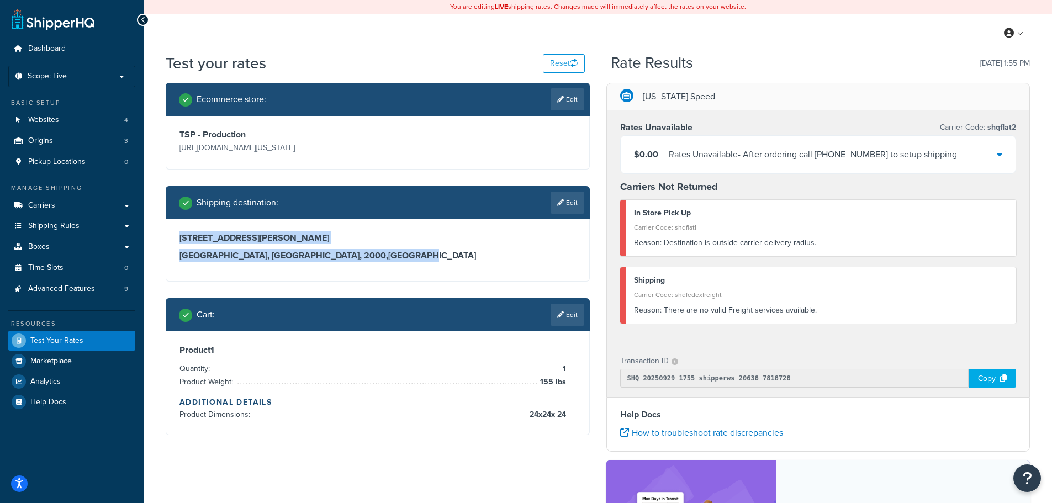
drag, startPoint x: 368, startPoint y: 251, endPoint x: 172, endPoint y: 240, distance: 196.9
click at [172, 240] on div "600 George St Sydney, New South Wales, 2000 , Australia" at bounding box center [377, 250] width 423 height 62
copy div "600 George St Sydney, New South Wales, 2000 , Australia"
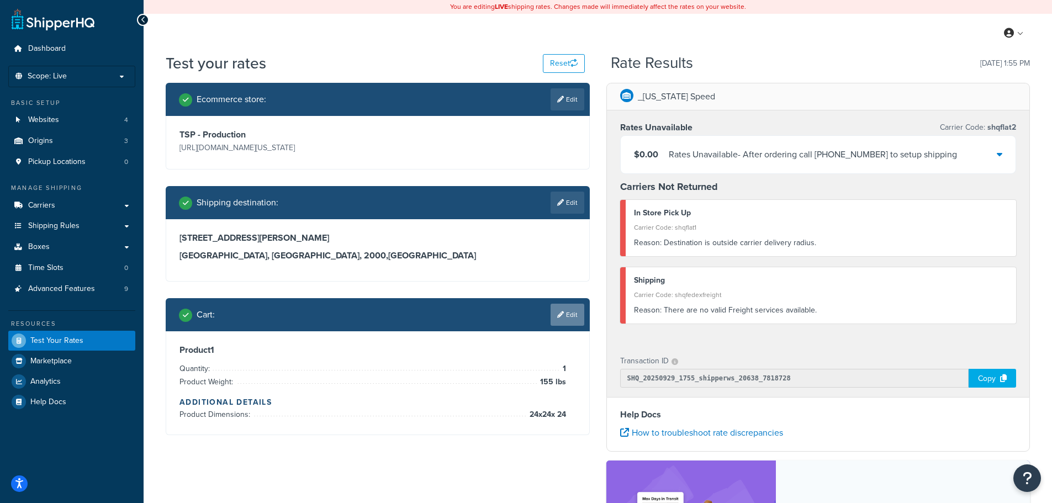
click at [566, 312] on link "Edit" at bounding box center [567, 315] width 34 height 22
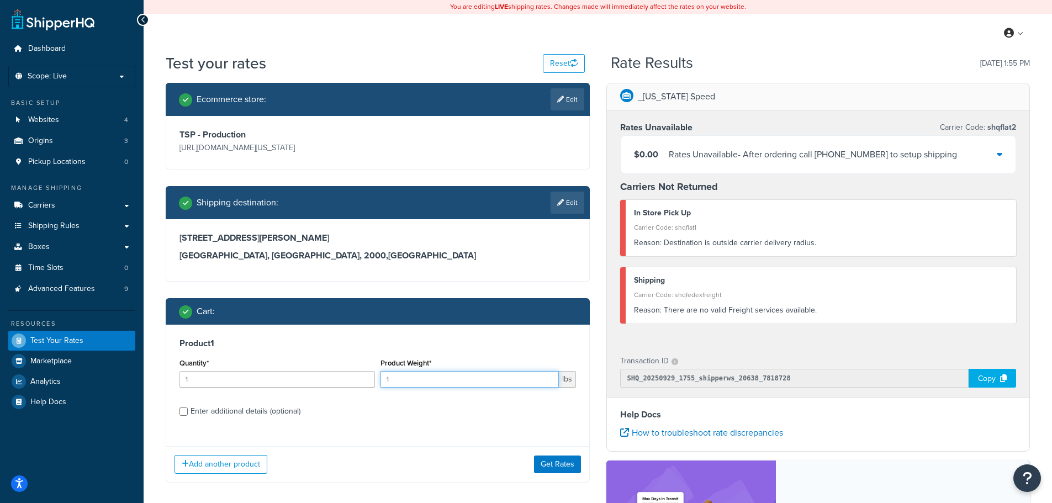
click at [501, 378] on input "1" at bounding box center [469, 379] width 178 height 17
type input "165"
click at [556, 467] on button "Get Rates" at bounding box center [557, 464] width 47 height 18
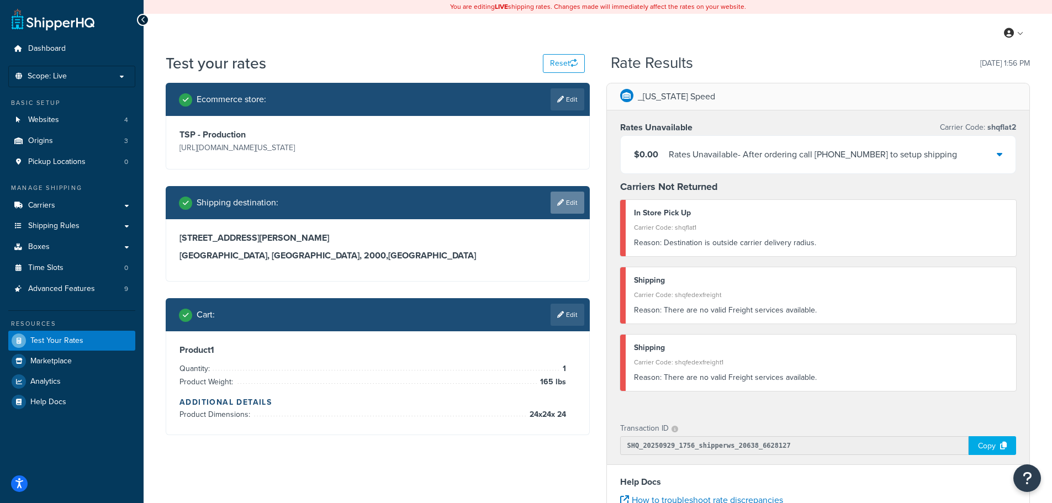
click at [573, 205] on link "Edit" at bounding box center [567, 203] width 34 height 22
select select "AU"
select select "NSW"
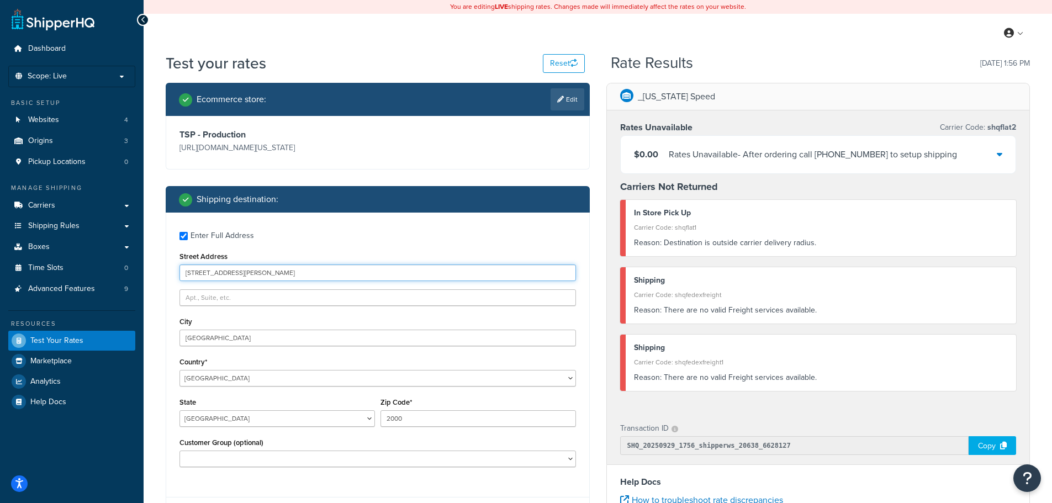
drag, startPoint x: 251, startPoint y: 273, endPoint x: 157, endPoint y: 280, distance: 93.6
click at [157, 280] on div "Ecommerce store : Edit TSP - Production https://mcprod.texas-speed.com/ Shippin…" at bounding box center [377, 392] width 441 height 619
paste input ""3400 Yonge St Toronto, Ontario, M4N 2M7, Canada""
drag, startPoint x: 188, startPoint y: 272, endPoint x: 178, endPoint y: 272, distance: 10.5
click at [179, 272] on div "Enter Full Address Street Address "3400 Yonge St Toronto, Ontario, M4N 2M7, Can…" at bounding box center [377, 351] width 423 height 276
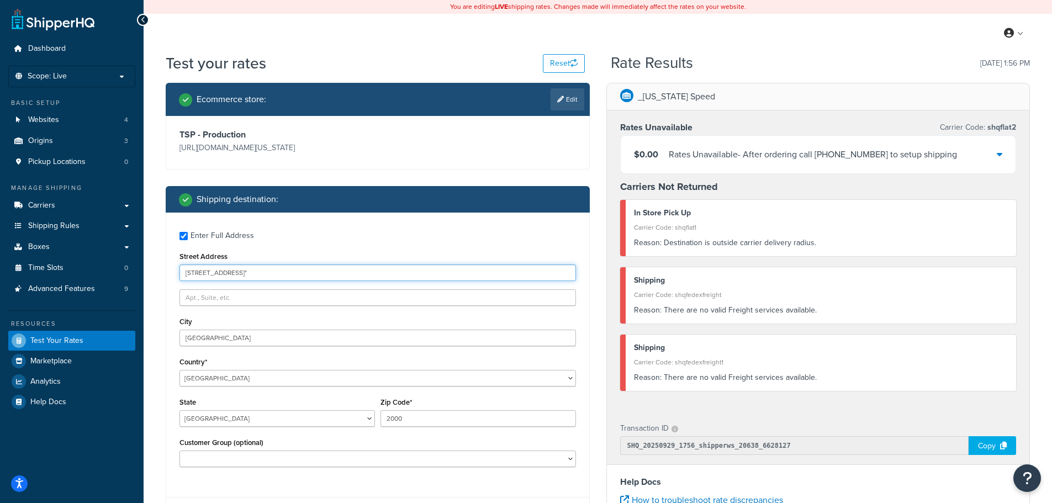
drag, startPoint x: 231, startPoint y: 273, endPoint x: 470, endPoint y: 274, distance: 239.1
click at [470, 274] on input "3400 Yonge St Toronto, Ontario, M4N 2M7, Canada"" at bounding box center [377, 272] width 396 height 17
type input "3400 Yonge St"
click at [240, 335] on input "Sydney" at bounding box center [377, 338] width 396 height 17
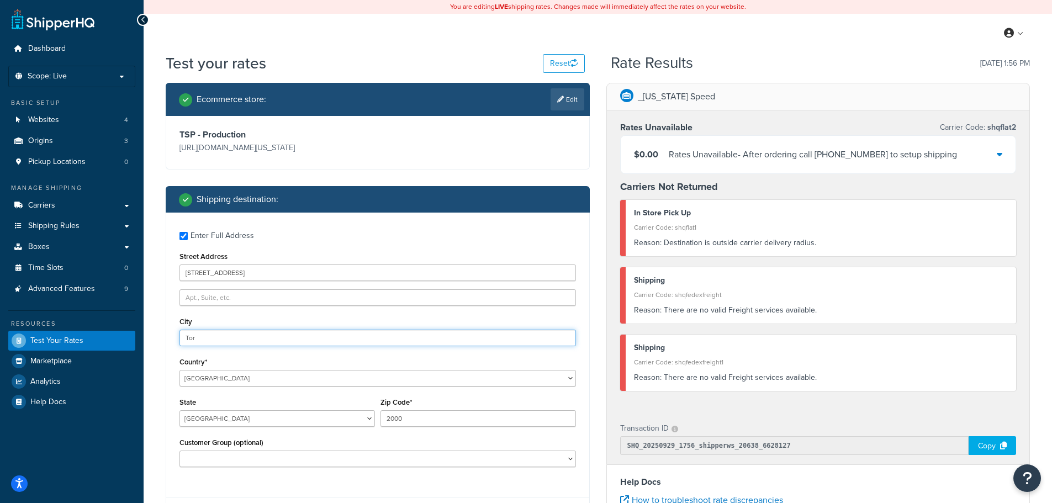
type input "Toronto"
click at [221, 384] on select "United States United Kingdom Afghanistan Åland Islands Albania Algeria American…" at bounding box center [377, 378] width 396 height 17
select select "CA"
click at [179, 370] on select "United States United Kingdom Afghanistan Åland Islands Albania Algeria American…" at bounding box center [377, 378] width 396 height 17
click at [334, 421] on select "Alberta British Columbia Manitoba New Brunswick Newfoundland and Labrador North…" at bounding box center [276, 418] width 195 height 17
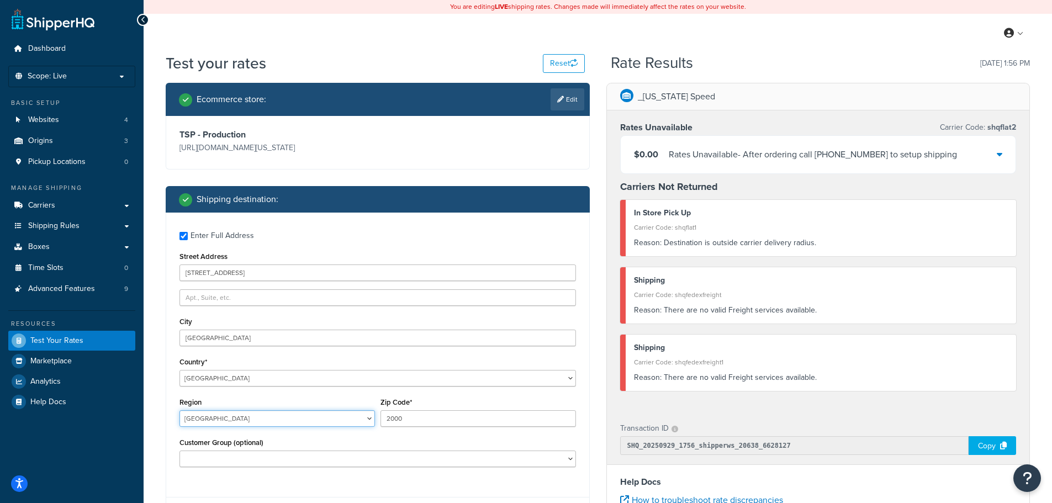
select select "ON"
click at [179, 410] on select "Alberta British Columbia Manitoba New Brunswick Newfoundland and Labrador North…" at bounding box center [276, 418] width 195 height 17
click at [425, 424] on input "2000" at bounding box center [477, 418] width 195 height 17
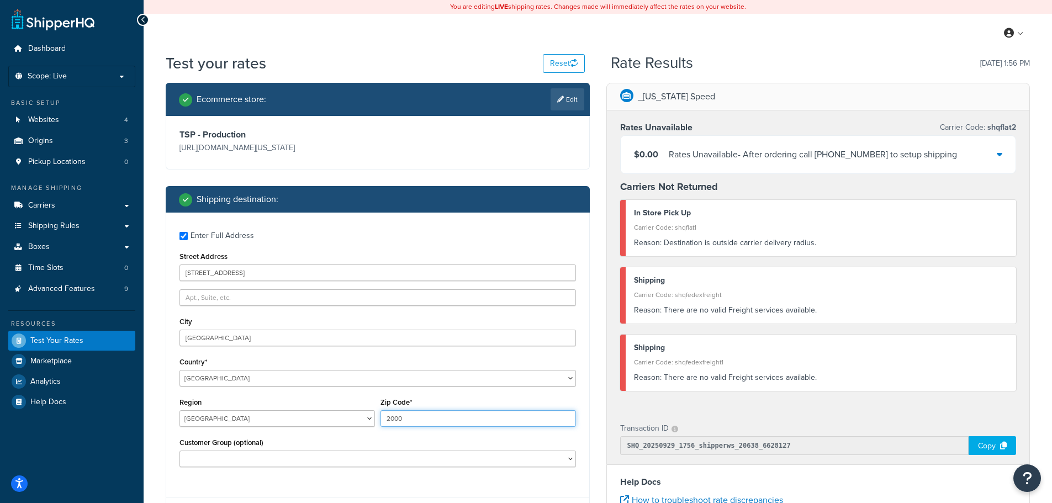
paste input ""3400 Yonge St Toronto, Ontario, M4N 2M7, Canada""
drag, startPoint x: 484, startPoint y: 417, endPoint x: 355, endPoint y: 412, distance: 129.3
click at [355, 412] on div "Region Alberta British Columbia Manitoba New Brunswick Newfoundland and Labrado…" at bounding box center [378, 415] width 402 height 40
drag, startPoint x: 412, startPoint y: 417, endPoint x: 594, endPoint y: 423, distance: 181.7
click at [594, 423] on div "Ecommerce store : Edit TSP - Production https://mcprod.texas-speed.com/ Shippin…" at bounding box center [377, 392] width 441 height 619
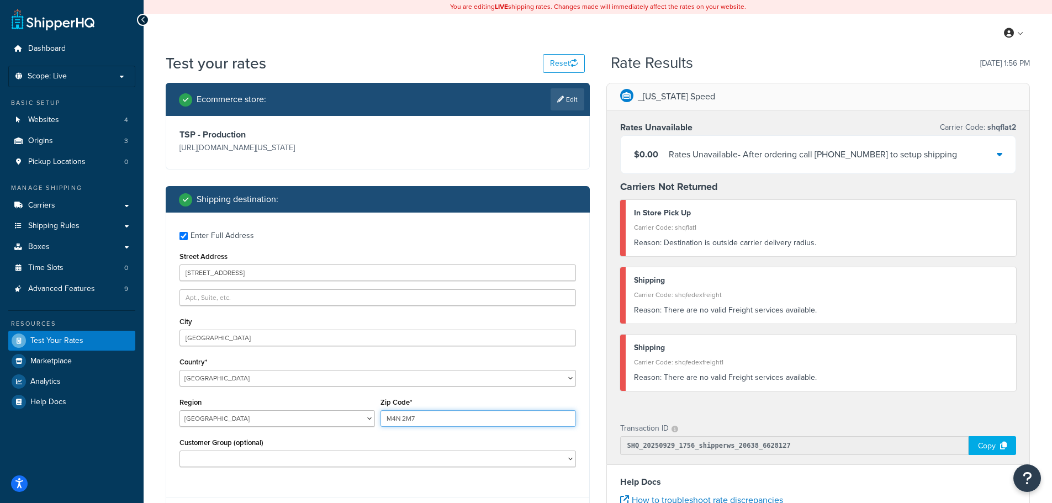
click at [402, 420] on input "M4N 2M7" at bounding box center [477, 418] width 195 height 17
type input "M4N2M7"
click at [442, 438] on div "Customer Group (optional) Logged In Not Logged in Retail Wholesale" at bounding box center [377, 451] width 396 height 32
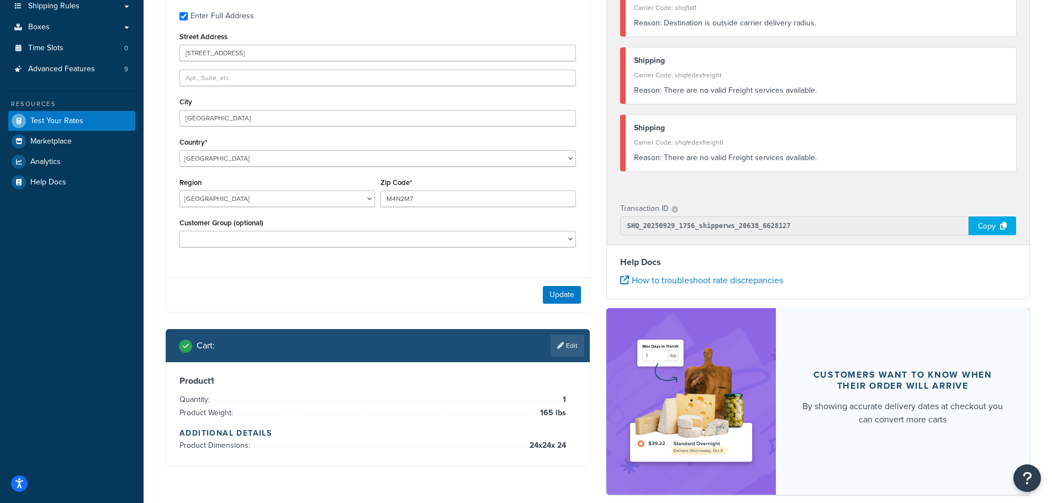
scroll to position [221, 0]
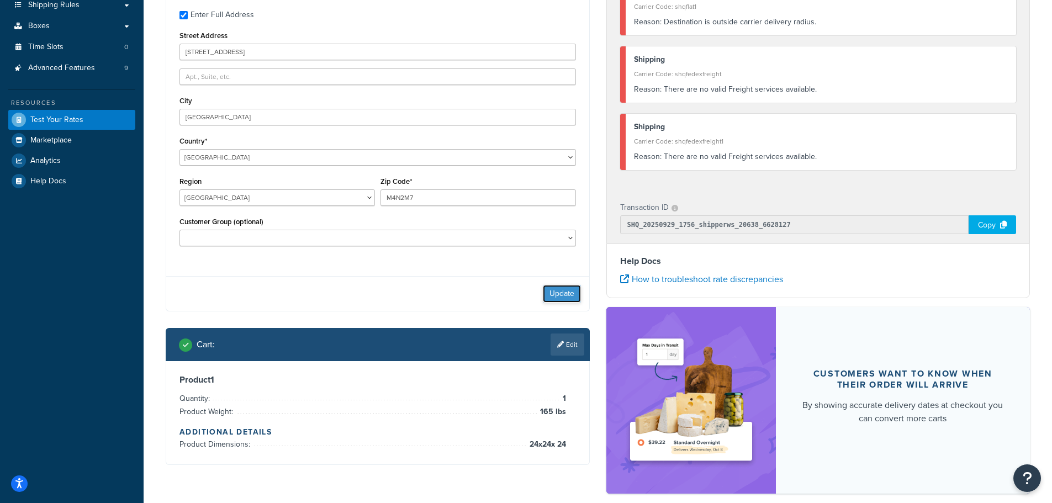
click at [548, 292] on button "Update" at bounding box center [562, 294] width 38 height 18
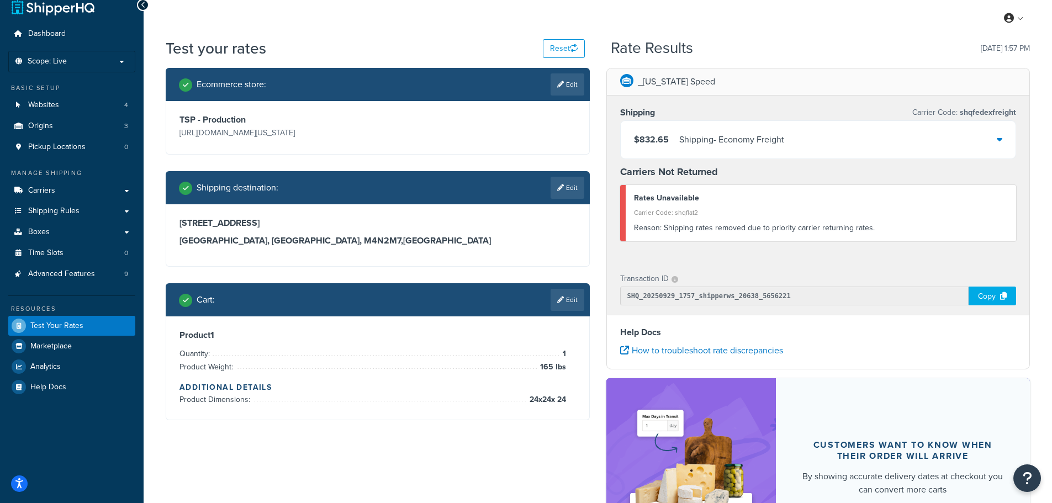
scroll to position [0, 0]
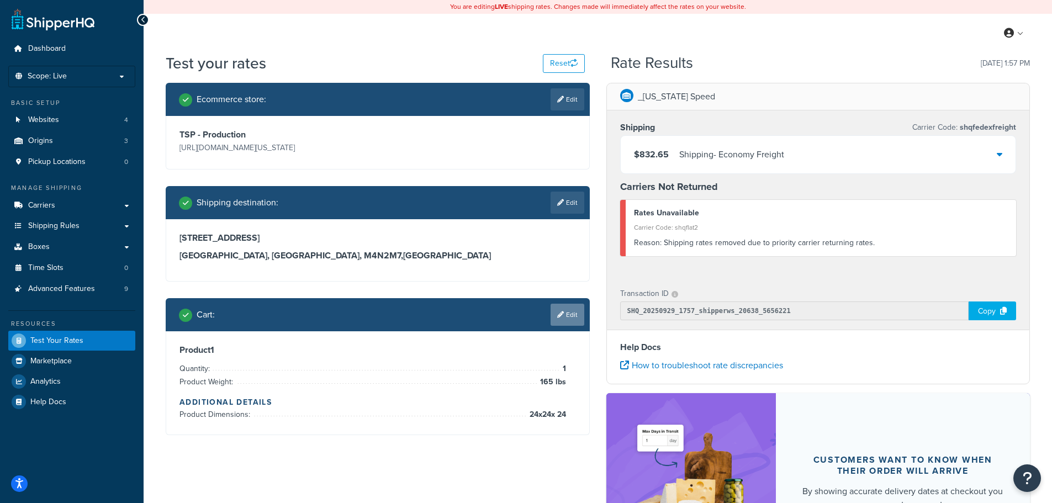
click at [581, 312] on link "Edit" at bounding box center [567, 315] width 34 height 22
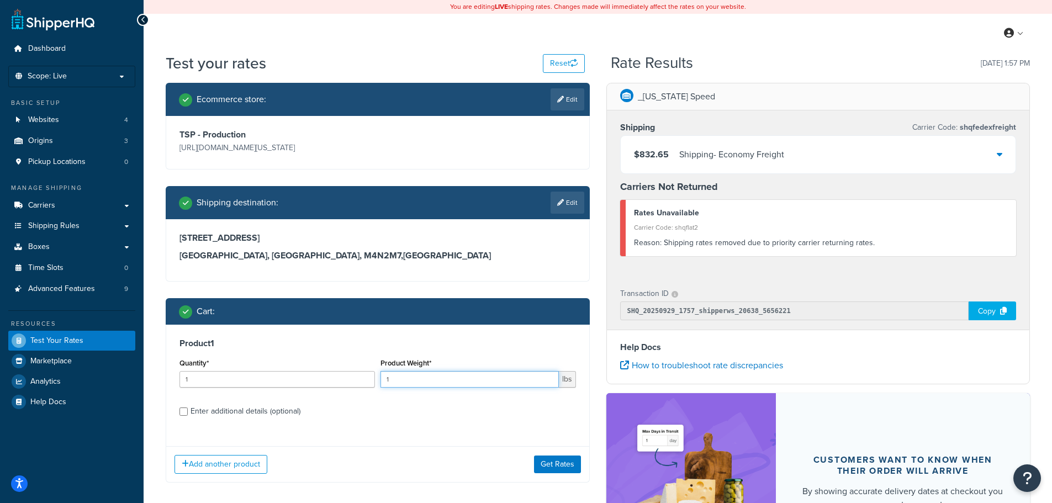
click at [452, 380] on input "1" at bounding box center [469, 379] width 178 height 17
type input "170"
click at [546, 464] on button "Get Rates" at bounding box center [557, 464] width 47 height 18
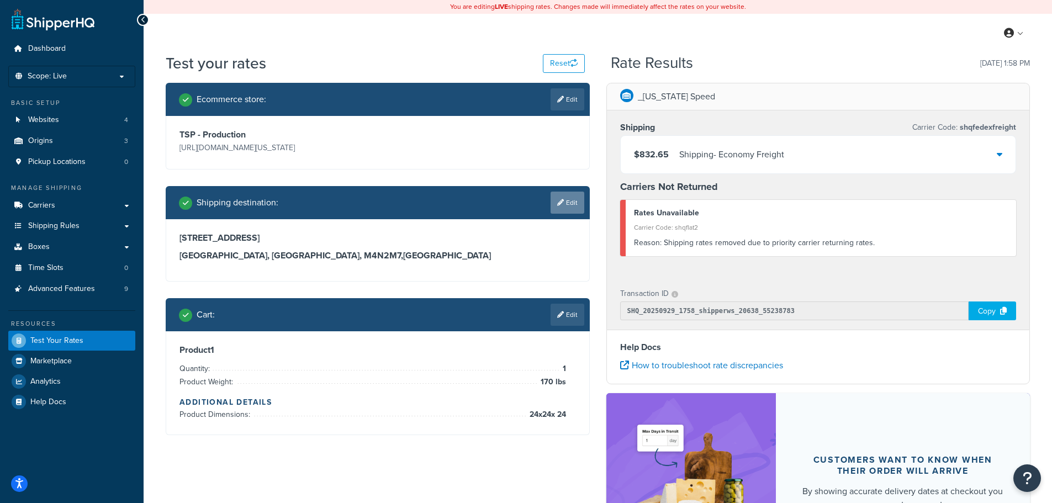
click at [573, 199] on link "Edit" at bounding box center [567, 203] width 34 height 22
select select "CA"
select select "ON"
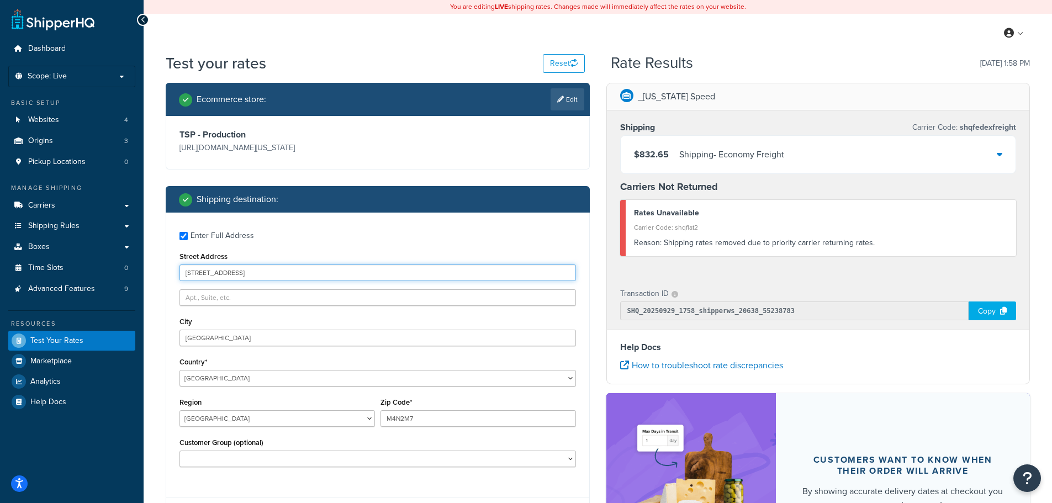
click at [223, 270] on input "3400 Yonge St" at bounding box center [377, 272] width 396 height 17
paste input ""600 George St Sydney, New South Wales, 2000, Australia""
drag, startPoint x: 188, startPoint y: 272, endPoint x: 168, endPoint y: 277, distance: 20.5
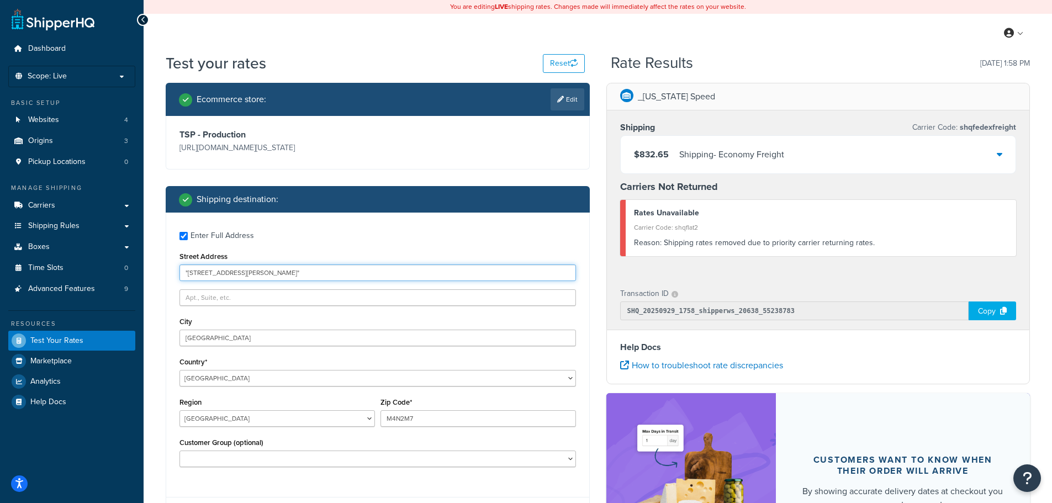
click at [171, 279] on div "Enter Full Address Street Address "600 George St Sydney, New South Wales, 2000,…" at bounding box center [377, 351] width 423 height 276
drag, startPoint x: 228, startPoint y: 272, endPoint x: 695, endPoint y: 274, distance: 467.1
click at [695, 274] on div "Ecommerce store : Edit TSP - Production https://mcprod.texas-speed.com/ Shippin…" at bounding box center [597, 392] width 881 height 619
type input "600 George St"
click at [205, 316] on div "City Toronto" at bounding box center [377, 330] width 396 height 32
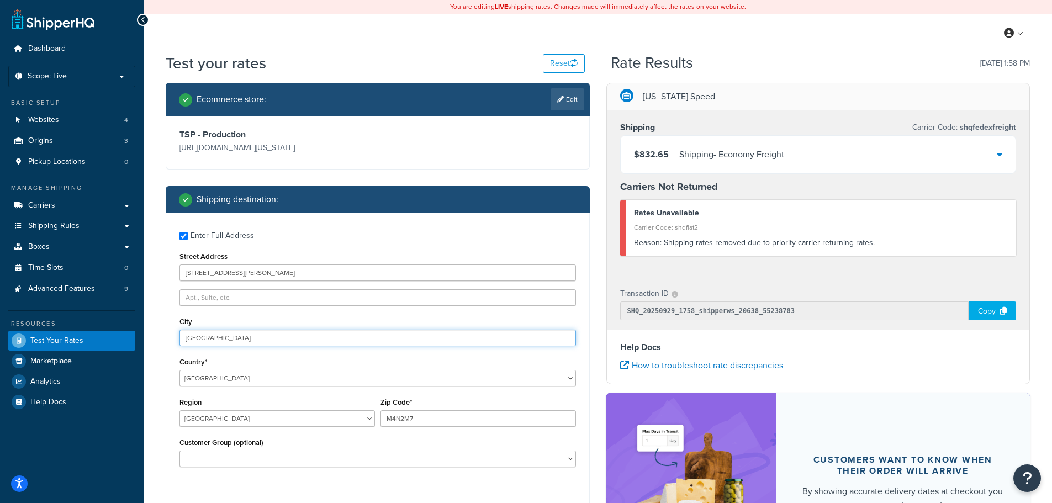
click at [208, 341] on input "Toronto" at bounding box center [377, 338] width 396 height 17
type input "Sydney"
click at [224, 373] on select "United States United Kingdom Afghanistan Åland Islands Albania Algeria American…" at bounding box center [377, 378] width 396 height 17
click at [179, 370] on select "United States United Kingdom Afghanistan Åland Islands Albania Algeria American…" at bounding box center [377, 378] width 396 height 17
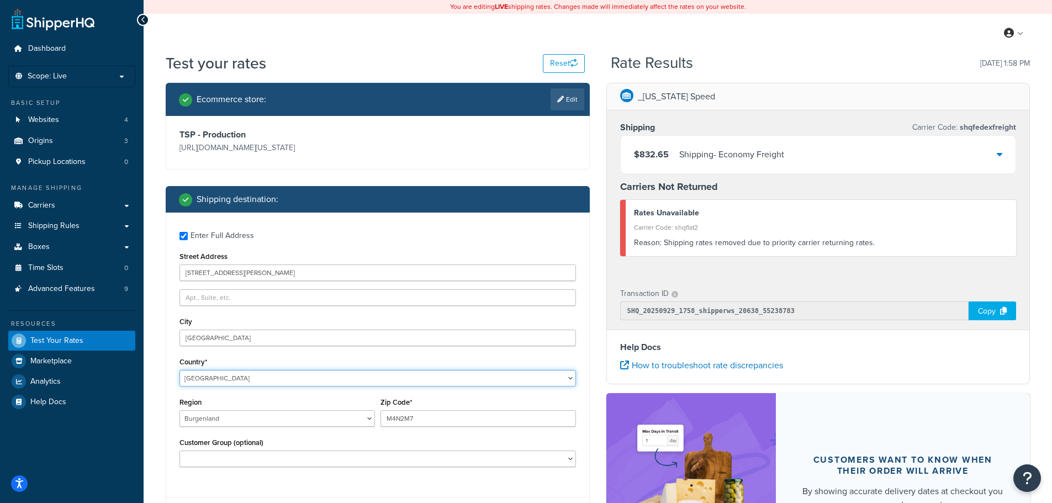
click at [221, 386] on select "United States United Kingdom Afghanistan Åland Islands Albania Algeria American…" at bounding box center [377, 378] width 396 height 17
select select "AU"
click at [179, 370] on select "United States United Kingdom Afghanistan Åland Islands Albania Algeria American…" at bounding box center [377, 378] width 396 height 17
click at [278, 420] on select "Australian Capital Territory New South Wales Northern Territory Queensland Sout…" at bounding box center [276, 418] width 195 height 17
select select "NSW"
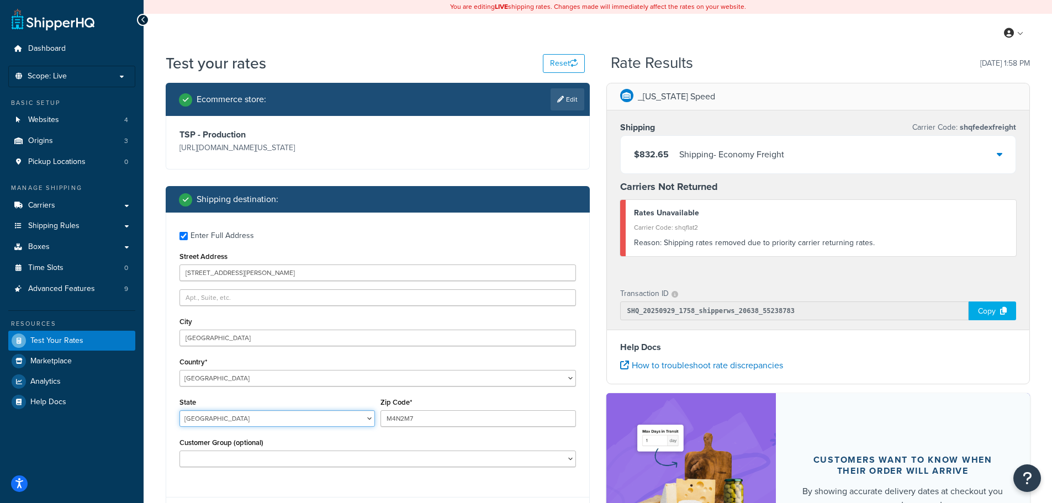
click at [179, 410] on select "Australian Capital Territory New South Wales Northern Territory Queensland Sout…" at bounding box center [276, 418] width 195 height 17
click at [415, 418] on input "M4N2M7" at bounding box center [477, 418] width 195 height 17
paste input ""600 George St Sydney, New South Wales, 2000, Australia""
drag, startPoint x: 513, startPoint y: 418, endPoint x: 257, endPoint y: 414, distance: 256.2
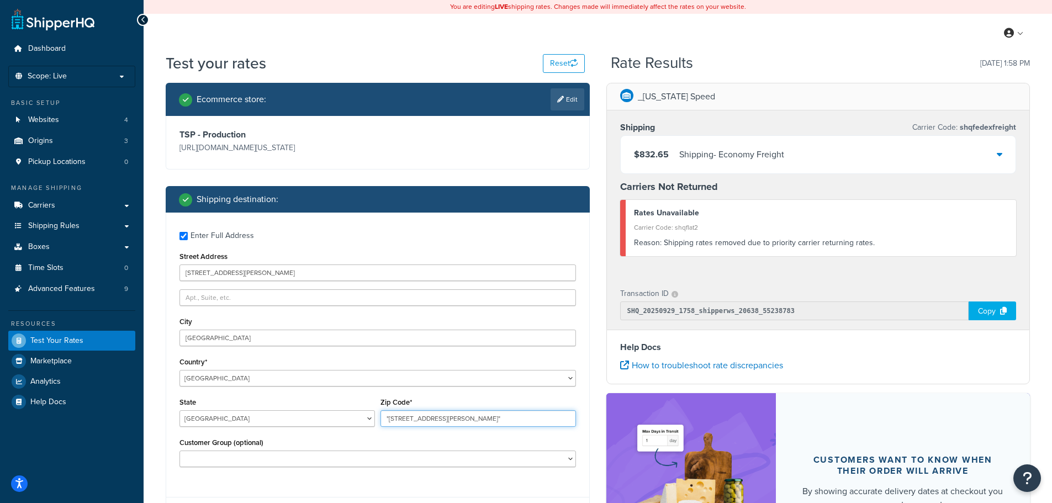
click at [257, 414] on div "State Australian Capital Territory New South Wales Northern Territory Queenslan…" at bounding box center [378, 415] width 402 height 40
drag, startPoint x: 402, startPoint y: 419, endPoint x: 807, endPoint y: 435, distance: 405.5
click at [804, 438] on div "Ecommerce store : Edit TSP - Production https://mcprod.texas-speed.com/ Shippin…" at bounding box center [597, 392] width 881 height 619
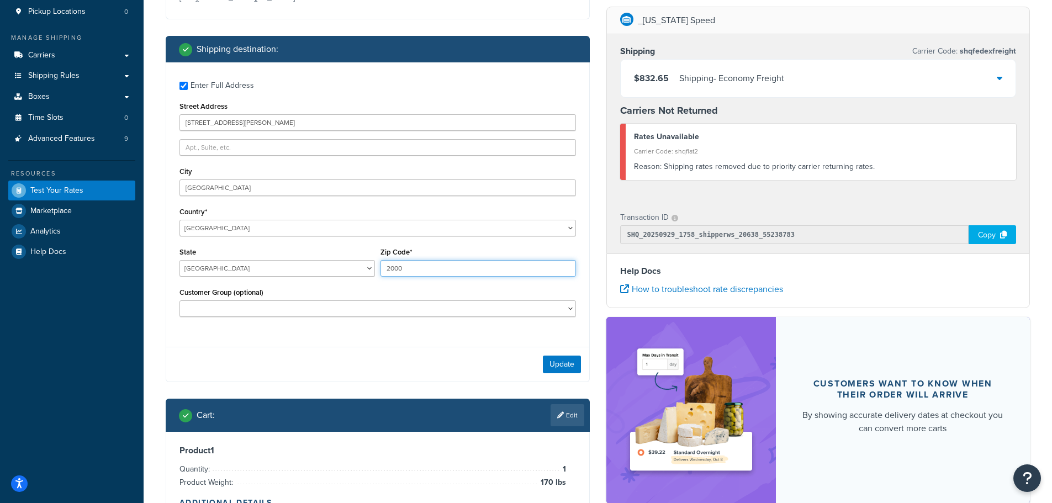
scroll to position [166, 0]
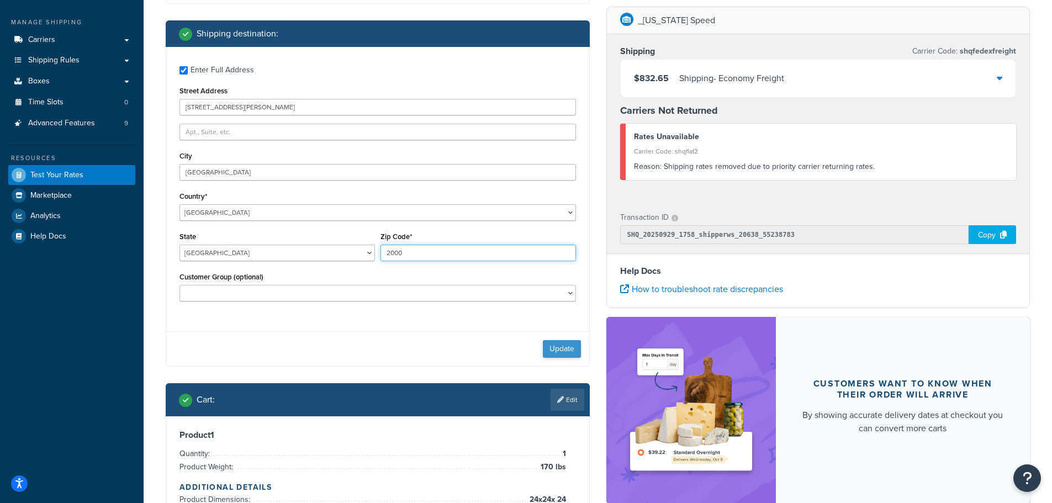
type input "2000"
click at [560, 349] on button "Update" at bounding box center [562, 349] width 38 height 18
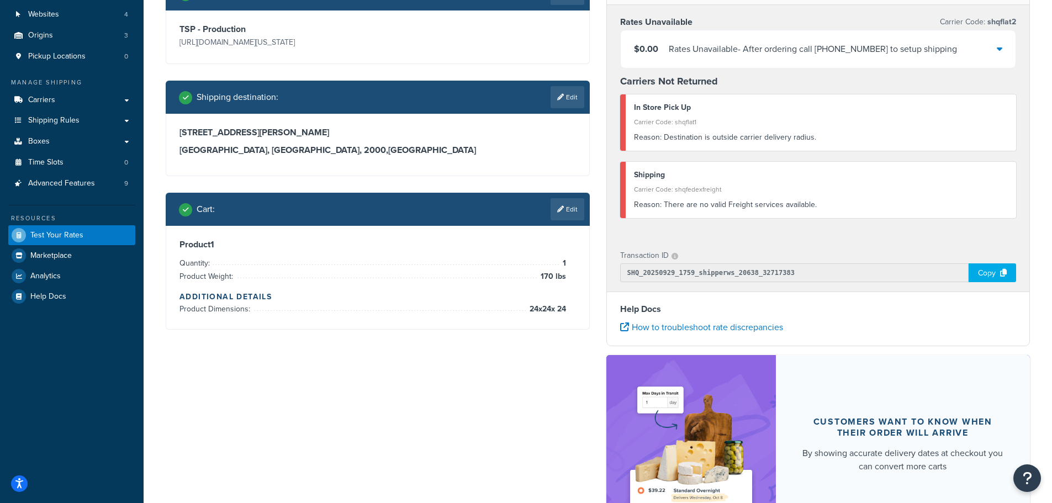
scroll to position [0, 0]
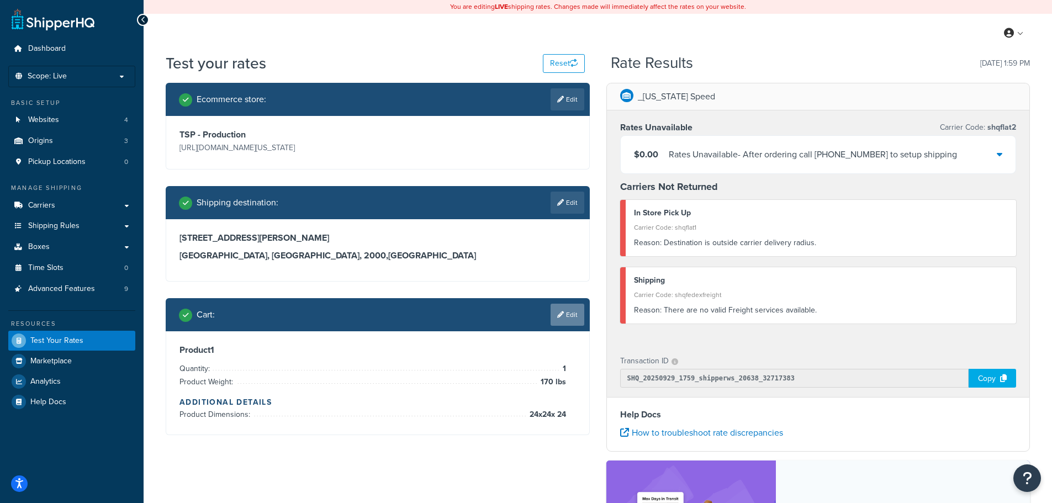
click at [568, 316] on link "Edit" at bounding box center [567, 315] width 34 height 22
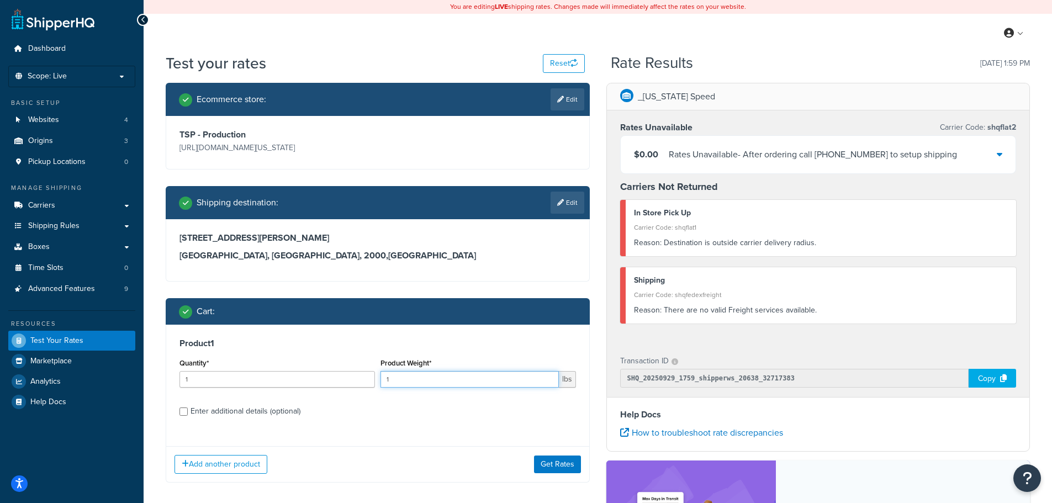
click at [488, 377] on input "1" at bounding box center [469, 379] width 178 height 17
type input "165"
click at [566, 460] on button "Get Rates" at bounding box center [557, 464] width 47 height 18
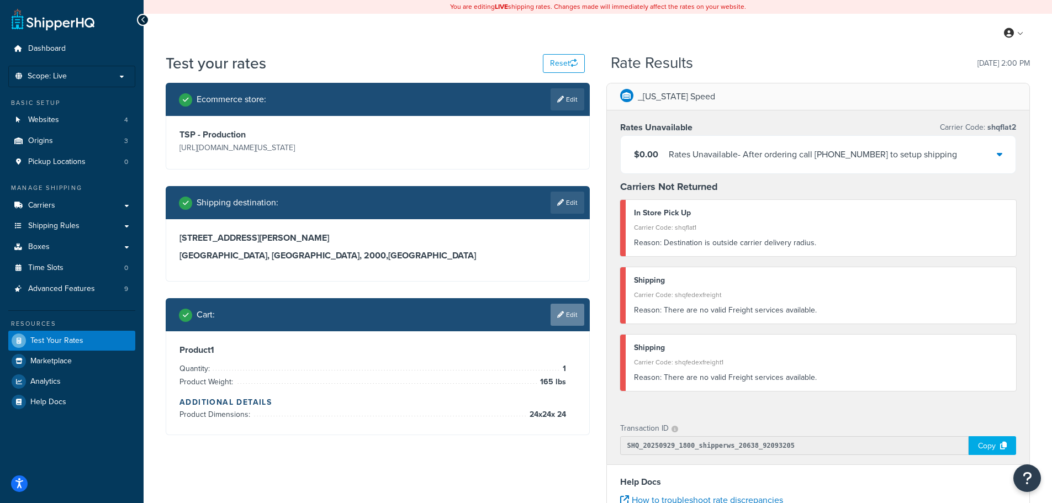
click at [574, 320] on link "Edit" at bounding box center [567, 315] width 34 height 22
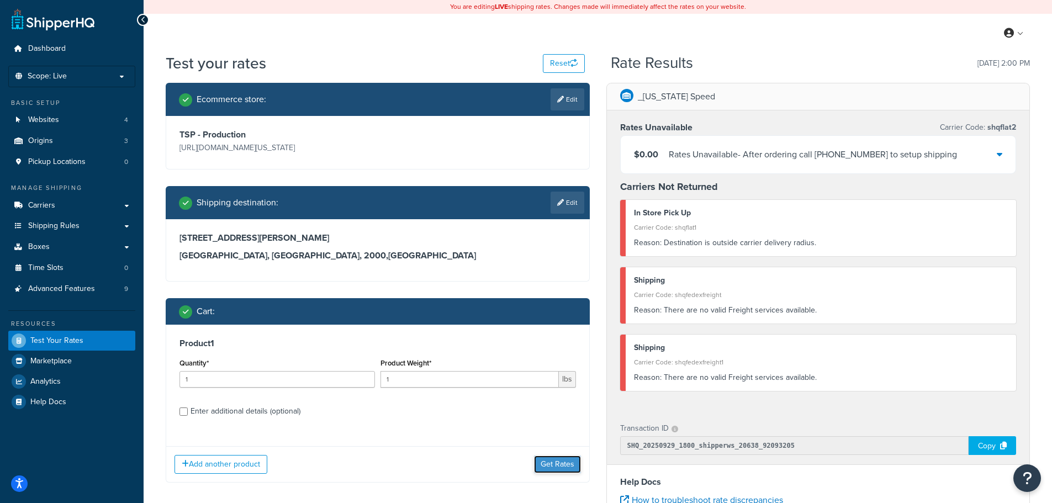
click at [549, 462] on button "Get Rates" at bounding box center [557, 464] width 47 height 18
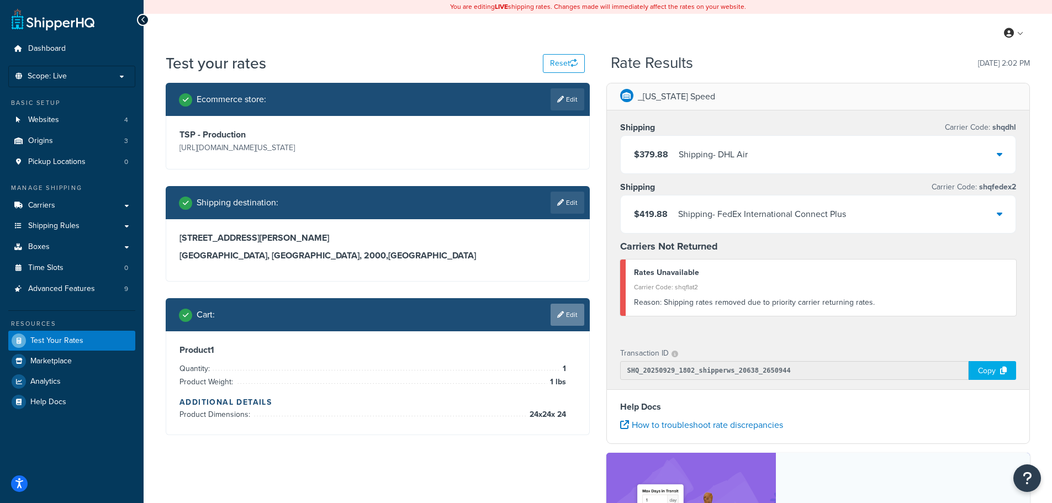
click at [574, 309] on link "Edit" at bounding box center [567, 315] width 34 height 22
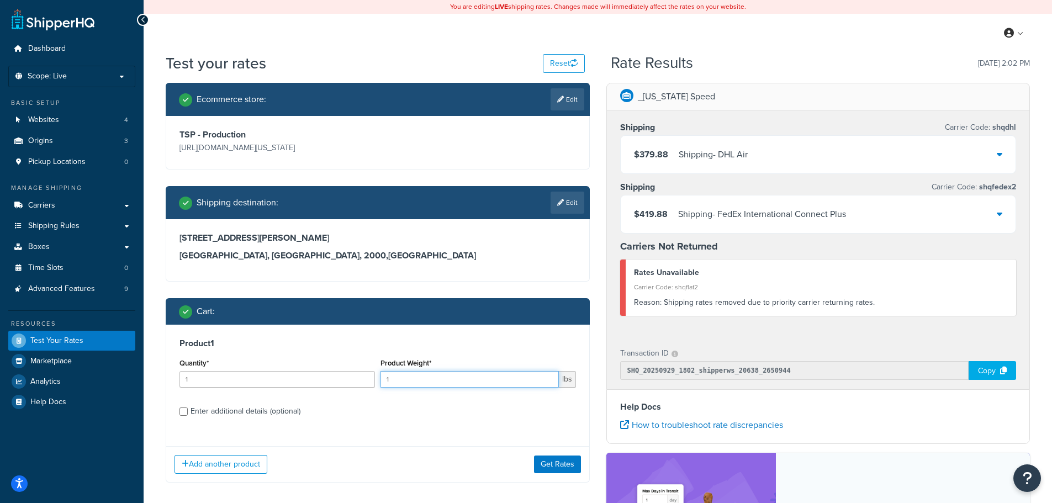
drag, startPoint x: 438, startPoint y: 380, endPoint x: 367, endPoint y: 384, distance: 71.4
click at [367, 384] on div "Quantity* 1 Product Weight* 1 lbs" at bounding box center [378, 376] width 402 height 40
type input "10"
click at [552, 464] on button "Get Rates" at bounding box center [557, 464] width 47 height 18
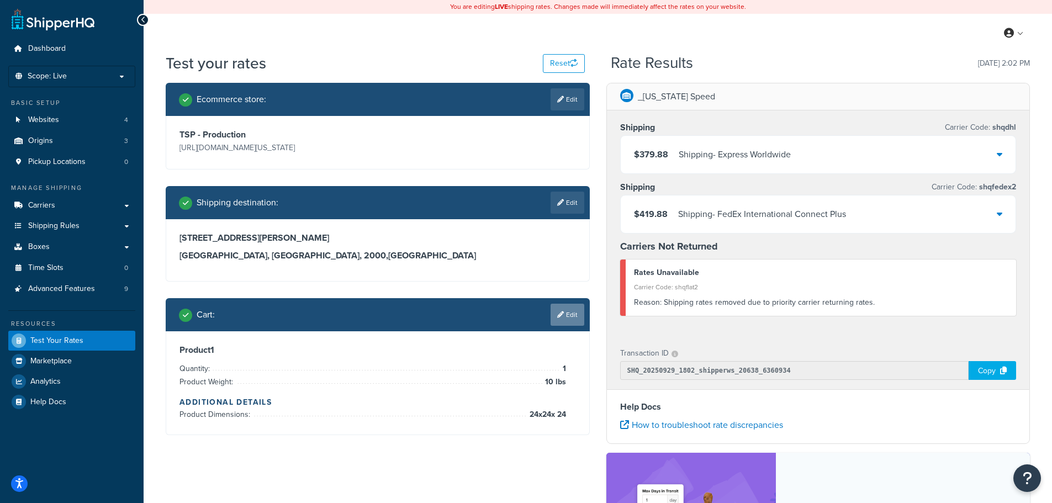
click at [571, 304] on link "Edit" at bounding box center [567, 315] width 34 height 22
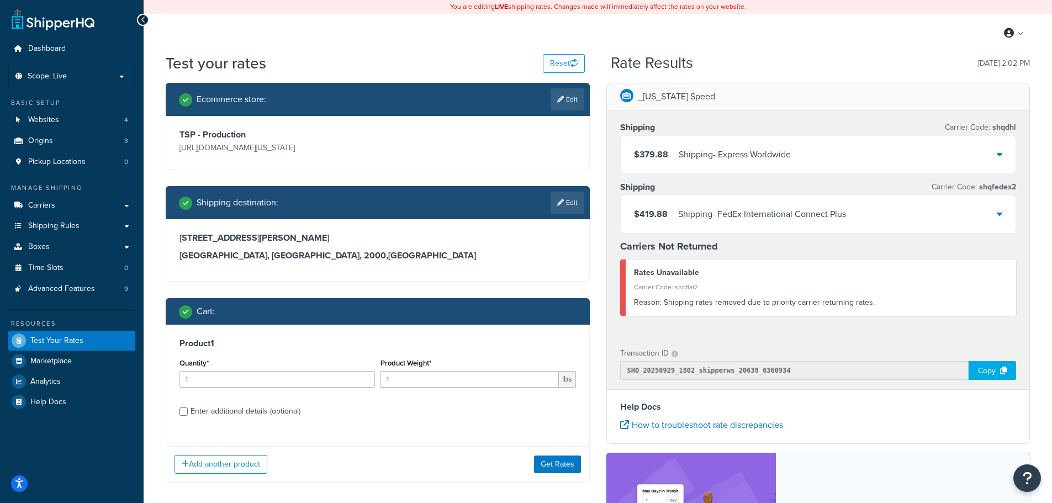
click at [493, 389] on div "Product Weight* 1 lbs" at bounding box center [478, 376] width 201 height 40
click at [494, 379] on input "1" at bounding box center [469, 379] width 178 height 17
type input "11"
click at [561, 460] on button "Get Rates" at bounding box center [557, 464] width 47 height 18
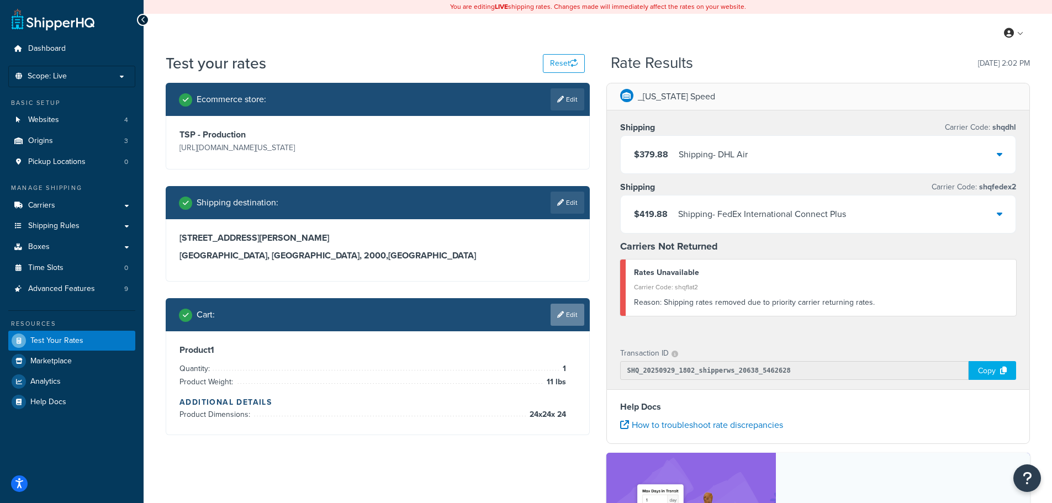
click at [564, 307] on link "Edit" at bounding box center [567, 315] width 34 height 22
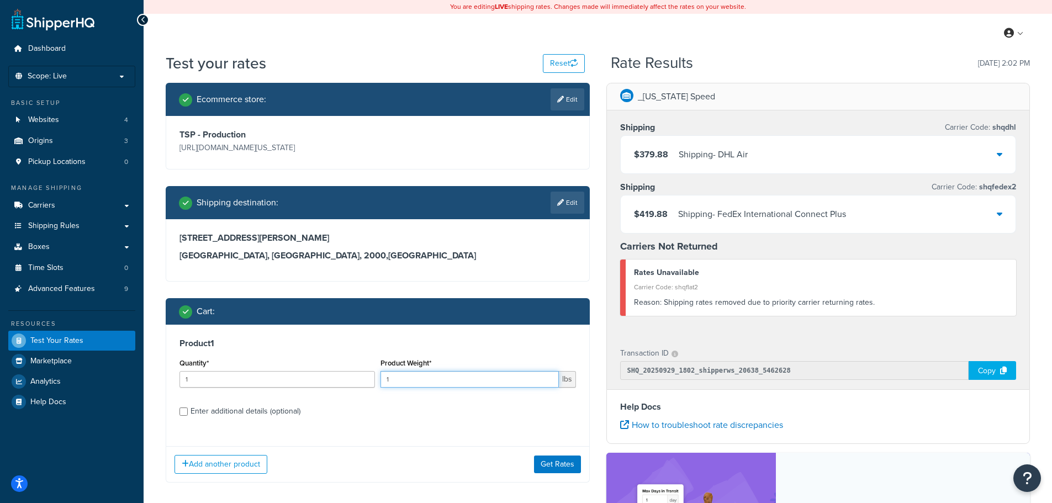
click at [523, 380] on input "1" at bounding box center [469, 379] width 178 height 17
type input "10"
click at [570, 467] on button "Get Rates" at bounding box center [557, 464] width 47 height 18
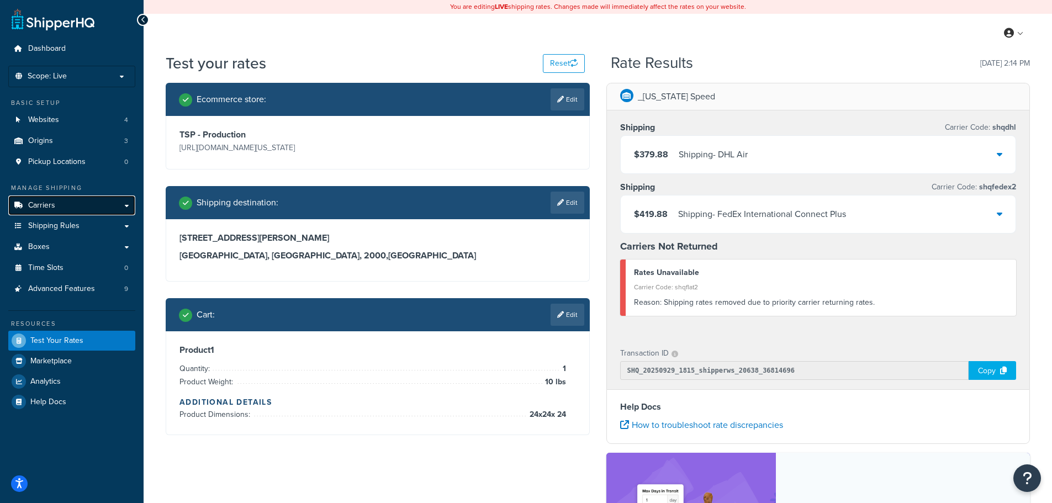
click at [68, 210] on link "Carriers" at bounding box center [71, 205] width 127 height 20
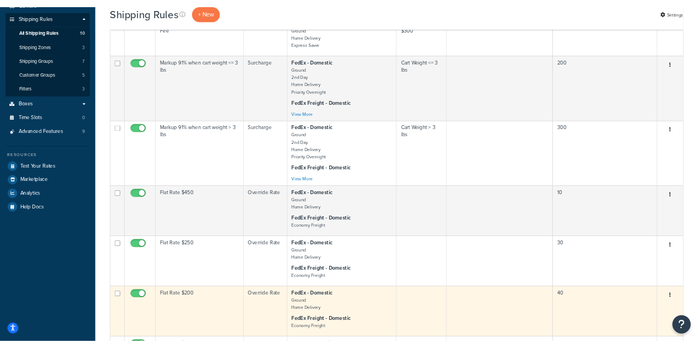
scroll to position [110, 0]
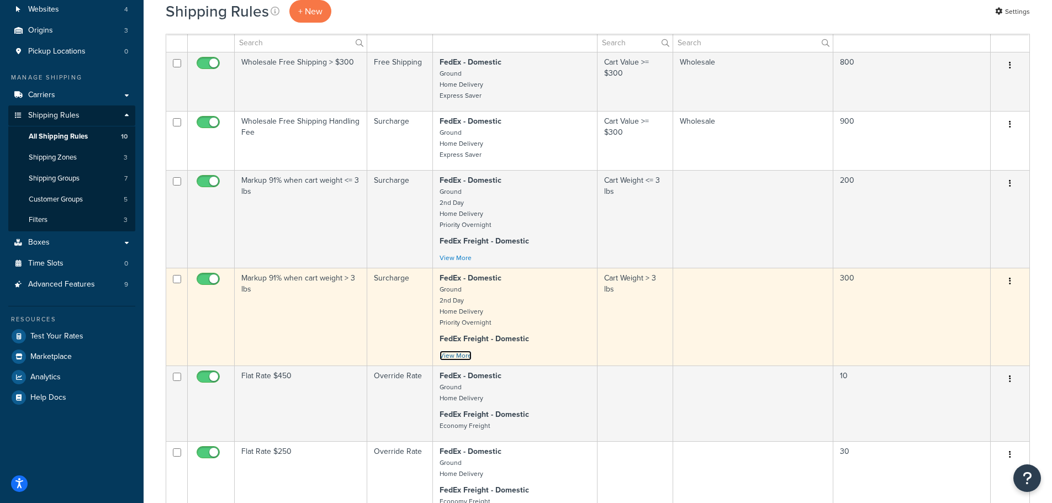
click at [457, 352] on link "View More" at bounding box center [455, 356] width 32 height 10
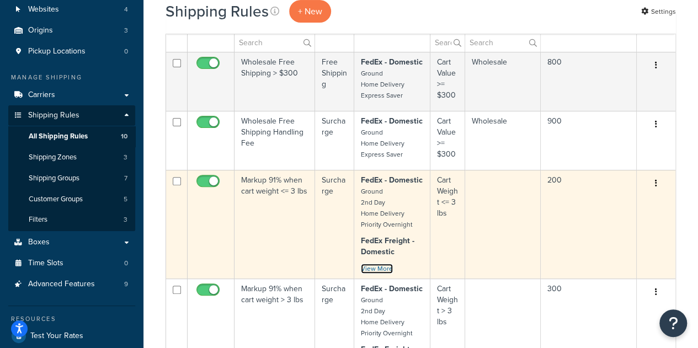
click at [386, 267] on link "View More" at bounding box center [377, 269] width 32 height 10
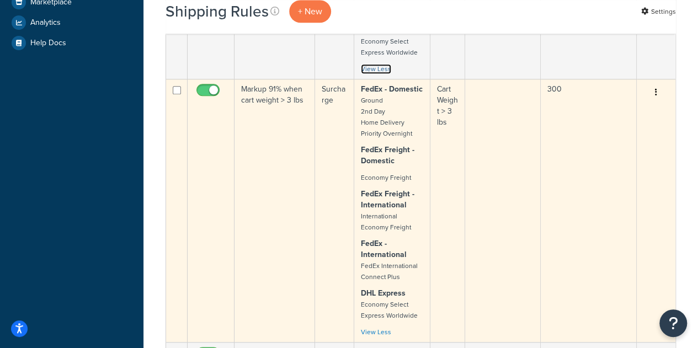
scroll to position [442, 0]
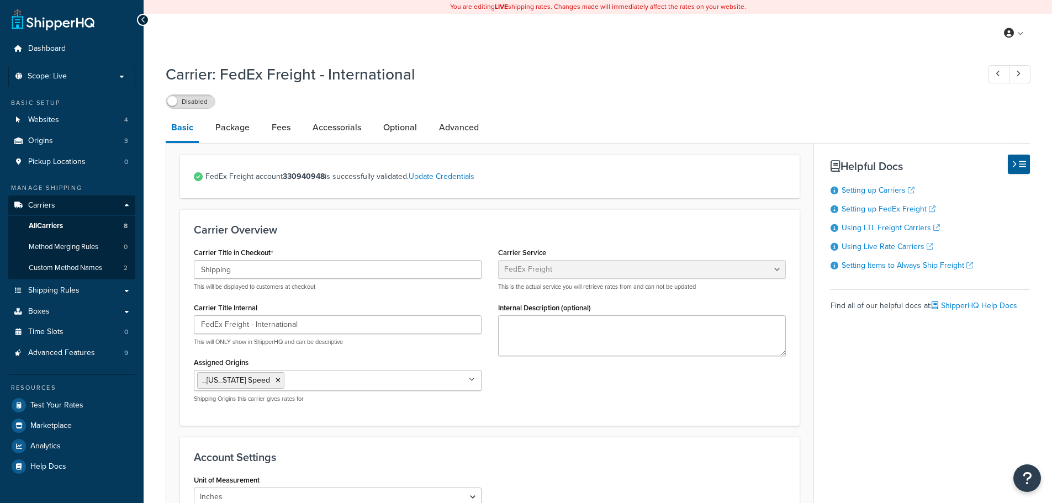
select select "fedExFreight"
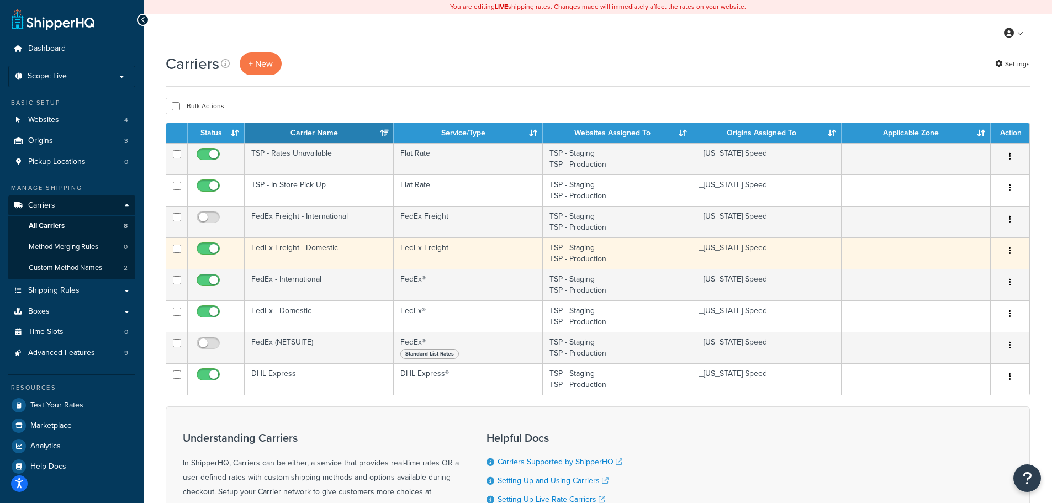
click at [466, 252] on td "FedEx Freight" at bounding box center [468, 252] width 149 height 31
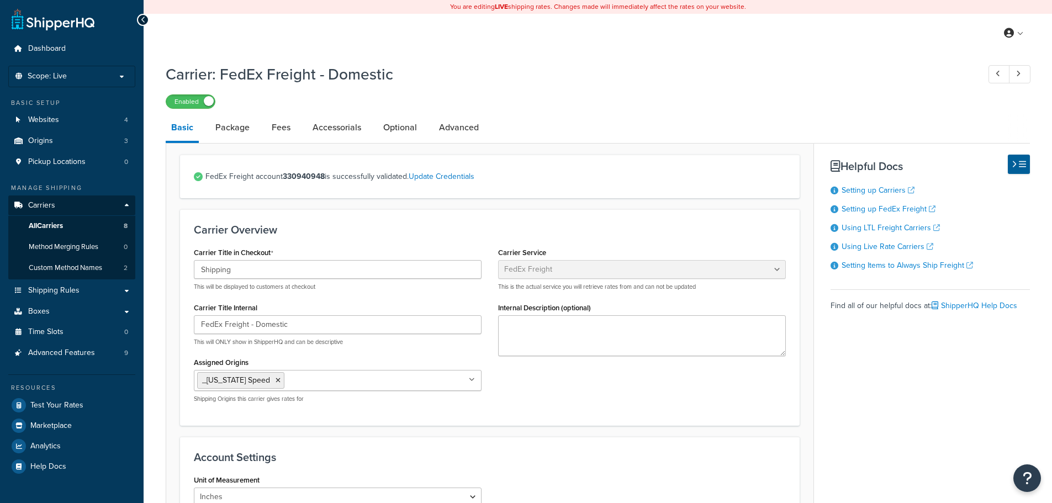
select select "fedExFreight"
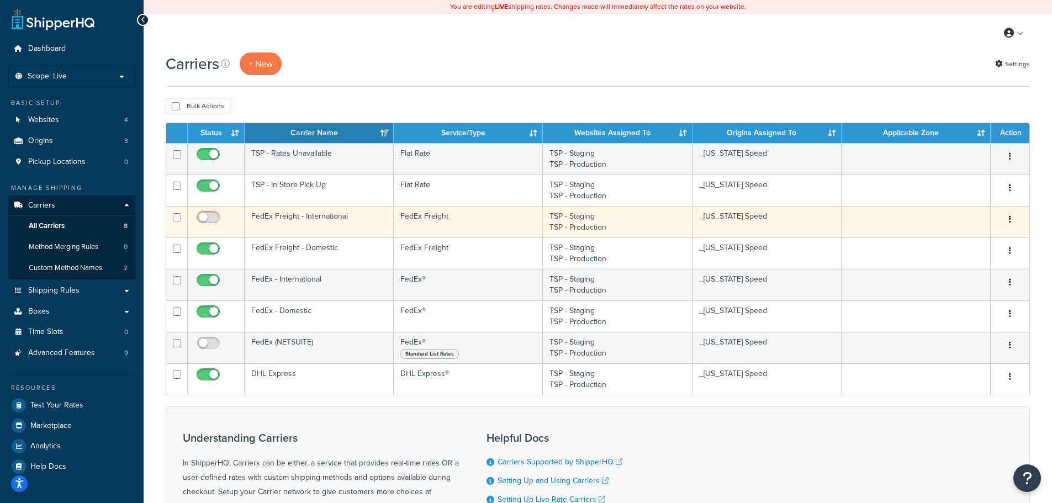
click at [211, 219] on input "checkbox" at bounding box center [209, 220] width 30 height 14
click at [205, 217] on input "checkbox" at bounding box center [209, 220] width 30 height 14
checkbox input "false"
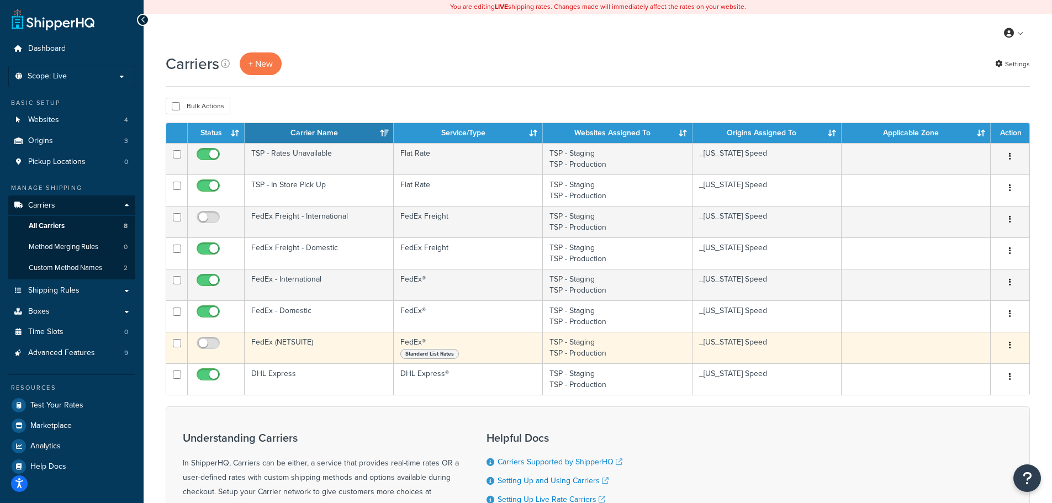
click at [1009, 342] on icon "button" at bounding box center [1010, 345] width 2 height 8
click at [969, 408] on link "Delete" at bounding box center [964, 412] width 87 height 23
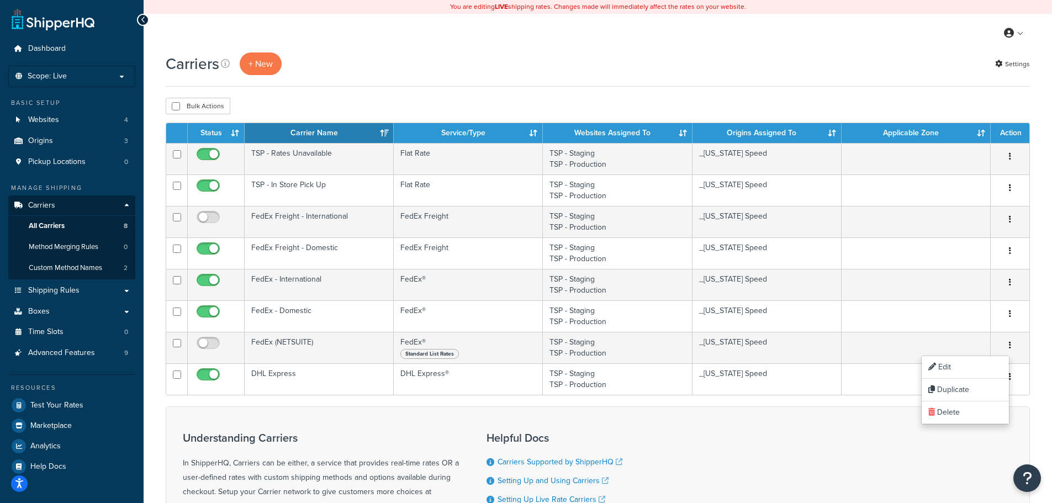
click at [1047, 383] on div "Carriers + New Settings Bulk Actions Duplicate Delete Contact Us Send Us A Mess…" at bounding box center [598, 350] width 908 height 596
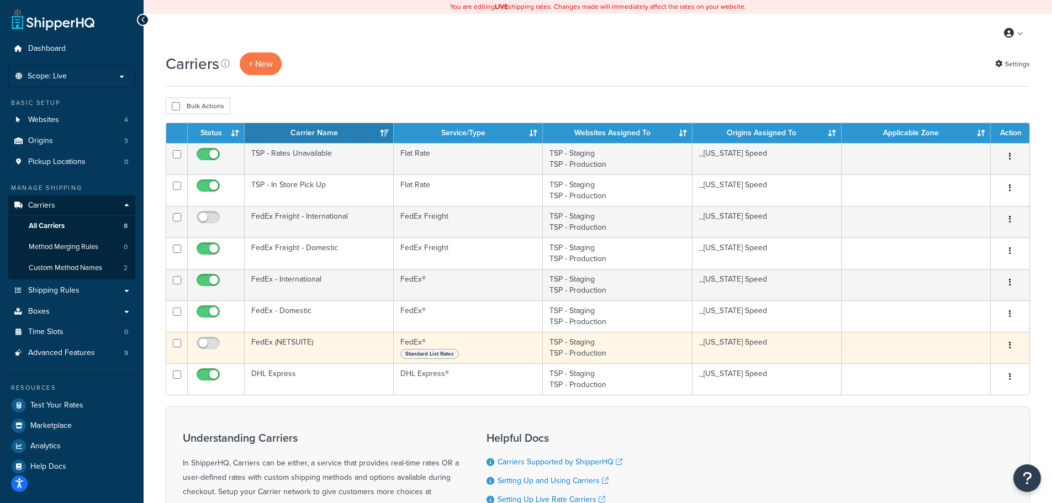
click at [1011, 344] on button "button" at bounding box center [1009, 346] width 15 height 18
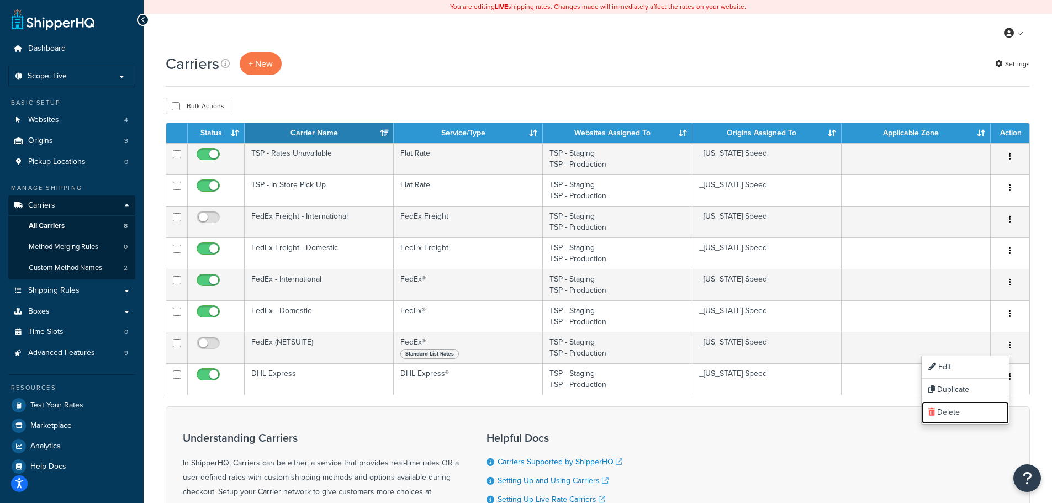
drag, startPoint x: 960, startPoint y: 414, endPoint x: 585, endPoint y: 36, distance: 532.5
click at [960, 414] on link "Delete" at bounding box center [964, 412] width 87 height 23
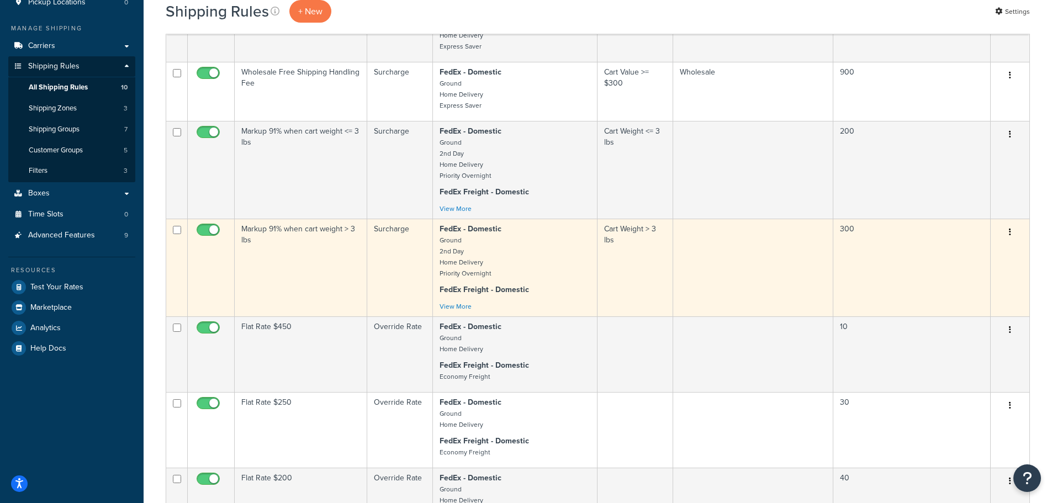
scroll to position [166, 0]
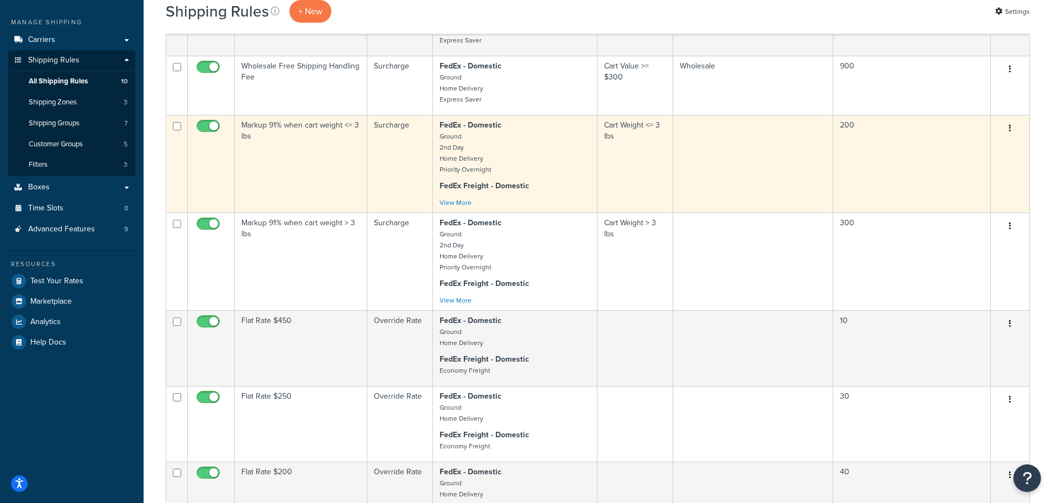
click at [310, 144] on td "Markup 91% when cart weight <= 3 lbs" at bounding box center [301, 164] width 132 height 98
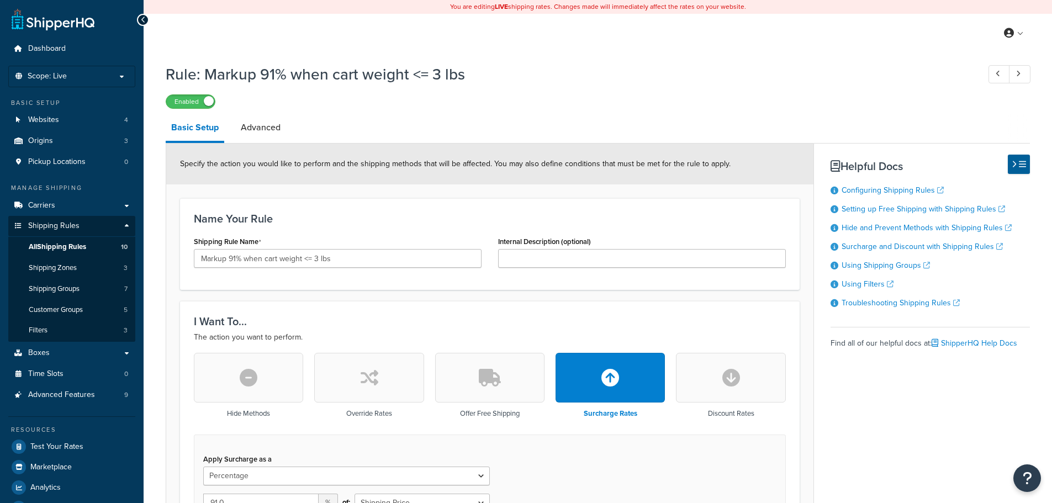
select select "PERCENTAGE"
select select "CART"
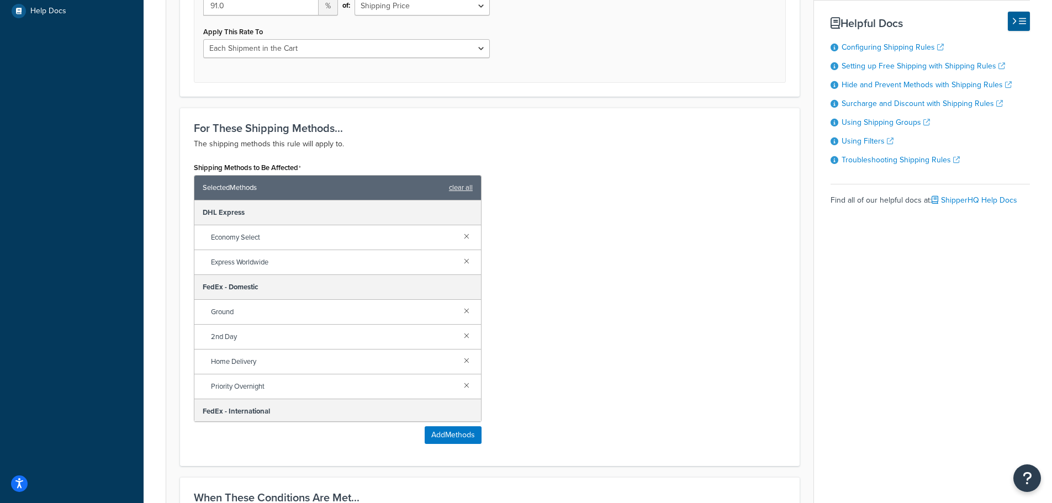
click at [529, 151] on div "For These Shipping Methods... The shipping methods this rule will apply to. Shi…" at bounding box center [489, 287] width 619 height 358
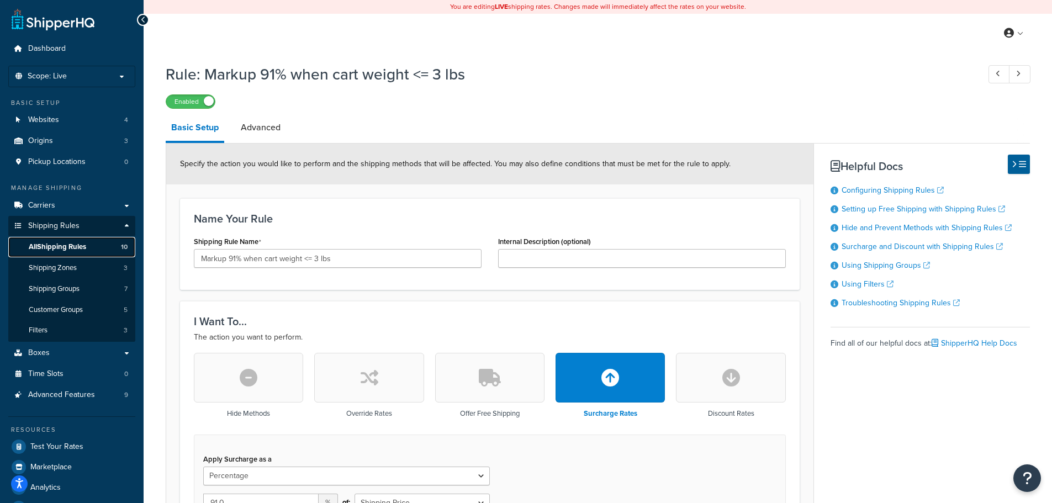
click at [69, 247] on span "All Shipping Rules" at bounding box center [57, 246] width 57 height 9
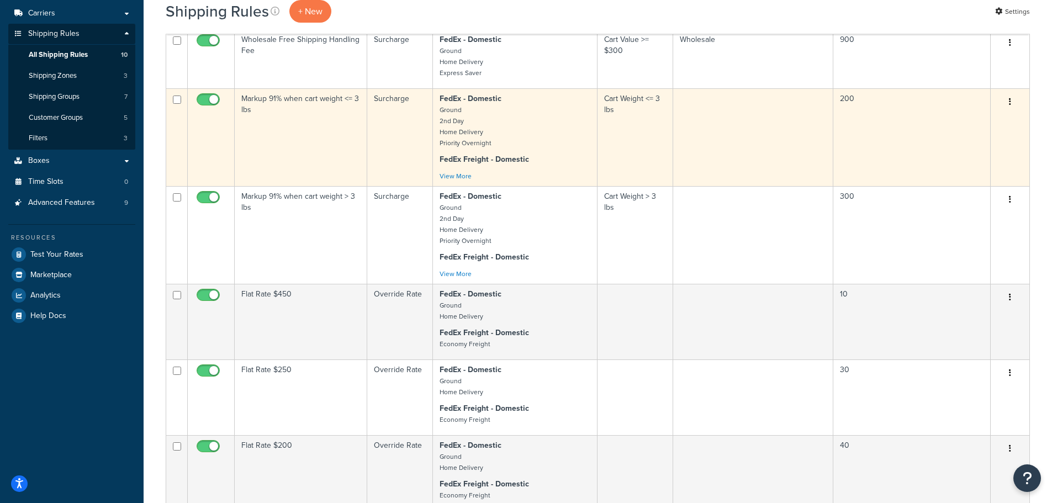
scroll to position [250, 0]
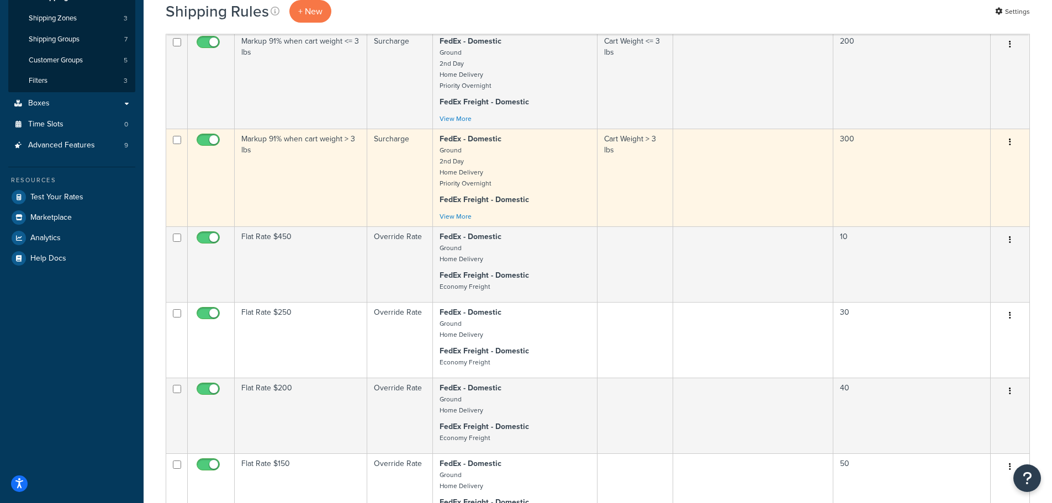
click at [328, 173] on td "Markup 91% when cart weight > 3 lbs" at bounding box center [301, 178] width 132 height 98
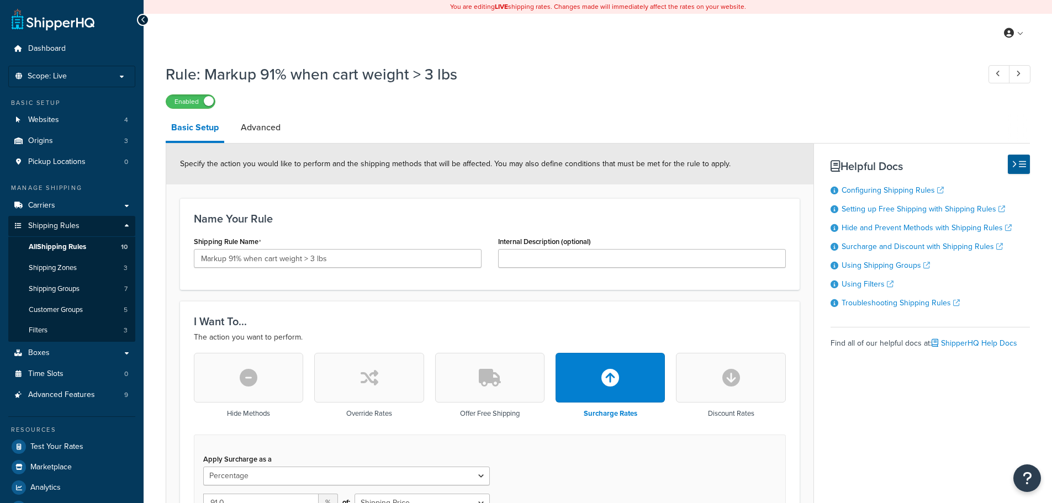
select select "PERCENTAGE"
select select "CART"
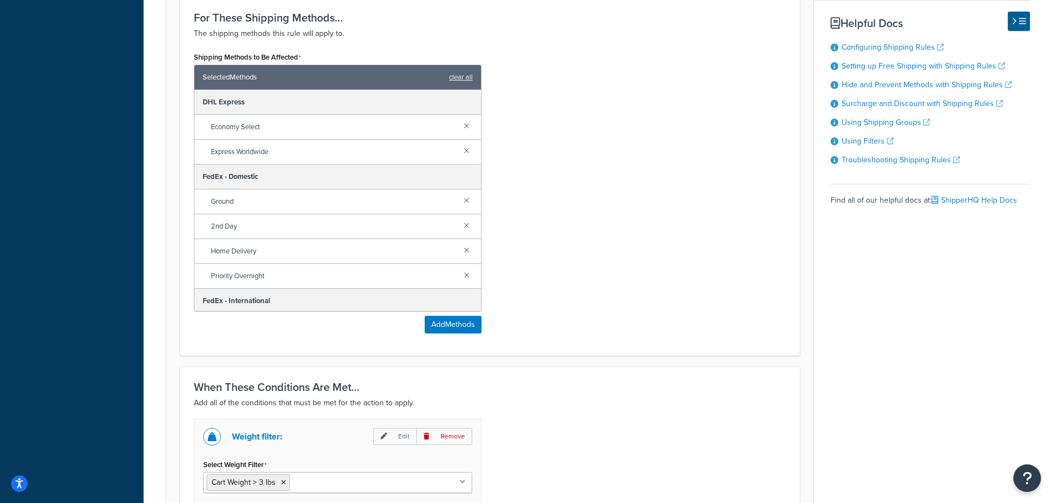
click at [544, 59] on div "Shipping Methods to Be Affected Selected Methods clear all DHL Express Economy …" at bounding box center [489, 195] width 608 height 293
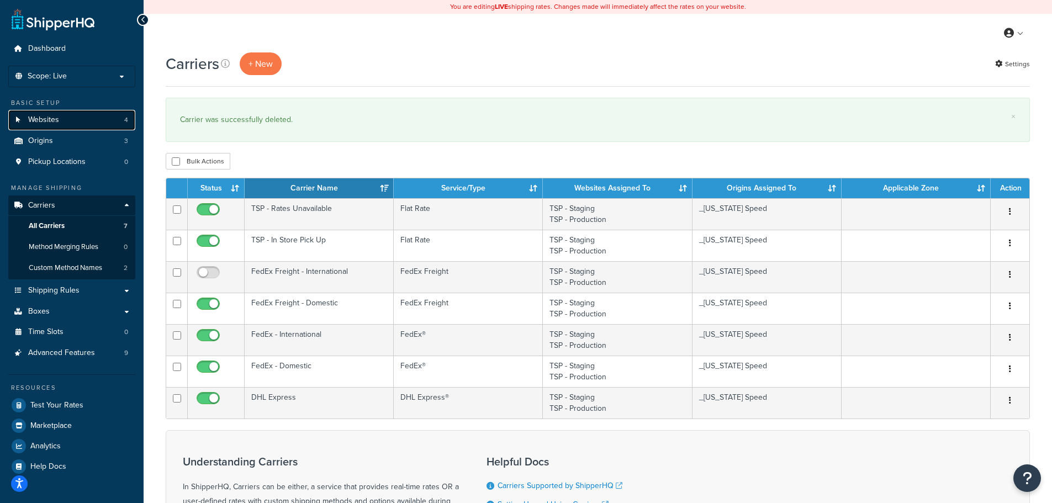
click at [83, 115] on link "Websites 4" at bounding box center [71, 120] width 127 height 20
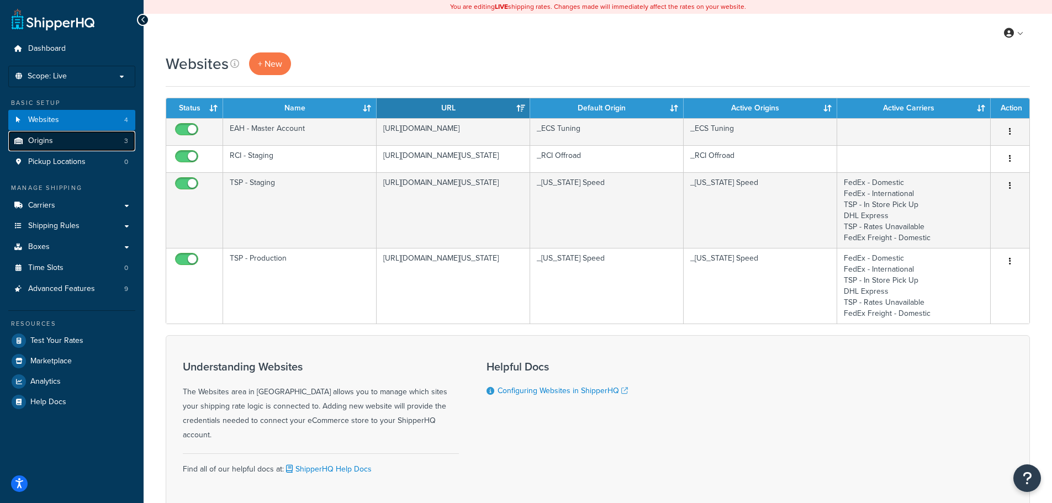
click at [82, 146] on link "Origins 3" at bounding box center [71, 141] width 127 height 20
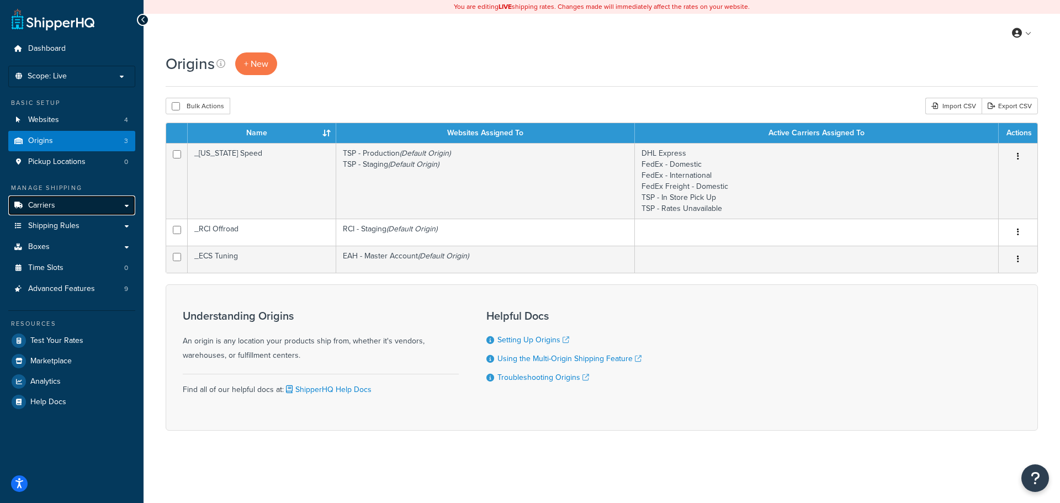
click at [78, 204] on link "Carriers" at bounding box center [71, 205] width 127 height 20
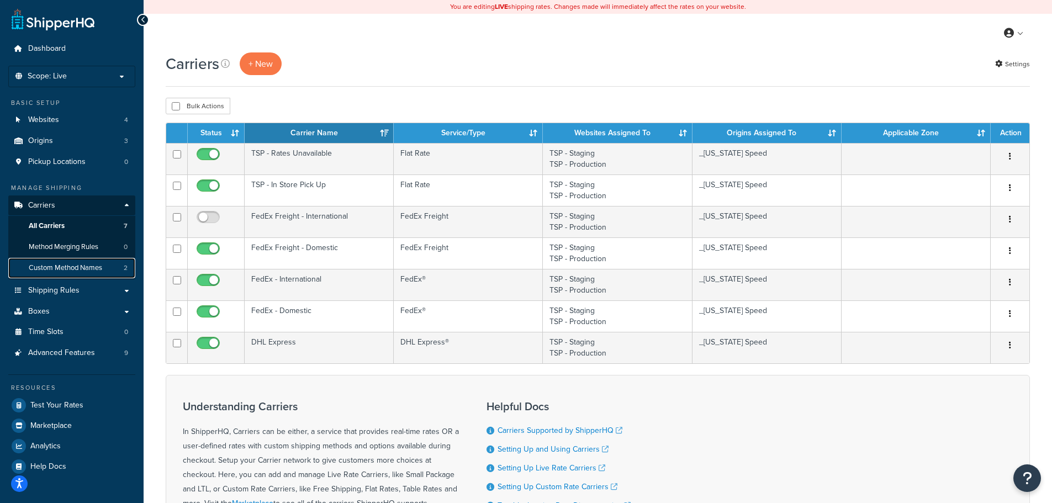
click at [72, 268] on span "Custom Method Names" at bounding box center [65, 267] width 73 height 9
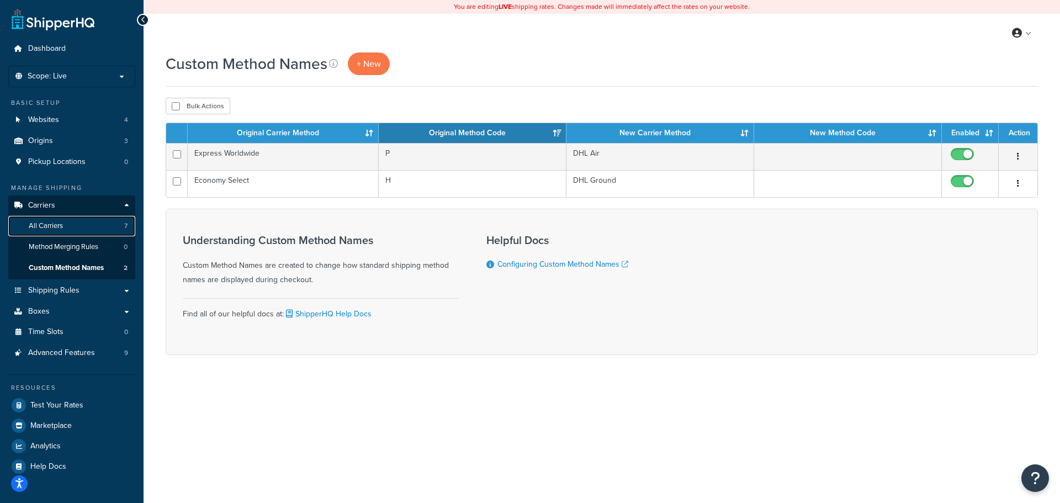
click at [71, 227] on link "All Carriers 7" at bounding box center [71, 226] width 127 height 20
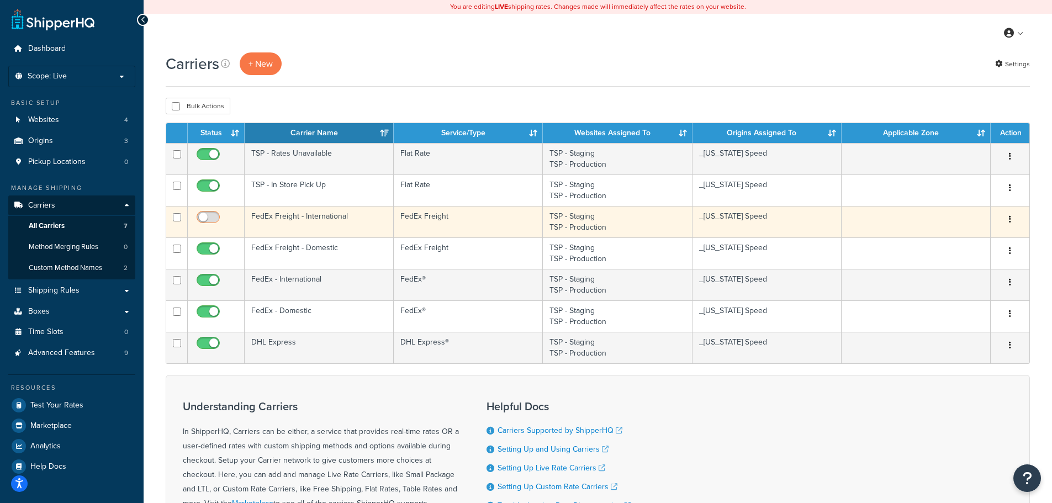
click at [208, 216] on input "checkbox" at bounding box center [209, 220] width 30 height 14
click at [201, 219] on input "checkbox" at bounding box center [209, 220] width 30 height 14
checkbox input "false"
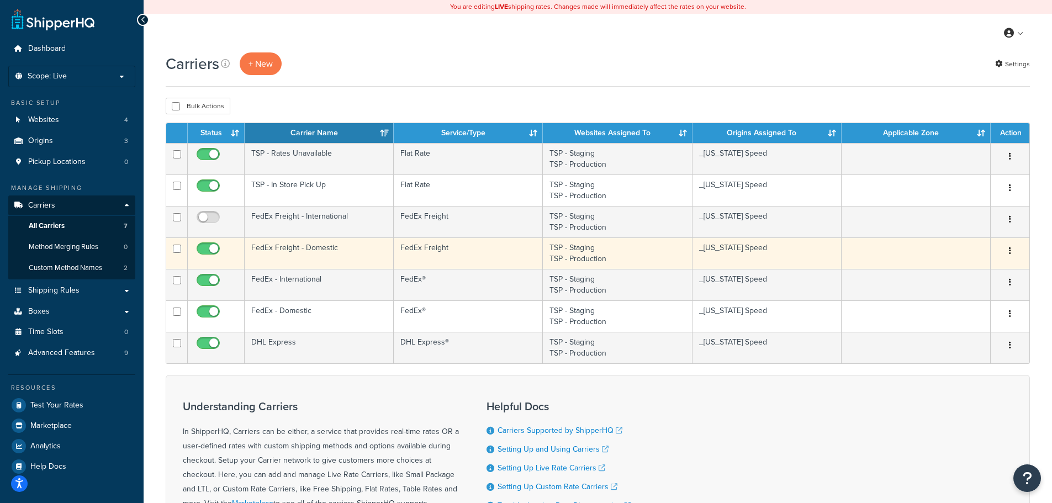
click at [475, 254] on td "FedEx Freight" at bounding box center [468, 252] width 149 height 31
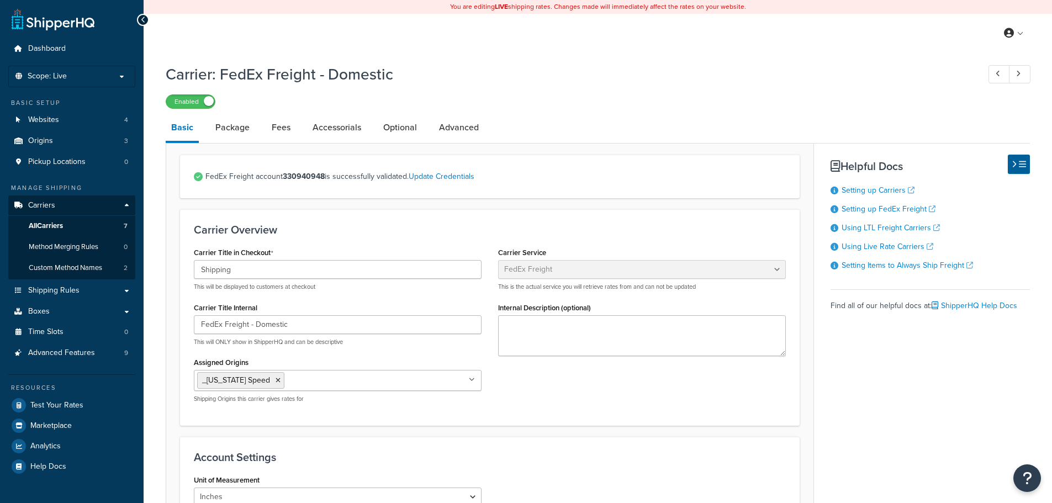
select select "fedExFreight"
click at [41, 204] on span "Carriers" at bounding box center [41, 205] width 27 height 9
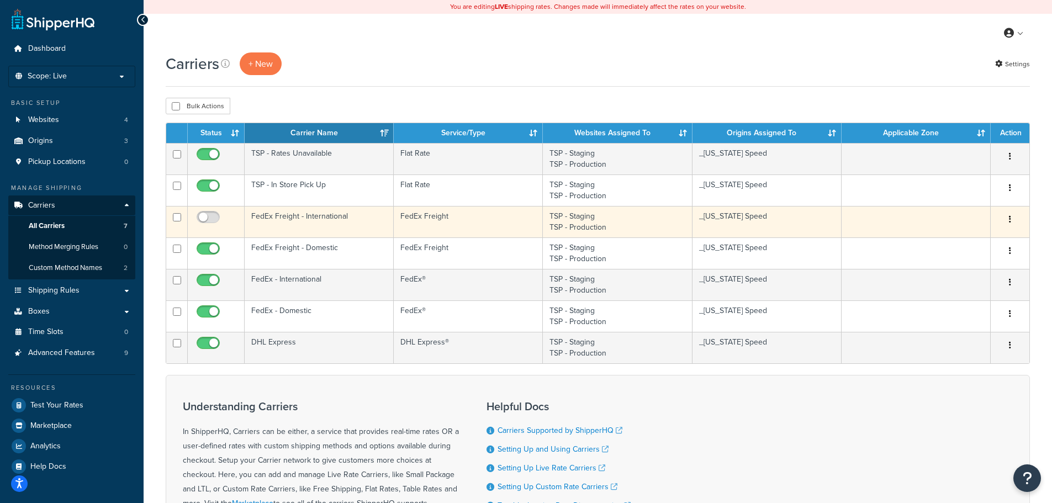
click at [464, 220] on td "FedEx Freight" at bounding box center [468, 221] width 149 height 31
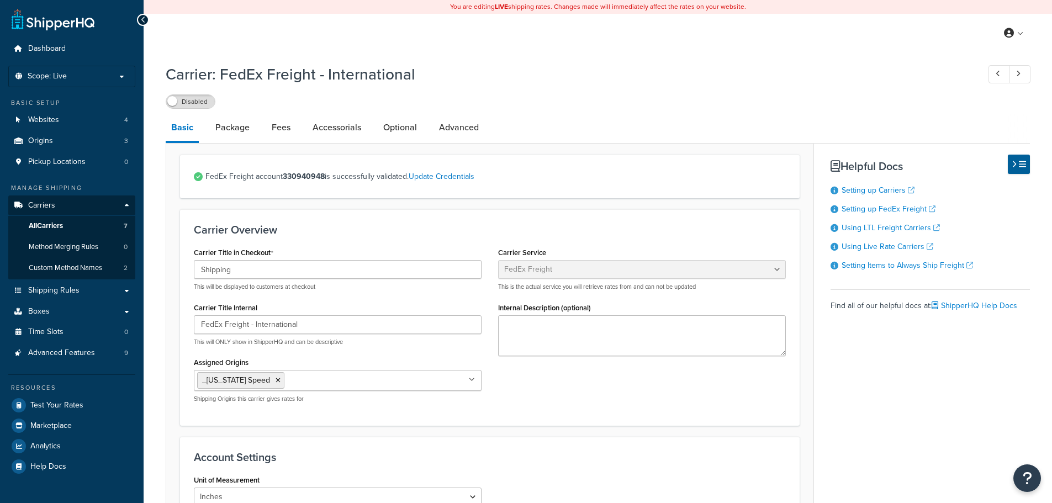
select select "fedExFreight"
click at [89, 226] on link "All Carriers 7" at bounding box center [71, 226] width 127 height 20
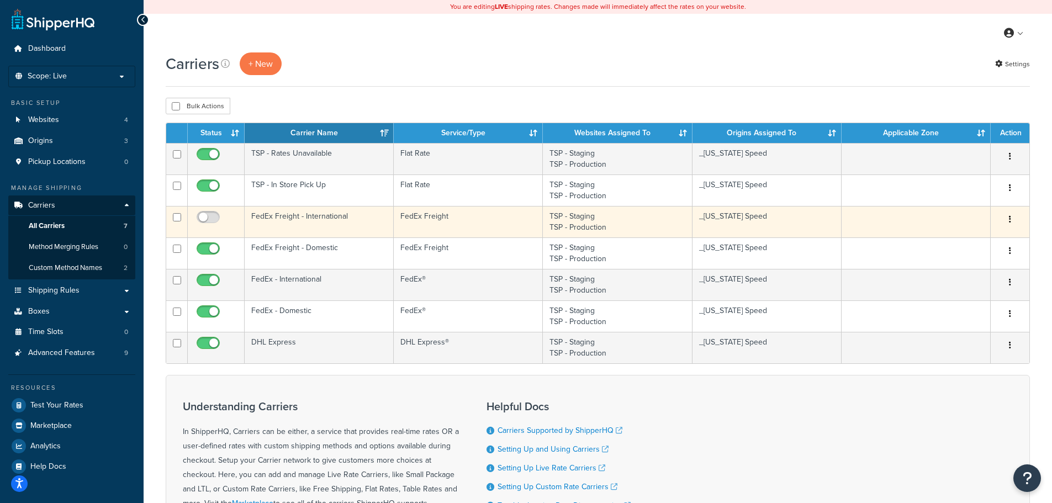
click at [221, 212] on label at bounding box center [208, 218] width 28 height 15
click at [221, 213] on input "checkbox" at bounding box center [209, 220] width 30 height 14
click at [205, 216] on input "checkbox" at bounding box center [209, 220] width 30 height 14
checkbox input "false"
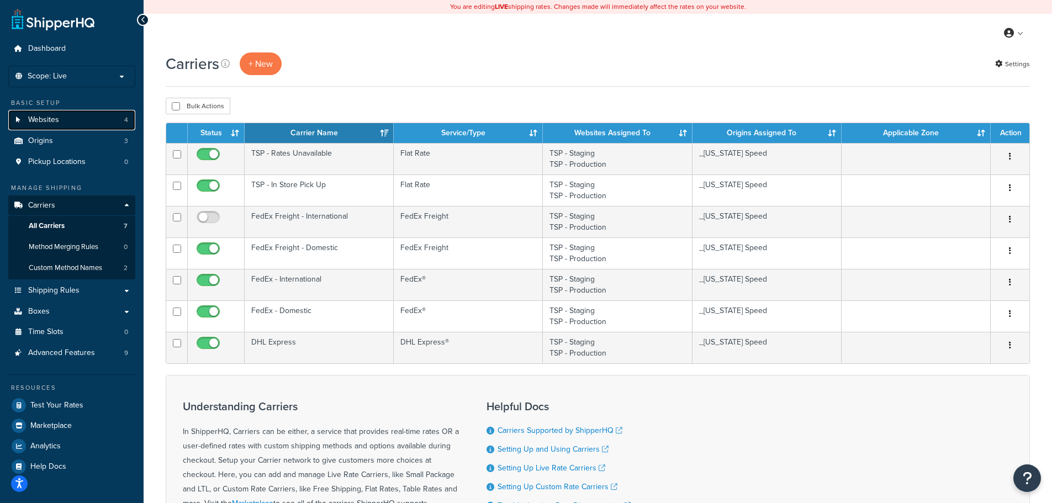
click at [52, 119] on span "Websites" at bounding box center [43, 119] width 31 height 9
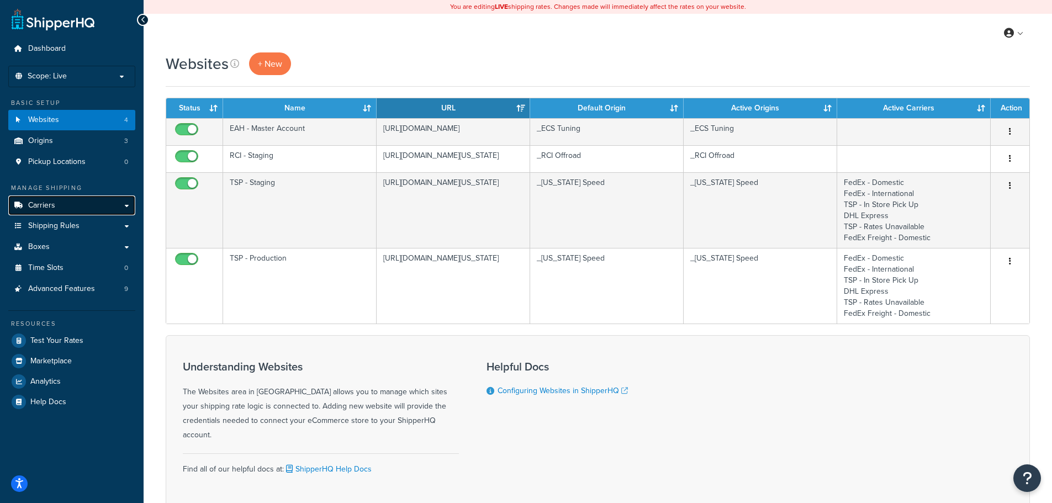
click at [75, 205] on link "Carriers" at bounding box center [71, 205] width 127 height 20
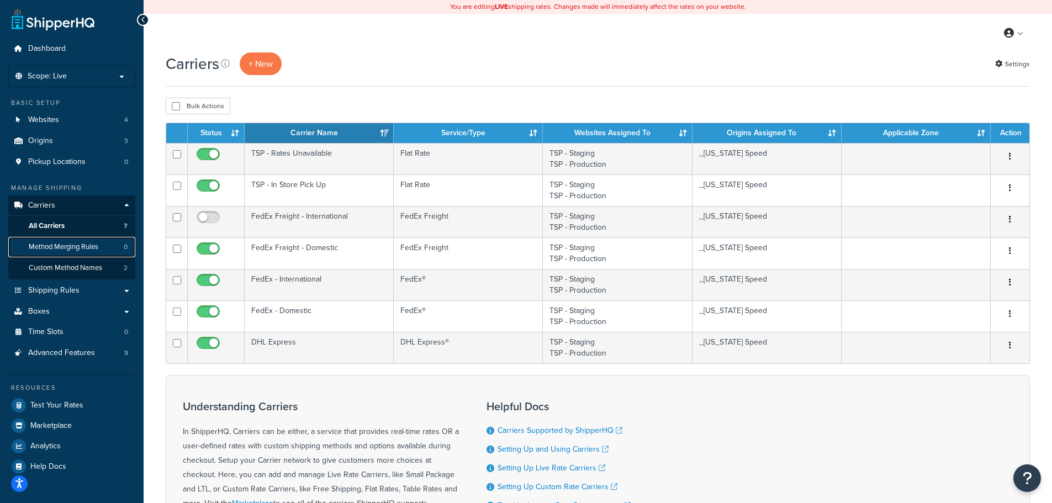
click at [79, 246] on span "Method Merging Rules" at bounding box center [64, 246] width 70 height 9
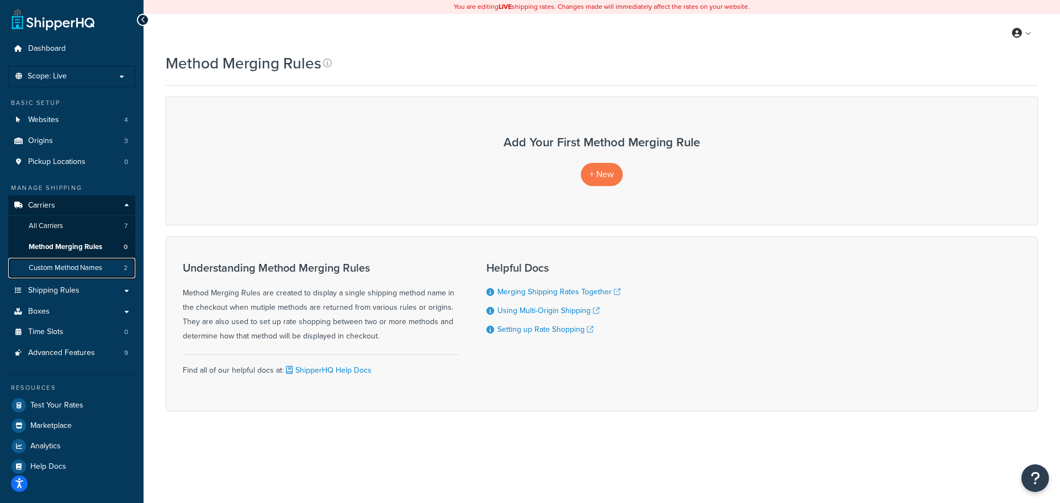
click at [81, 264] on span "Custom Method Names" at bounding box center [65, 267] width 73 height 9
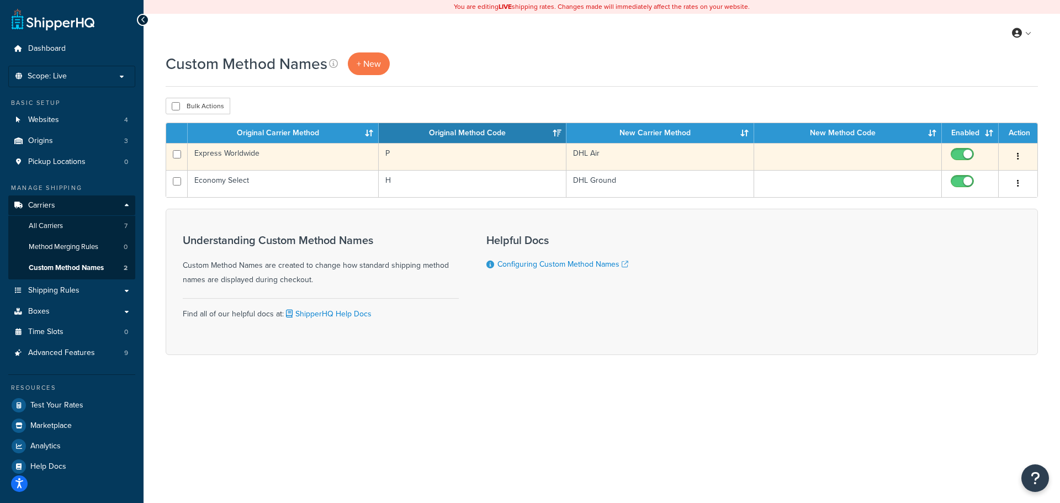
click at [956, 153] on input "checkbox" at bounding box center [963, 157] width 30 height 14
click at [967, 150] on input "checkbox" at bounding box center [963, 157] width 30 height 14
checkbox input "true"
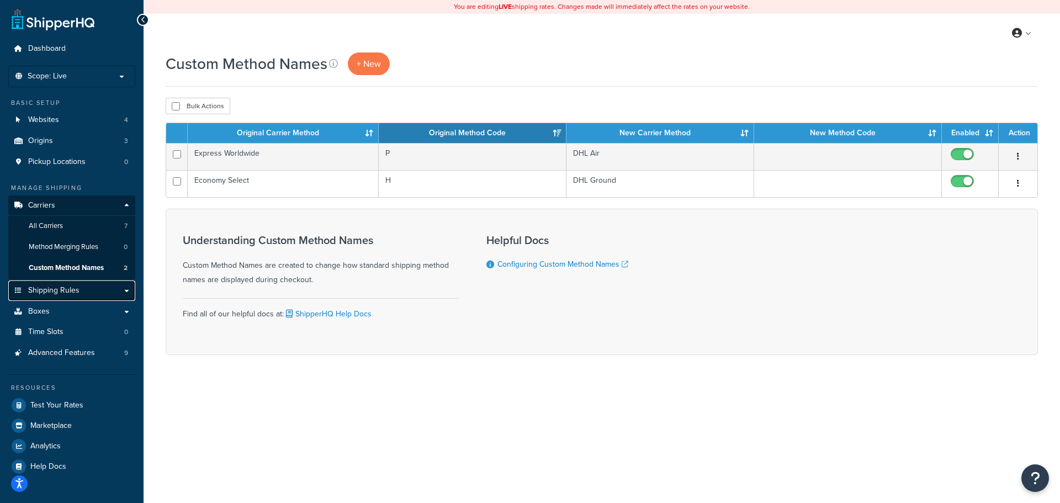
click at [81, 288] on link "Shipping Rules" at bounding box center [71, 290] width 127 height 20
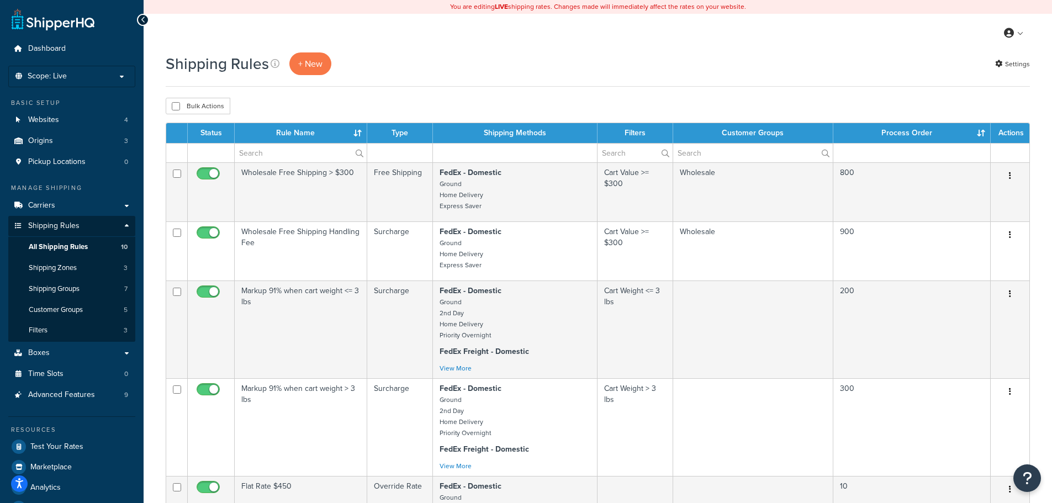
click at [983, 132] on th "Process Order" at bounding box center [911, 133] width 157 height 20
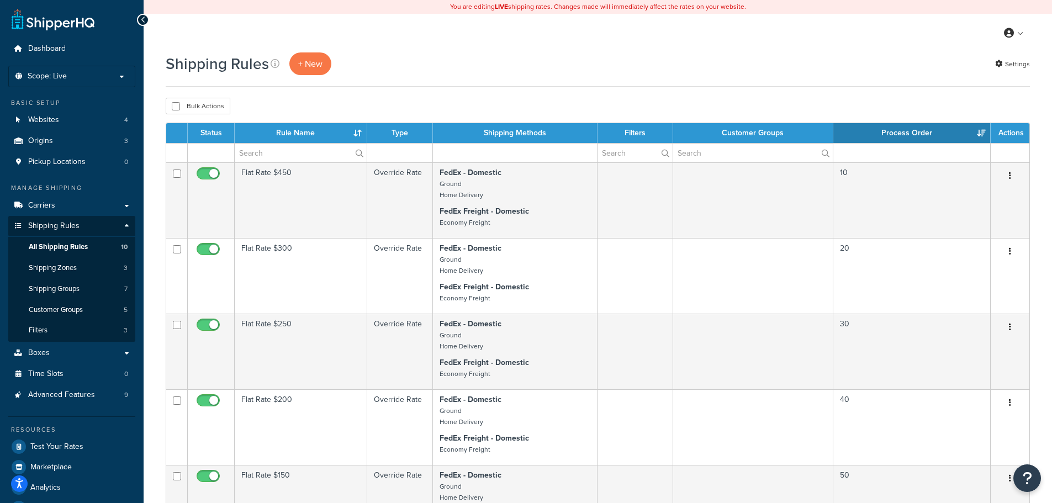
click at [983, 132] on th "Process Order" at bounding box center [911, 133] width 157 height 20
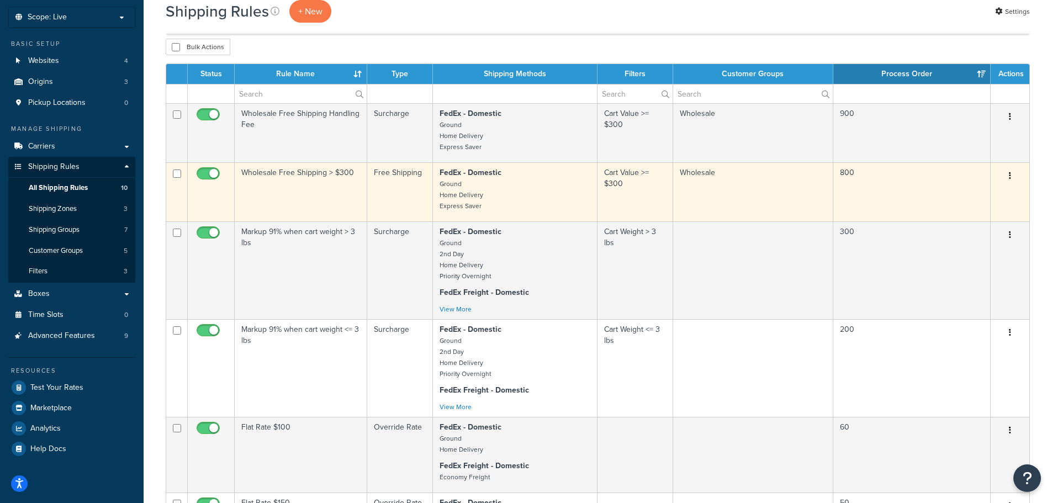
scroll to position [55, 0]
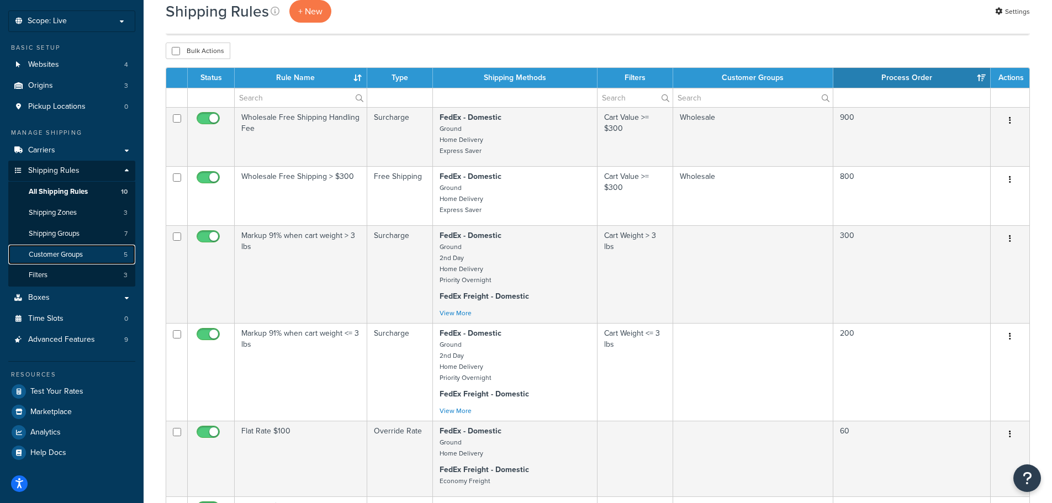
click at [65, 253] on span "Customer Groups" at bounding box center [56, 254] width 54 height 9
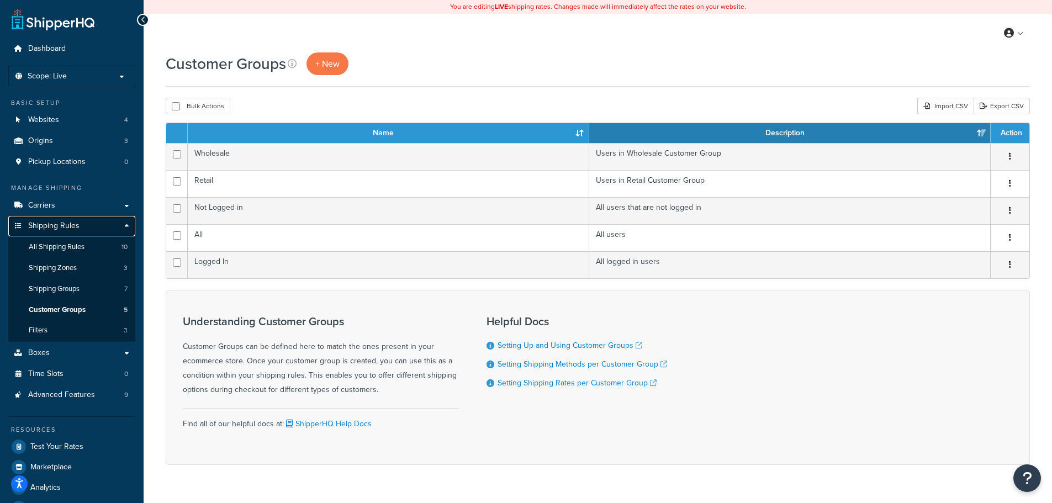
click at [97, 226] on link "Shipping Rules" at bounding box center [71, 226] width 127 height 20
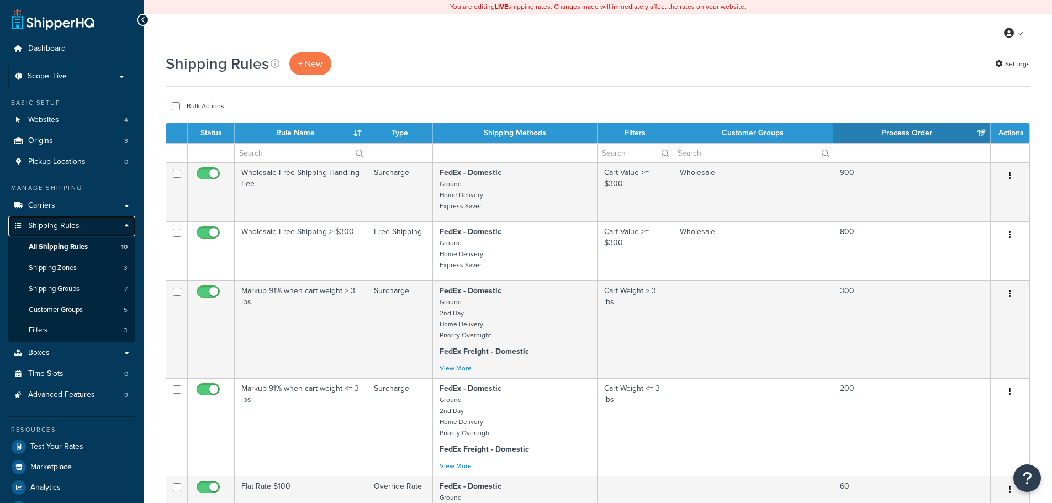
click at [122, 226] on link "Shipping Rules" at bounding box center [71, 226] width 127 height 20
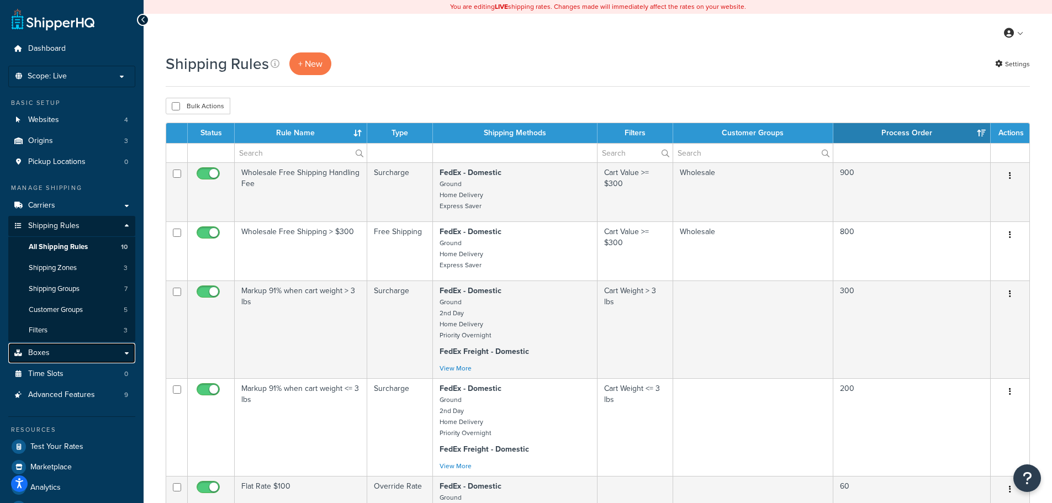
click at [73, 356] on link "Boxes" at bounding box center [71, 353] width 127 height 20
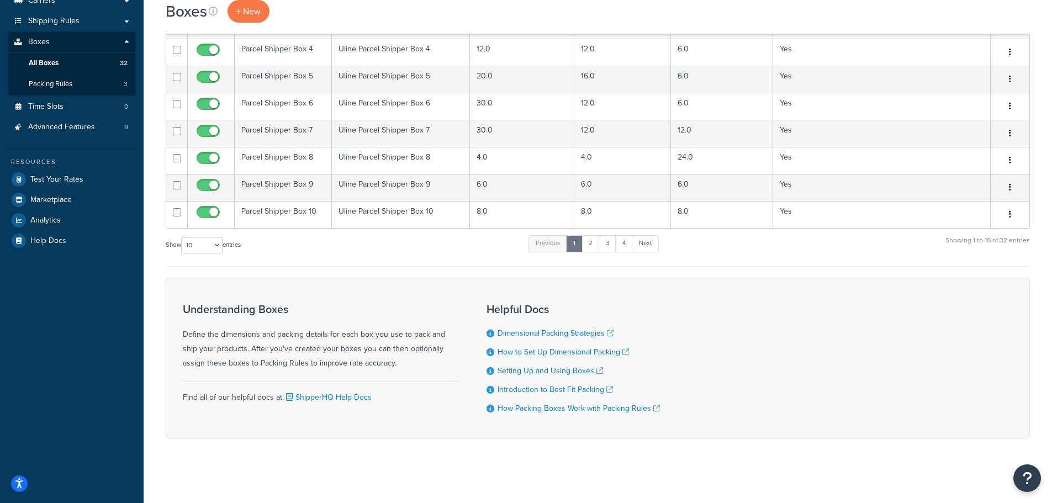
scroll to position [206, 0]
click at [222, 247] on select "10 15 25 50 100 1000" at bounding box center [201, 243] width 41 height 17
select select "50"
click at [182, 235] on select "10 15 25 50 100 1000" at bounding box center [201, 243] width 41 height 17
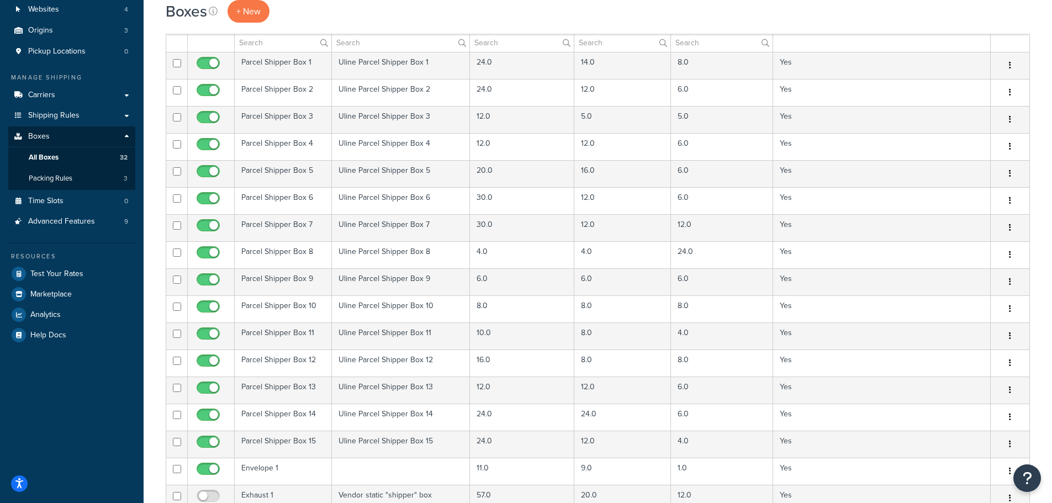
scroll to position [0, 0]
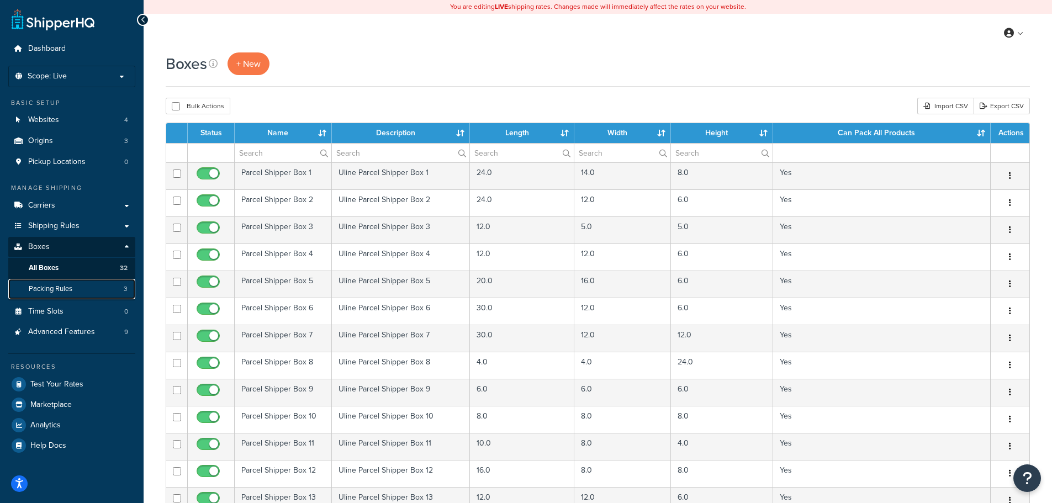
click at [60, 289] on span "Packing Rules" at bounding box center [51, 288] width 44 height 9
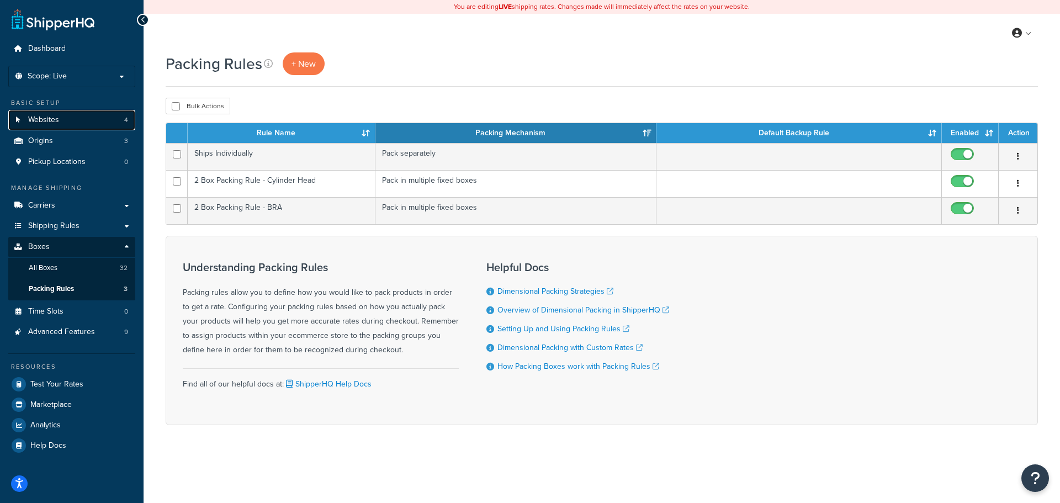
click at [77, 124] on link "Websites 4" at bounding box center [71, 120] width 127 height 20
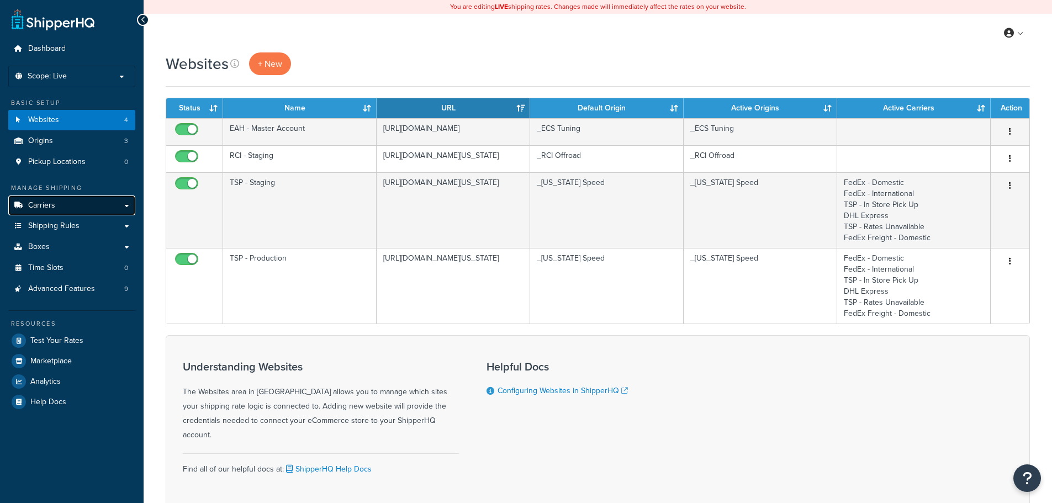
click at [73, 207] on link "Carriers" at bounding box center [71, 205] width 127 height 20
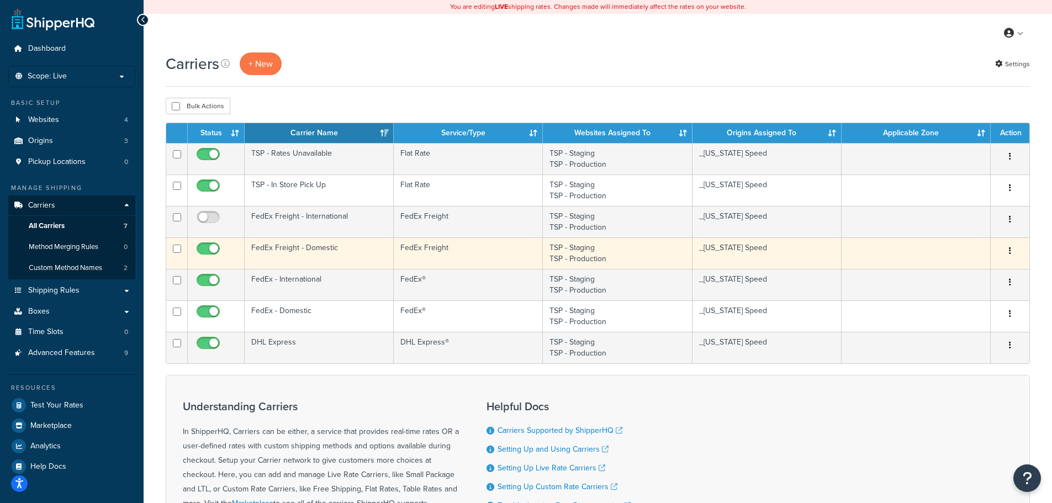
click at [428, 254] on td "FedEx Freight" at bounding box center [468, 252] width 149 height 31
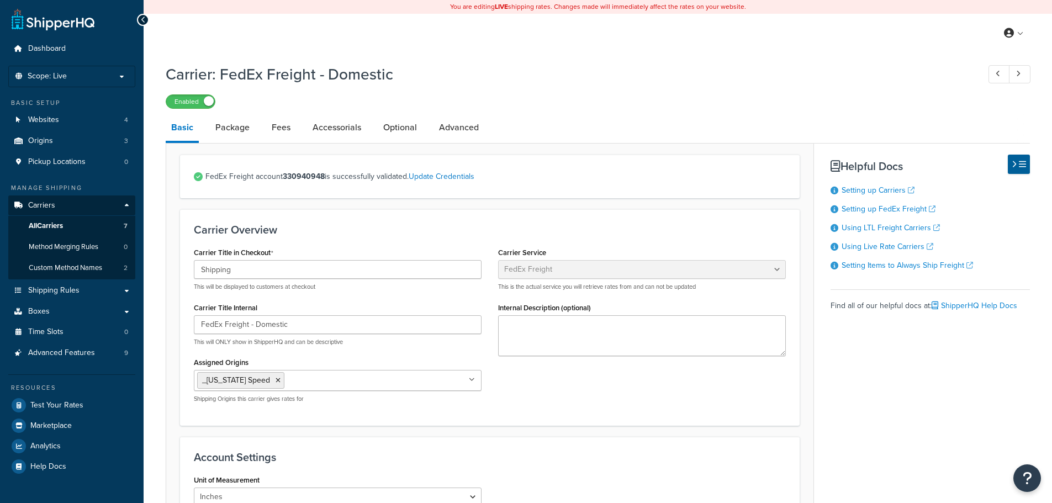
select select "fedExFreight"
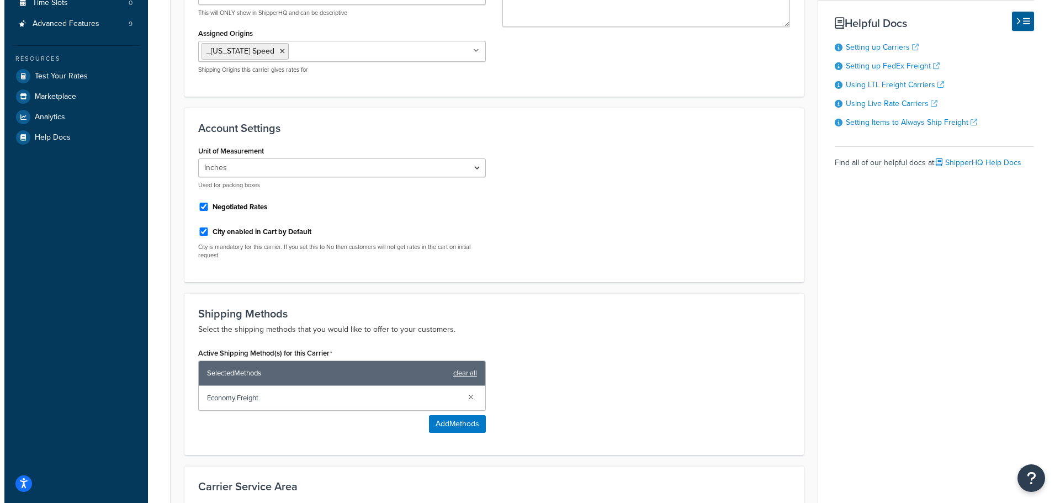
scroll to position [331, 0]
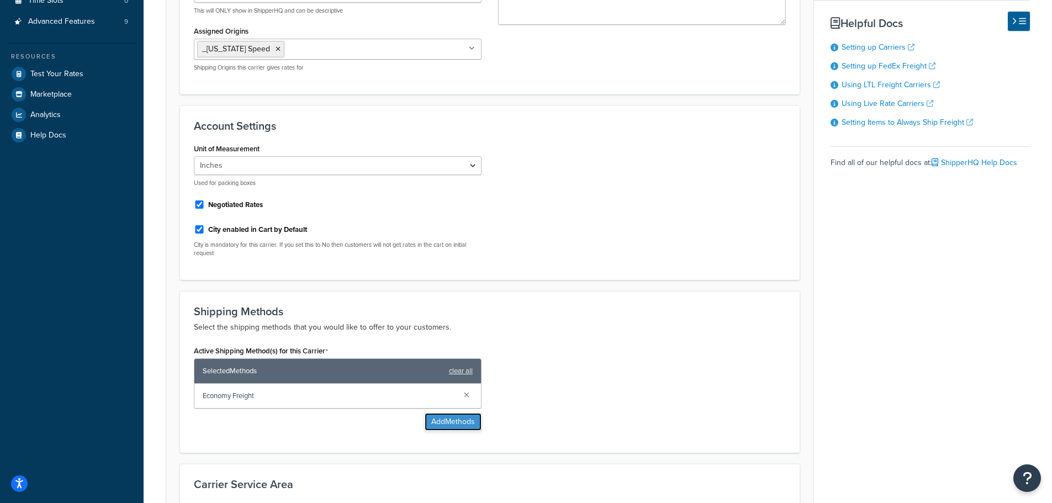
click at [464, 421] on button "Add Methods" at bounding box center [453, 422] width 57 height 18
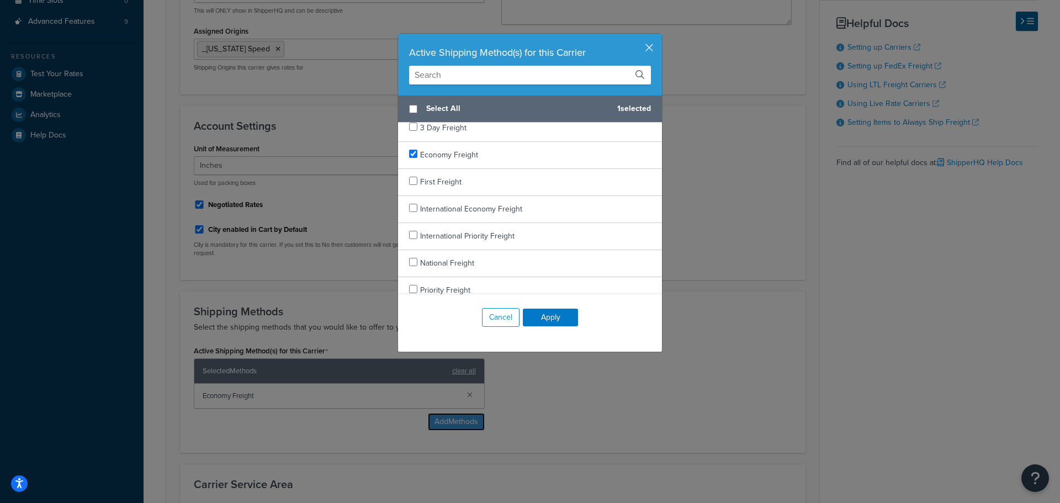
scroll to position [71, 0]
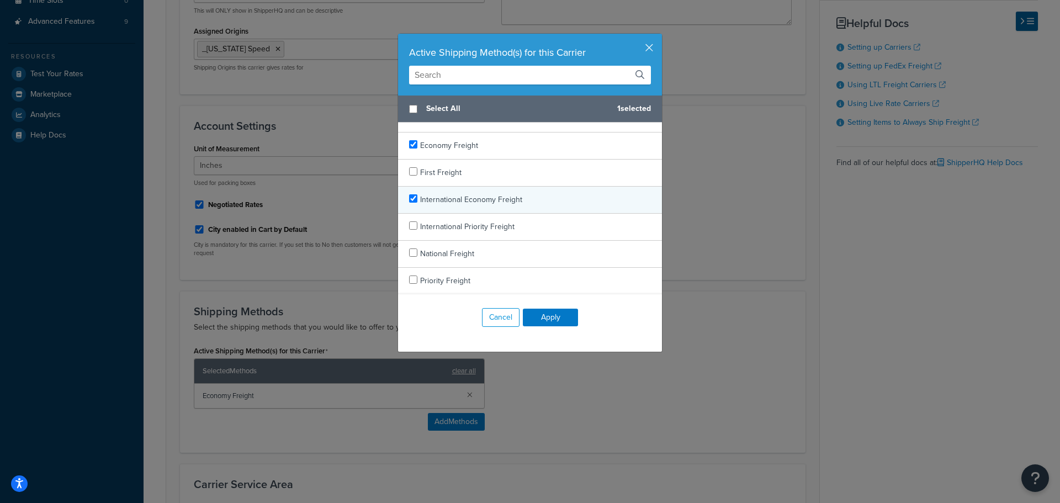
checkbox input "true"
drag, startPoint x: 540, startPoint y: 200, endPoint x: 501, endPoint y: 201, distance: 38.6
click at [501, 201] on div "International Economy Freight" at bounding box center [530, 200] width 264 height 27
click at [491, 317] on button "Cancel" at bounding box center [501, 317] width 38 height 19
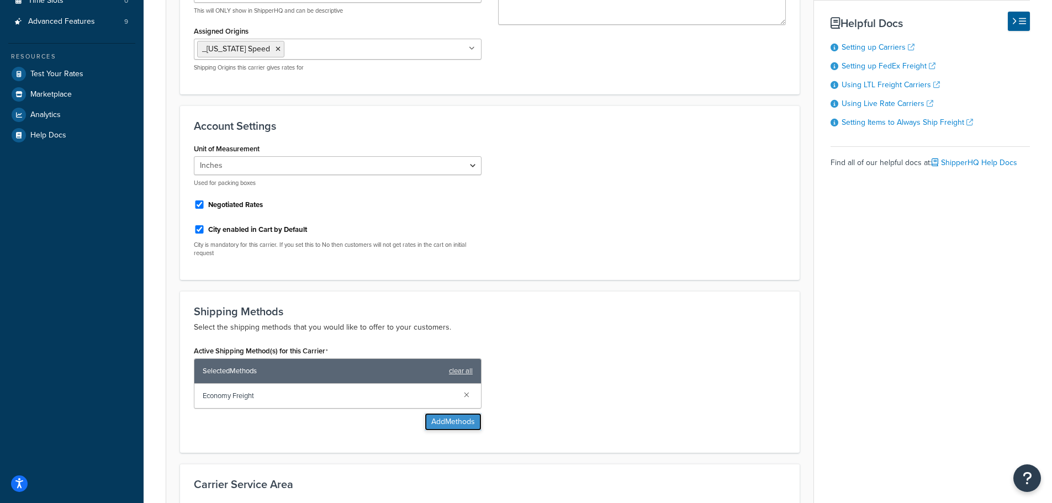
click at [455, 424] on button "Add Methods" at bounding box center [453, 422] width 57 height 18
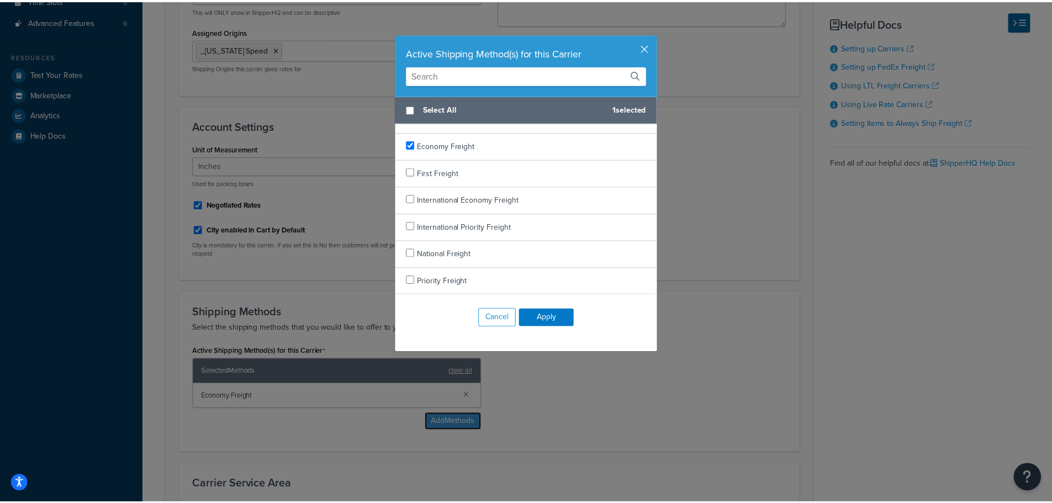
scroll to position [0, 0]
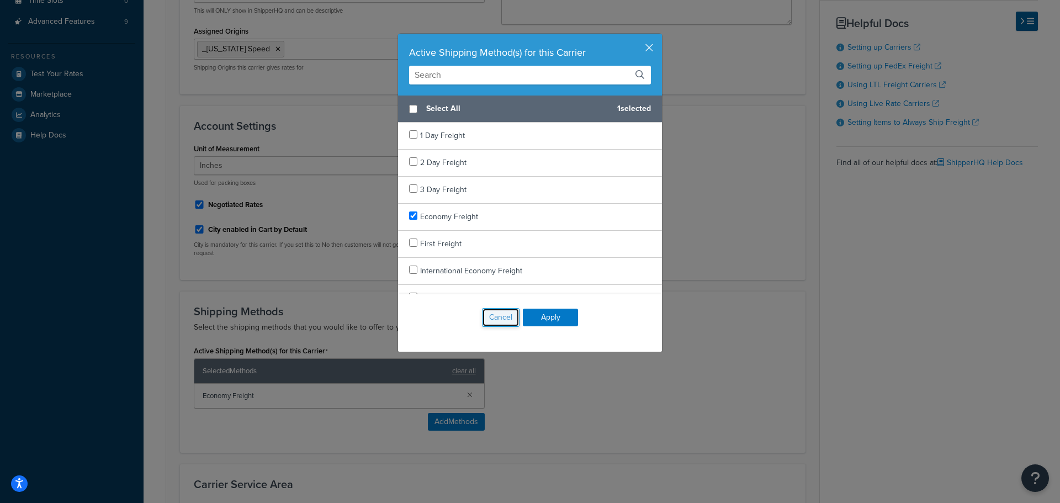
click at [499, 316] on button "Cancel" at bounding box center [501, 317] width 38 height 19
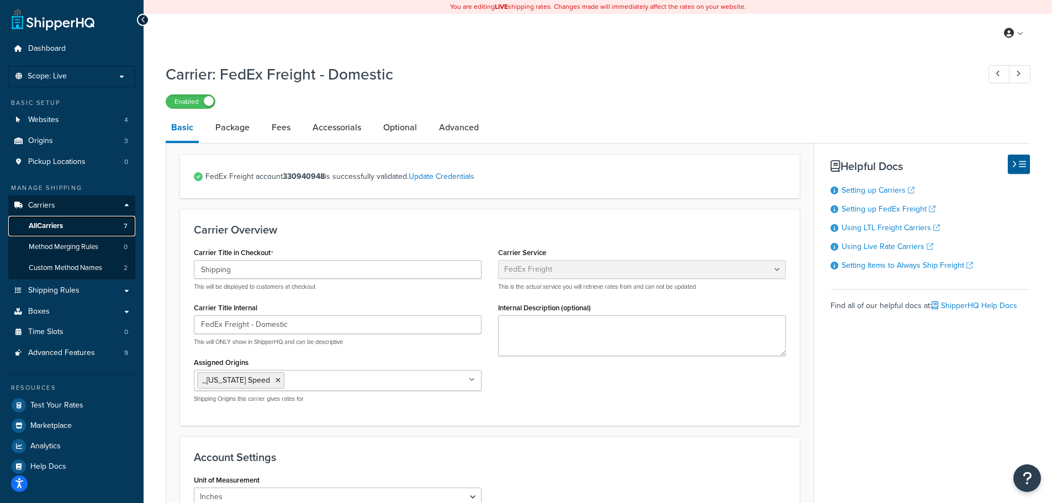
click at [51, 229] on span "All Carriers" at bounding box center [46, 225] width 34 height 9
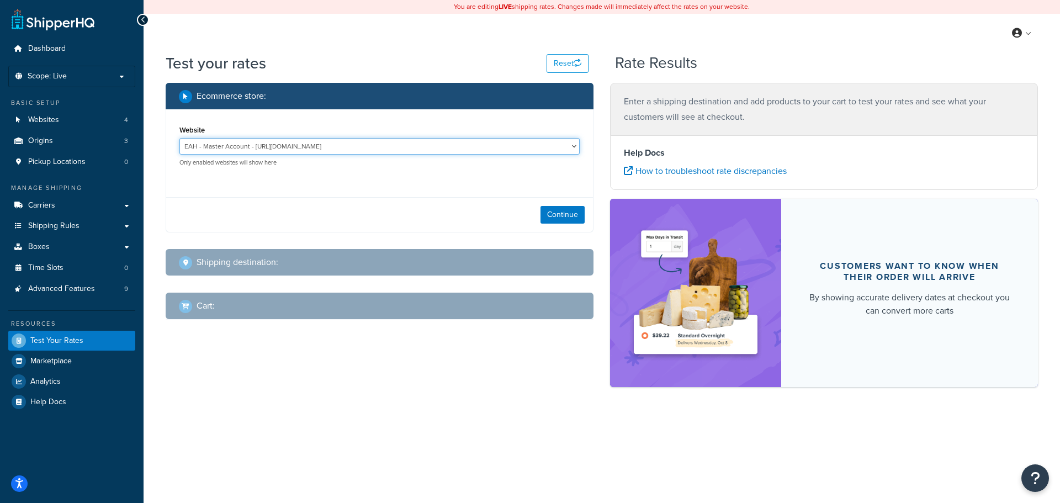
click at [455, 146] on select "EAH - Master Account - [URL][DOMAIN_NAME] RCI - Staging - [URL][DOMAIN_NAME][US…" at bounding box center [379, 146] width 400 height 17
select select "bd4750d74578c5f06571c96295b2fae1"
click at [179, 138] on select "EAH - Master Account - https://www.enthusiastautoholdings.com/ RCI - Staging - …" at bounding box center [379, 146] width 400 height 17
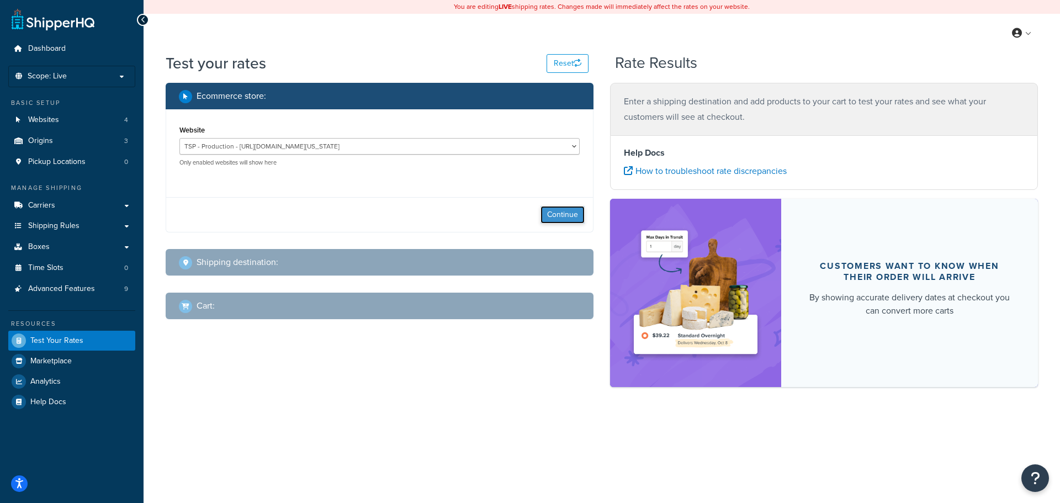
click at [569, 213] on button "Continue" at bounding box center [562, 215] width 44 height 18
select select "TX"
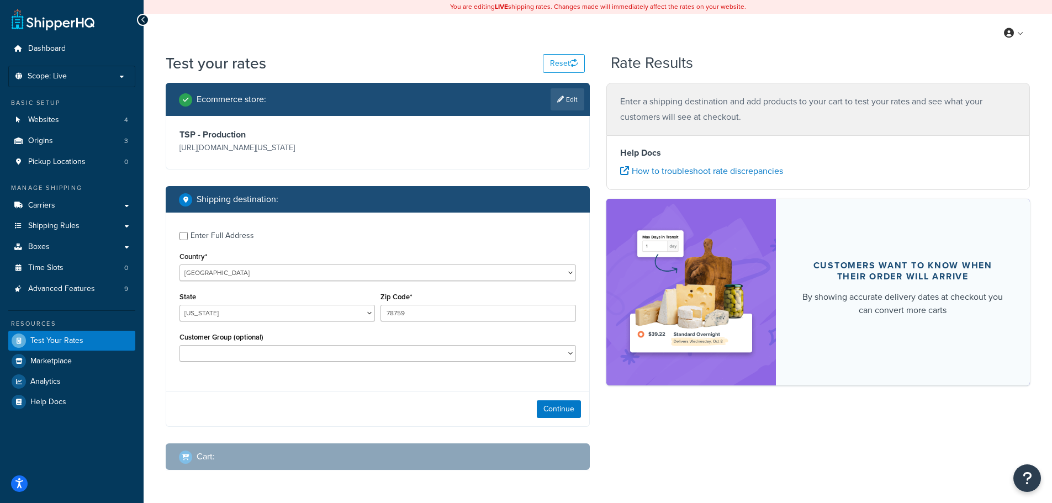
click at [230, 235] on div "Enter Full Address" at bounding box center [221, 235] width 63 height 15
click at [188, 235] on input "Enter Full Address" at bounding box center [183, 236] width 8 height 8
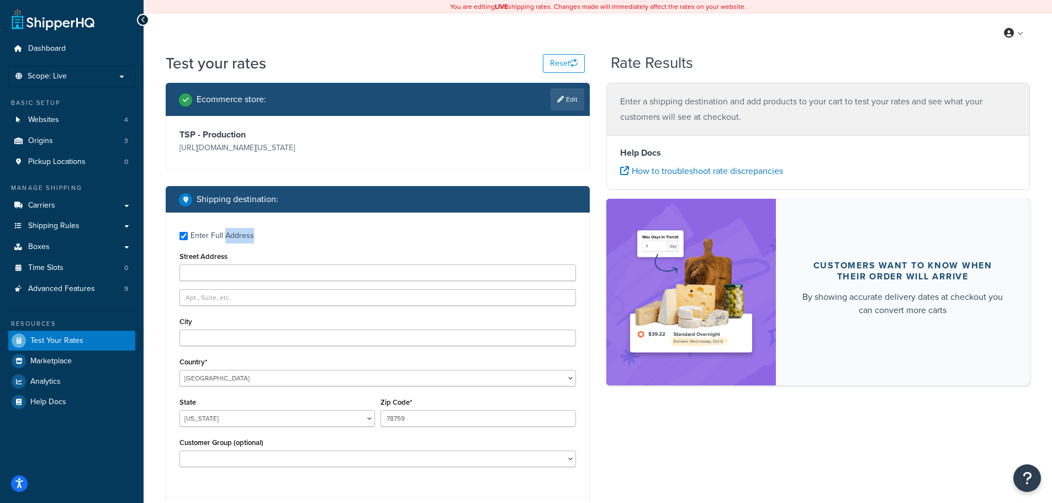
click at [231, 235] on div "Enter Full Address" at bounding box center [221, 235] width 63 height 15
click at [188, 235] on input "Enter Full Address" at bounding box center [183, 236] width 8 height 8
checkbox input "false"
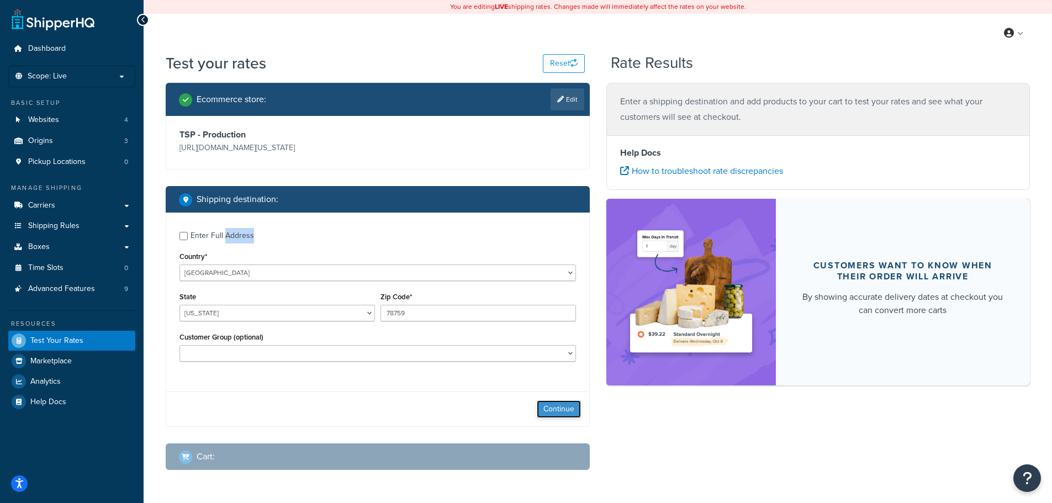
click at [552, 410] on button "Continue" at bounding box center [559, 409] width 44 height 18
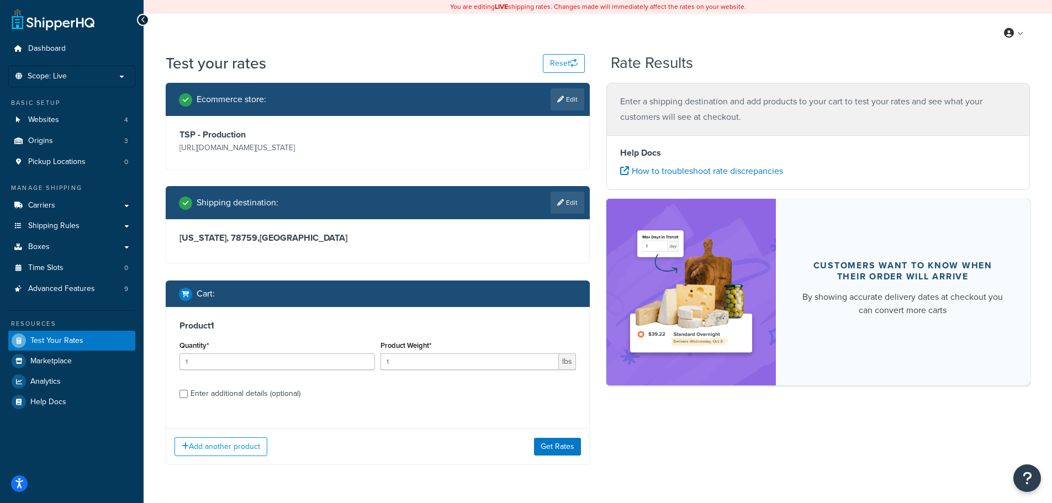
drag, startPoint x: 549, startPoint y: 435, endPoint x: 556, endPoint y: 463, distance: 29.1
click at [550, 442] on div "Add another product Get Rates" at bounding box center [377, 446] width 423 height 36
click at [564, 451] on button "Get Rates" at bounding box center [557, 447] width 47 height 18
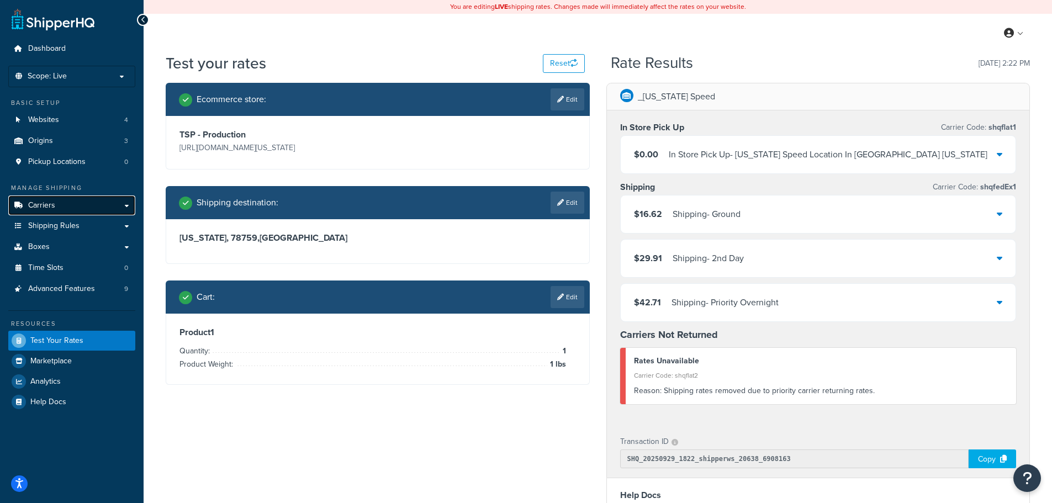
click at [83, 201] on link "Carriers" at bounding box center [71, 205] width 127 height 20
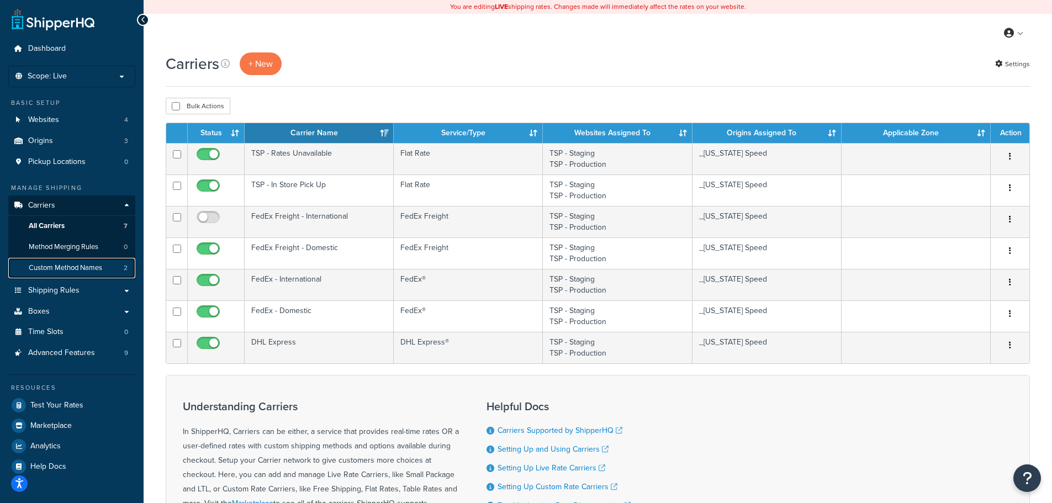
click at [81, 270] on span "Custom Method Names" at bounding box center [65, 267] width 73 height 9
